Goal: Task Accomplishment & Management: Manage account settings

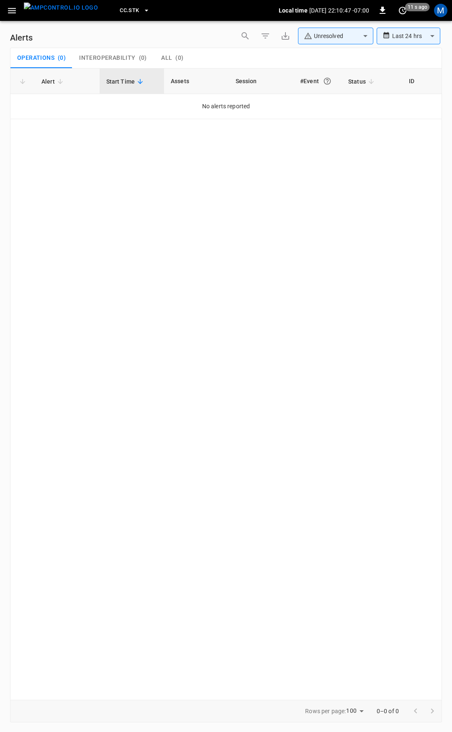
click at [10, 17] on button "button" at bounding box center [11, 10] width 17 height 15
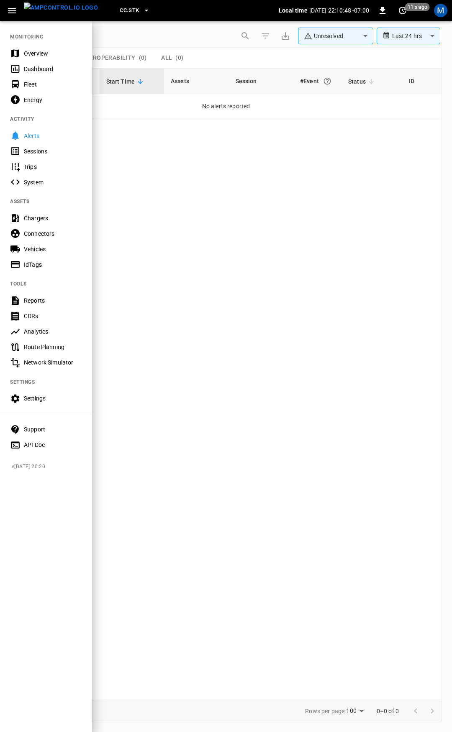
click at [28, 52] on div "Overview" at bounding box center [53, 53] width 58 height 8
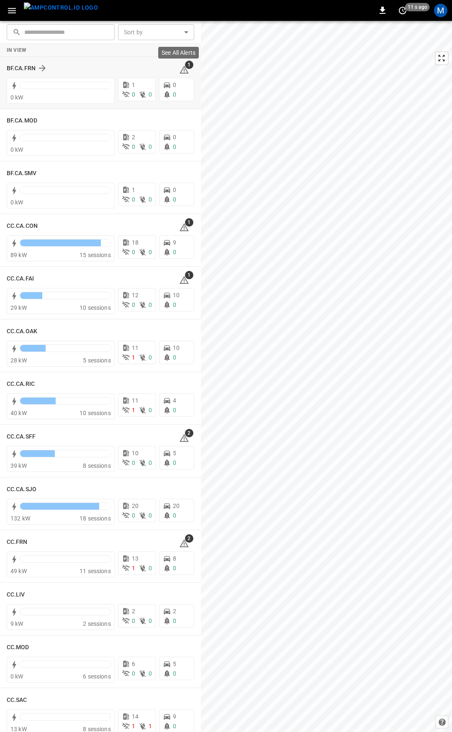
click at [181, 68] on icon at bounding box center [183, 70] width 9 height 8
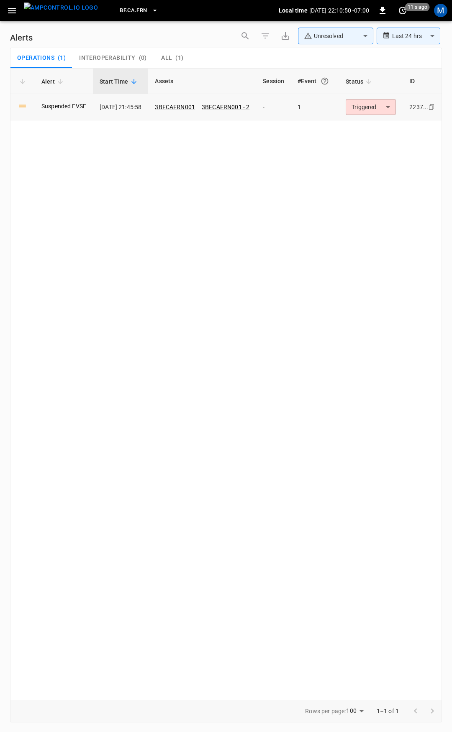
click at [383, 105] on body "**********" at bounding box center [226, 364] width 452 height 729
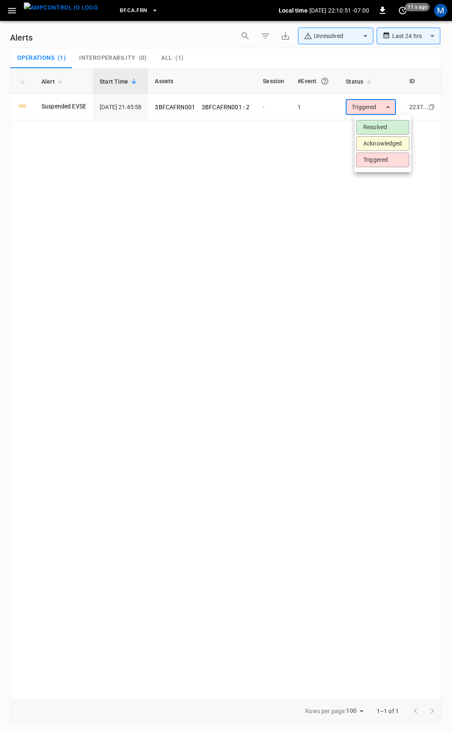
click at [378, 123] on li "Resolved" at bounding box center [382, 127] width 53 height 15
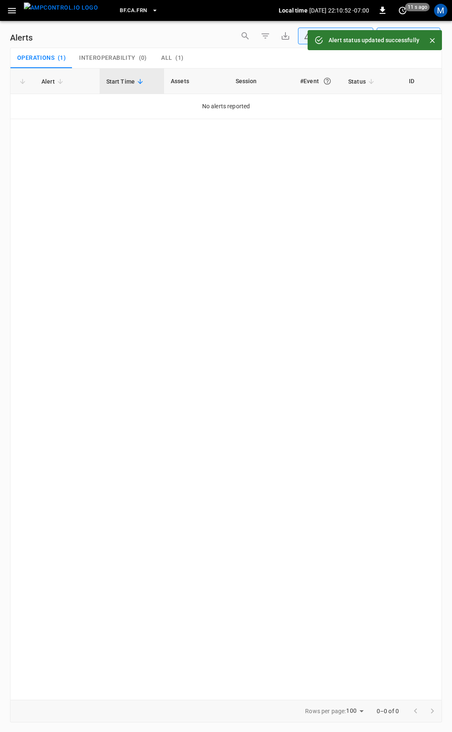
click at [11, 11] on icon "button" at bounding box center [12, 10] width 8 height 5
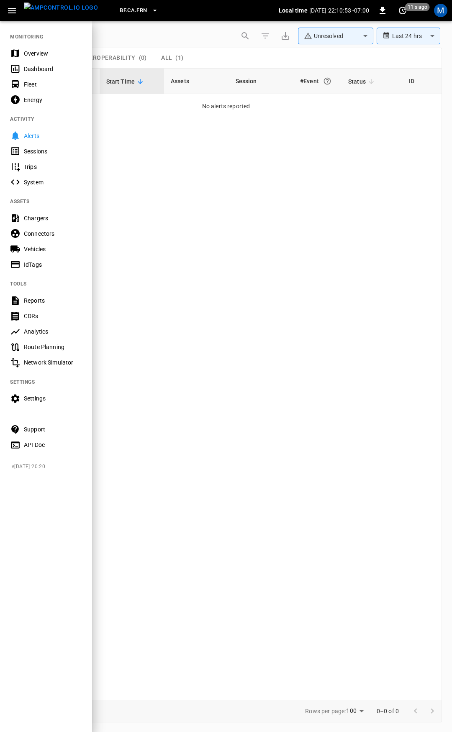
click at [44, 56] on div "Overview" at bounding box center [53, 53] width 58 height 8
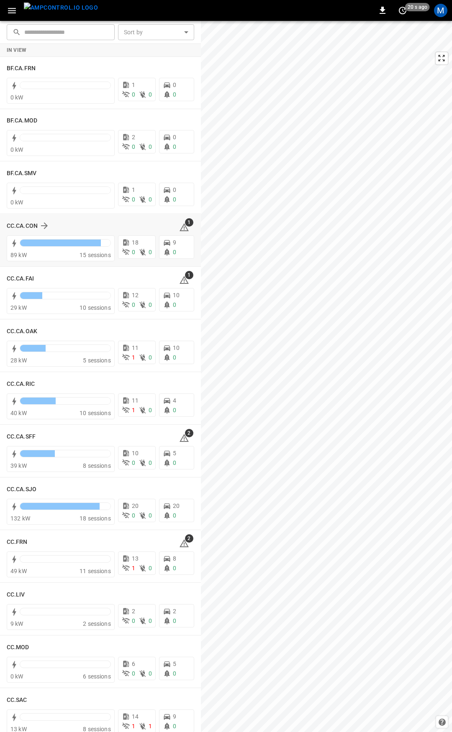
click at [173, 226] on div "CC.CA.CON 1" at bounding box center [100, 226] width 187 height 16
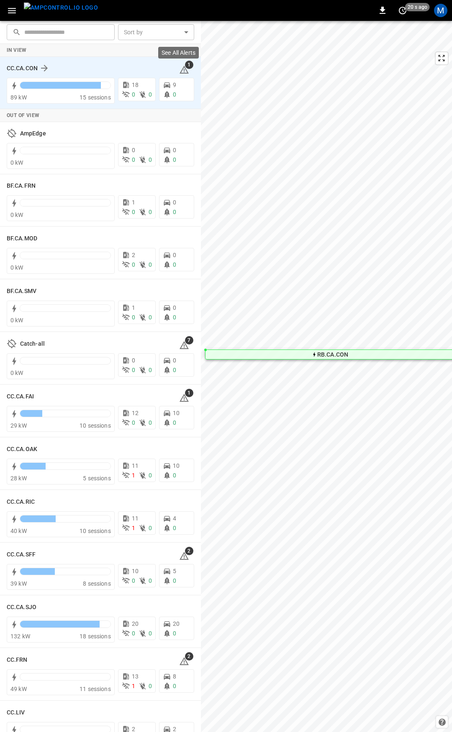
click at [180, 73] on icon at bounding box center [183, 70] width 9 height 8
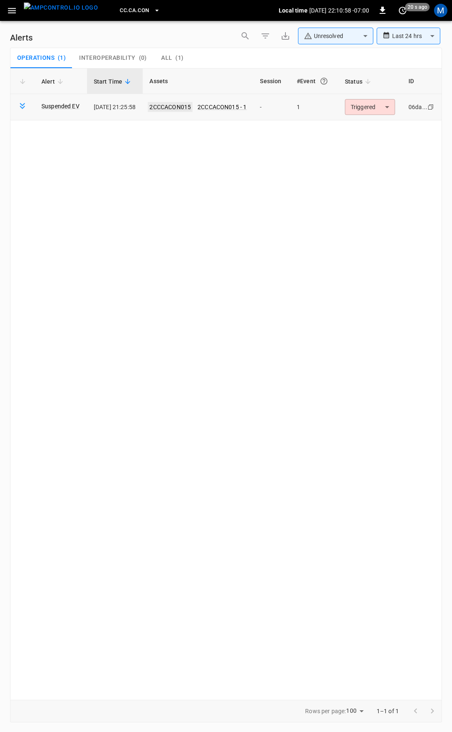
click at [189, 107] on link "2CCCACON015" at bounding box center [170, 107] width 45 height 10
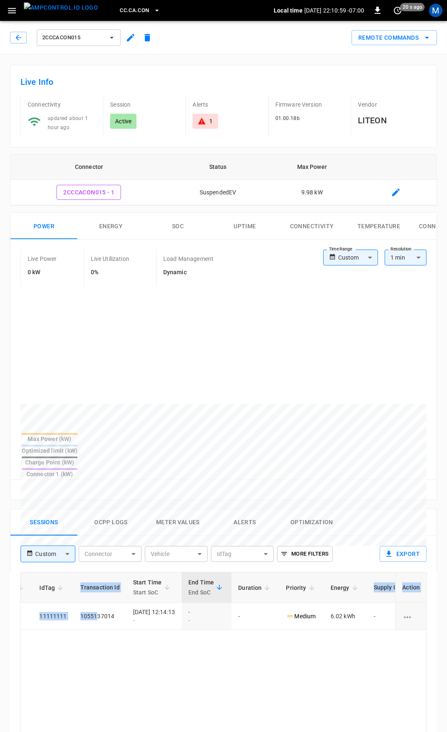
scroll to position [0, 221]
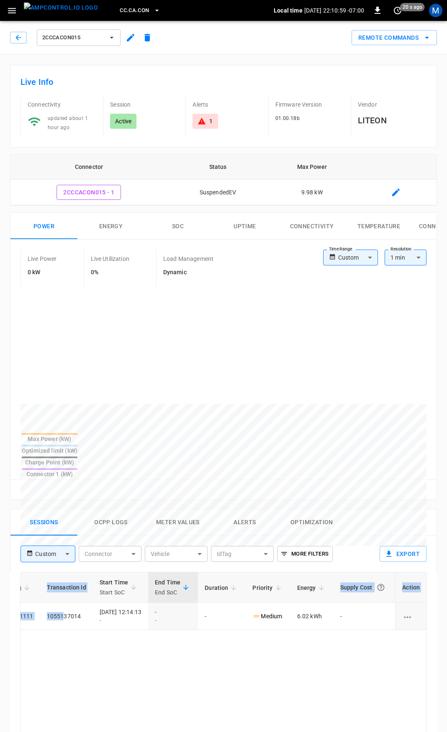
drag, startPoint x: 275, startPoint y: 576, endPoint x: 451, endPoint y: 577, distance: 176.0
click at [447, 577] on html "CC.CA.CON Local time [DATE] 22:10:59 -07:00 0 20 s ago M 2CCCACON015 Remote Com…" at bounding box center [223, 558] width 447 height 1117
click at [18, 38] on icon "button" at bounding box center [18, 37] width 8 height 8
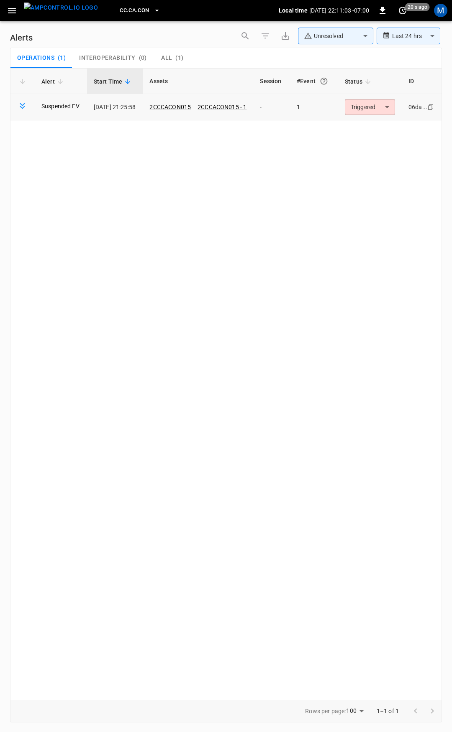
click at [364, 102] on body "**********" at bounding box center [226, 364] width 452 height 729
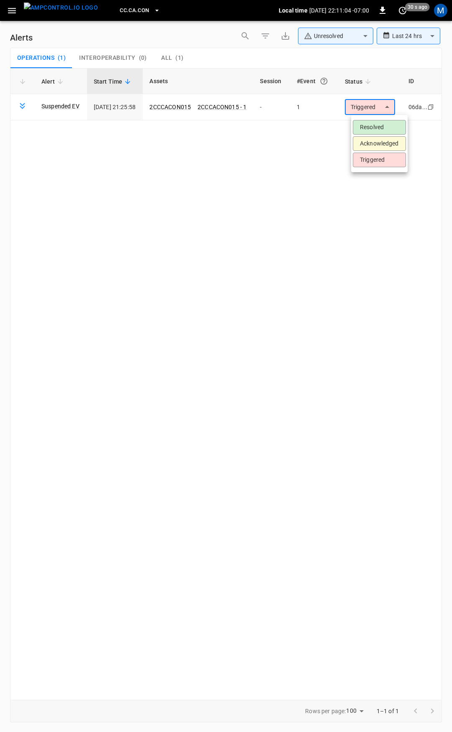
click at [13, 9] on div at bounding box center [226, 366] width 452 height 732
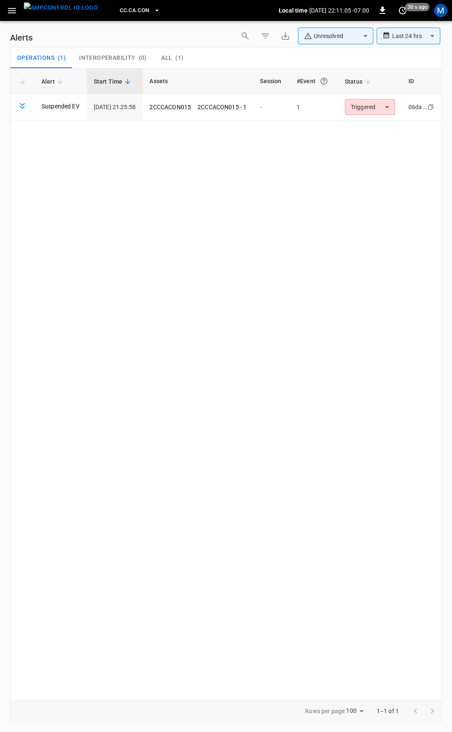
click at [13, 11] on icon "button" at bounding box center [12, 10] width 8 height 5
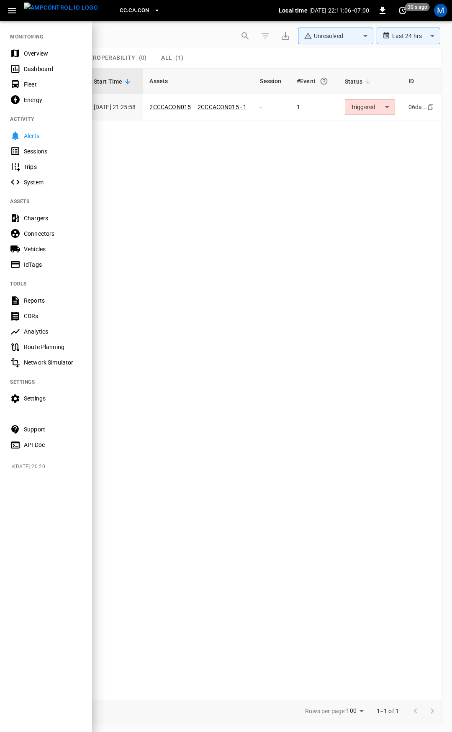
click at [32, 85] on div "Fleet" at bounding box center [53, 84] width 58 height 8
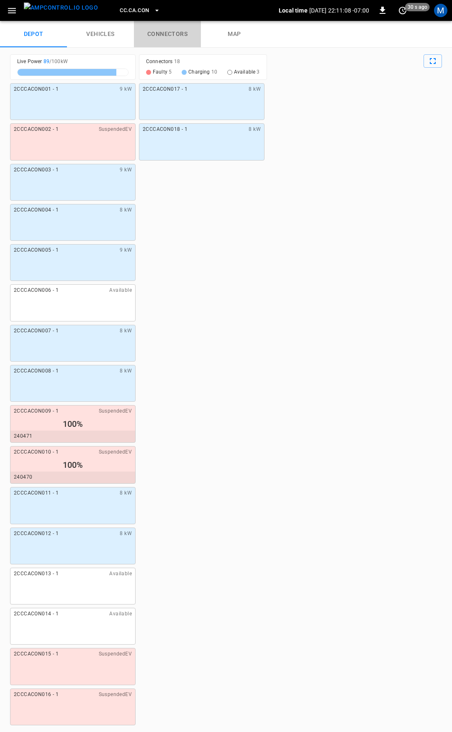
click at [170, 34] on link "connectors" at bounding box center [167, 34] width 67 height 27
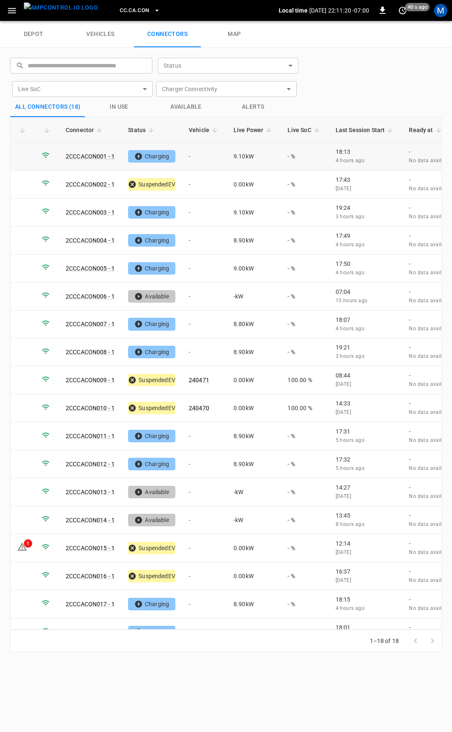
click at [210, 157] on td "-" at bounding box center [204, 157] width 45 height 28
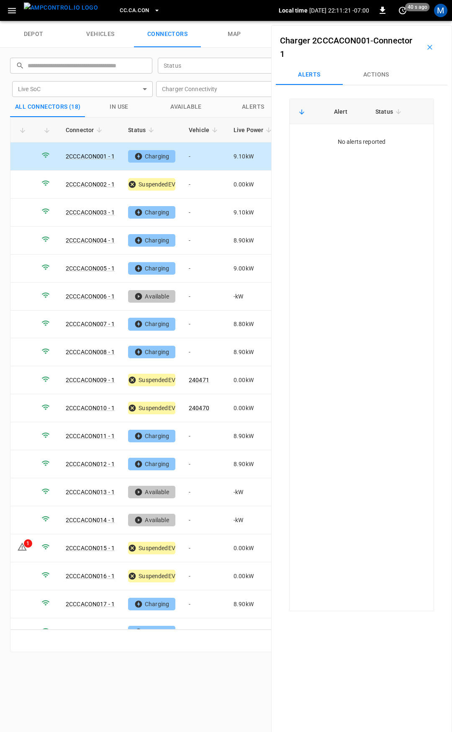
click at [373, 75] on button "Actions" at bounding box center [375, 75] width 67 height 20
click at [352, 137] on div "Vehicle Name Vehicle Name" at bounding box center [377, 137] width 96 height 15
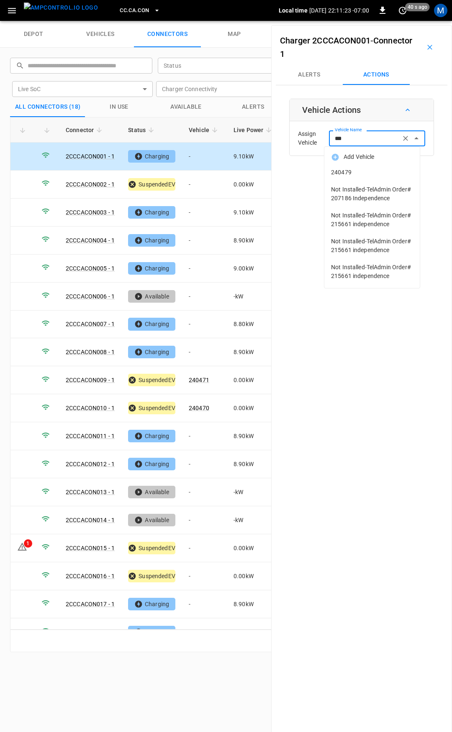
drag, startPoint x: 360, startPoint y: 173, endPoint x: 412, endPoint y: 180, distance: 52.7
click at [360, 173] on span "240479" at bounding box center [372, 172] width 82 height 9
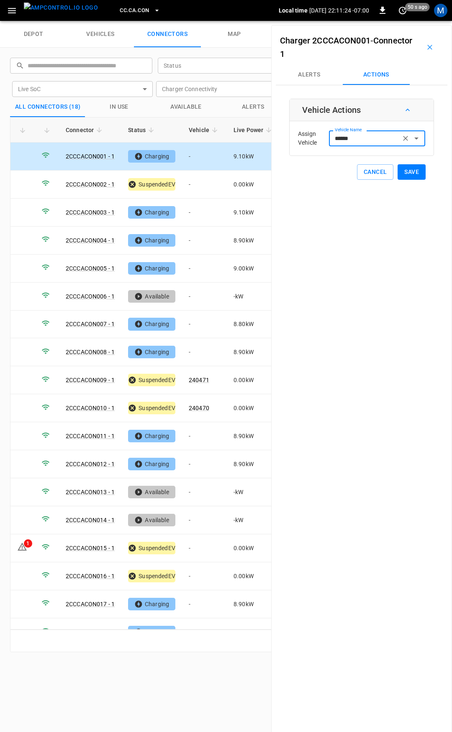
type input "******"
click at [408, 173] on button "Save" at bounding box center [411, 171] width 28 height 15
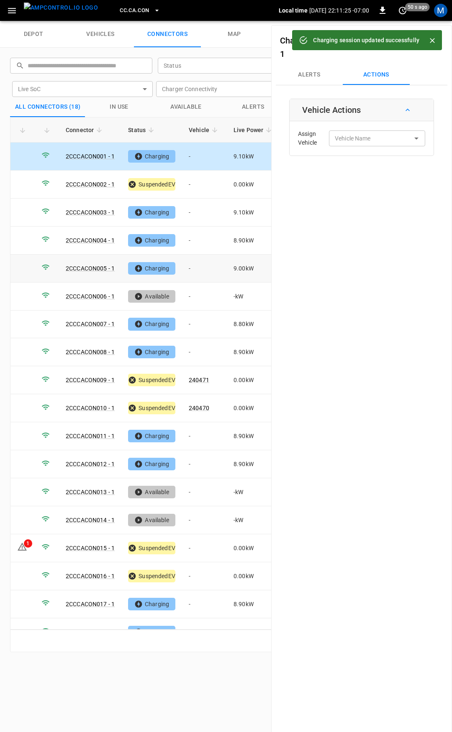
click at [214, 271] on td "-" at bounding box center [204, 269] width 45 height 28
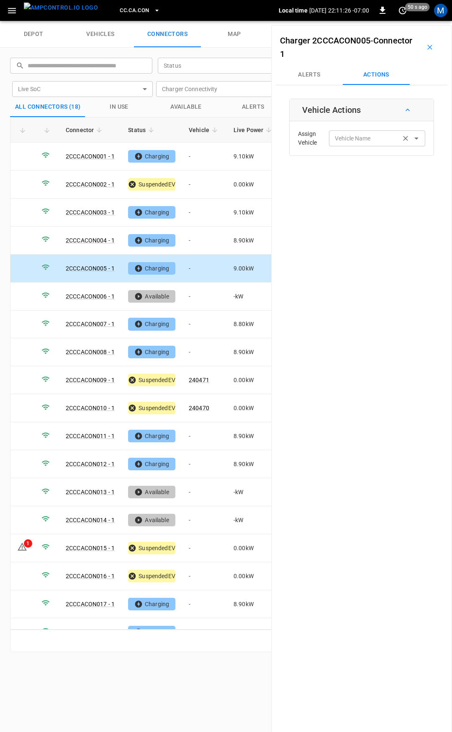
click at [339, 144] on div "Vehicle Name" at bounding box center [377, 137] width 96 height 15
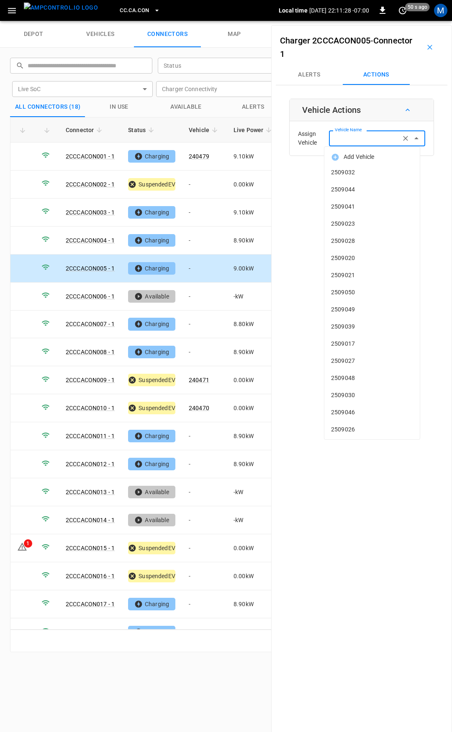
type input "*"
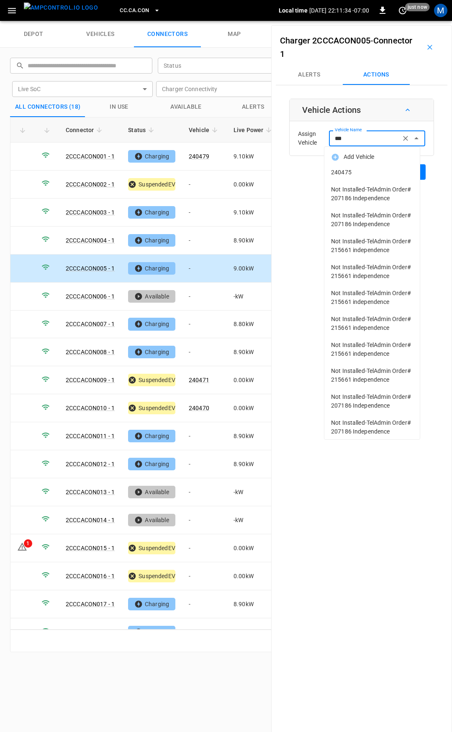
click at [355, 177] on li "240475" at bounding box center [371, 172] width 95 height 17
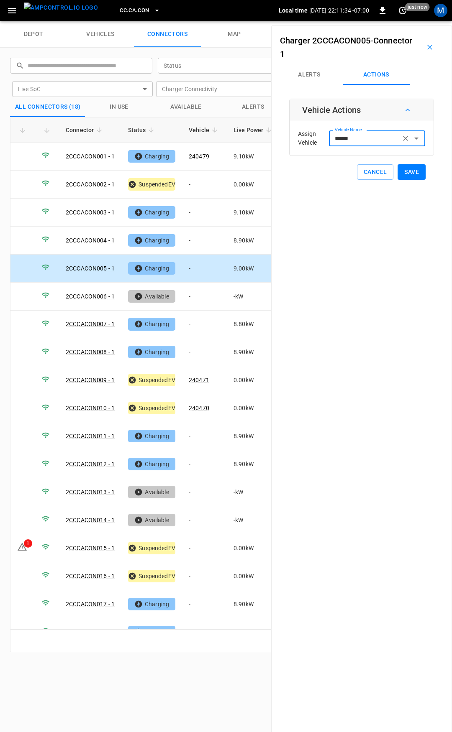
type input "******"
click at [405, 176] on button "Save" at bounding box center [411, 171] width 28 height 15
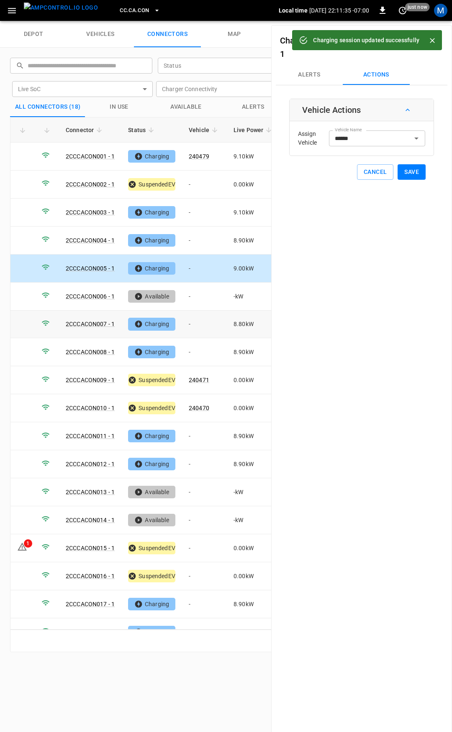
click at [218, 322] on td "-" at bounding box center [204, 325] width 45 height 28
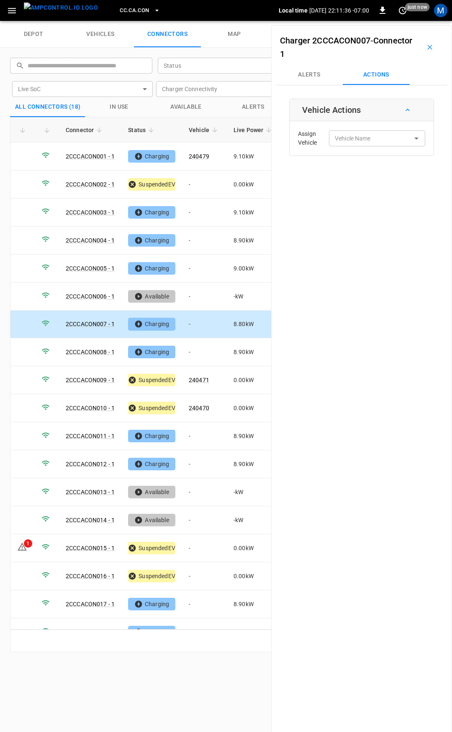
click at [360, 149] on div "Assign Vehicle Vehicle Name Vehicle Name" at bounding box center [361, 138] width 140 height 30
click at [363, 145] on div "Vehicle Name" at bounding box center [377, 137] width 96 height 15
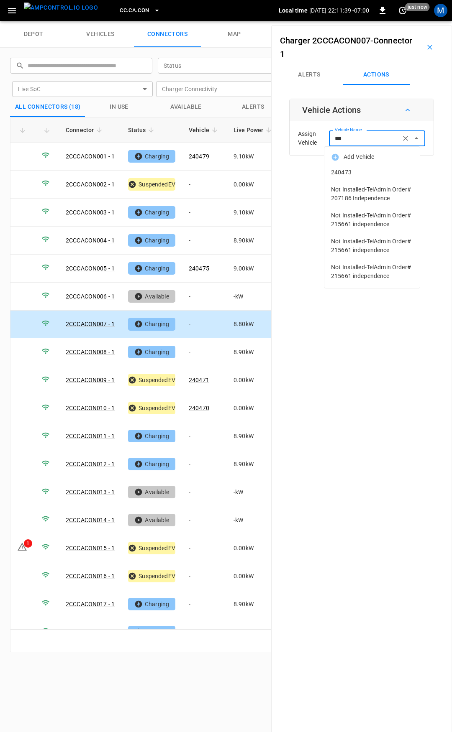
click at [370, 175] on span "240473" at bounding box center [372, 172] width 82 height 9
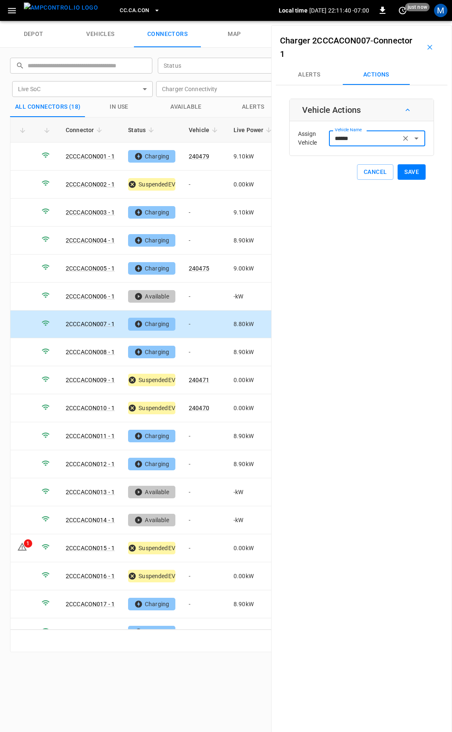
type input "******"
click at [407, 176] on button "Save" at bounding box center [411, 171] width 28 height 15
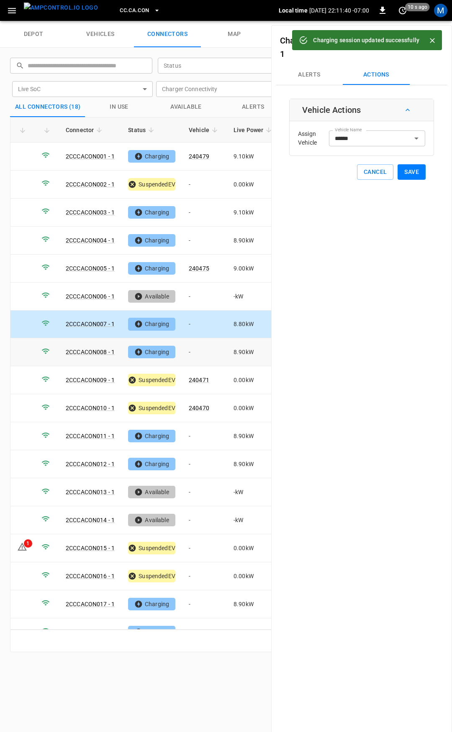
click at [208, 348] on td "-" at bounding box center [204, 352] width 45 height 28
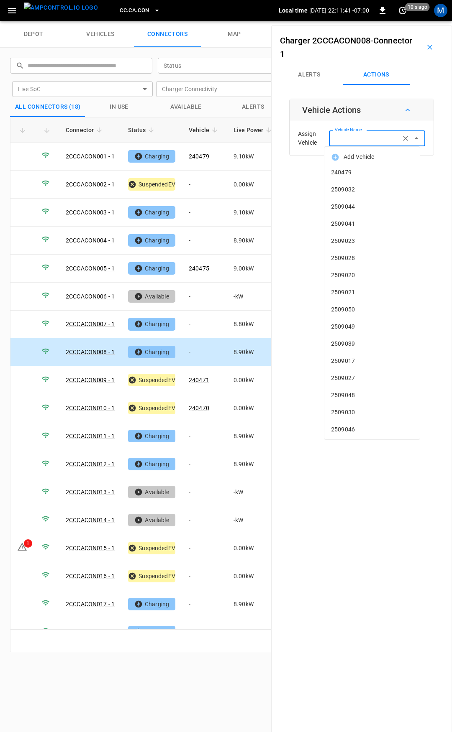
click at [349, 140] on input "Vehicle Name" at bounding box center [364, 138] width 66 height 10
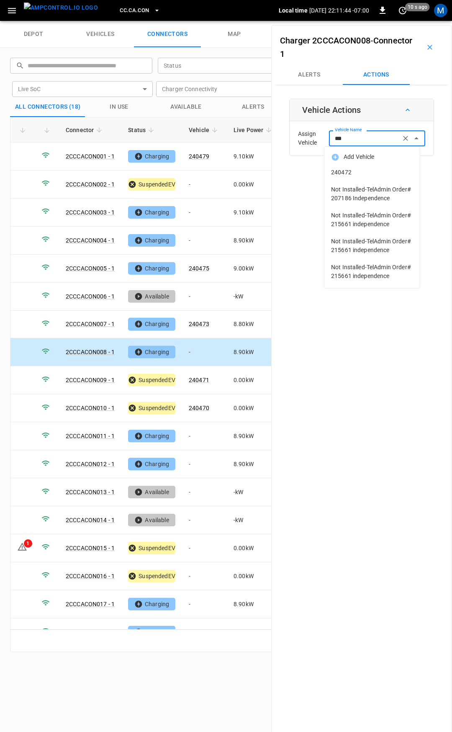
click at [356, 174] on span "240472" at bounding box center [372, 172] width 82 height 9
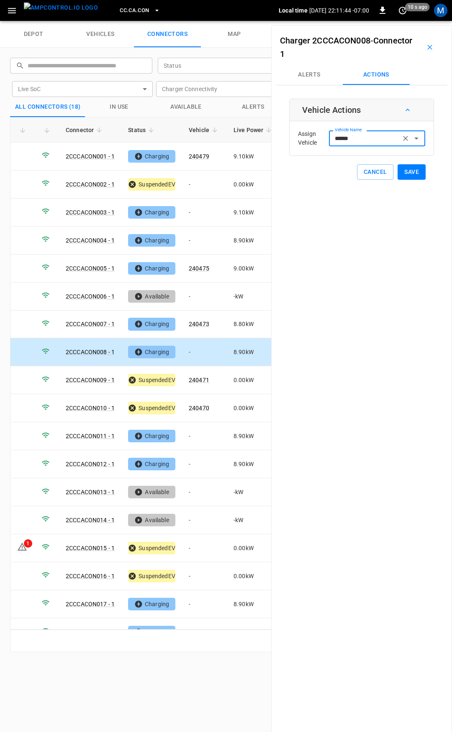
type input "******"
click at [420, 177] on button "Save" at bounding box center [411, 171] width 28 height 15
drag, startPoint x: 406, startPoint y: 174, endPoint x: 405, endPoint y: 167, distance: 7.2
click at [406, 173] on button "Save" at bounding box center [411, 171] width 28 height 15
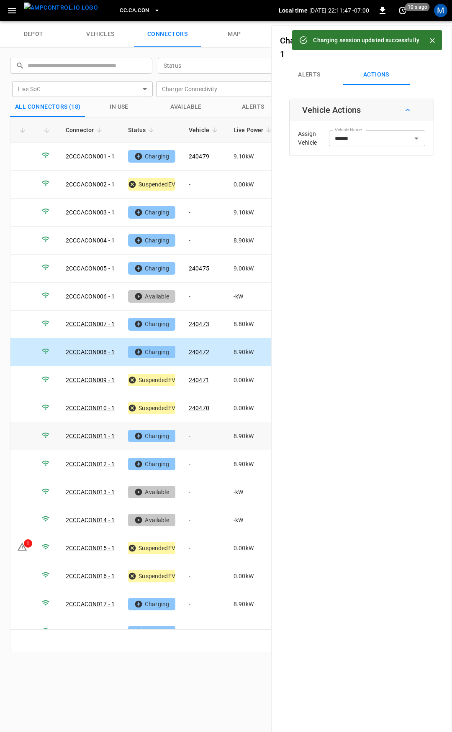
click at [207, 434] on td "-" at bounding box center [204, 436] width 45 height 28
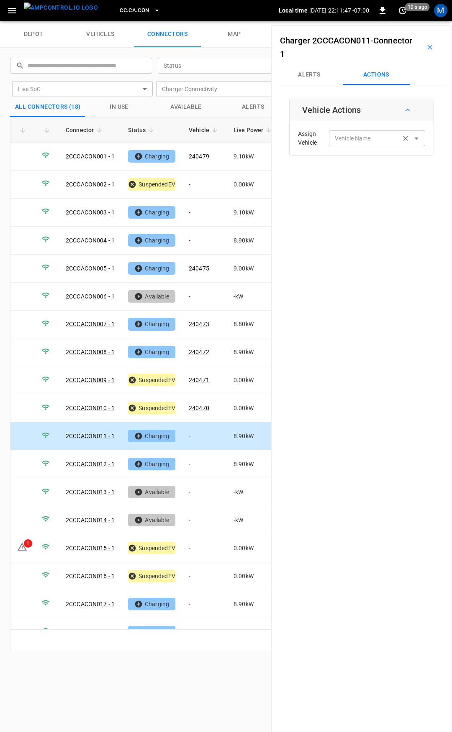
click at [338, 135] on div "Vehicle Name Vehicle Name" at bounding box center [377, 137] width 96 height 15
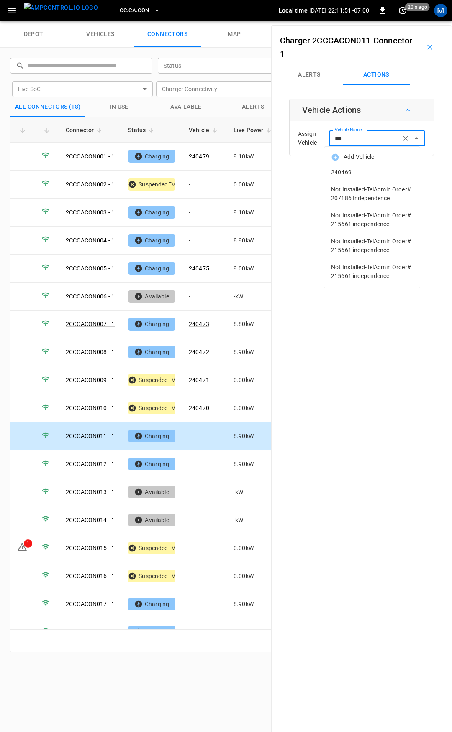
click at [386, 174] on span "240469" at bounding box center [372, 172] width 82 height 9
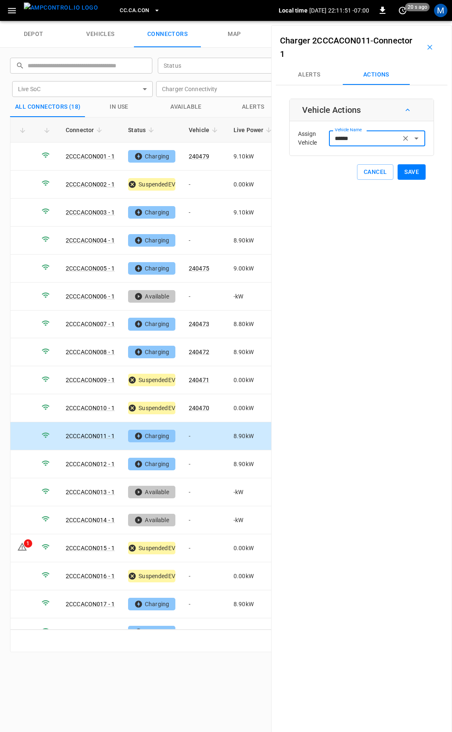
type input "******"
click at [411, 172] on button "Save" at bounding box center [411, 171] width 28 height 15
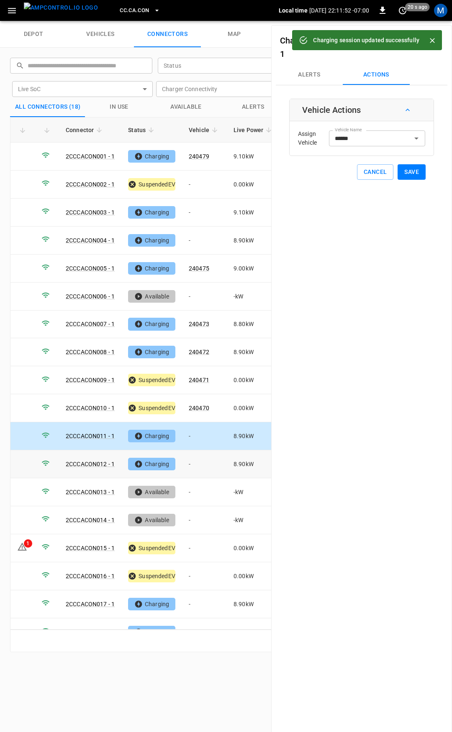
click at [194, 461] on td "-" at bounding box center [204, 464] width 45 height 28
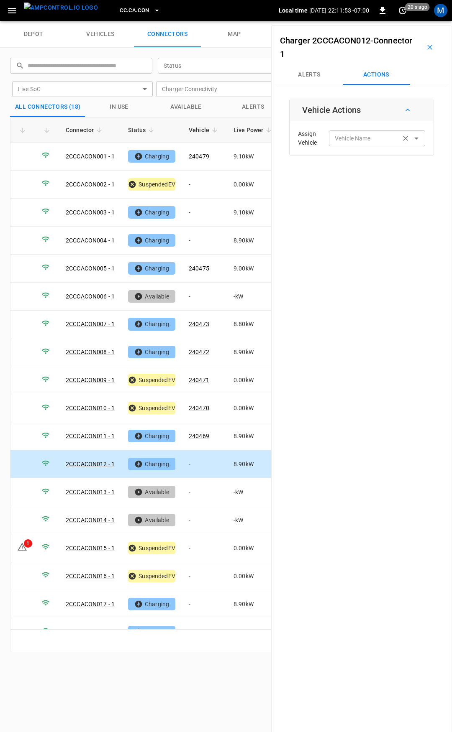
click at [352, 140] on input "Vehicle Name" at bounding box center [364, 138] width 66 height 10
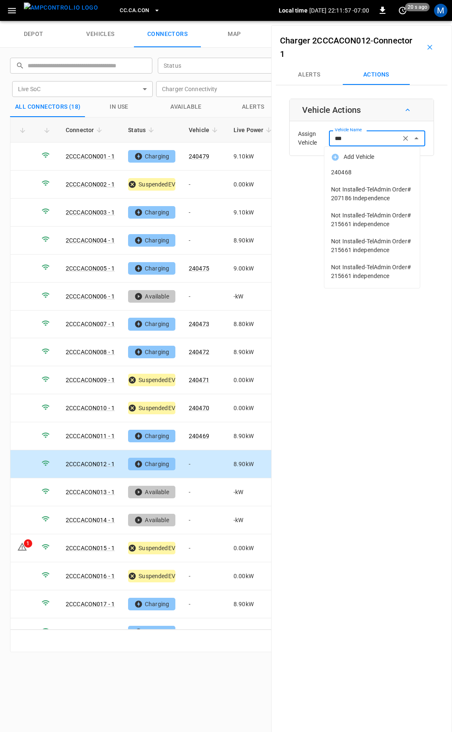
click at [350, 166] on li "240468" at bounding box center [371, 172] width 95 height 17
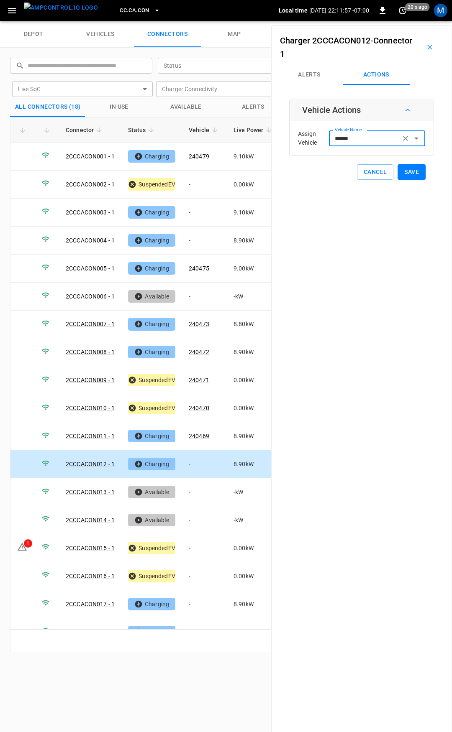
type input "******"
click at [405, 170] on button "Save" at bounding box center [411, 171] width 28 height 15
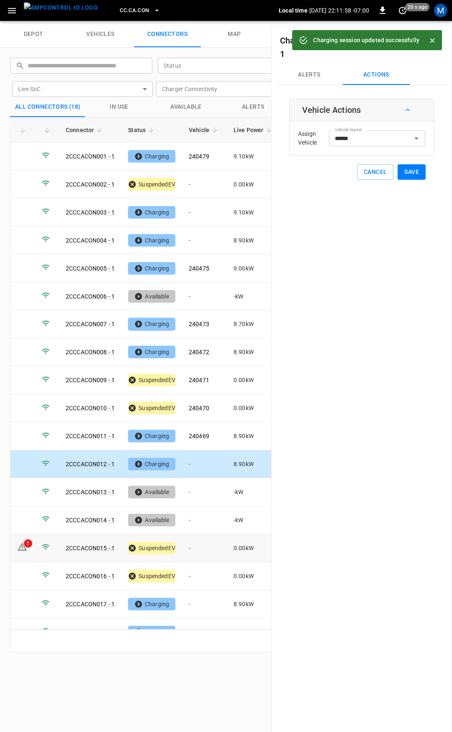
click at [199, 536] on td "-" at bounding box center [204, 548] width 45 height 28
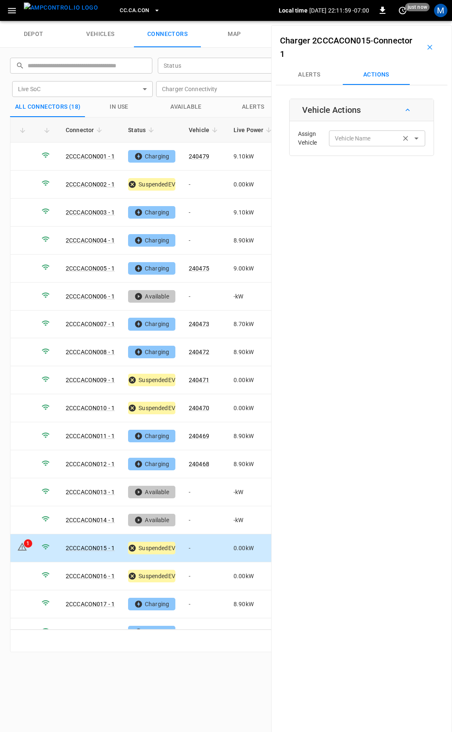
click at [353, 137] on input "Vehicle Name" at bounding box center [364, 138] width 66 height 10
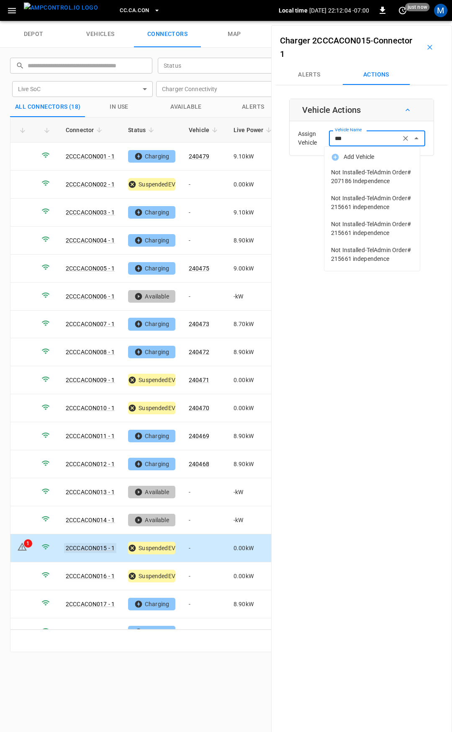
type input "***"
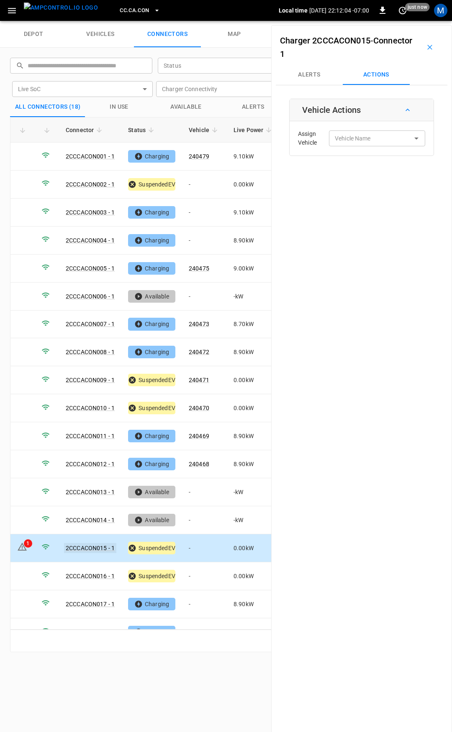
click at [102, 543] on link "2CCCACON015 - 1" at bounding box center [90, 548] width 52 height 10
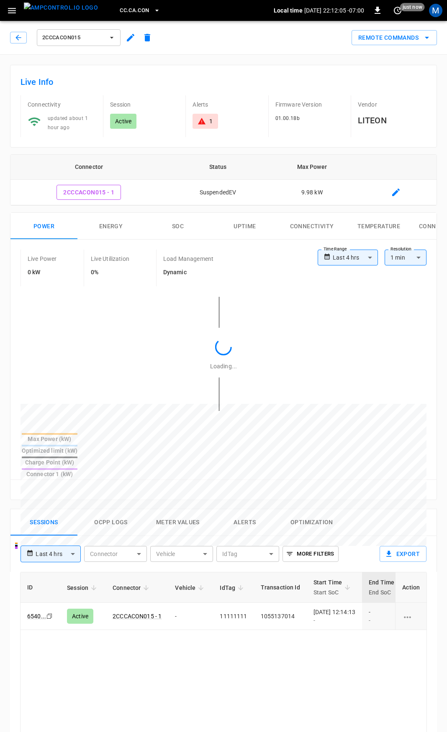
type input "**********"
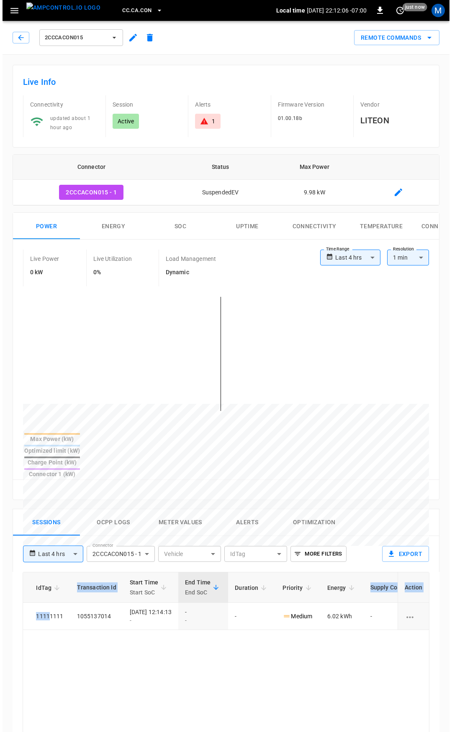
scroll to position [0, 221]
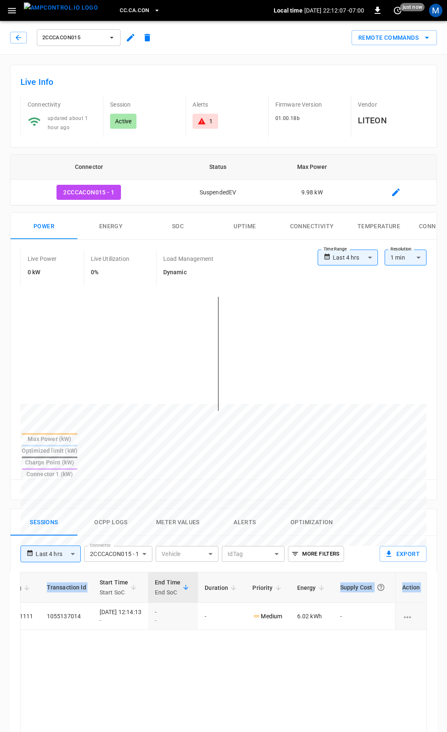
drag, startPoint x: 235, startPoint y: 589, endPoint x: 451, endPoint y: 595, distance: 216.7
click at [447, 595] on html "**********" at bounding box center [223, 558] width 447 height 1117
click at [19, 35] on icon "button" at bounding box center [18, 37] width 8 height 8
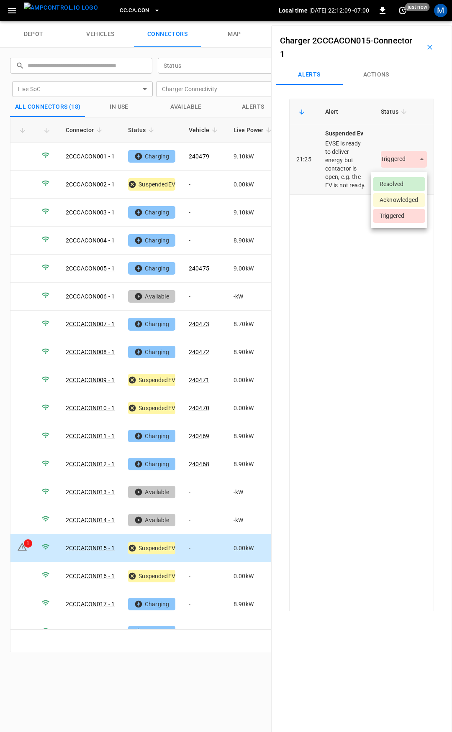
drag, startPoint x: 397, startPoint y: 160, endPoint x: 407, endPoint y: 184, distance: 26.2
click at [397, 21] on body "CC.[GEOGRAPHIC_DATA]CON Local time [DATE] 22:12:09 -07:00 0 just now M depot ve…" at bounding box center [226, 10] width 452 height 21
click at [406, 185] on li "Resolved" at bounding box center [399, 184] width 52 height 14
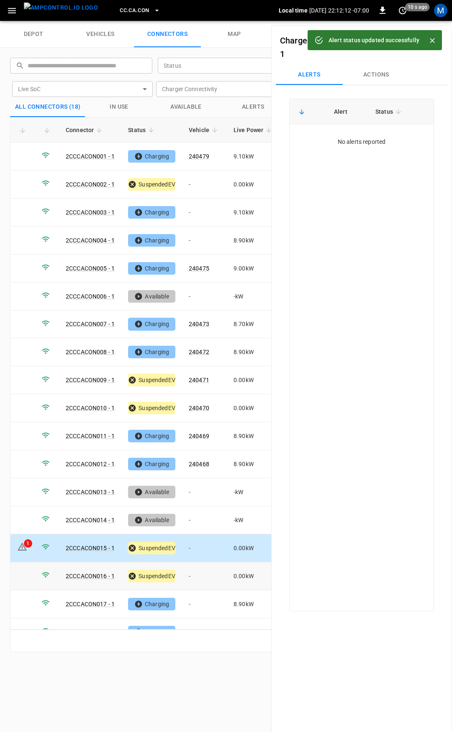
click at [195, 570] on td "-" at bounding box center [204, 576] width 45 height 28
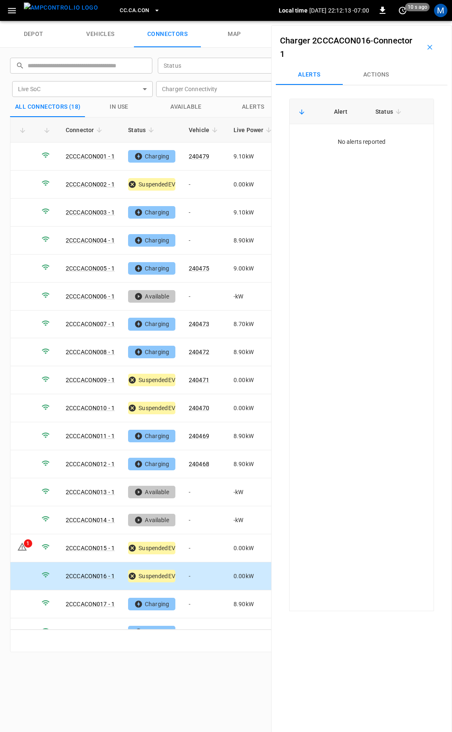
click at [377, 71] on button "Actions" at bounding box center [375, 75] width 67 height 20
click at [363, 130] on div "Vehicle Name" at bounding box center [377, 137] width 96 height 15
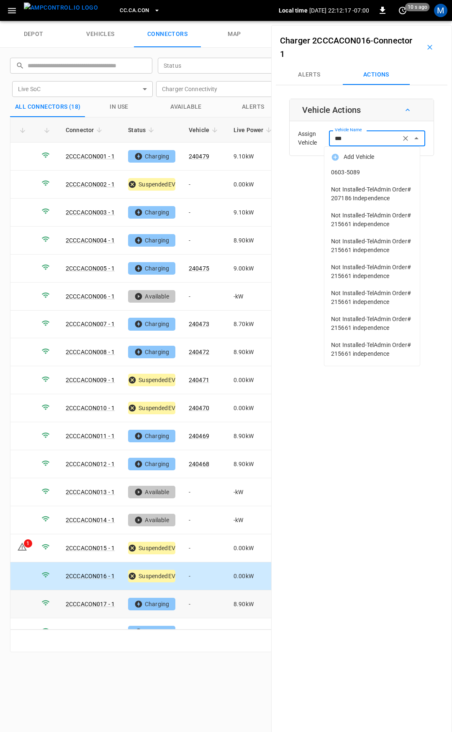
type input "***"
click at [201, 605] on td "-" at bounding box center [204, 604] width 45 height 28
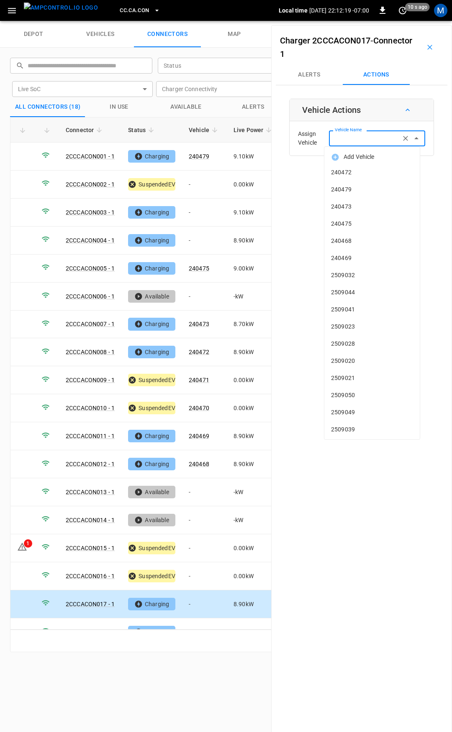
click at [349, 135] on div "Vehicle Name Vehicle Name" at bounding box center [377, 137] width 96 height 15
type input "*"
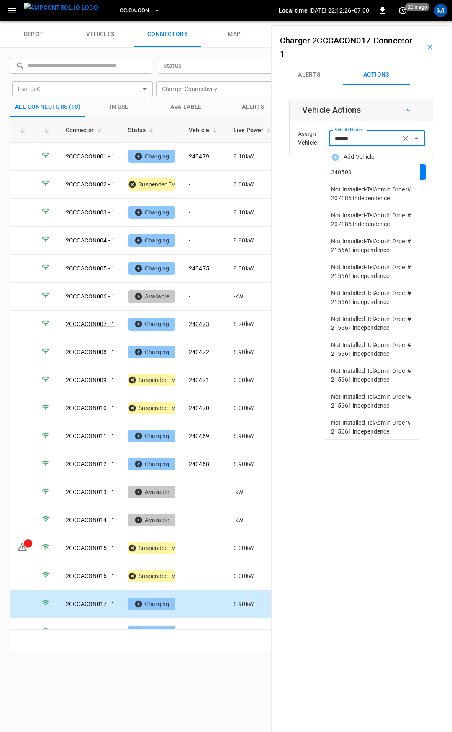
click at [379, 170] on span "240509" at bounding box center [372, 172] width 82 height 9
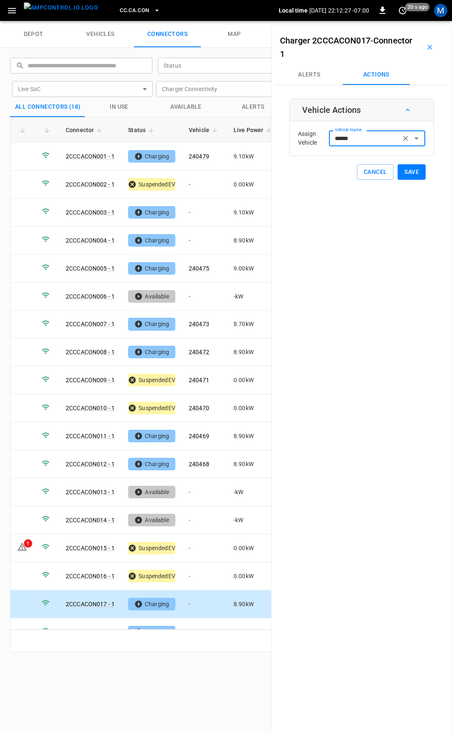
type input "******"
click at [410, 170] on button "Save" at bounding box center [411, 171] width 28 height 15
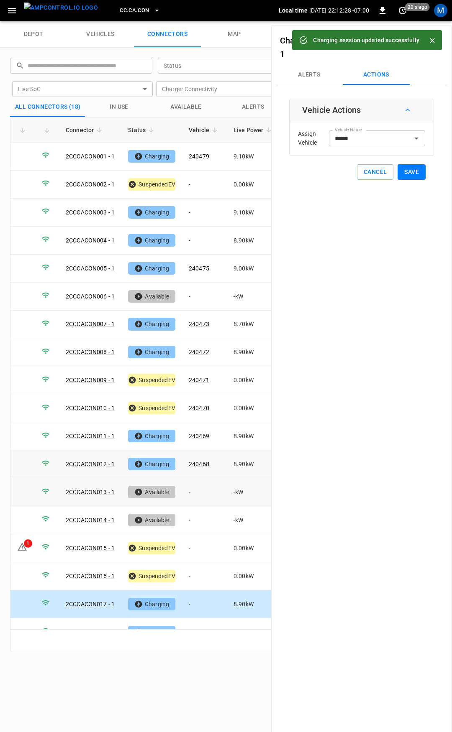
scroll to position [15, 0]
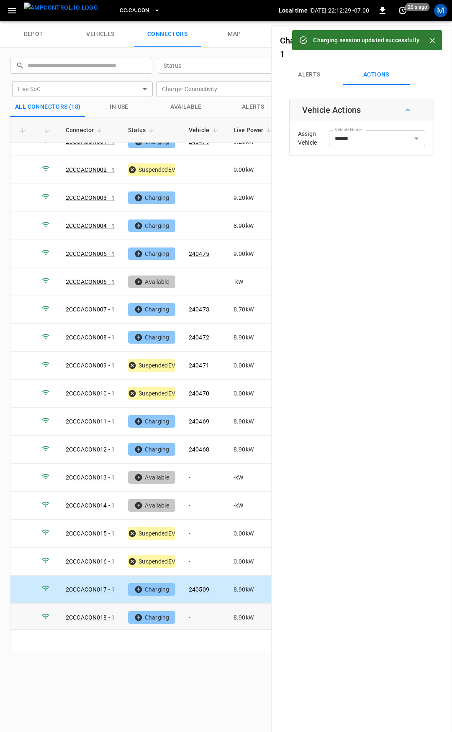
click at [198, 608] on td "-" at bounding box center [204, 618] width 45 height 28
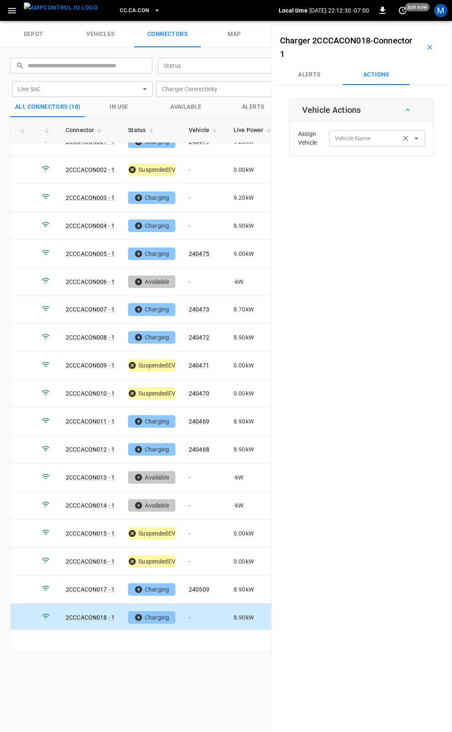
click at [341, 144] on div "Vehicle Name" at bounding box center [377, 137] width 96 height 15
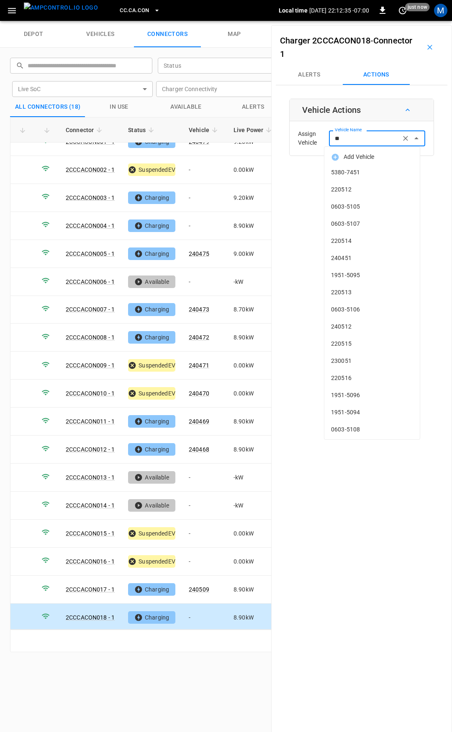
type input "*"
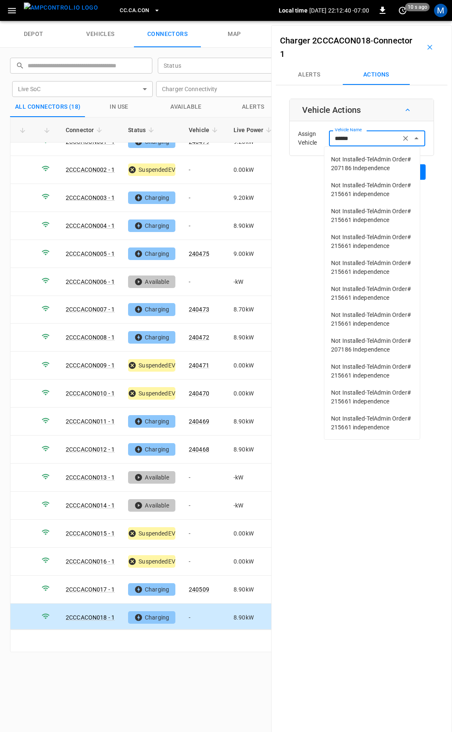
scroll to position [0, 0]
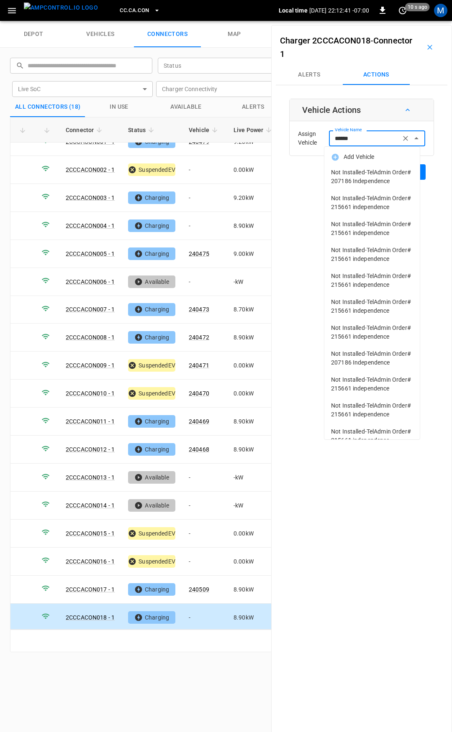
type input "******"
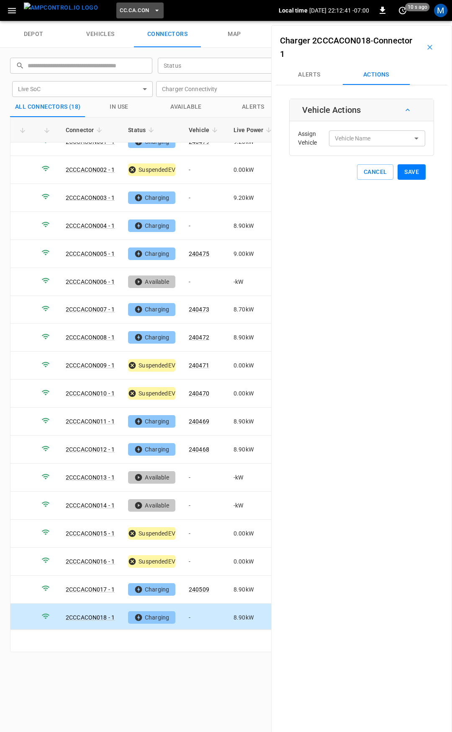
click at [125, 15] on button "CC.CA.CON" at bounding box center [139, 11] width 47 height 16
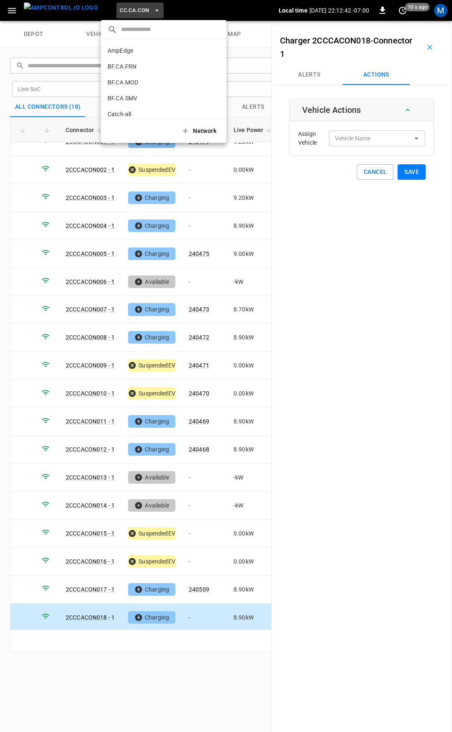
scroll to position [77, 0]
click at [126, 64] on li "CC.CA.FAI 4d3b ..." at bounding box center [163, 69] width 125 height 16
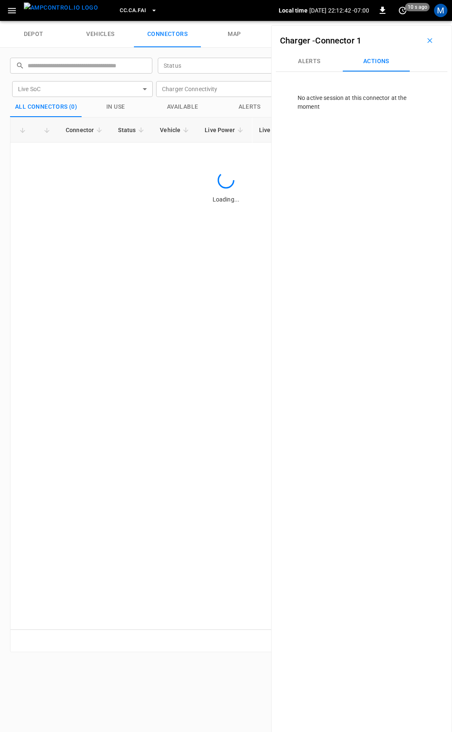
scroll to position [0, 0]
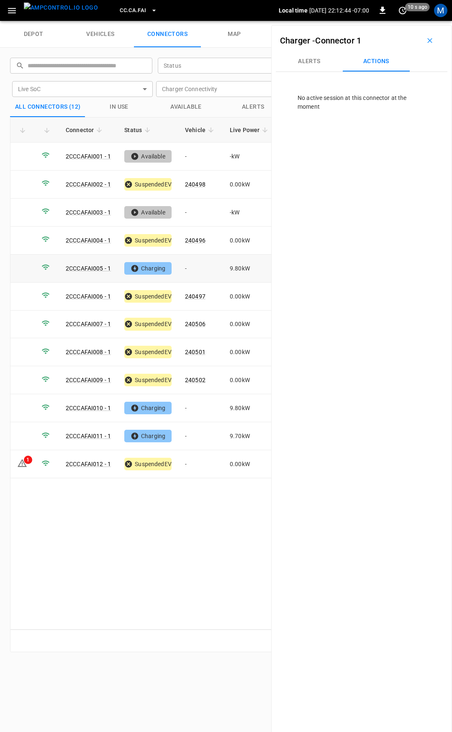
click at [195, 266] on td "-" at bounding box center [200, 269] width 45 height 28
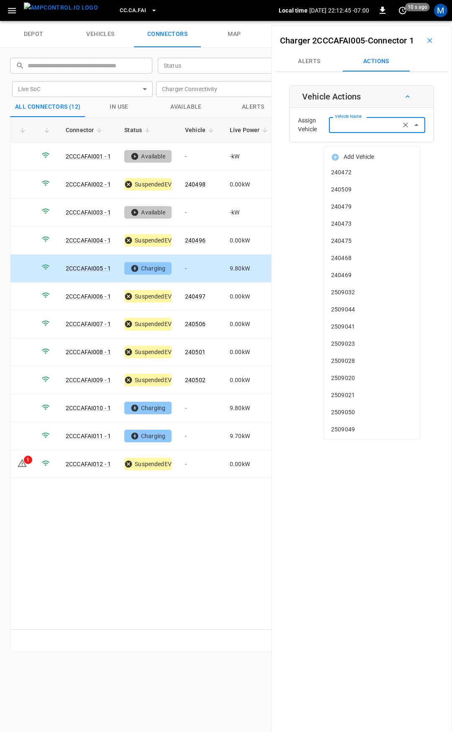
click at [354, 130] on input "Vehicle Name" at bounding box center [364, 125] width 66 height 10
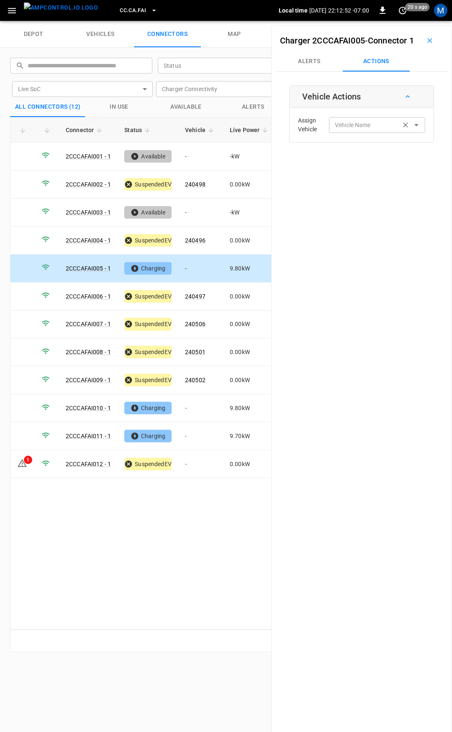
click at [381, 133] on div "Vehicle Name" at bounding box center [377, 124] width 96 height 15
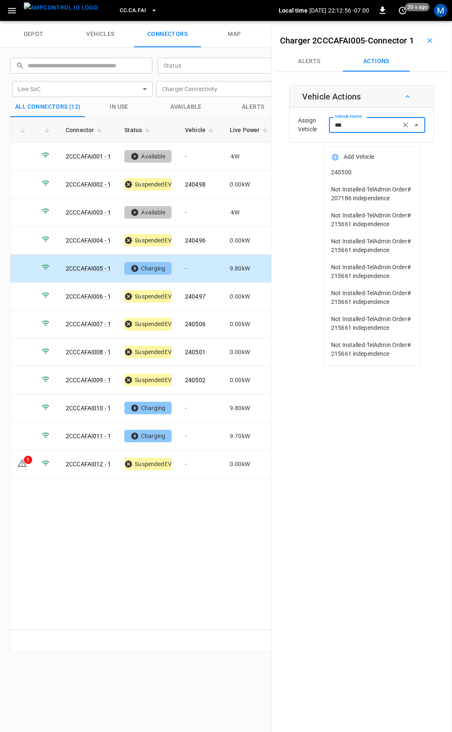
click at [370, 176] on span "240500" at bounding box center [372, 172] width 82 height 9
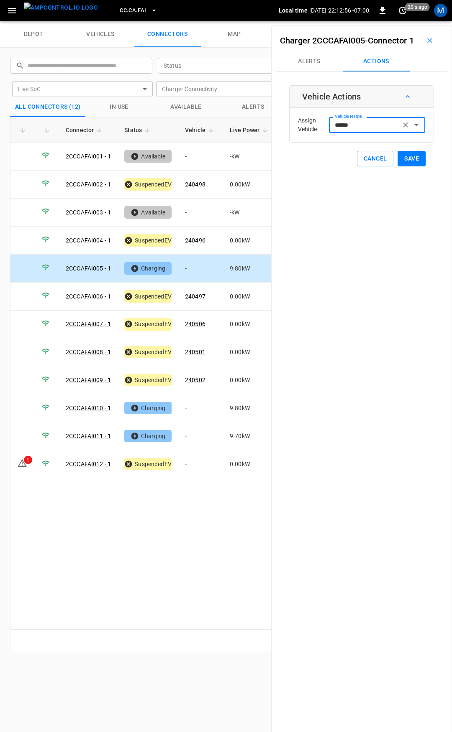
type input "******"
click at [409, 166] on button "Save" at bounding box center [411, 158] width 28 height 15
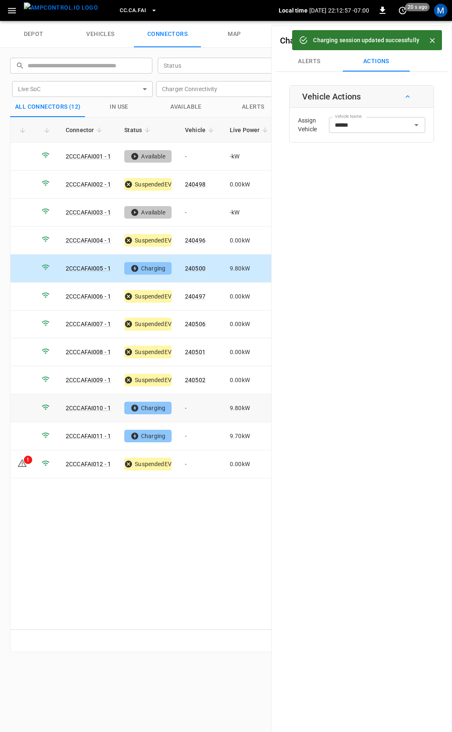
click at [193, 406] on td "-" at bounding box center [200, 408] width 45 height 28
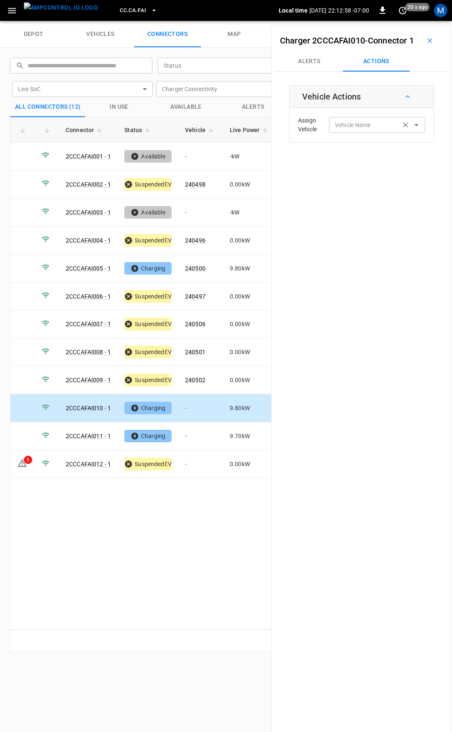
click at [359, 133] on div "Vehicle Name Vehicle Name" at bounding box center [377, 124] width 96 height 15
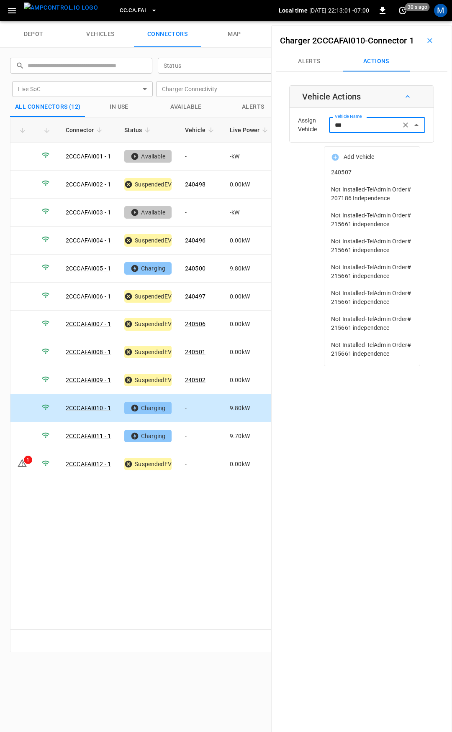
click at [378, 175] on span "240507" at bounding box center [372, 172] width 82 height 9
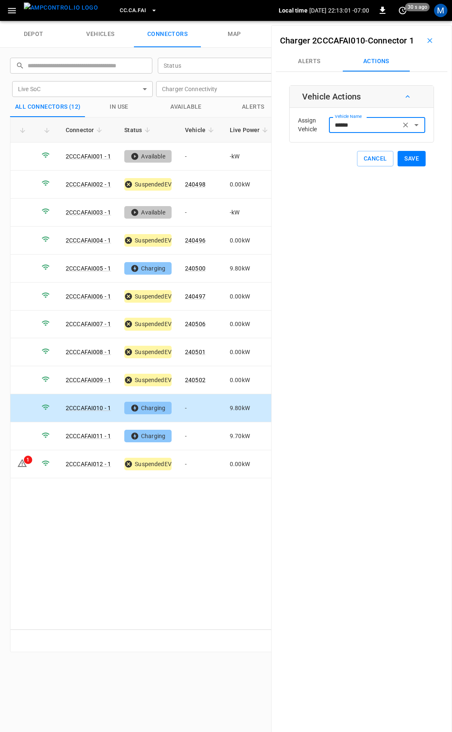
type input "******"
click at [410, 166] on button "Save" at bounding box center [411, 158] width 28 height 15
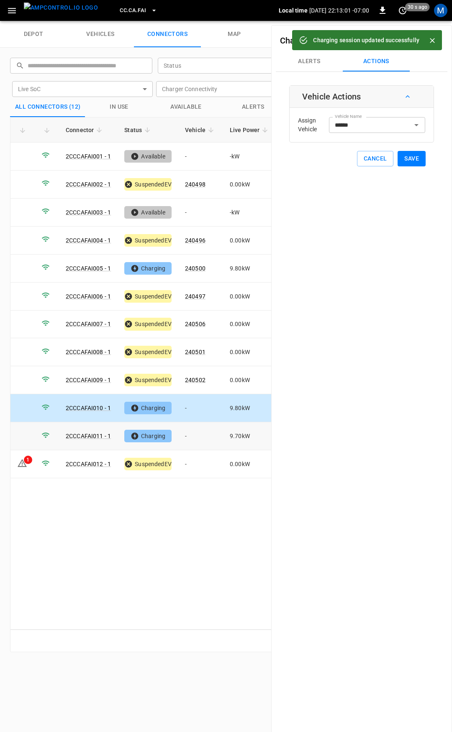
drag, startPoint x: 204, startPoint y: 429, endPoint x: 301, endPoint y: 192, distance: 255.6
click at [204, 429] on td "-" at bounding box center [200, 436] width 45 height 28
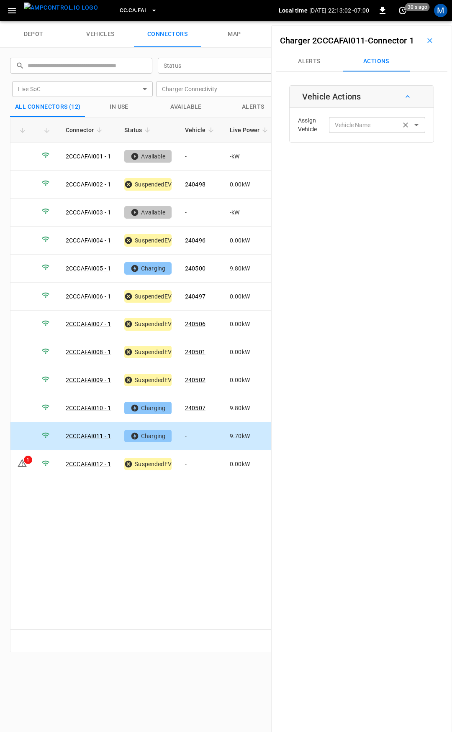
click at [340, 131] on div "Vehicle Name" at bounding box center [377, 124] width 96 height 15
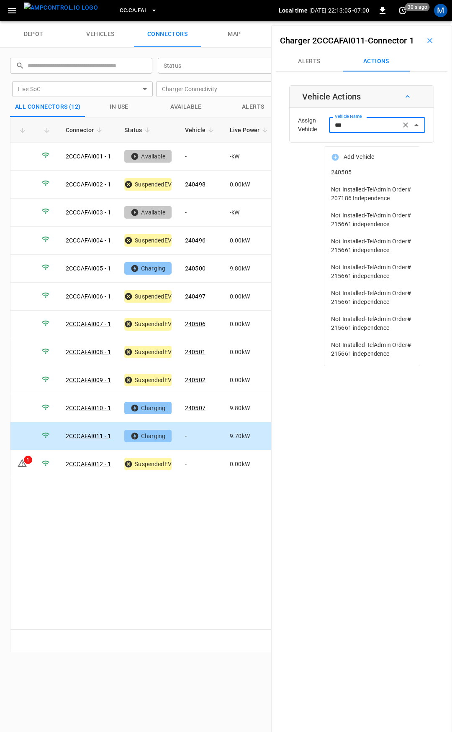
click at [393, 174] on span "240505" at bounding box center [372, 172] width 82 height 9
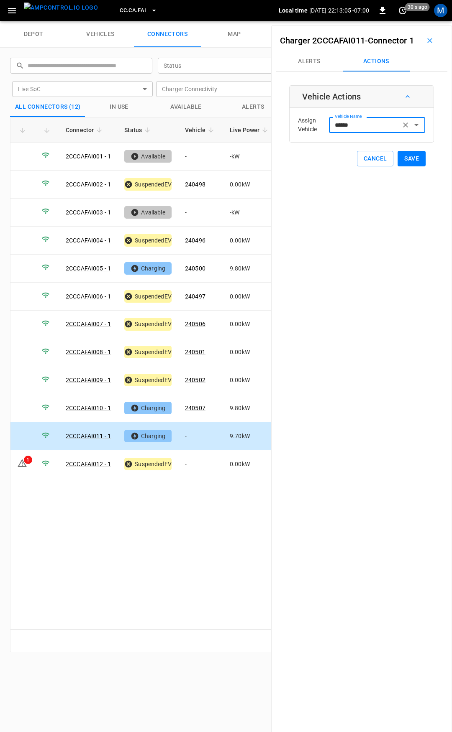
type input "******"
click at [404, 166] on button "Save" at bounding box center [411, 158] width 28 height 15
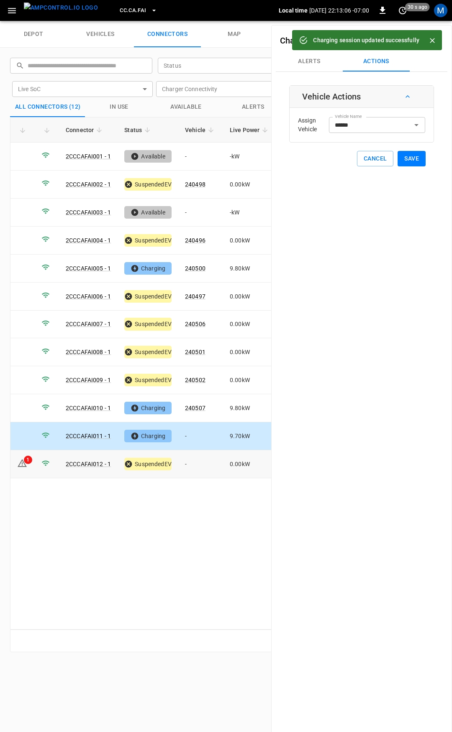
click at [207, 456] on td "-" at bounding box center [200, 464] width 45 height 28
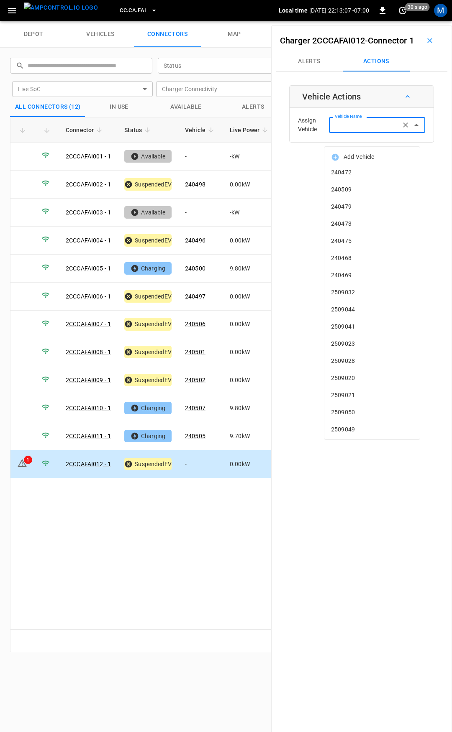
click at [341, 133] on div "Vehicle Name Vehicle Name" at bounding box center [377, 124] width 96 height 15
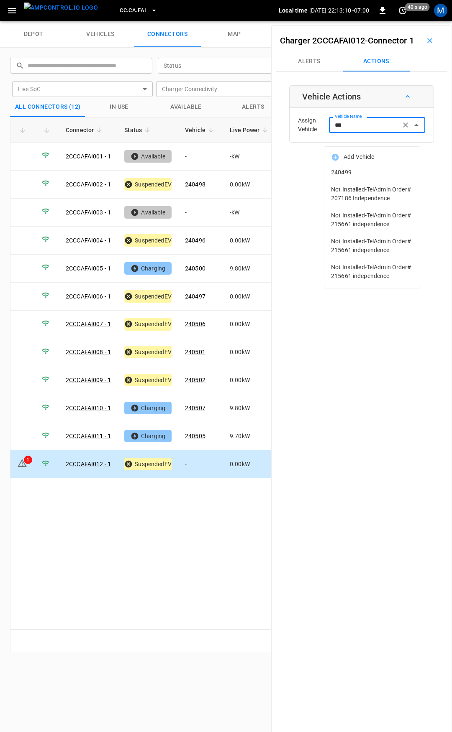
click at [363, 169] on span "240499" at bounding box center [372, 172] width 82 height 9
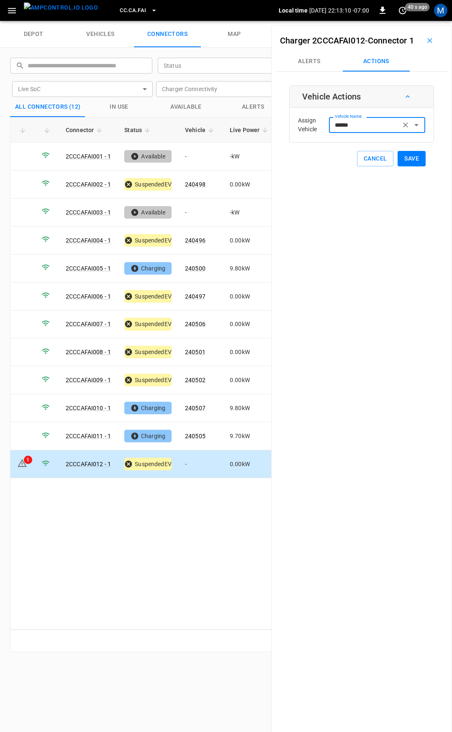
type input "******"
click at [399, 166] on button "Save" at bounding box center [411, 158] width 28 height 15
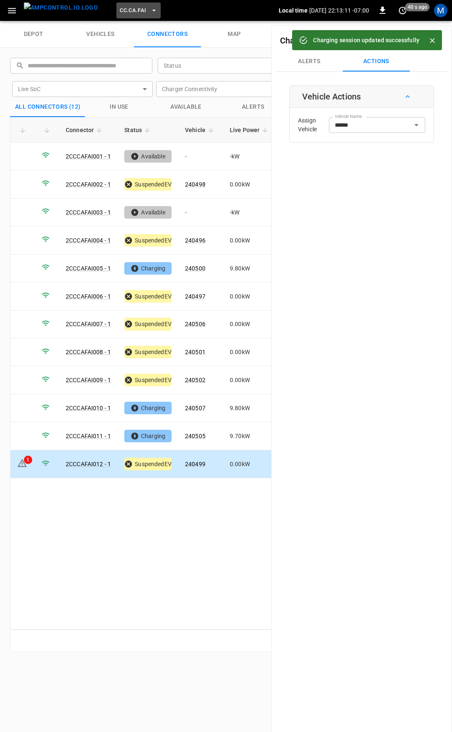
click at [120, 10] on span "CC.CA.FAI" at bounding box center [133, 11] width 26 height 10
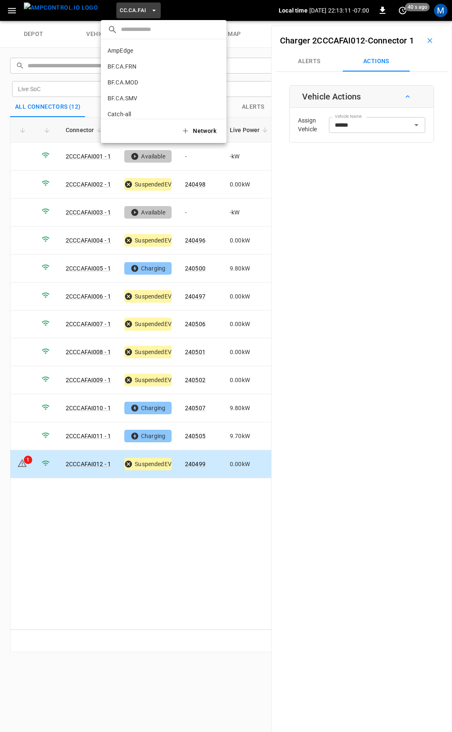
scroll to position [93, 0]
click at [141, 70] on p "CC.CA.OAK" at bounding box center [148, 69] width 82 height 8
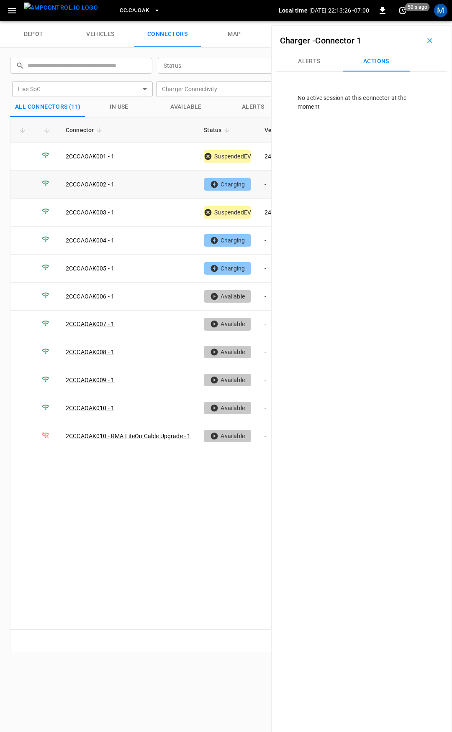
click at [264, 181] on td "-" at bounding box center [280, 185] width 45 height 28
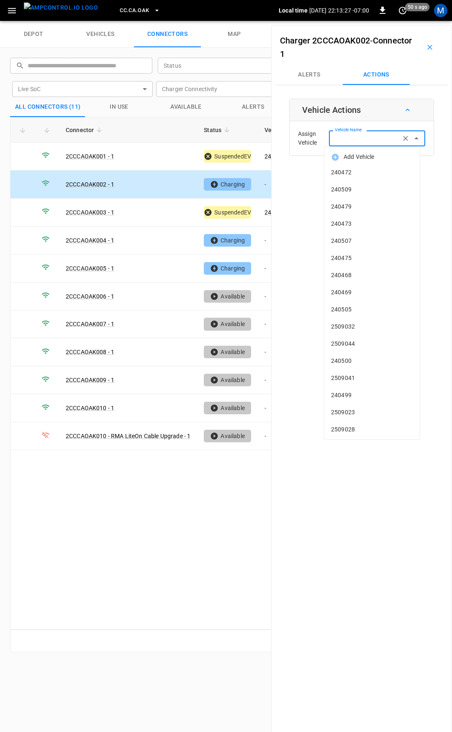
click at [345, 139] on input "Vehicle Name" at bounding box center [364, 138] width 66 height 10
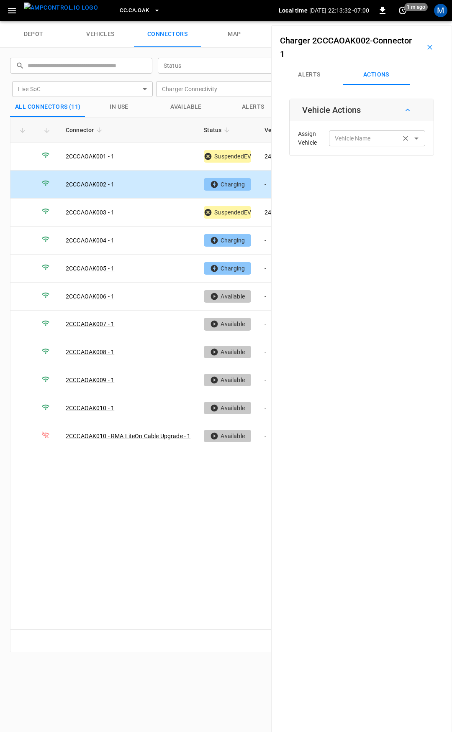
click at [343, 140] on label "Vehicle Name" at bounding box center [353, 138] width 36 height 9
click at [343, 140] on input "Vehicle Name" at bounding box center [364, 138] width 66 height 10
click at [395, 176] on span "240452" at bounding box center [372, 172] width 82 height 9
type input "******"
click at [409, 177] on button "Save" at bounding box center [411, 171] width 28 height 15
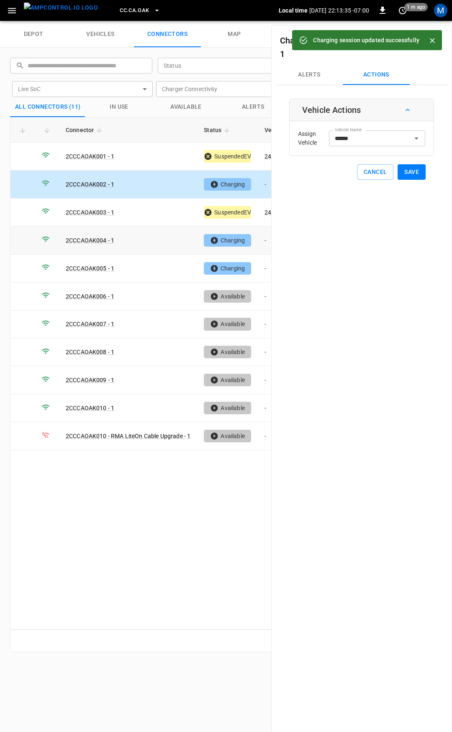
click at [264, 241] on td "-" at bounding box center [280, 241] width 45 height 28
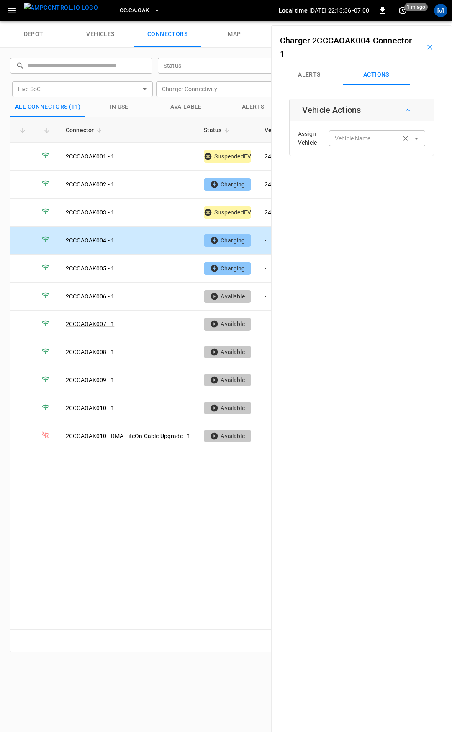
click at [351, 139] on input "Vehicle Name" at bounding box center [364, 138] width 66 height 10
click at [338, 147] on div "Assign Vehicle Vehicle Name Vehicle Name" at bounding box center [361, 138] width 140 height 30
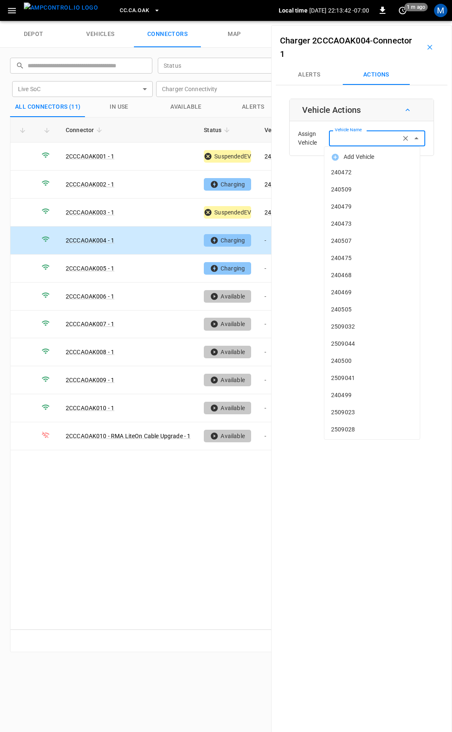
click at [342, 141] on input "Vehicle Name" at bounding box center [364, 138] width 66 height 10
type input "*"
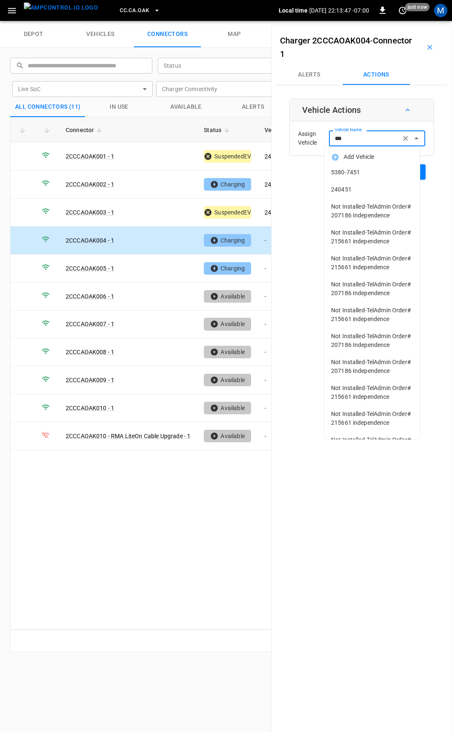
click at [350, 194] on li "240451" at bounding box center [371, 189] width 95 height 17
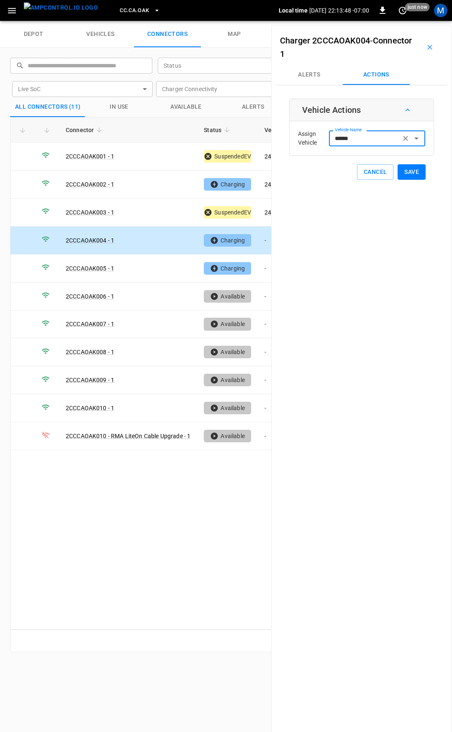
type input "******"
click at [418, 163] on div "Vehicle Actions Assign Vehicle Vehicle Name ****** Vehicle Name Cancel Save" at bounding box center [361, 139] width 145 height 81
click at [413, 174] on button "Save" at bounding box center [411, 171] width 28 height 15
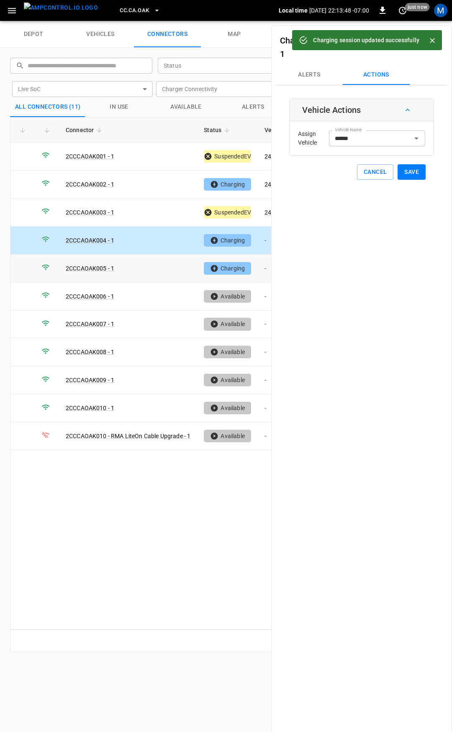
click at [266, 263] on td "-" at bounding box center [280, 269] width 45 height 28
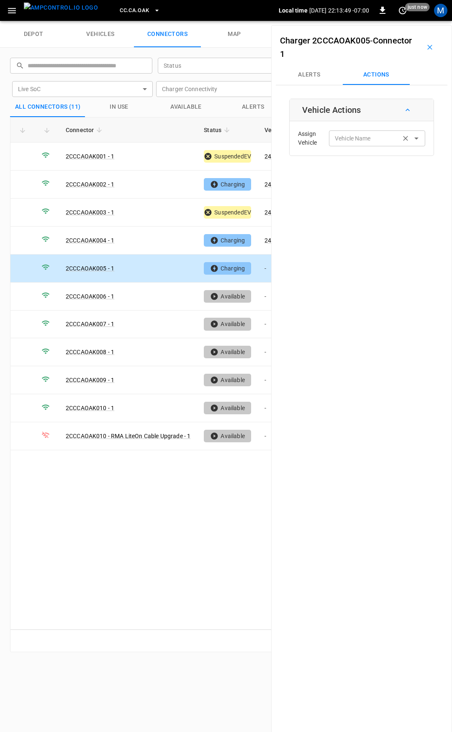
click at [365, 132] on div "Vehicle Name" at bounding box center [377, 137] width 96 height 15
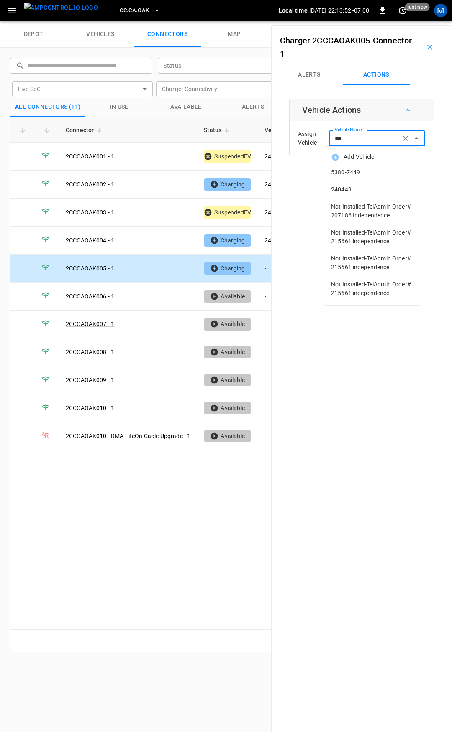
click at [370, 190] on span "240449" at bounding box center [372, 189] width 82 height 9
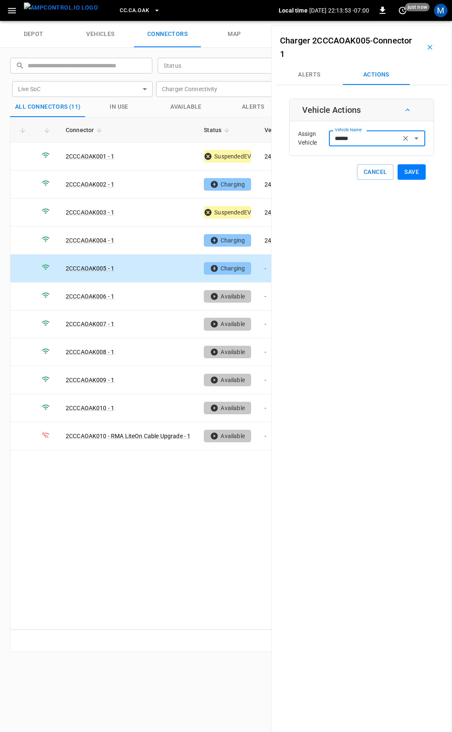
type input "******"
click at [416, 173] on button "Save" at bounding box center [411, 171] width 28 height 15
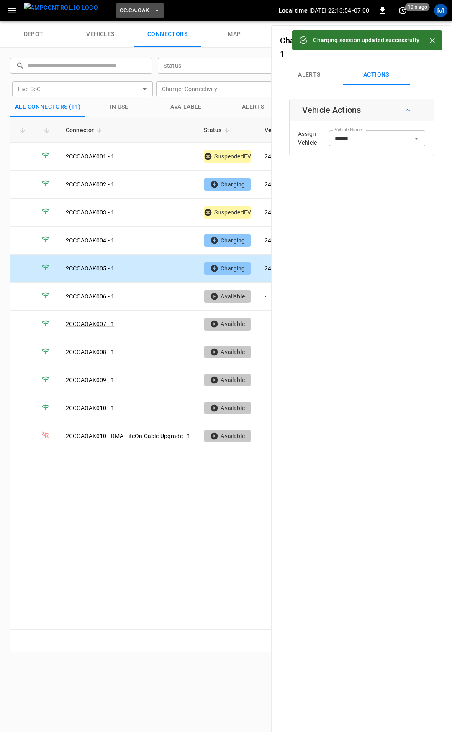
click at [133, 11] on span "CC.CA.OAK" at bounding box center [134, 11] width 29 height 10
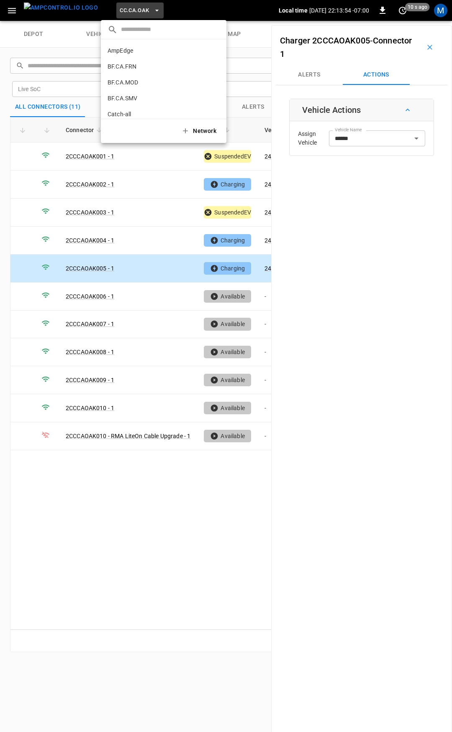
scroll to position [109, 0]
click at [153, 68] on p "CC.CA.RIC" at bounding box center [148, 69] width 82 height 8
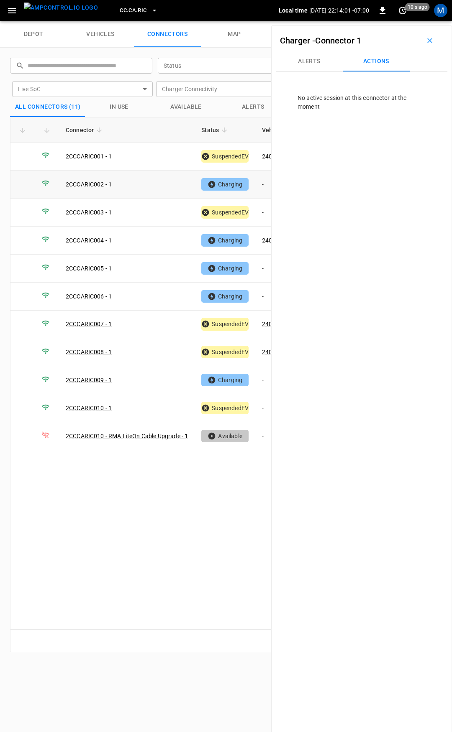
drag, startPoint x: 268, startPoint y: 179, endPoint x: 282, endPoint y: 149, distance: 33.5
click at [268, 179] on td "-" at bounding box center [277, 185] width 45 height 28
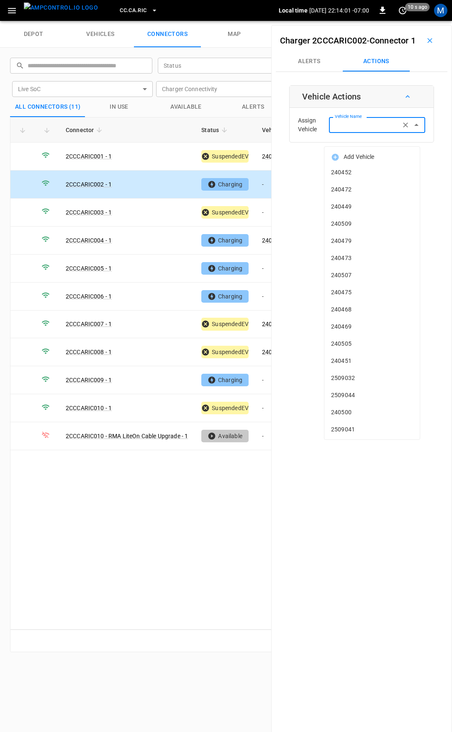
click at [374, 130] on input "Vehicle Name" at bounding box center [364, 125] width 66 height 10
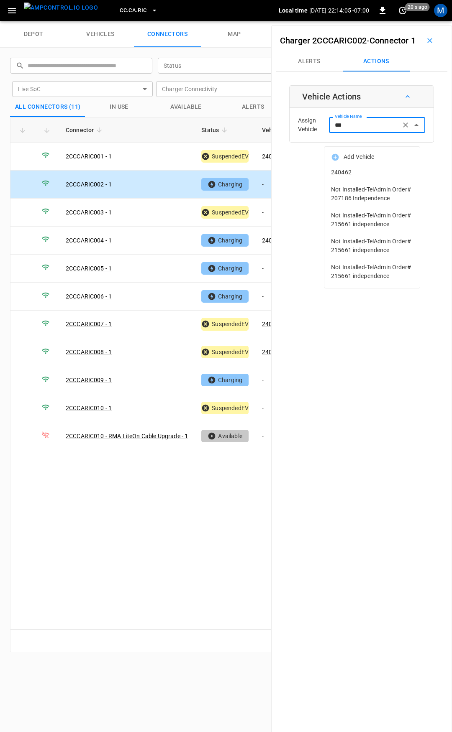
click at [365, 171] on span "240462" at bounding box center [372, 172] width 82 height 9
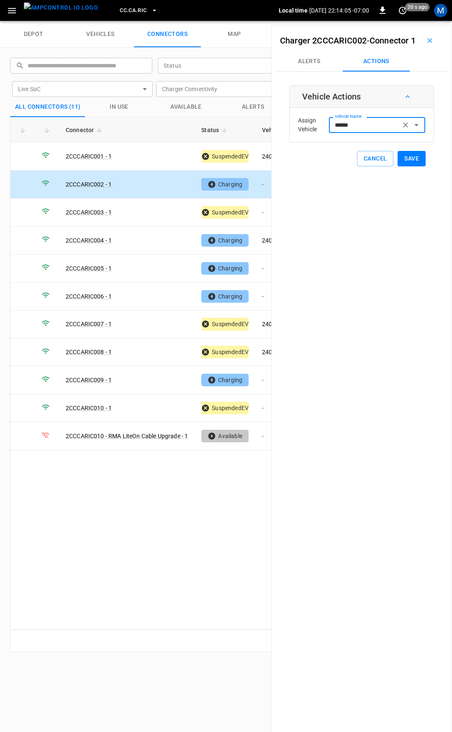
type input "******"
drag, startPoint x: 365, startPoint y: 171, endPoint x: 387, endPoint y: 178, distance: 23.3
click at [409, 166] on button "Save" at bounding box center [411, 158] width 28 height 15
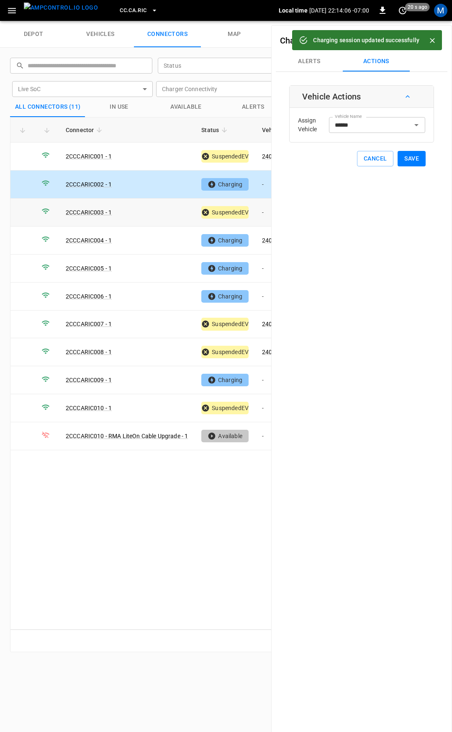
click at [268, 216] on td "-" at bounding box center [277, 213] width 45 height 28
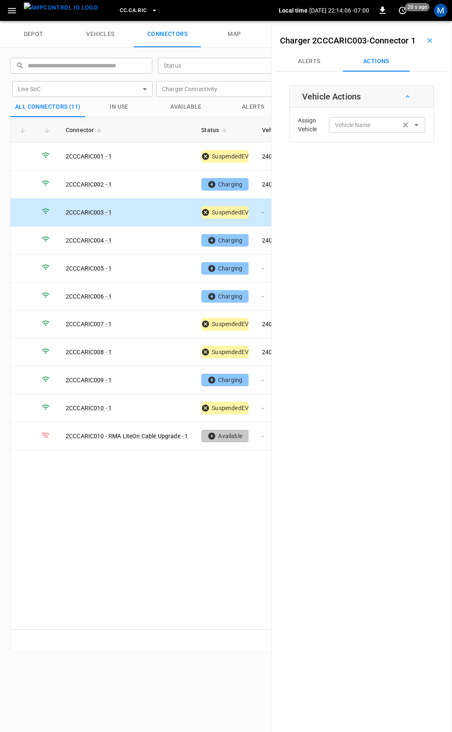
click at [335, 130] on input "Vehicle Name" at bounding box center [364, 125] width 66 height 10
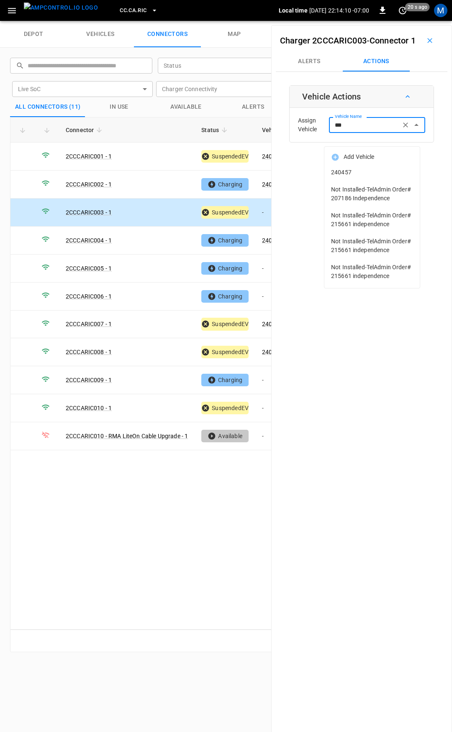
click at [358, 171] on span "240457" at bounding box center [372, 172] width 82 height 9
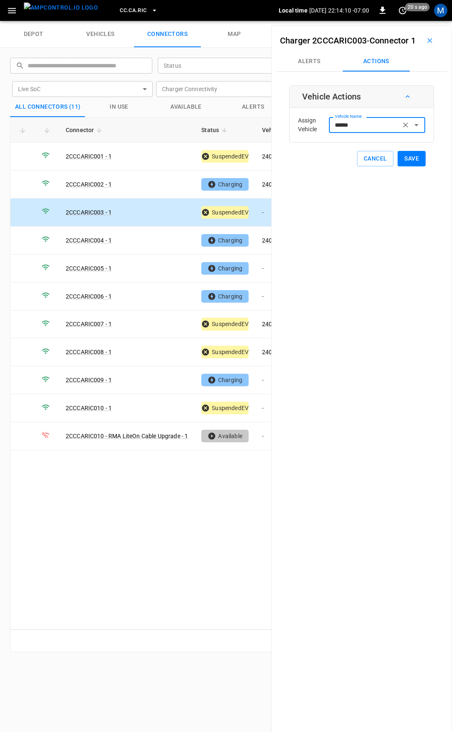
type input "******"
drag, startPoint x: 406, startPoint y: 174, endPoint x: 387, endPoint y: 186, distance: 22.2
click at [406, 166] on button "Save" at bounding box center [411, 158] width 28 height 15
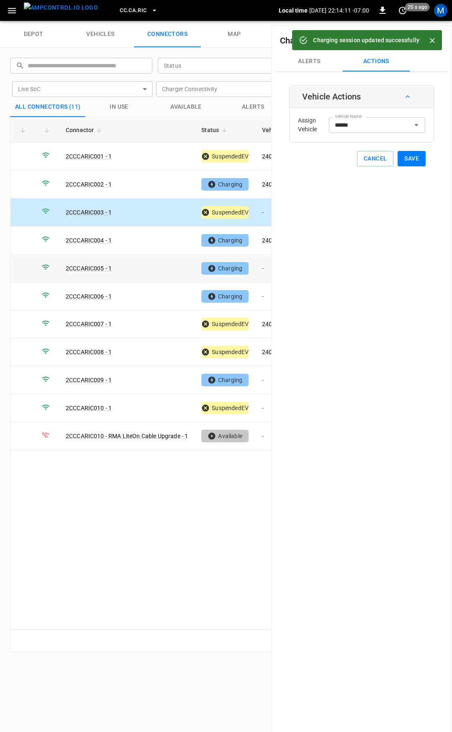
click at [259, 263] on td "-" at bounding box center [277, 269] width 45 height 28
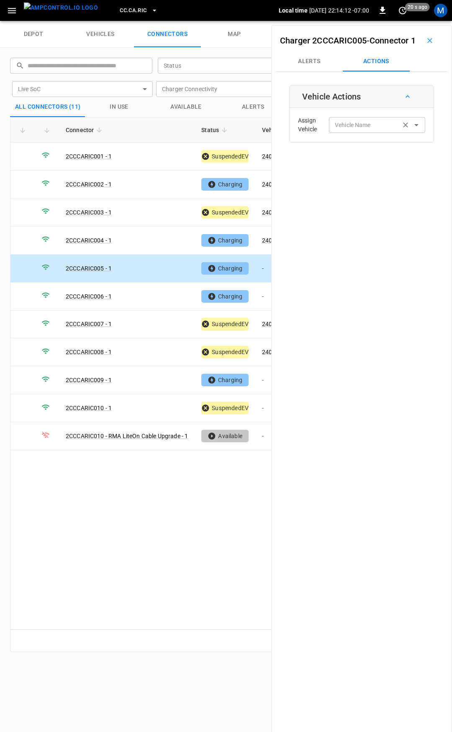
click at [350, 133] on div "Vehicle Name" at bounding box center [377, 124] width 96 height 15
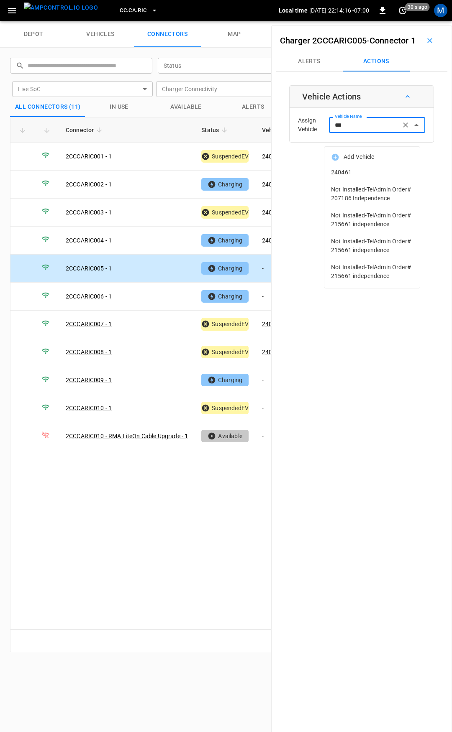
click at [366, 169] on span "240461" at bounding box center [372, 172] width 82 height 9
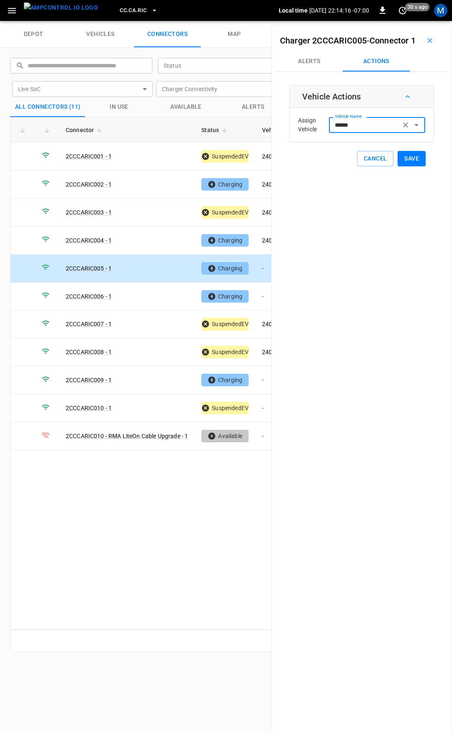
type input "******"
drag, startPoint x: 401, startPoint y: 173, endPoint x: 396, endPoint y: 176, distance: 6.0
click at [401, 166] on button "Save" at bounding box center [411, 158] width 28 height 15
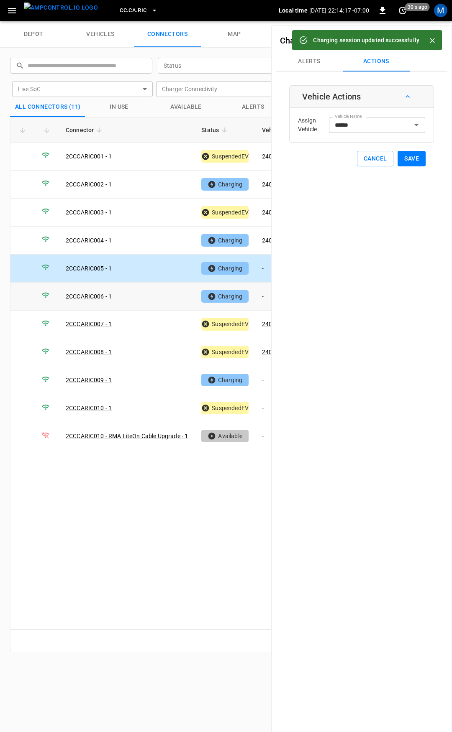
click at [263, 291] on td "-" at bounding box center [277, 297] width 45 height 28
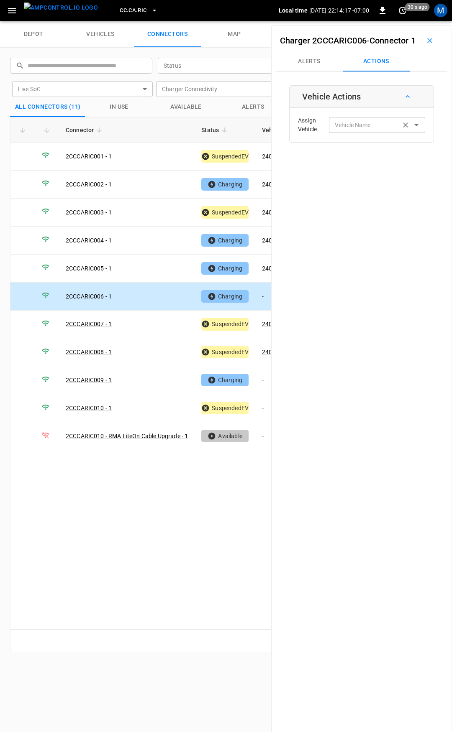
click at [340, 133] on div "Vehicle Name Vehicle Name" at bounding box center [377, 124] width 96 height 15
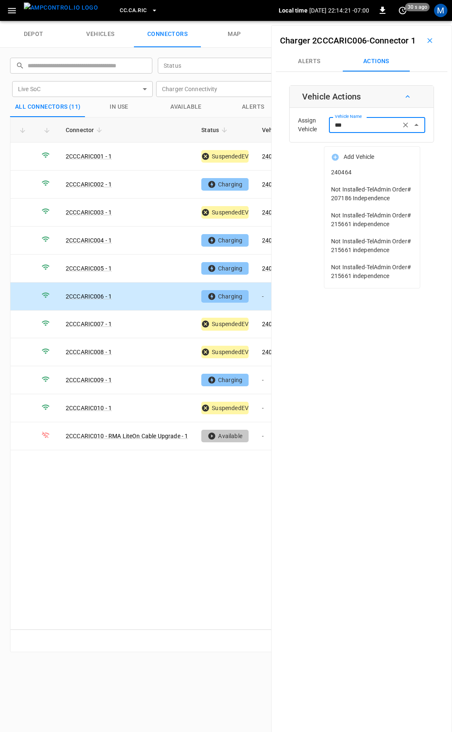
drag, startPoint x: 361, startPoint y: 173, endPoint x: 416, endPoint y: 185, distance: 56.1
click at [362, 173] on span "240464" at bounding box center [372, 172] width 82 height 9
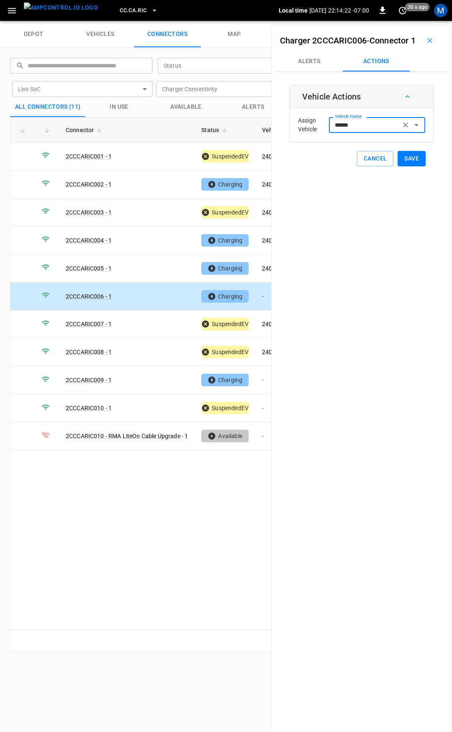
type input "******"
click at [415, 166] on button "Save" at bounding box center [411, 158] width 28 height 15
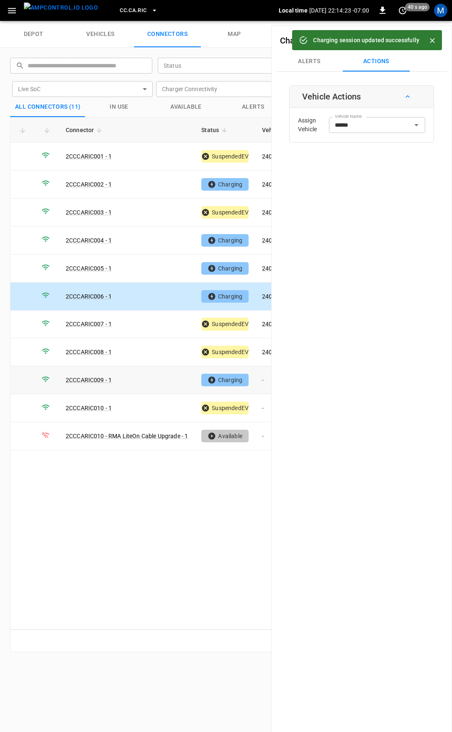
click at [266, 376] on td "-" at bounding box center [277, 380] width 45 height 28
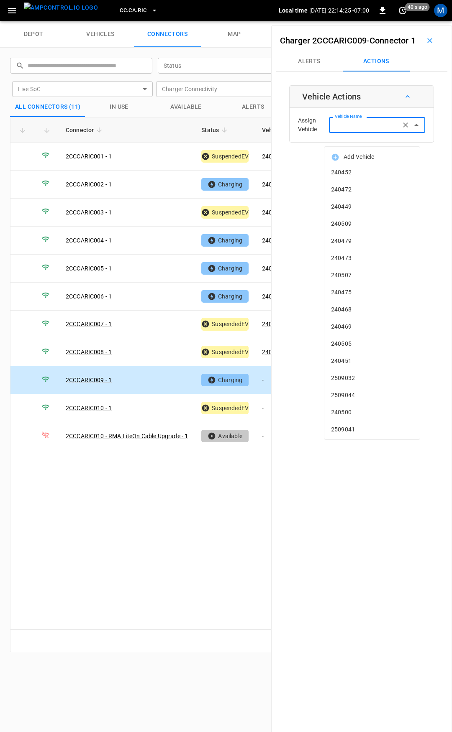
click at [362, 130] on input "Vehicle Name" at bounding box center [364, 125] width 66 height 10
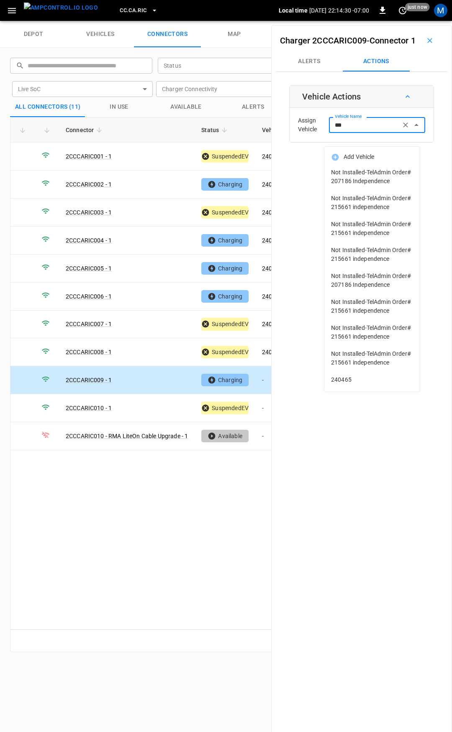
scroll to position [23, 0]
click at [360, 384] on span "240465" at bounding box center [372, 379] width 82 height 9
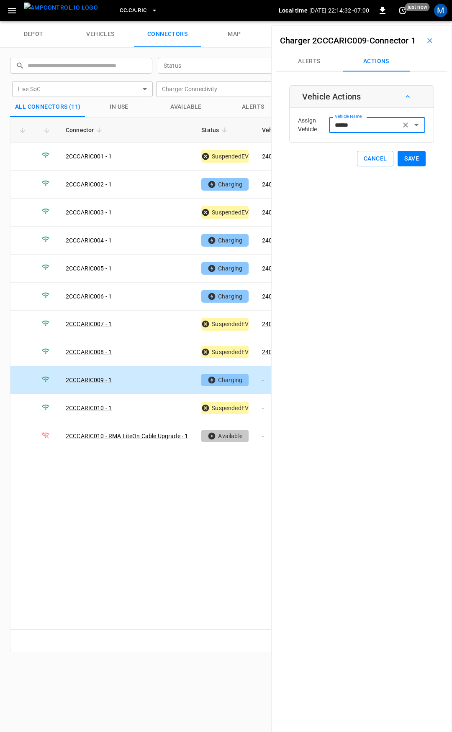
type input "******"
click at [402, 166] on button "Save" at bounding box center [411, 158] width 28 height 15
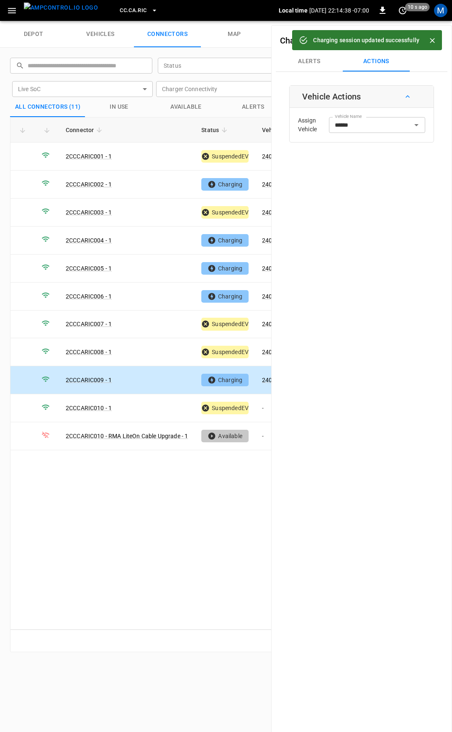
click at [399, 176] on div "Charger 2CCCARIC009 - Connector 1 Alerts Actions Vehicle Actions Assign Vehicle…" at bounding box center [361, 391] width 181 height 732
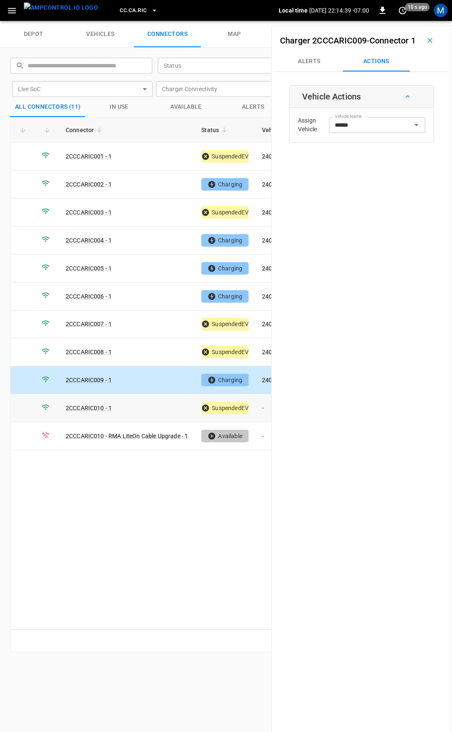
click at [265, 402] on td "-" at bounding box center [277, 408] width 45 height 28
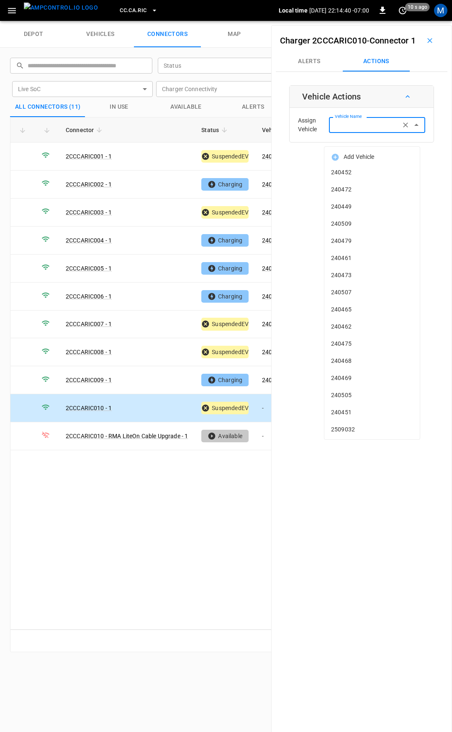
click at [364, 133] on div "Vehicle Name Vehicle Name" at bounding box center [377, 124] width 96 height 15
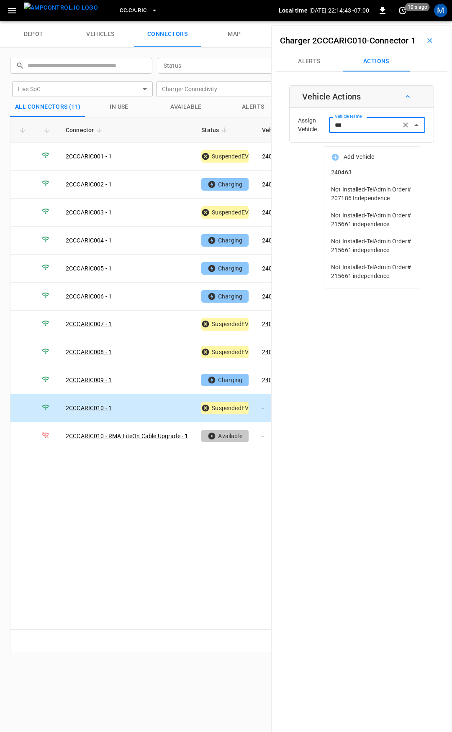
click at [379, 179] on li "240463" at bounding box center [371, 172] width 95 height 17
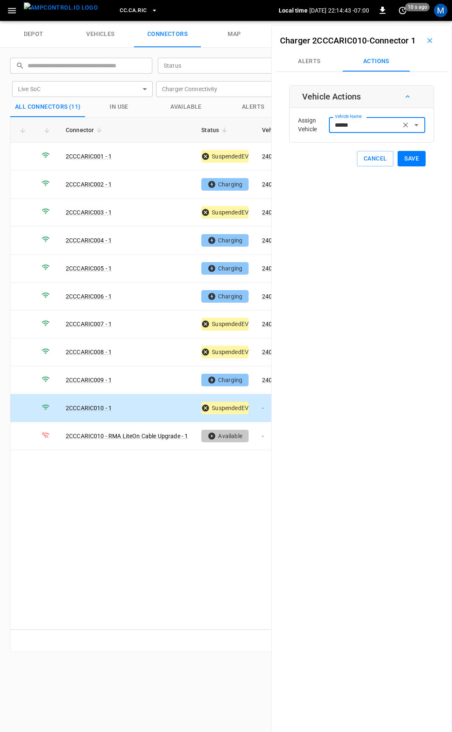
type input "******"
click at [411, 166] on button "Save" at bounding box center [411, 158] width 28 height 15
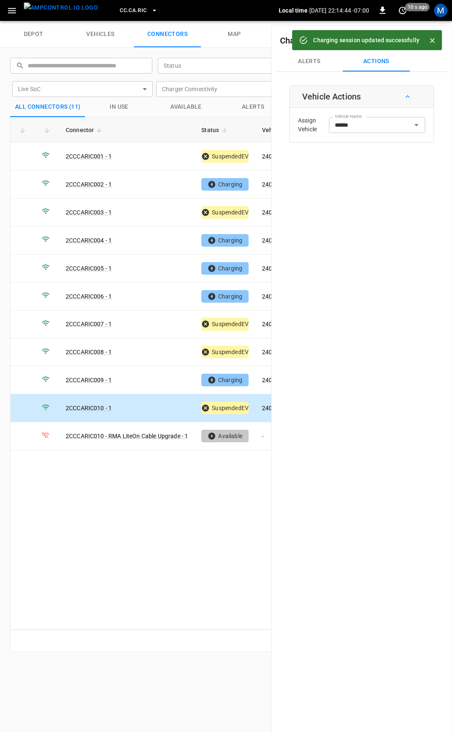
click at [123, 8] on span "CC.CA.RIC" at bounding box center [133, 11] width 27 height 10
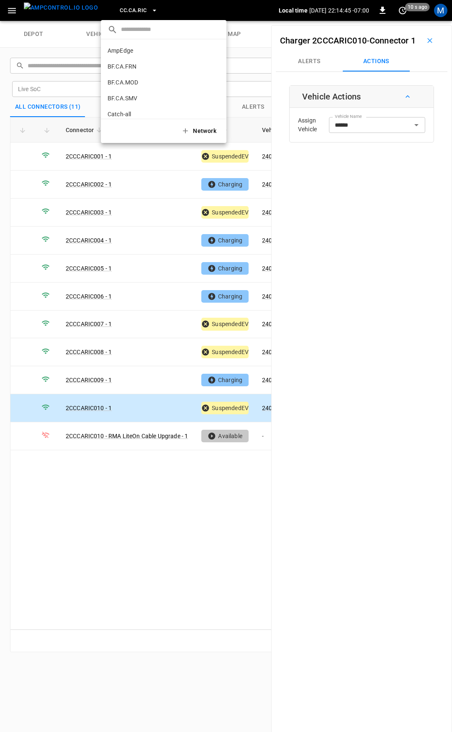
scroll to position [125, 0]
click at [134, 72] on p "CC.CA.SFF" at bounding box center [148, 69] width 83 height 8
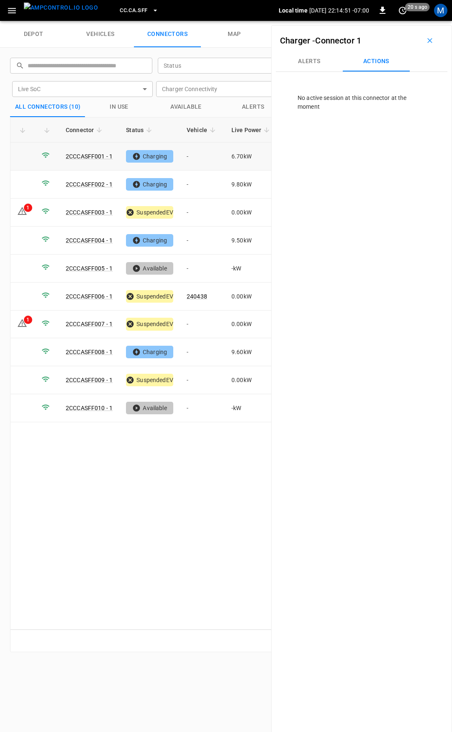
click at [205, 159] on td "-" at bounding box center [202, 157] width 45 height 28
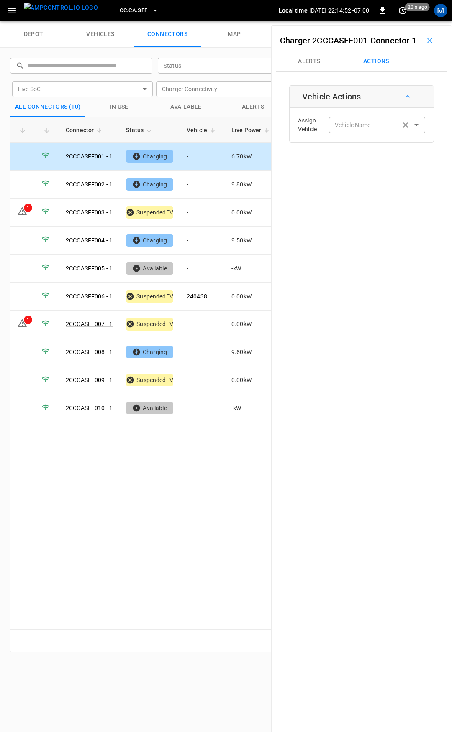
click at [372, 130] on input "Vehicle Name" at bounding box center [364, 125] width 66 height 10
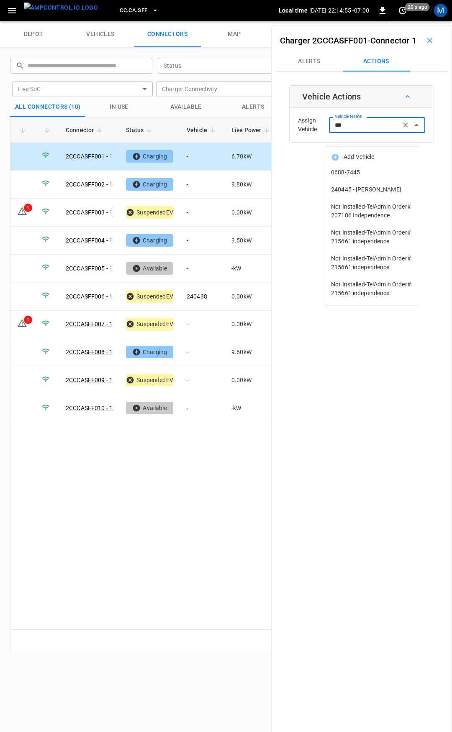
drag, startPoint x: 379, startPoint y: 176, endPoint x: 381, endPoint y: 189, distance: 13.4
click at [381, 189] on ul "Add Vehicle 0688-7445 240445 - [PERSON_NAME] Not Installed-TelAdmin Order# 2071…" at bounding box center [371, 226] width 95 height 158
click at [381, 189] on span "240445 - [PERSON_NAME]" at bounding box center [372, 189] width 82 height 9
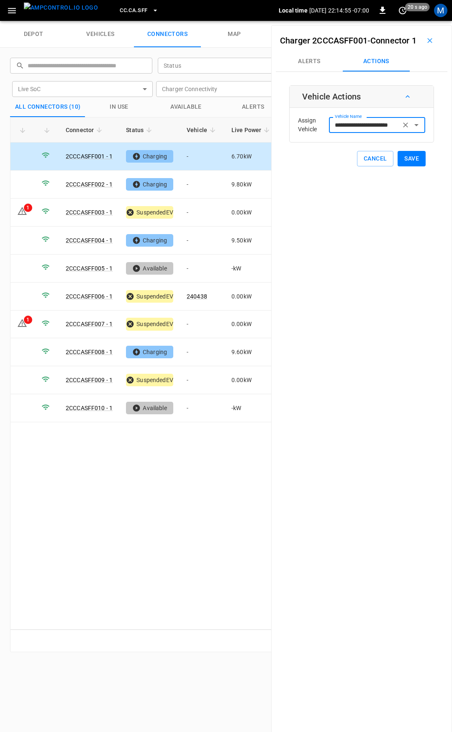
type input "**********"
click at [411, 166] on button "Save" at bounding box center [411, 158] width 28 height 15
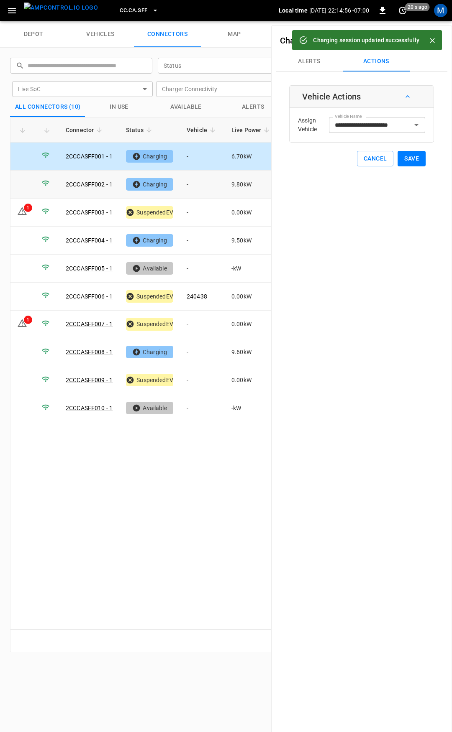
click at [207, 184] on td "-" at bounding box center [202, 185] width 45 height 28
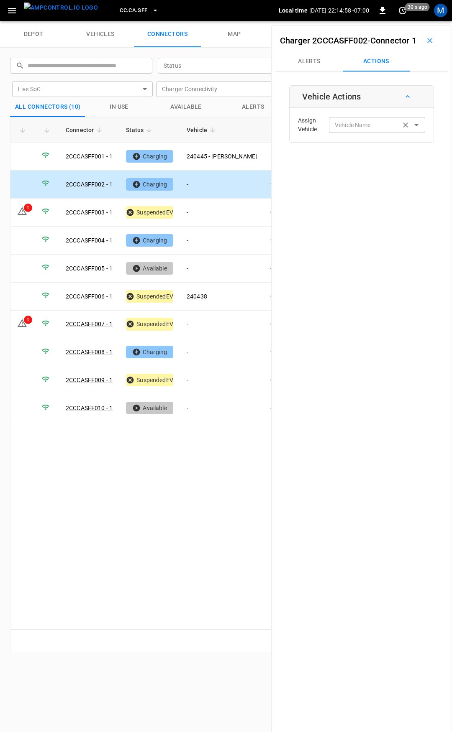
click at [360, 130] on input "Vehicle Name" at bounding box center [364, 125] width 66 height 10
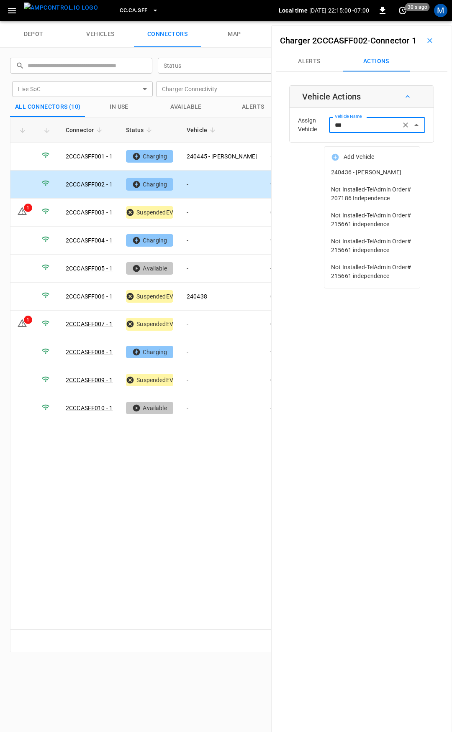
click at [368, 175] on span "240436 - [PERSON_NAME]" at bounding box center [372, 172] width 82 height 9
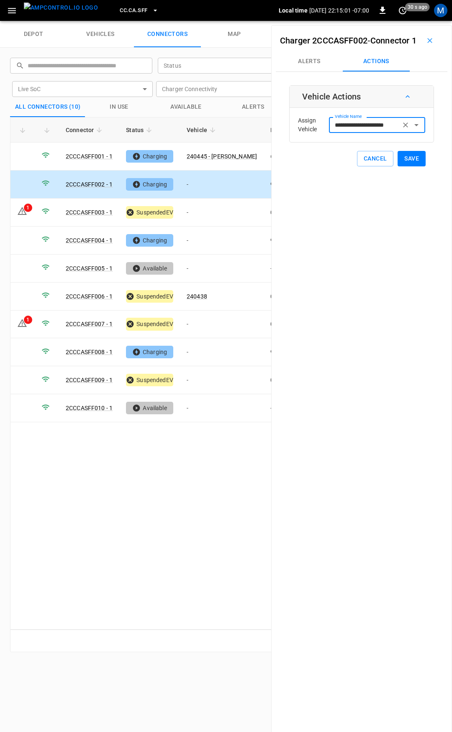
type input "**********"
click at [413, 166] on button "Save" at bounding box center [411, 158] width 28 height 15
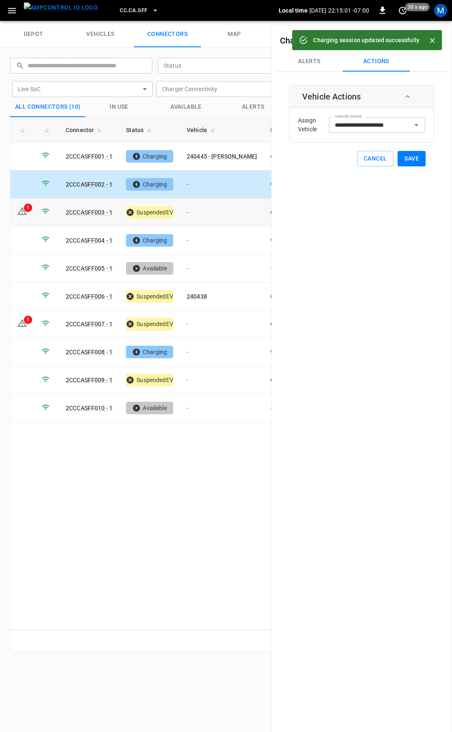
click at [197, 211] on td "-" at bounding box center [222, 213] width 84 height 28
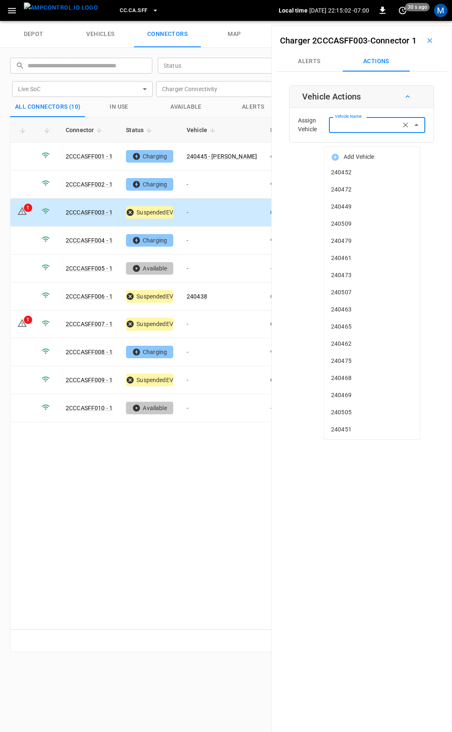
click at [358, 130] on input "Vehicle Name" at bounding box center [364, 125] width 66 height 10
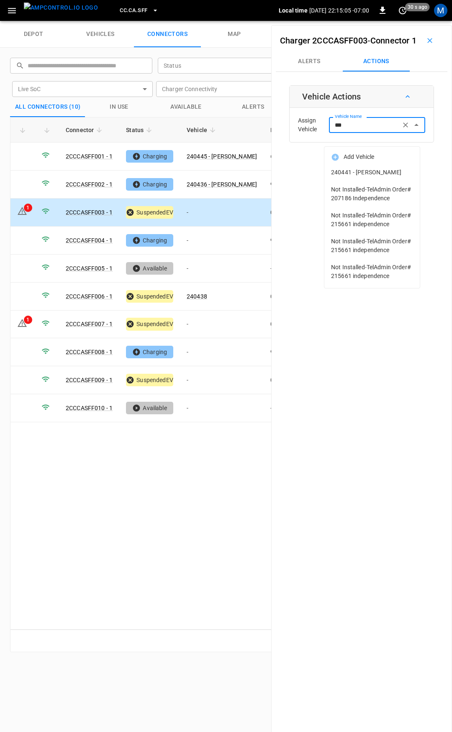
click at [359, 177] on span "240441 - [PERSON_NAME]" at bounding box center [372, 172] width 82 height 9
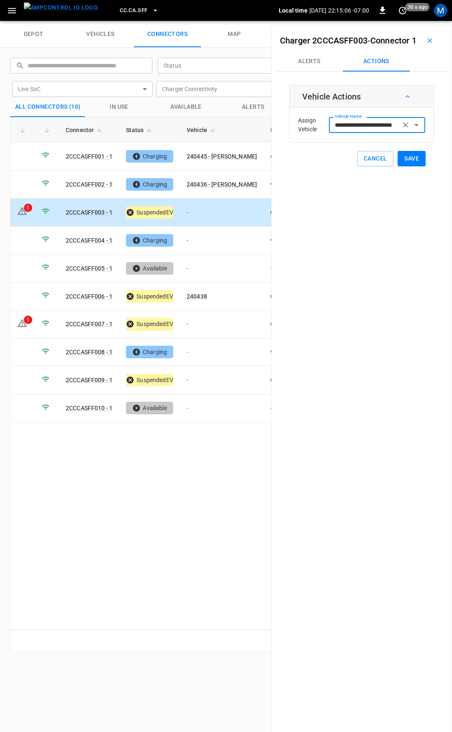
type input "**********"
click at [409, 166] on button "Save" at bounding box center [411, 158] width 28 height 15
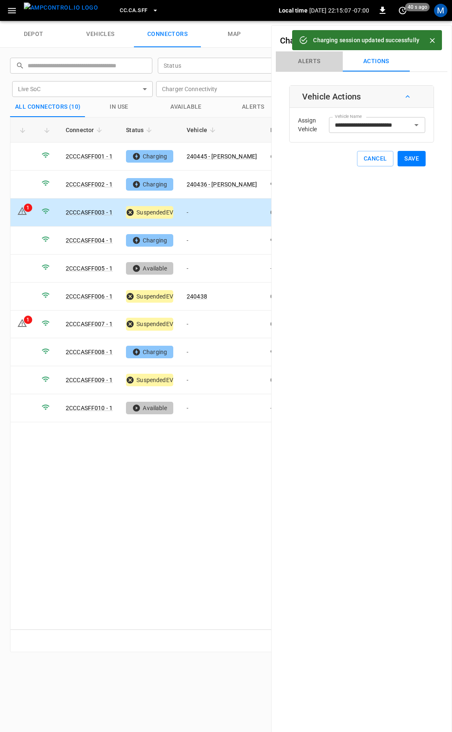
click at [313, 72] on button "Alerts" at bounding box center [309, 61] width 67 height 20
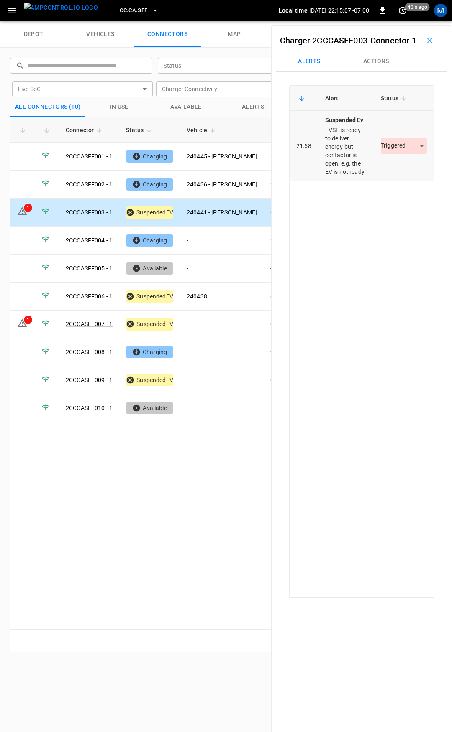
click at [403, 21] on body "CC.CA.SFF Local time [DATE] 22:15:07 -07:00 0 40 s ago M depot vehicles connect…" at bounding box center [226, 10] width 452 height 21
drag, startPoint x: 405, startPoint y: 183, endPoint x: 347, endPoint y: 206, distance: 62.1
click at [405, 184] on li "Resolved" at bounding box center [399, 184] width 52 height 14
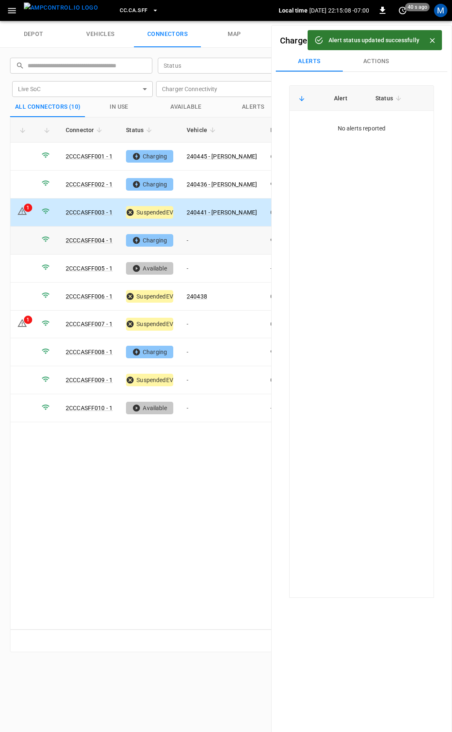
click at [226, 238] on td "-" at bounding box center [222, 241] width 84 height 28
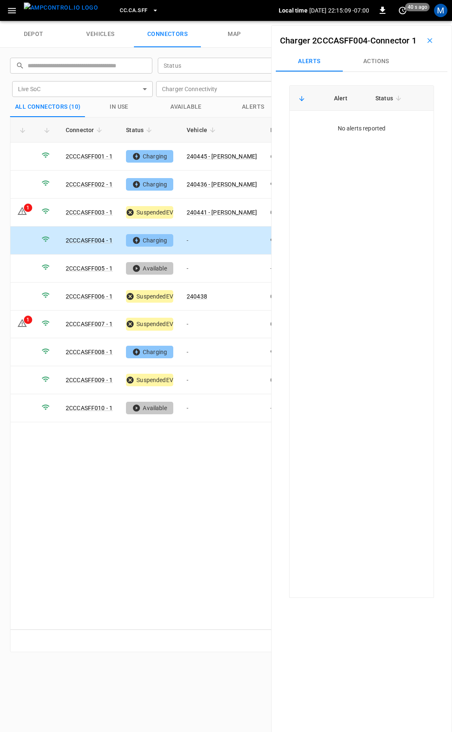
click at [371, 72] on button "Actions" at bounding box center [375, 61] width 67 height 20
click at [361, 133] on div "Vehicle Name" at bounding box center [377, 124] width 96 height 15
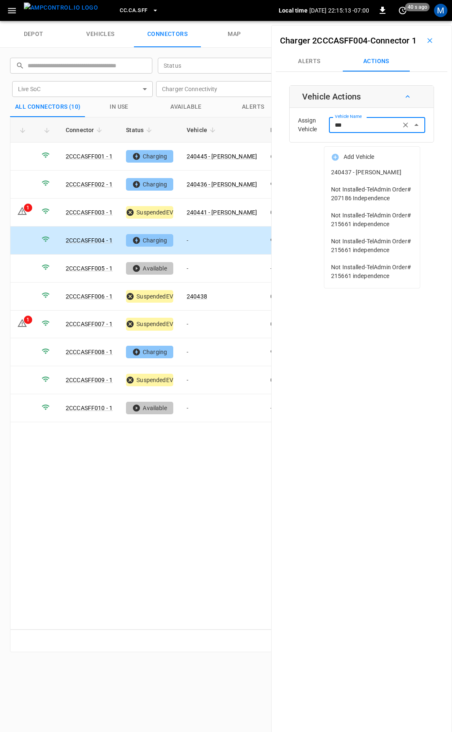
click at [388, 169] on span "240437 - [PERSON_NAME]" at bounding box center [372, 172] width 82 height 9
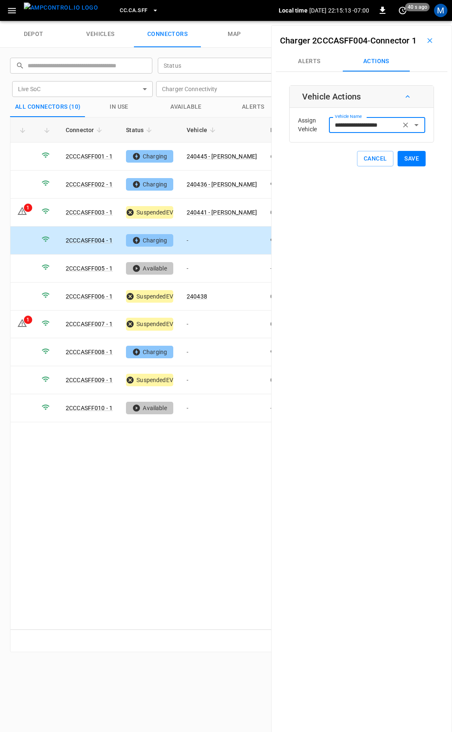
type input "**********"
click at [410, 166] on button "Save" at bounding box center [411, 158] width 28 height 15
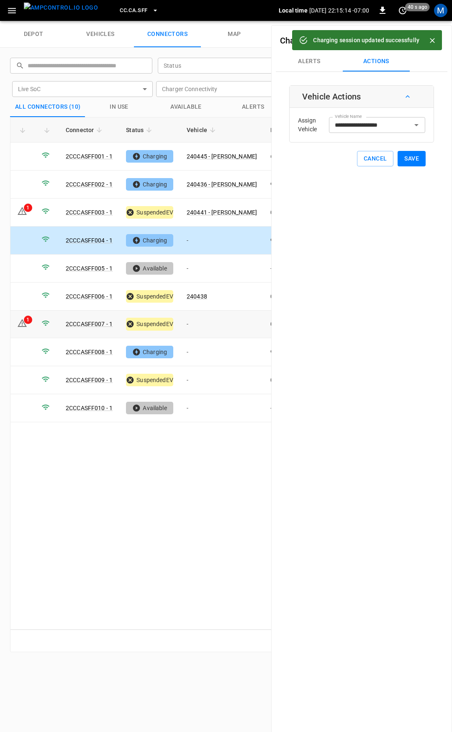
click at [204, 320] on td "-" at bounding box center [222, 325] width 84 height 28
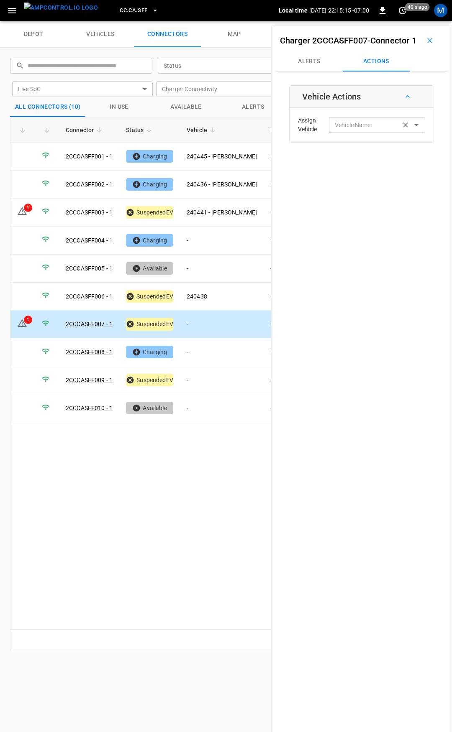
click at [348, 130] on input "Vehicle Name" at bounding box center [364, 125] width 66 height 10
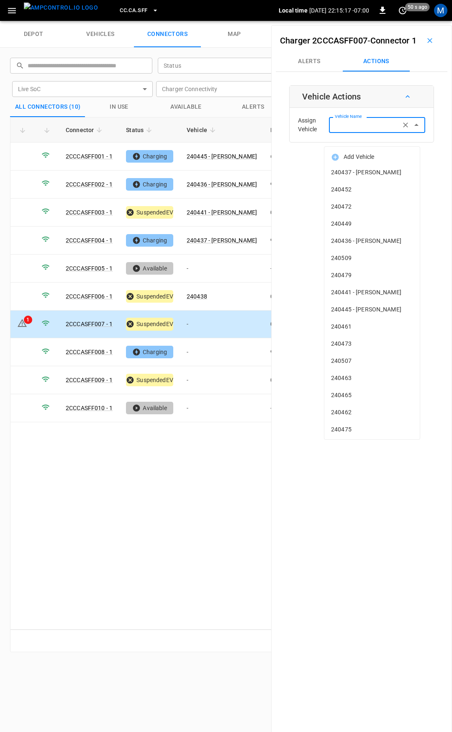
type input "*"
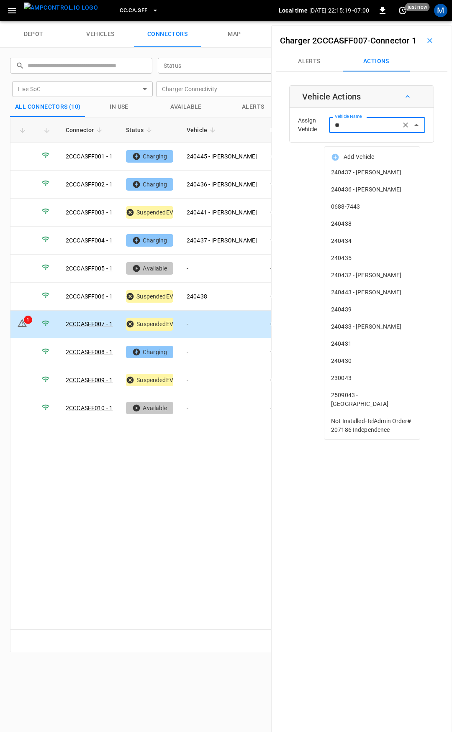
click at [347, 130] on input "**" at bounding box center [364, 125] width 66 height 10
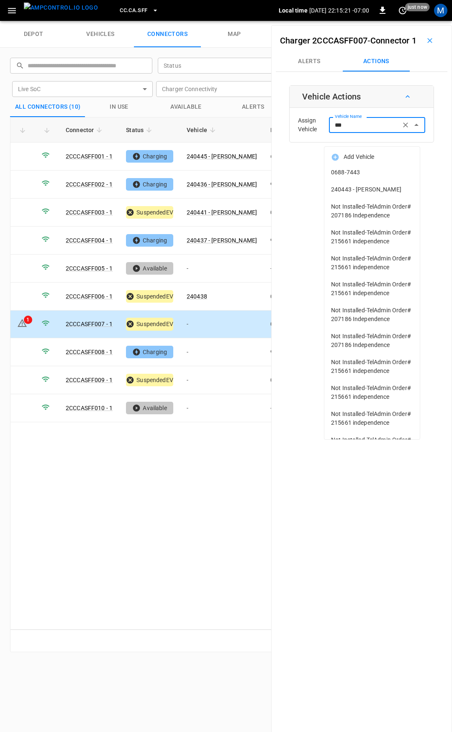
drag, startPoint x: 356, startPoint y: 186, endPoint x: 360, endPoint y: 186, distance: 4.2
click at [356, 186] on span "240443 - [PERSON_NAME]" at bounding box center [372, 189] width 82 height 9
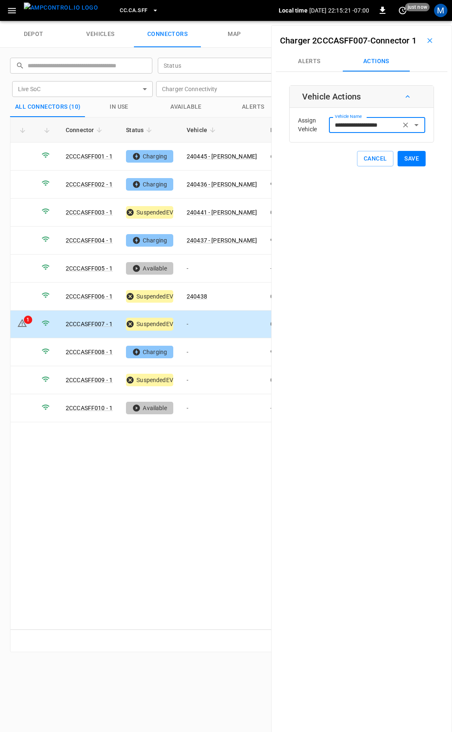
type input "**********"
click at [413, 166] on button "Save" at bounding box center [411, 158] width 28 height 15
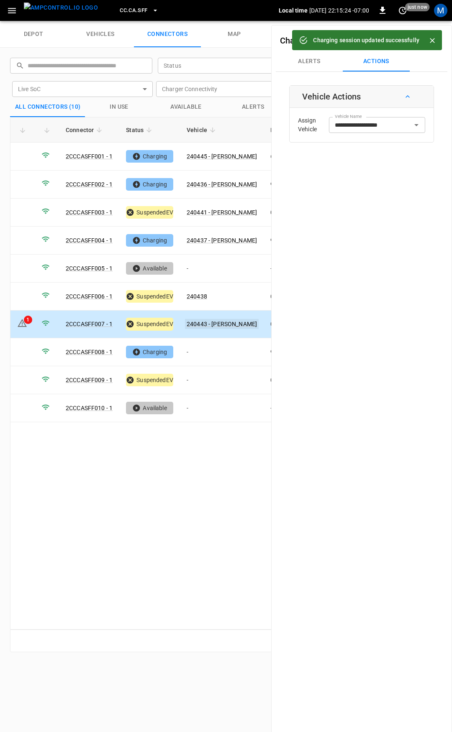
click at [200, 322] on link "240443 - [PERSON_NAME]" at bounding box center [222, 324] width 74 height 10
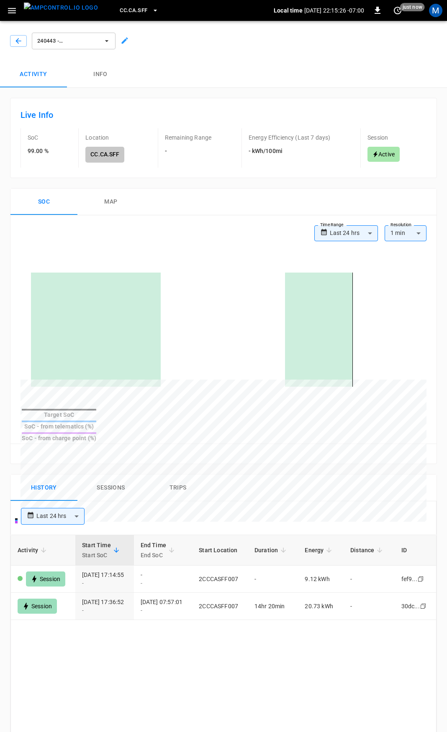
click at [16, 47] on div "240443 - [PERSON_NAME]" at bounding box center [222, 39] width 450 height 43
click at [19, 43] on icon "button" at bounding box center [18, 41] width 8 height 8
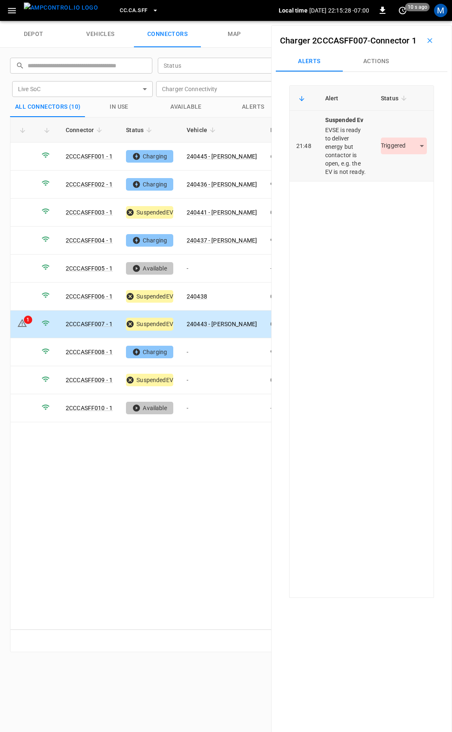
click at [394, 21] on body "CC.CA.SFF Local time [DATE] 22:15:28 -07:00 0 10 s ago M depot vehicles connect…" at bounding box center [226, 10] width 452 height 21
click at [397, 177] on ul "Resolved Acknowledged Triggered" at bounding box center [398, 200] width 56 height 56
click at [396, 179] on li "Resolved" at bounding box center [399, 184] width 52 height 14
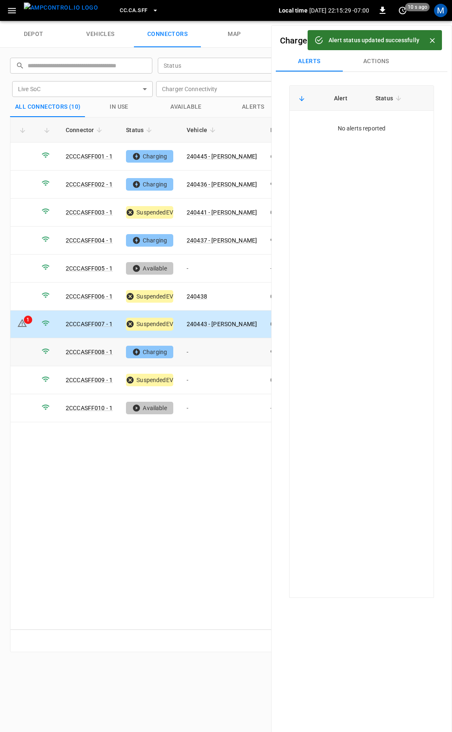
click at [201, 350] on td "-" at bounding box center [222, 352] width 84 height 28
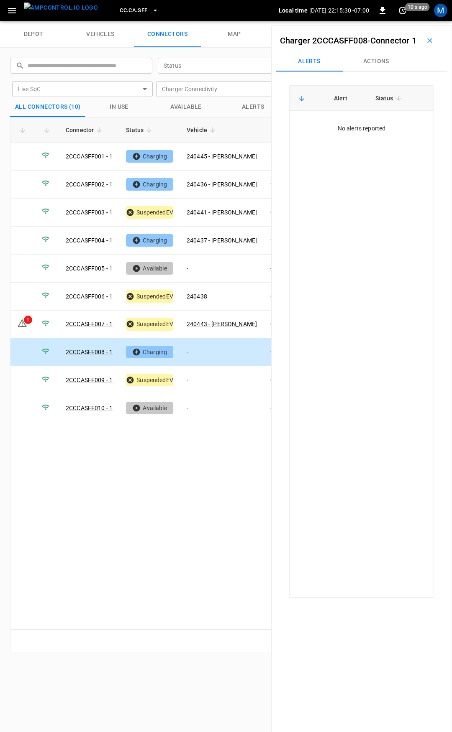
click at [377, 72] on button "Actions" at bounding box center [375, 61] width 67 height 20
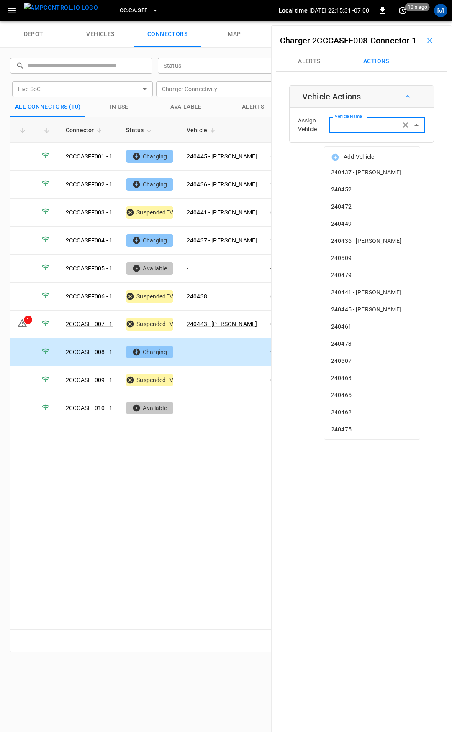
click at [368, 130] on input "Vehicle Name" at bounding box center [364, 125] width 66 height 10
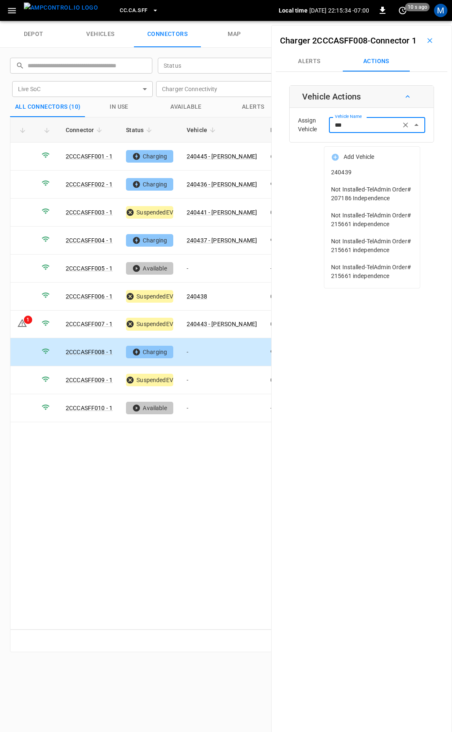
click at [364, 173] on span "240439" at bounding box center [372, 172] width 82 height 9
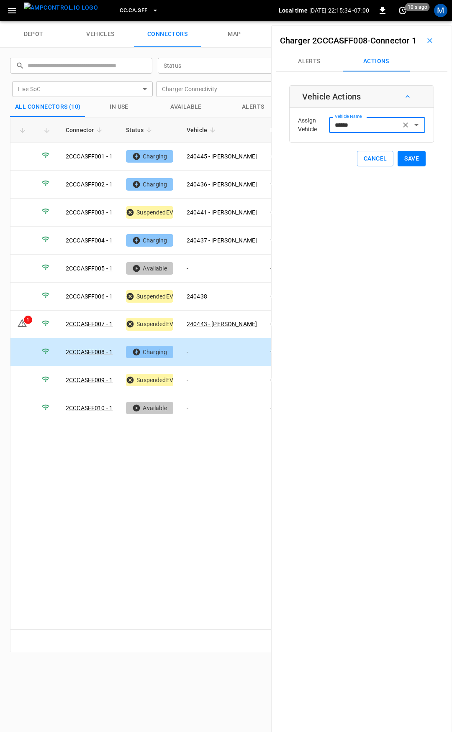
type input "******"
click at [413, 166] on button "Save" at bounding box center [411, 158] width 28 height 15
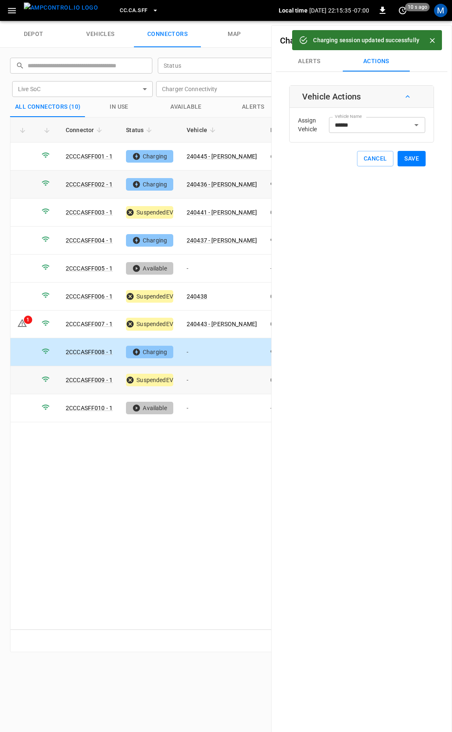
drag, startPoint x: 212, startPoint y: 378, endPoint x: 267, endPoint y: 187, distance: 199.2
click at [212, 378] on td "-" at bounding box center [222, 380] width 84 height 28
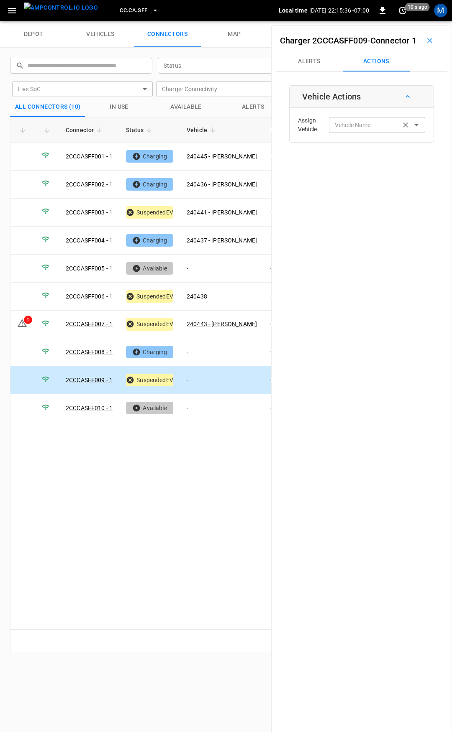
click at [343, 130] on input "Vehicle Name" at bounding box center [364, 125] width 66 height 10
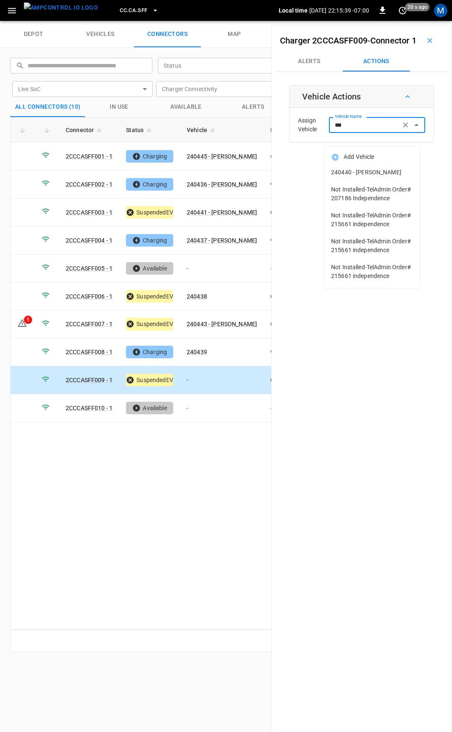
click at [380, 173] on span "240440 - [PERSON_NAME]" at bounding box center [372, 172] width 82 height 9
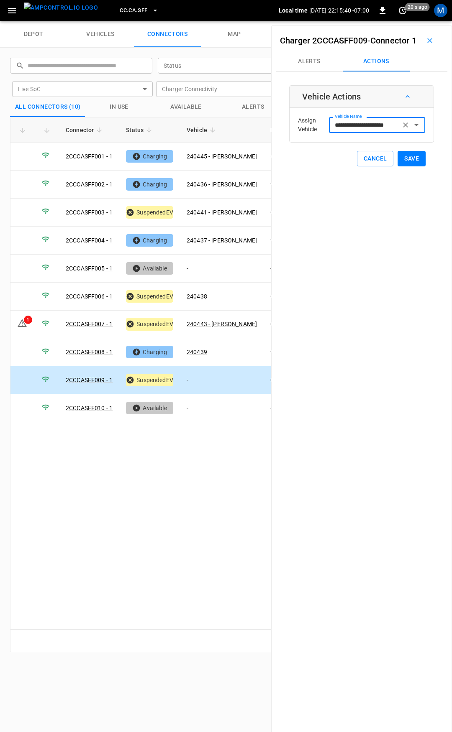
type input "**********"
click at [411, 166] on button "Save" at bounding box center [411, 158] width 28 height 15
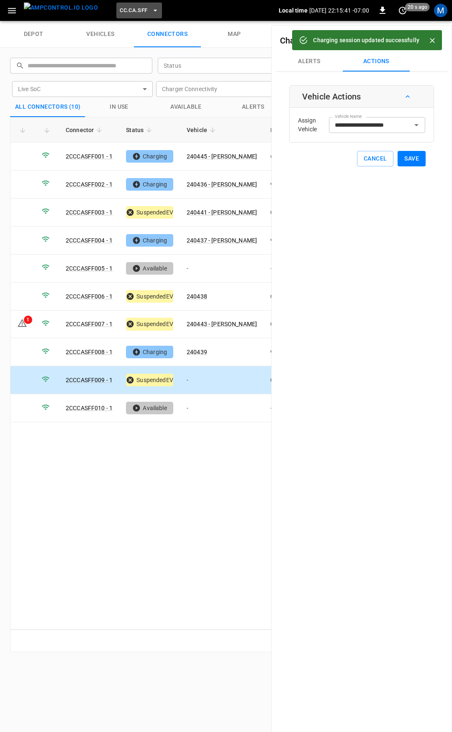
click at [120, 6] on span "CC.CA.SFF" at bounding box center [134, 11] width 28 height 10
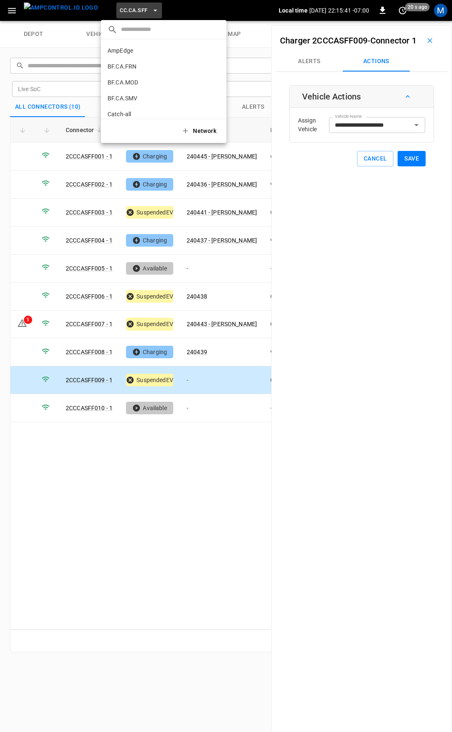
scroll to position [140, 0]
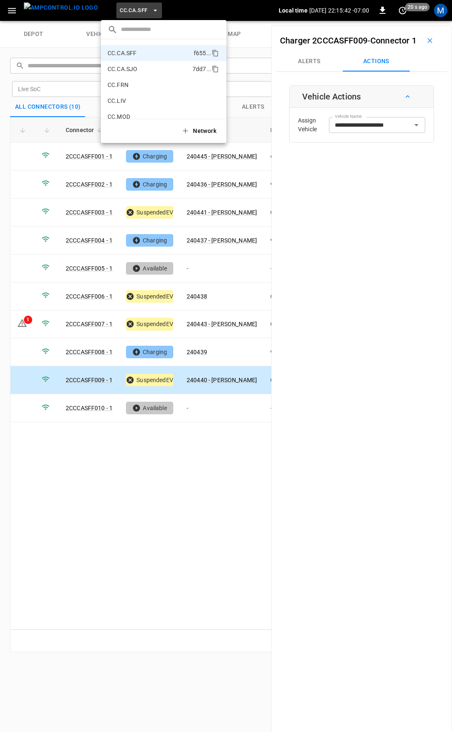
click at [137, 71] on p "CC.CA.SJO" at bounding box center [148, 69] width 82 height 8
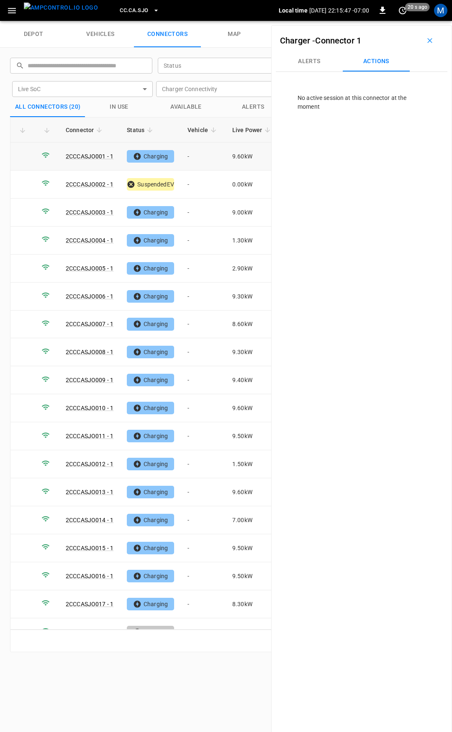
drag, startPoint x: 204, startPoint y: 163, endPoint x: 271, endPoint y: 129, distance: 75.2
click at [204, 163] on td "-" at bounding box center [203, 157] width 45 height 28
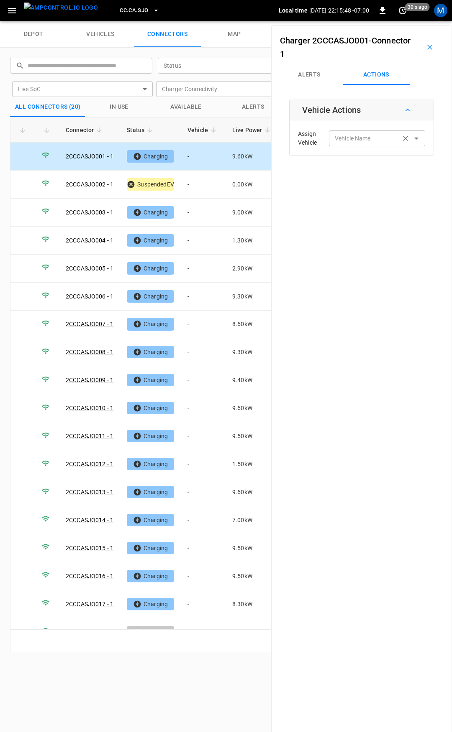
click at [376, 137] on input "Vehicle Name" at bounding box center [364, 138] width 66 height 10
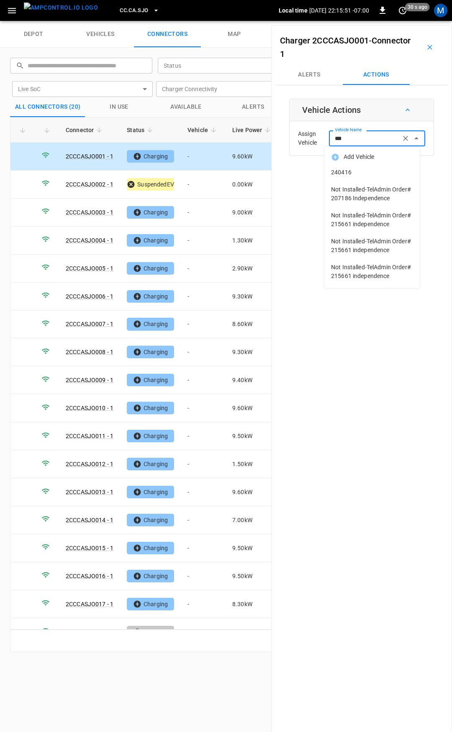
click at [361, 172] on span "240416" at bounding box center [372, 172] width 82 height 9
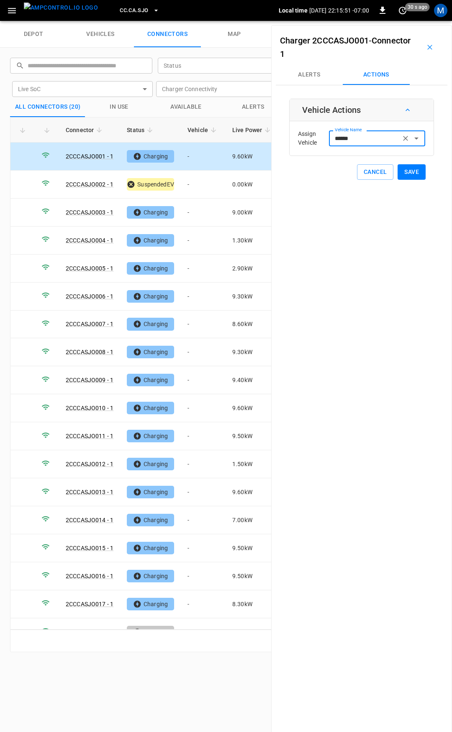
type input "******"
click at [419, 176] on button "Save" at bounding box center [411, 171] width 28 height 15
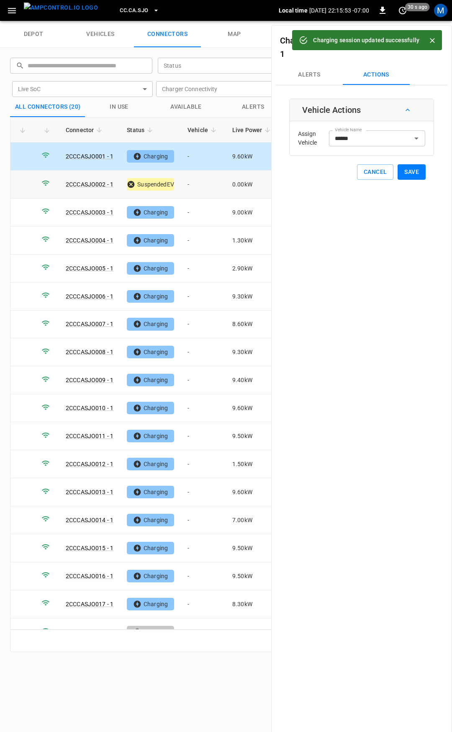
drag, startPoint x: 185, startPoint y: 189, endPoint x: 342, endPoint y: 122, distance: 170.6
click at [186, 189] on td "-" at bounding box center [203, 185] width 45 height 28
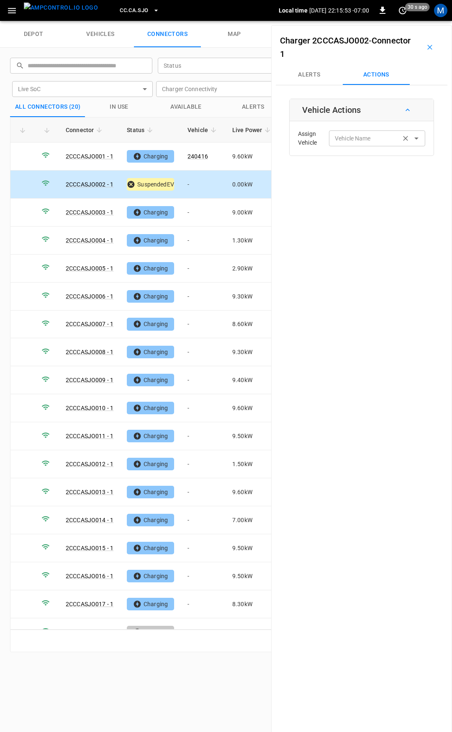
click at [349, 138] on input "Vehicle Name" at bounding box center [364, 138] width 66 height 10
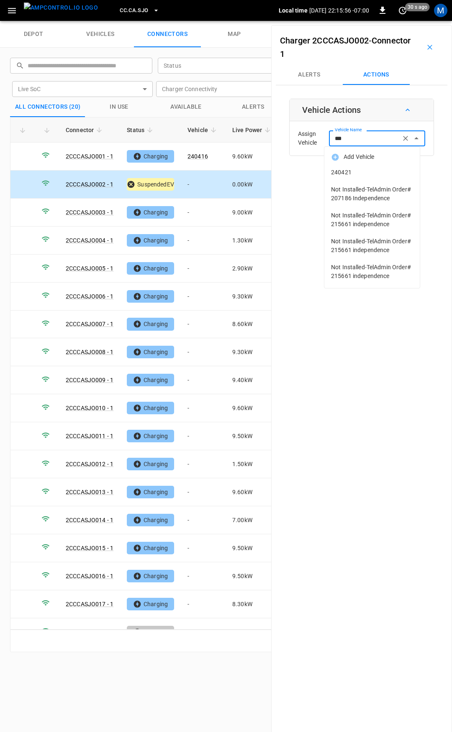
click at [368, 178] on li "240421" at bounding box center [371, 172] width 95 height 17
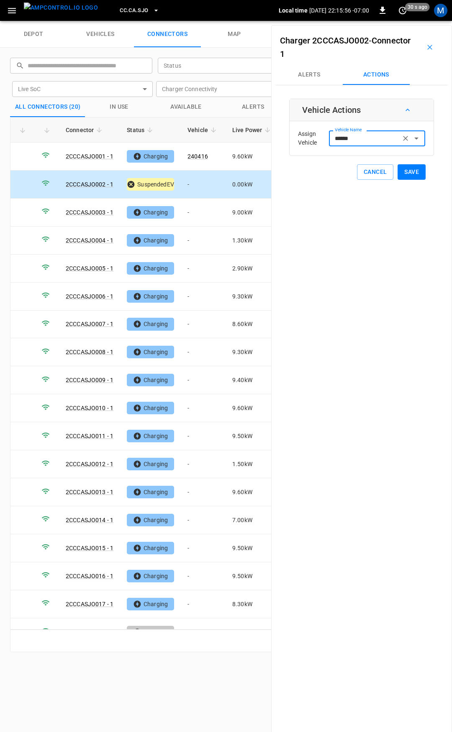
type input "******"
click at [406, 171] on button "Save" at bounding box center [411, 171] width 28 height 15
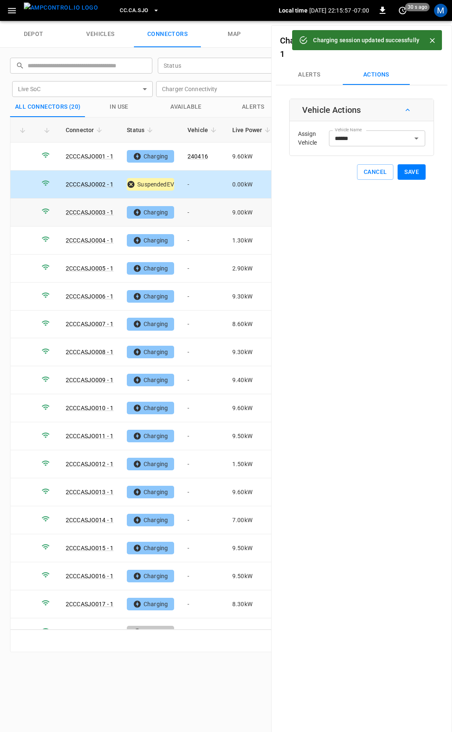
click at [214, 215] on td "-" at bounding box center [203, 213] width 45 height 28
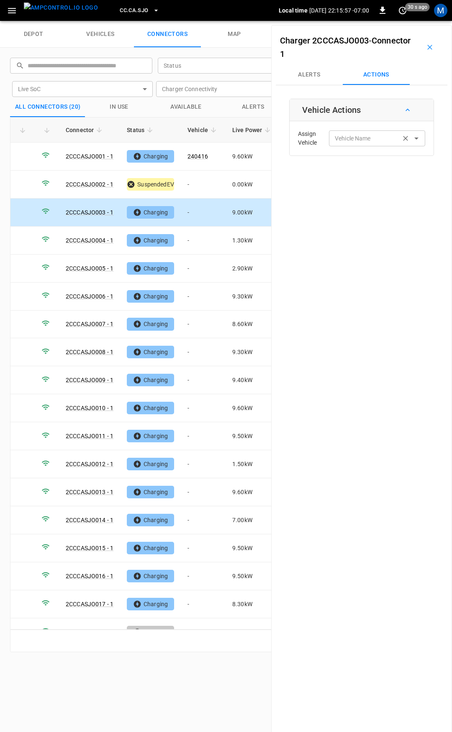
click at [341, 138] on div "Vehicle Name Vehicle Name" at bounding box center [377, 137] width 96 height 15
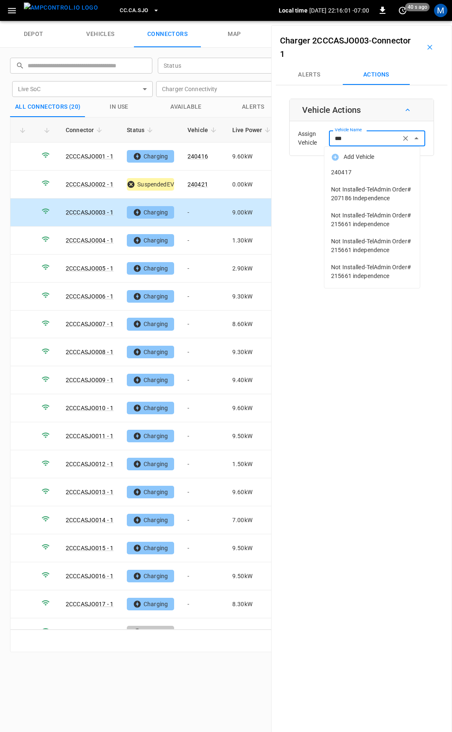
click at [366, 172] on span "240417" at bounding box center [372, 172] width 82 height 9
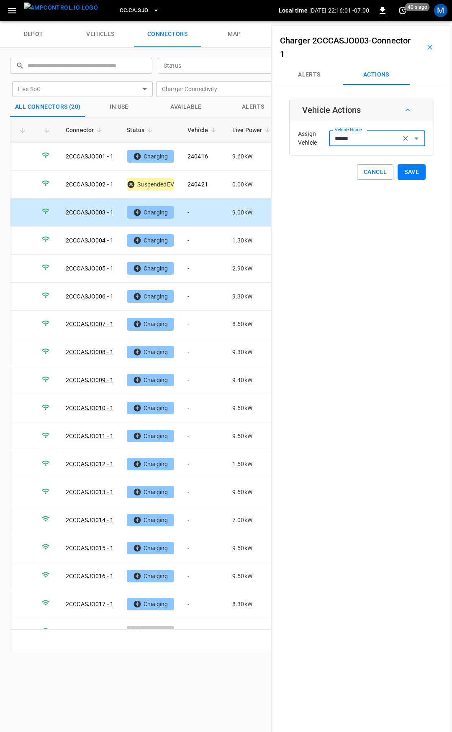
type input "******"
click at [410, 174] on button "Save" at bounding box center [411, 171] width 28 height 15
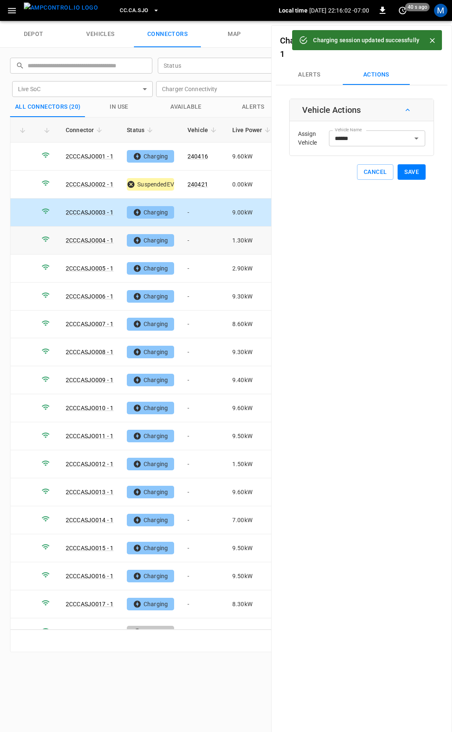
click at [198, 237] on td "-" at bounding box center [203, 241] width 45 height 28
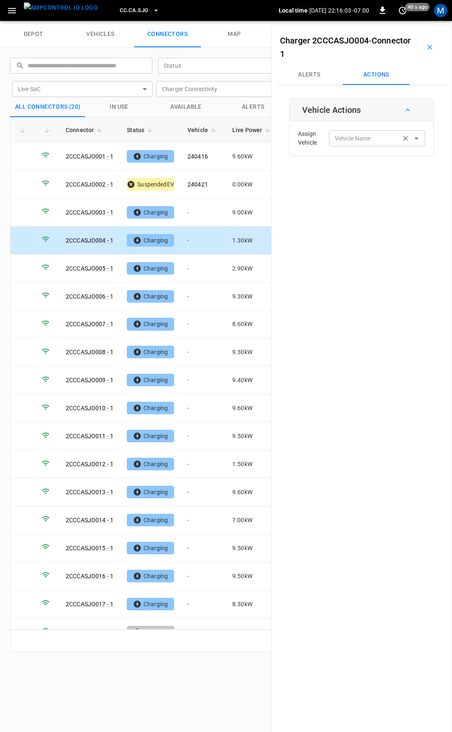
click at [346, 139] on input "Vehicle Name" at bounding box center [364, 138] width 66 height 10
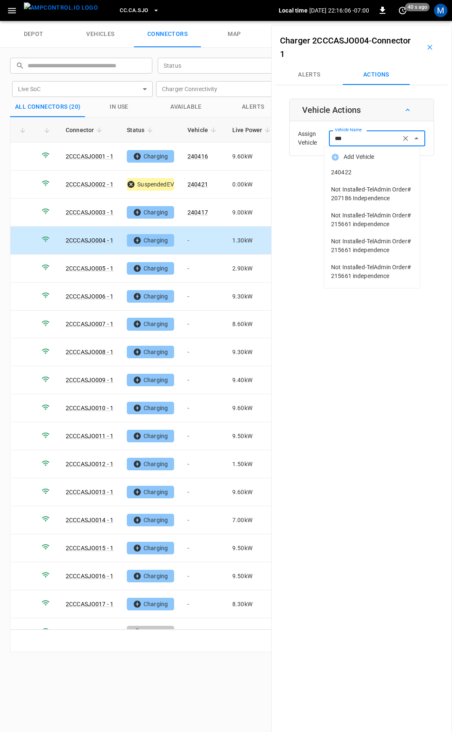
click at [349, 169] on span "240422" at bounding box center [372, 172] width 82 height 9
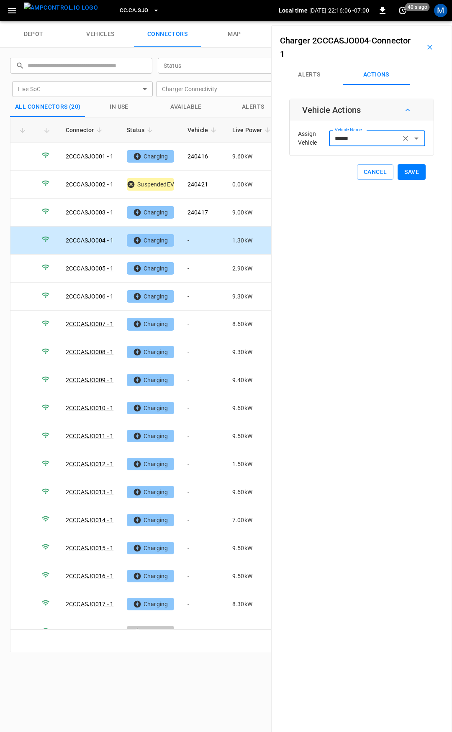
type input "******"
click at [411, 172] on button "Save" at bounding box center [411, 171] width 28 height 15
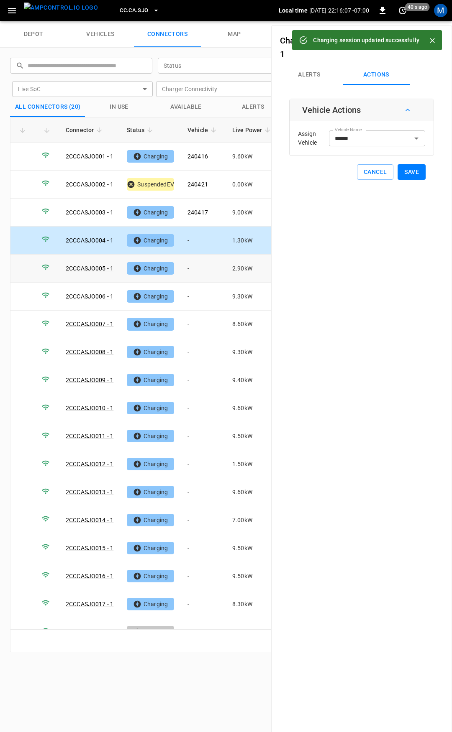
click at [210, 270] on td "-" at bounding box center [203, 269] width 45 height 28
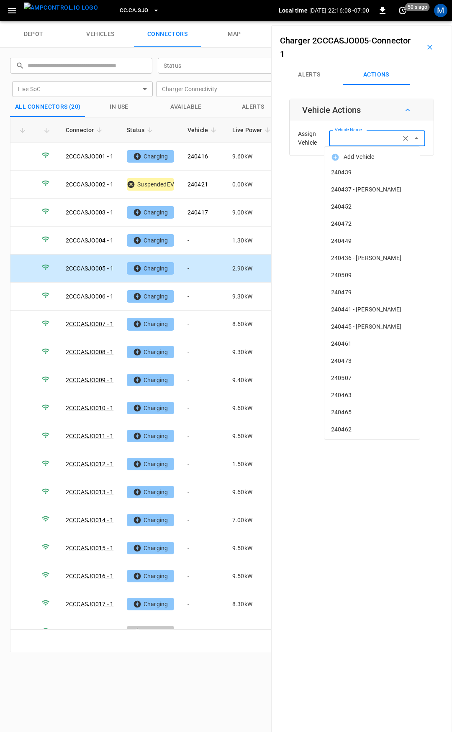
click at [342, 138] on input "Vehicle Name" at bounding box center [364, 138] width 66 height 10
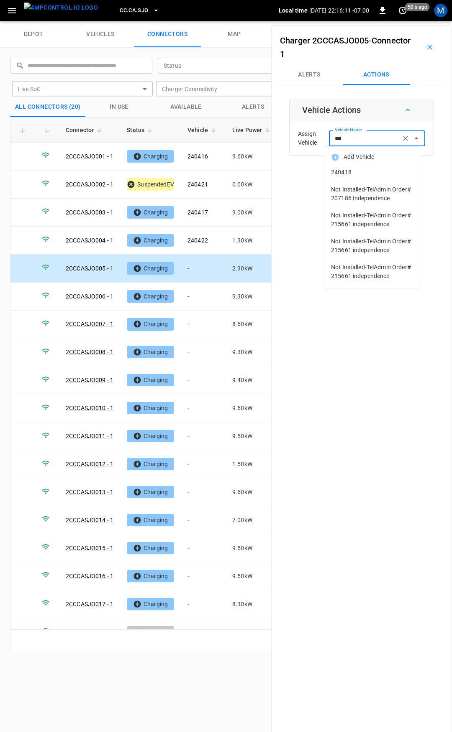
click at [353, 173] on span "240418" at bounding box center [372, 172] width 82 height 9
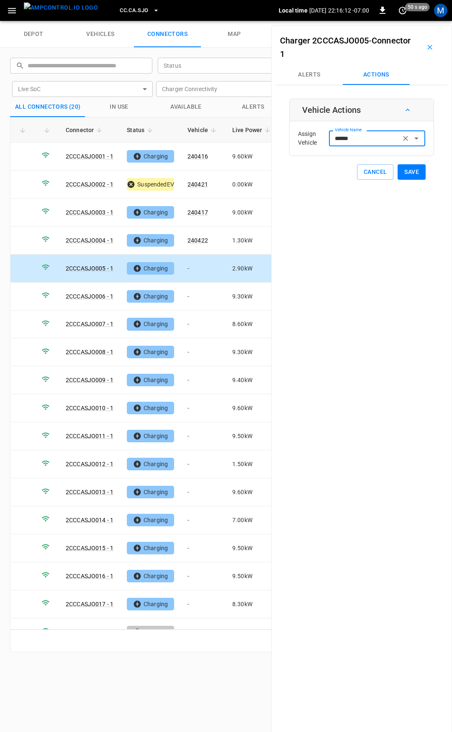
type input "******"
click at [401, 172] on button "Save" at bounding box center [411, 171] width 28 height 15
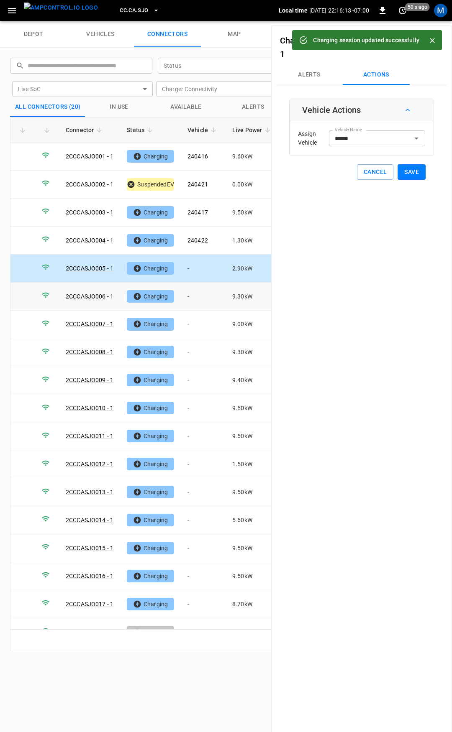
drag, startPoint x: 203, startPoint y: 297, endPoint x: 350, endPoint y: 192, distance: 180.7
click at [203, 296] on td "-" at bounding box center [203, 297] width 45 height 28
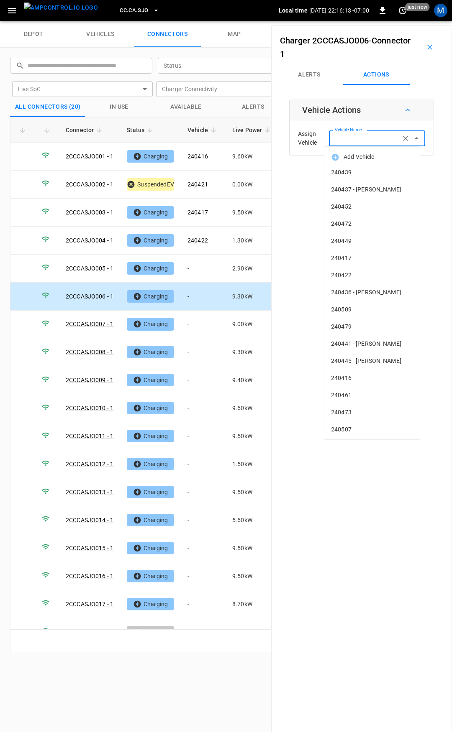
click at [359, 138] on input "Vehicle Name" at bounding box center [364, 138] width 66 height 10
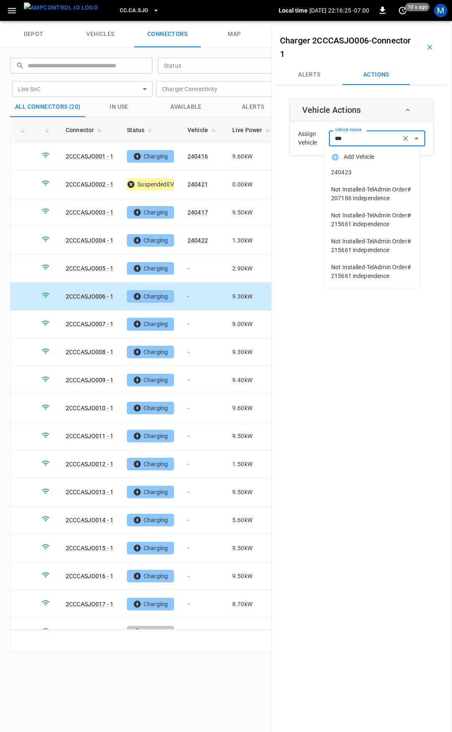
click at [363, 172] on span "240423" at bounding box center [372, 172] width 82 height 9
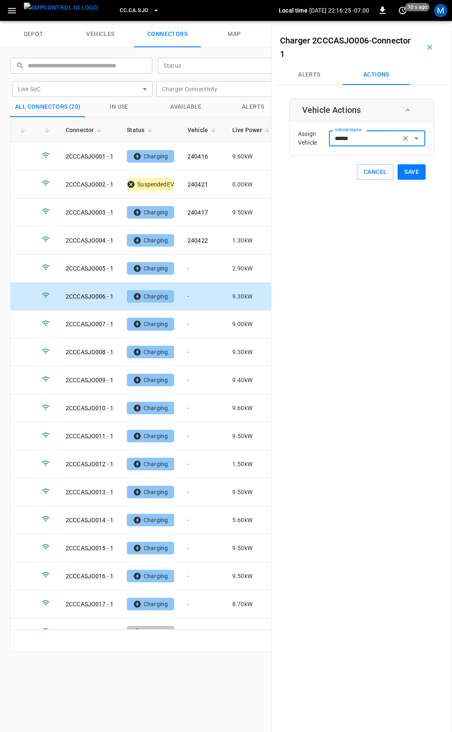
type input "******"
click at [402, 173] on button "Save" at bounding box center [411, 171] width 28 height 15
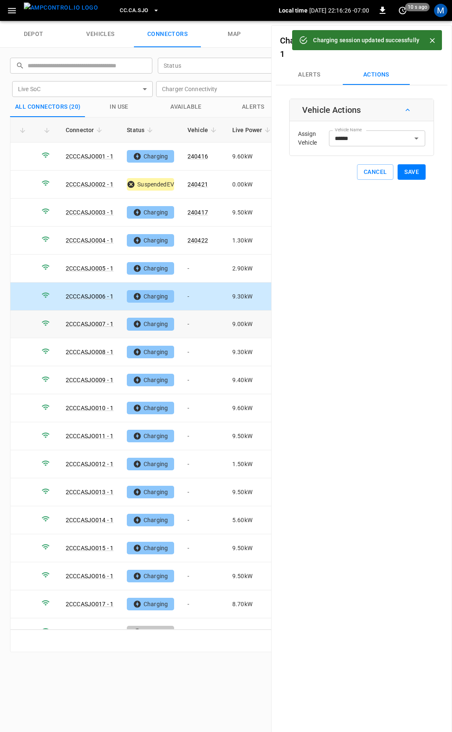
click at [202, 324] on td "-" at bounding box center [203, 325] width 45 height 28
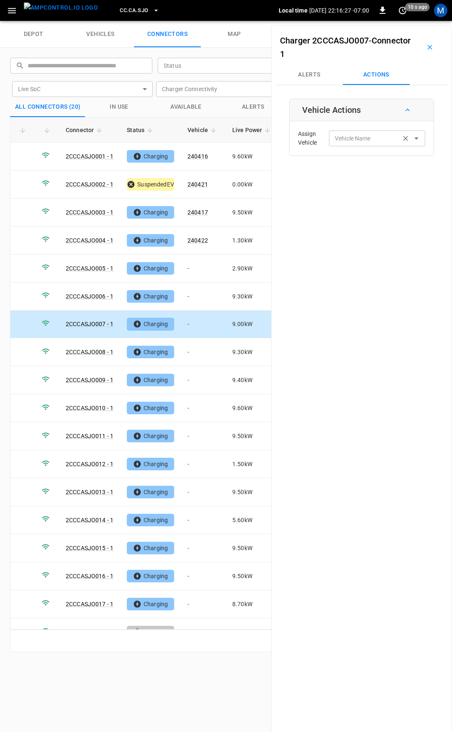
click at [347, 139] on input "Vehicle Name" at bounding box center [364, 138] width 66 height 10
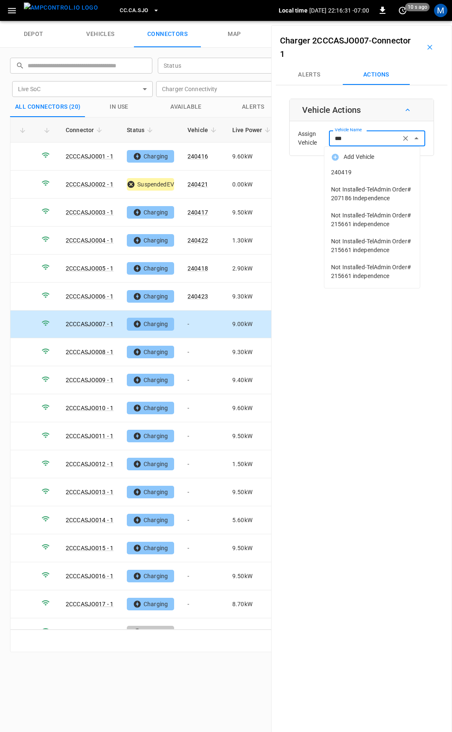
click at [355, 169] on span "240419" at bounding box center [372, 172] width 82 height 9
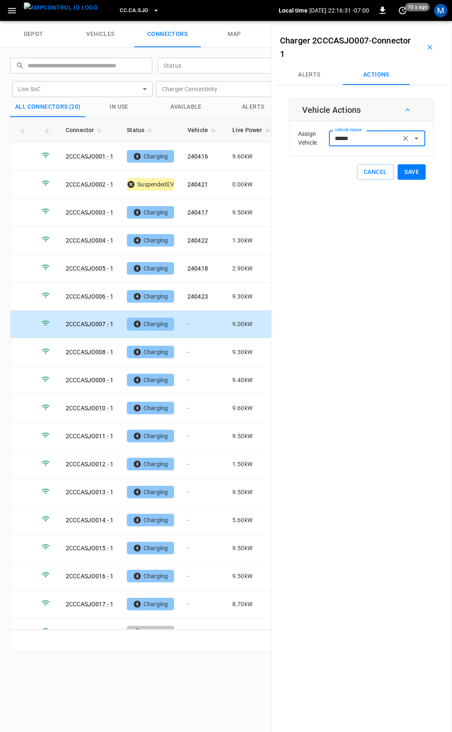
type input "******"
drag, startPoint x: 409, startPoint y: 174, endPoint x: 370, endPoint y: 210, distance: 52.7
click at [409, 174] on button "Save" at bounding box center [411, 171] width 28 height 15
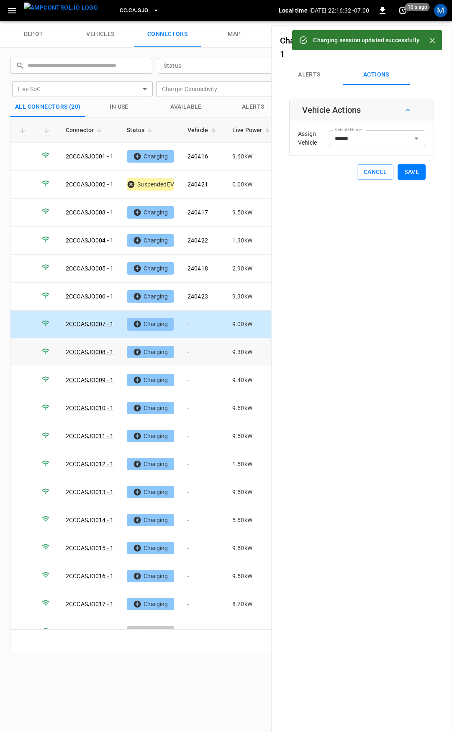
click at [195, 347] on td "-" at bounding box center [203, 352] width 45 height 28
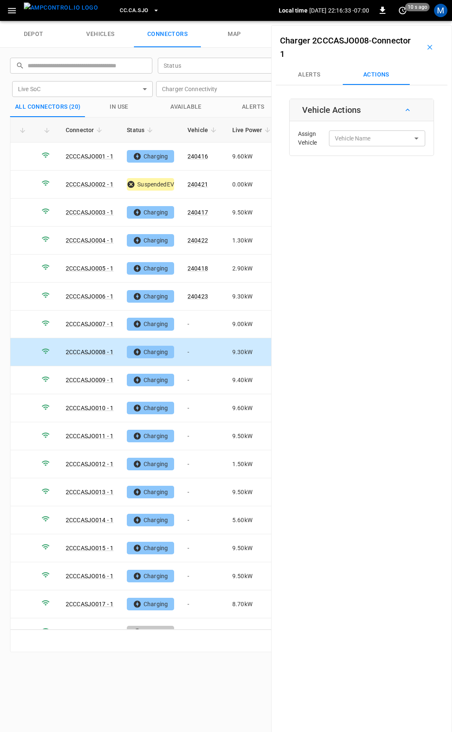
click at [351, 130] on div "Assign Vehicle Vehicle Name Vehicle Name" at bounding box center [361, 138] width 140 height 30
click at [349, 136] on input "Vehicle Name" at bounding box center [364, 138] width 66 height 10
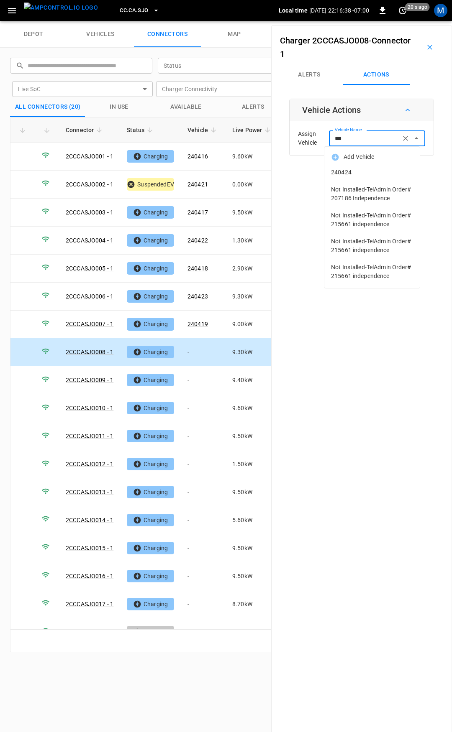
click at [386, 171] on span "240424" at bounding box center [372, 172] width 82 height 9
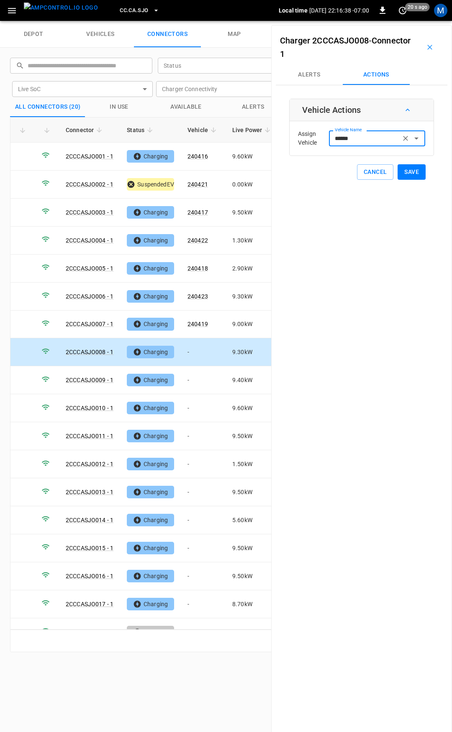
type input "******"
click at [402, 169] on button "Save" at bounding box center [411, 171] width 28 height 15
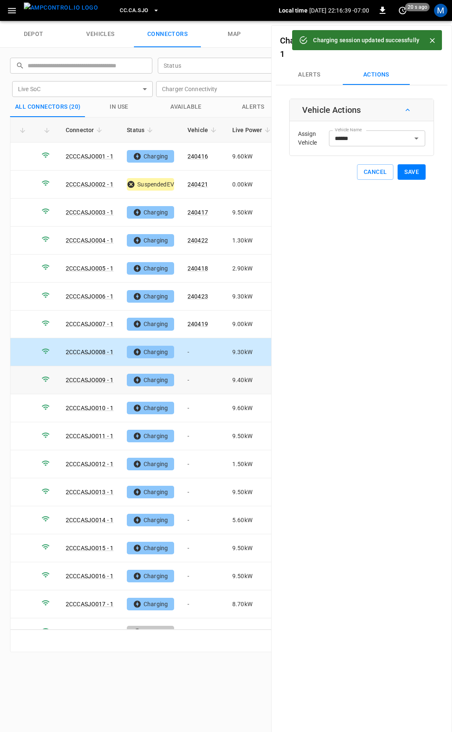
click at [195, 387] on td "-" at bounding box center [203, 380] width 45 height 28
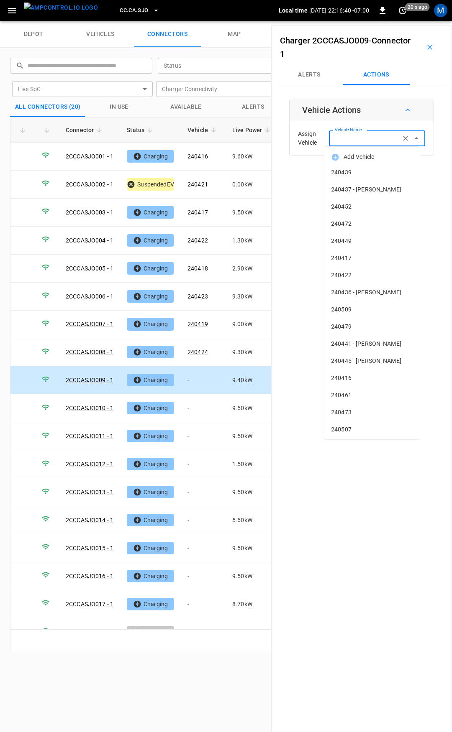
click at [351, 138] on input "Vehicle Name" at bounding box center [364, 138] width 66 height 10
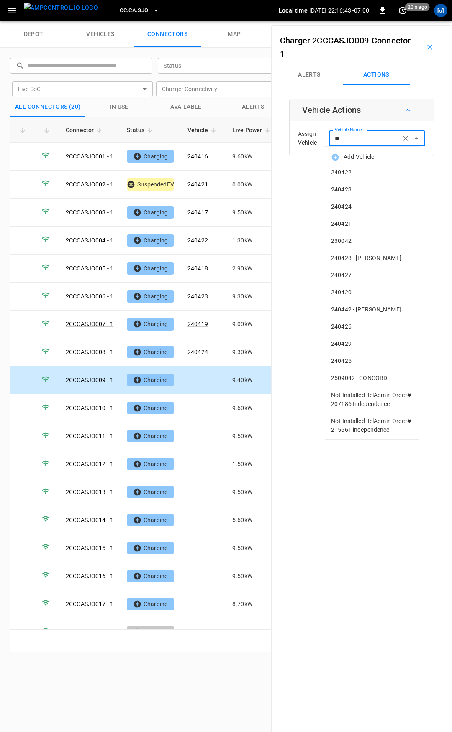
type input "***"
click at [355, 173] on span "240439" at bounding box center [372, 172] width 82 height 9
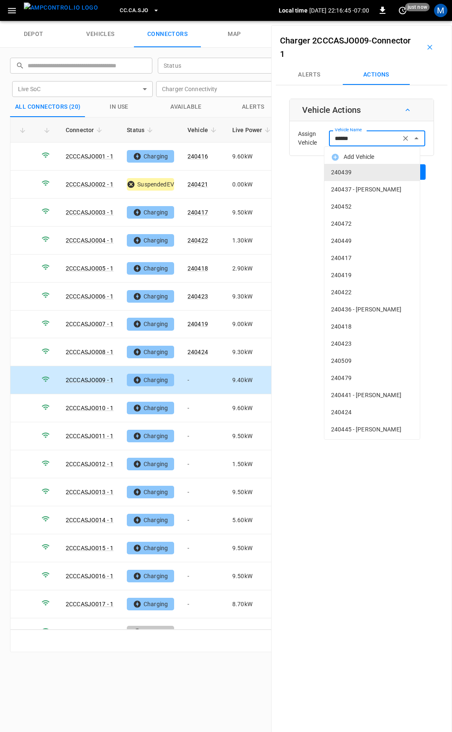
drag, startPoint x: 365, startPoint y: 139, endPoint x: 287, endPoint y: 137, distance: 77.8
click at [287, 138] on div "Charger 2CCCASJO009 - Connector 1 Alerts Actions Vehicle Actions Assign Vehicle…" at bounding box center [361, 391] width 181 height 732
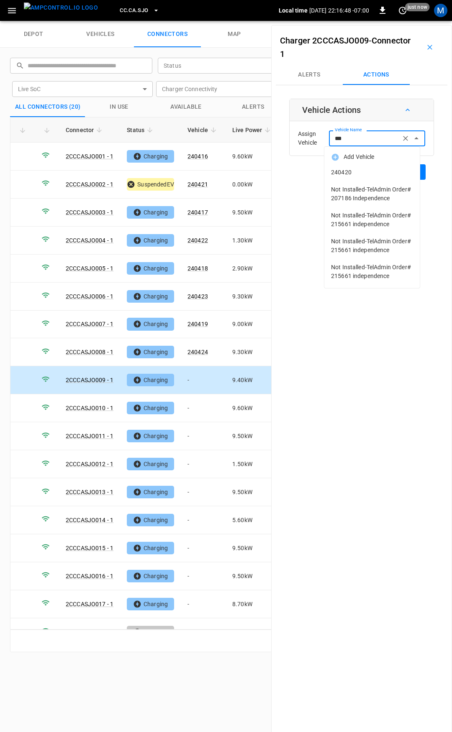
click at [365, 176] on span "240420" at bounding box center [372, 172] width 82 height 9
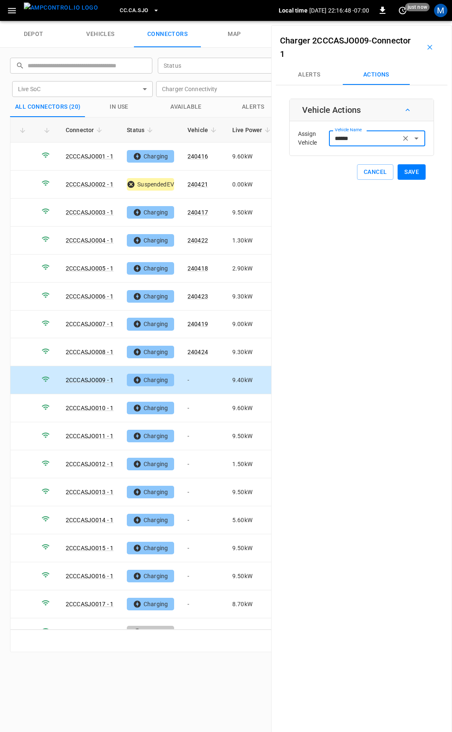
type input "******"
click at [402, 171] on button "Save" at bounding box center [411, 171] width 28 height 15
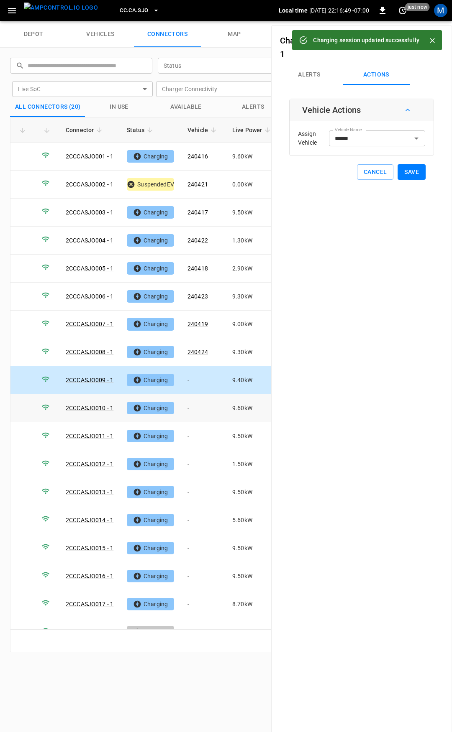
click at [201, 406] on td "-" at bounding box center [203, 408] width 45 height 28
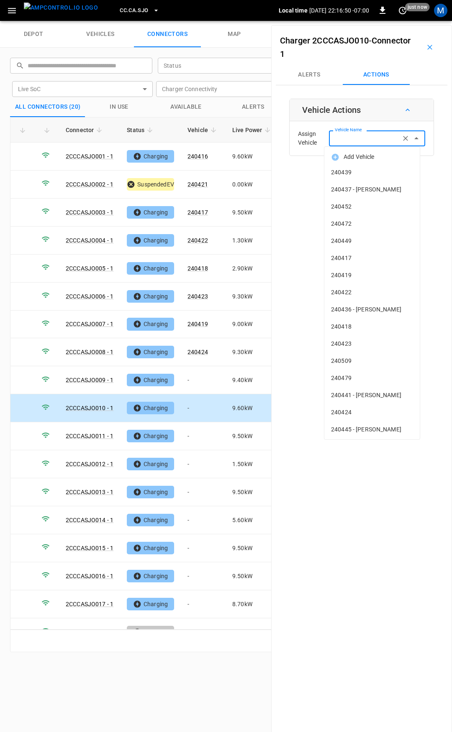
click at [352, 133] on div "Vehicle Name Vehicle Name" at bounding box center [377, 137] width 96 height 15
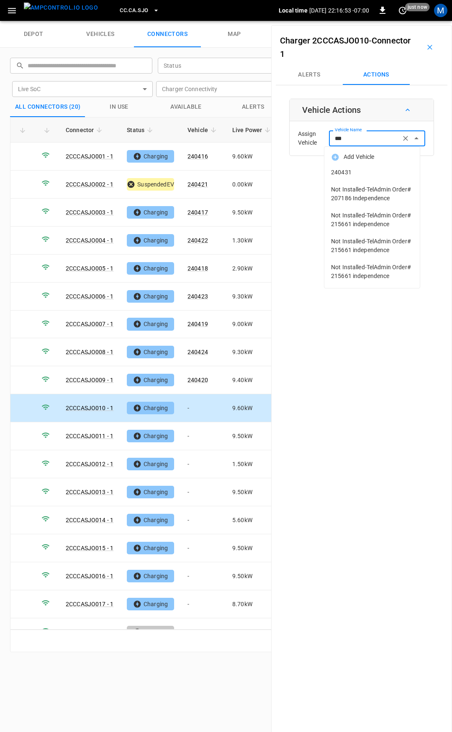
click at [361, 173] on span "240431" at bounding box center [372, 172] width 82 height 9
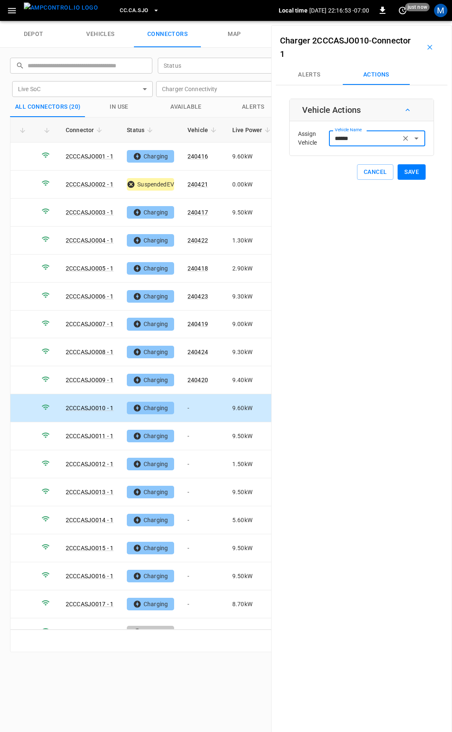
type input "******"
drag, startPoint x: 412, startPoint y: 170, endPoint x: 398, endPoint y: 204, distance: 37.5
click at [412, 170] on button "Save" at bounding box center [411, 171] width 28 height 15
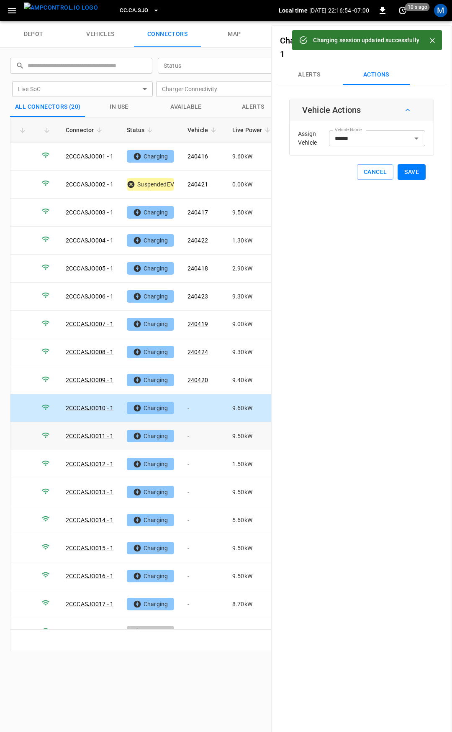
click at [201, 434] on td "-" at bounding box center [203, 436] width 45 height 28
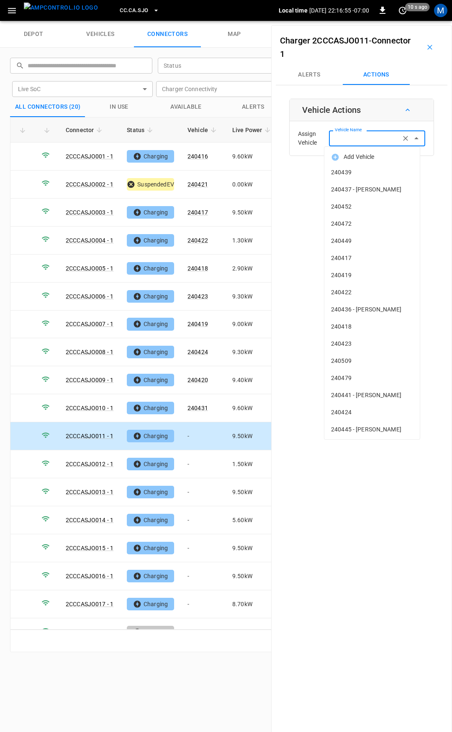
click at [344, 140] on input "Vehicle Name" at bounding box center [364, 138] width 66 height 10
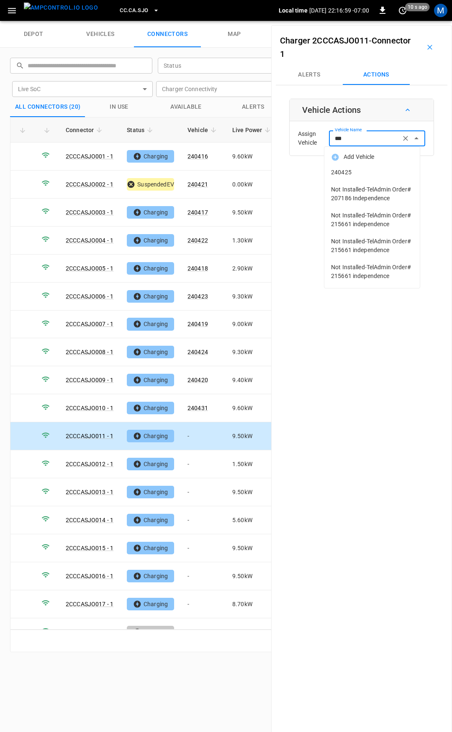
click at [356, 174] on span "240425" at bounding box center [372, 172] width 82 height 9
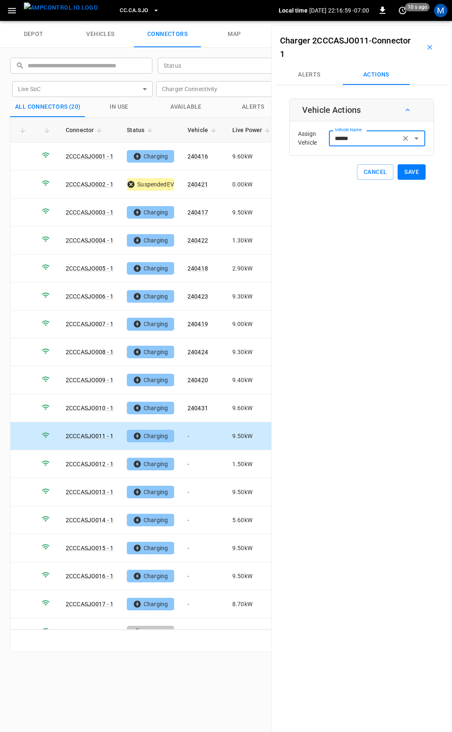
type input "******"
click at [406, 176] on button "Save" at bounding box center [411, 171] width 28 height 15
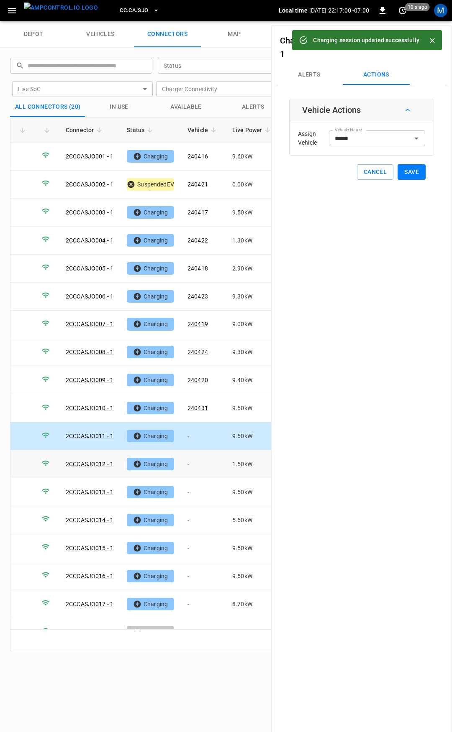
click at [197, 459] on td "-" at bounding box center [203, 464] width 45 height 28
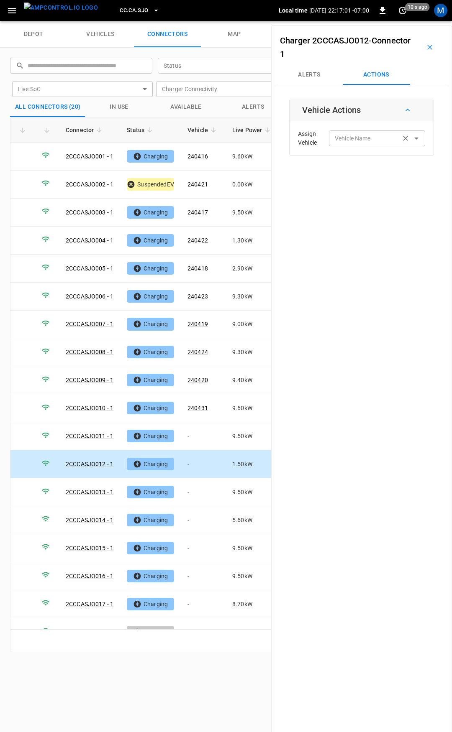
click at [353, 137] on div "Vehicle Name Vehicle Name" at bounding box center [377, 137] width 96 height 15
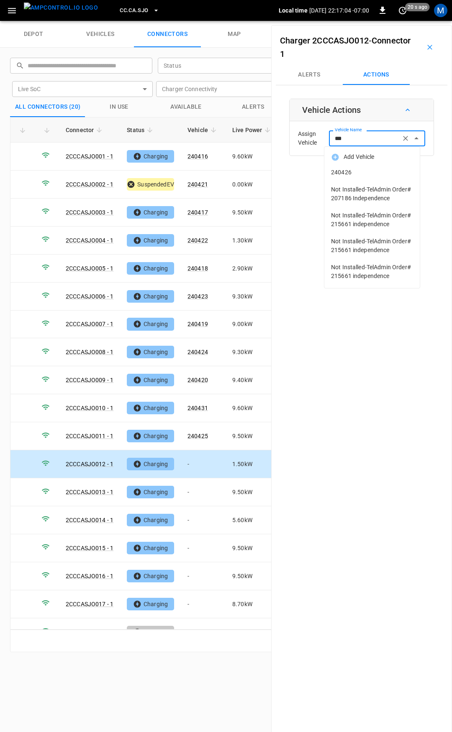
click at [365, 166] on li "240426" at bounding box center [371, 172] width 95 height 17
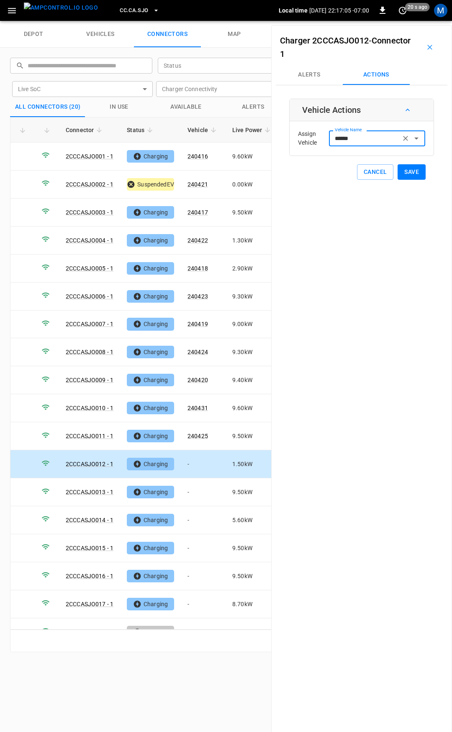
type input "******"
click at [399, 173] on button "Save" at bounding box center [411, 171] width 28 height 15
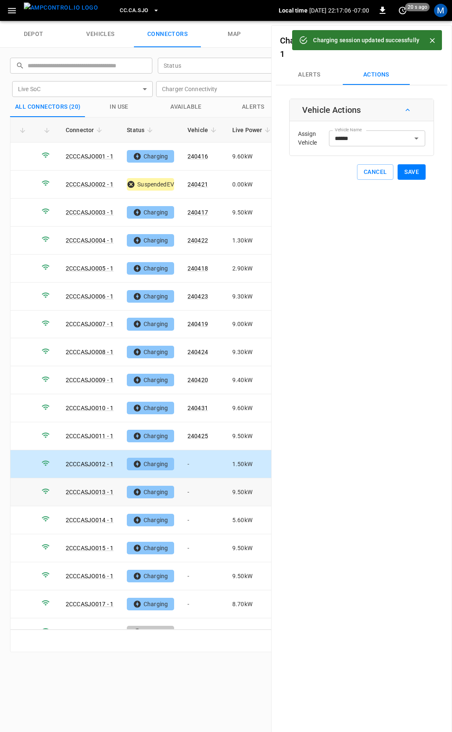
click at [202, 491] on td "-" at bounding box center [203, 492] width 45 height 28
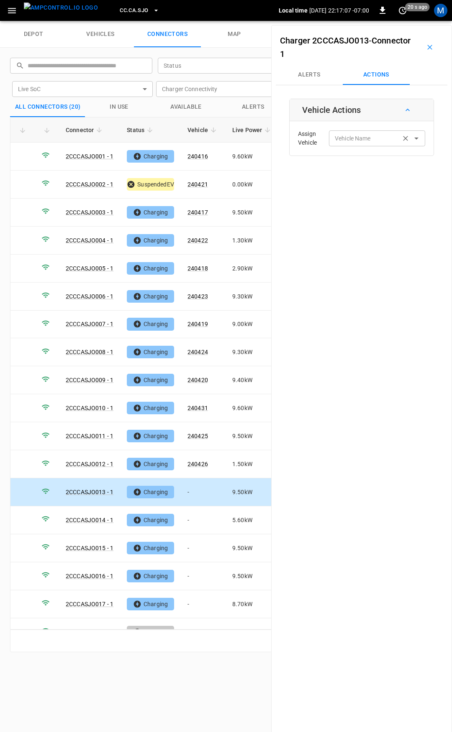
click at [350, 143] on div "Vehicle Name" at bounding box center [377, 137] width 96 height 15
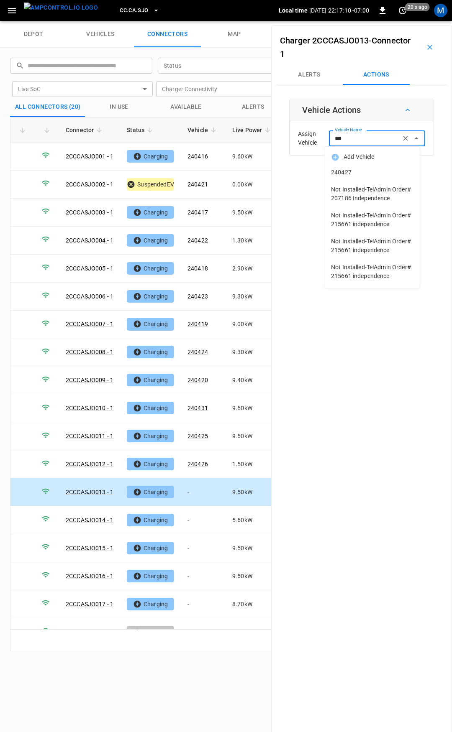
click at [351, 168] on span "240427" at bounding box center [372, 172] width 82 height 9
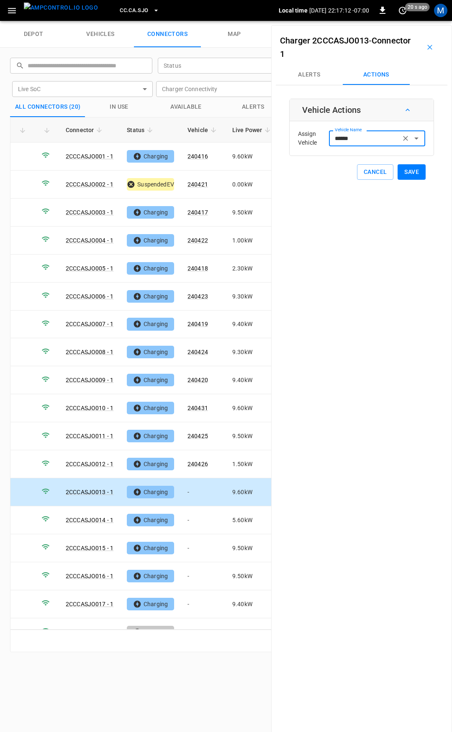
type input "******"
click at [400, 171] on button "Save" at bounding box center [411, 171] width 28 height 15
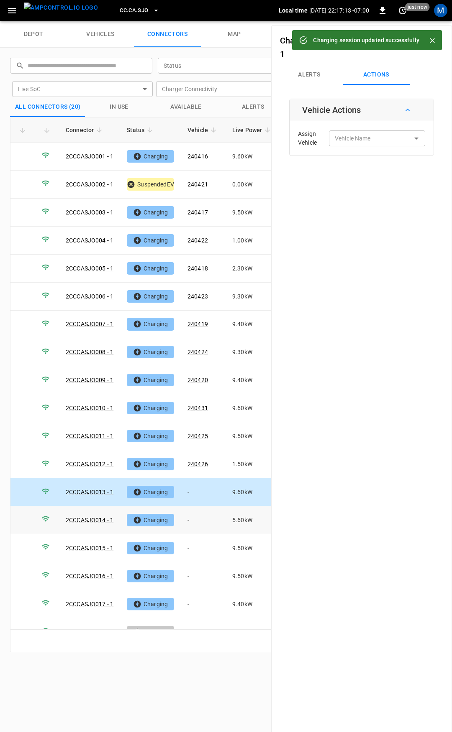
click at [197, 513] on td "-" at bounding box center [203, 520] width 45 height 28
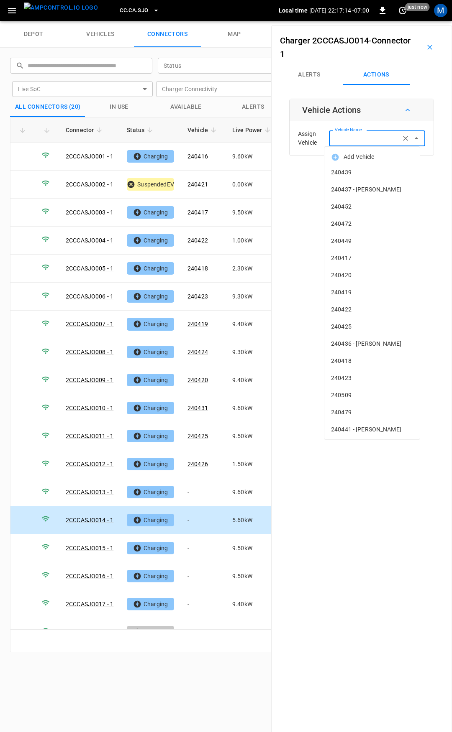
click at [357, 140] on input "Vehicle Name" at bounding box center [364, 138] width 66 height 10
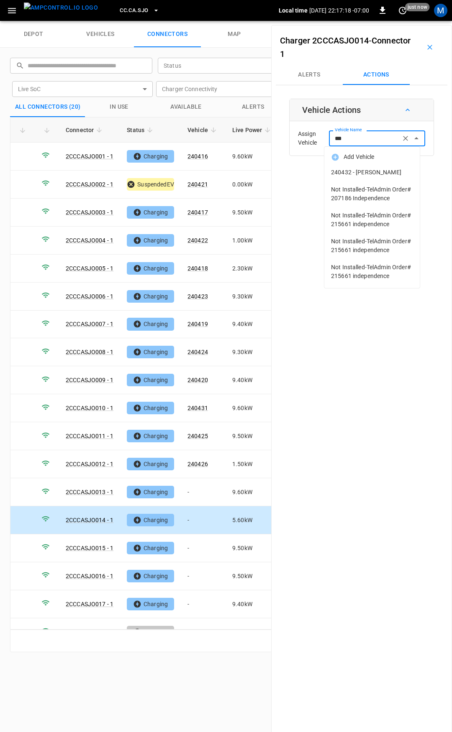
click at [364, 168] on span "240432 - [PERSON_NAME]" at bounding box center [372, 172] width 82 height 9
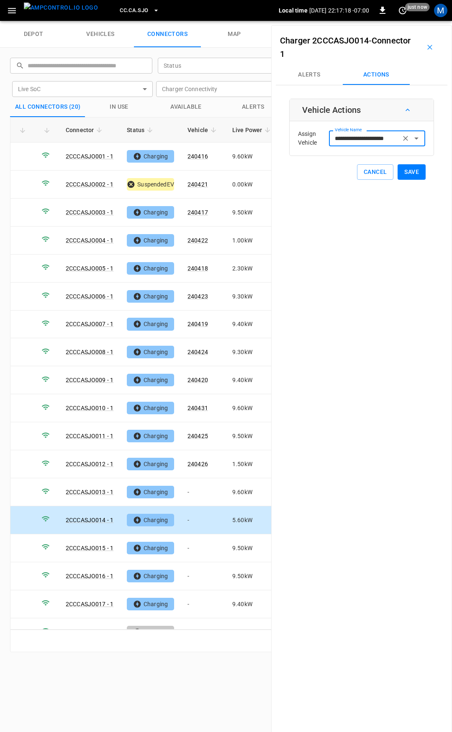
type input "**********"
click at [413, 170] on button "Save" at bounding box center [411, 171] width 28 height 15
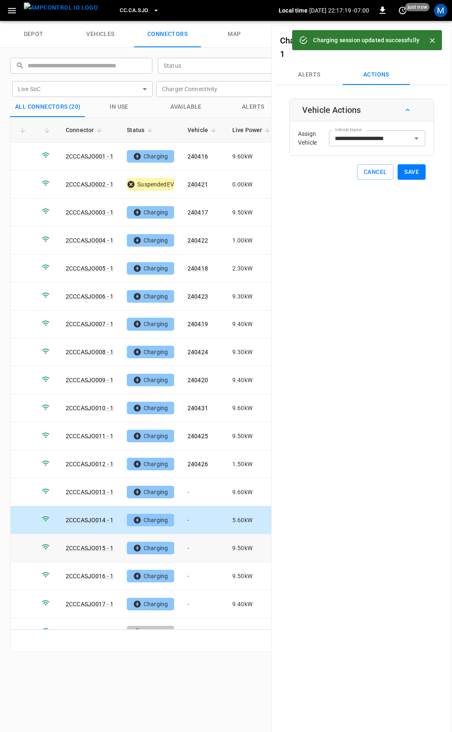
click at [214, 539] on td "-" at bounding box center [203, 548] width 45 height 28
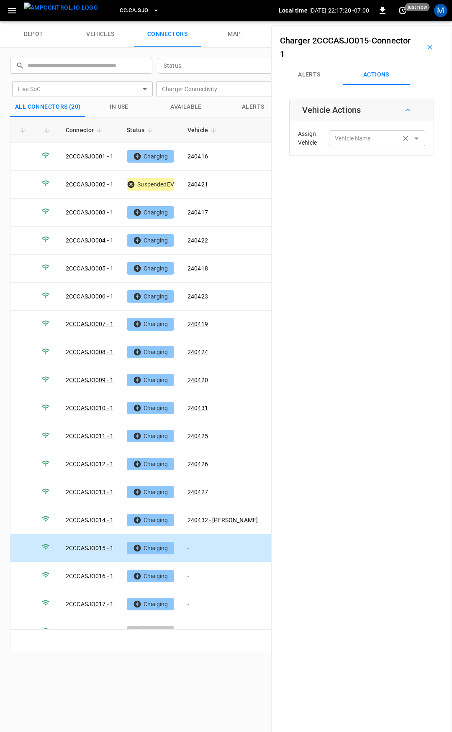
click at [363, 137] on input "Vehicle Name" at bounding box center [364, 138] width 66 height 10
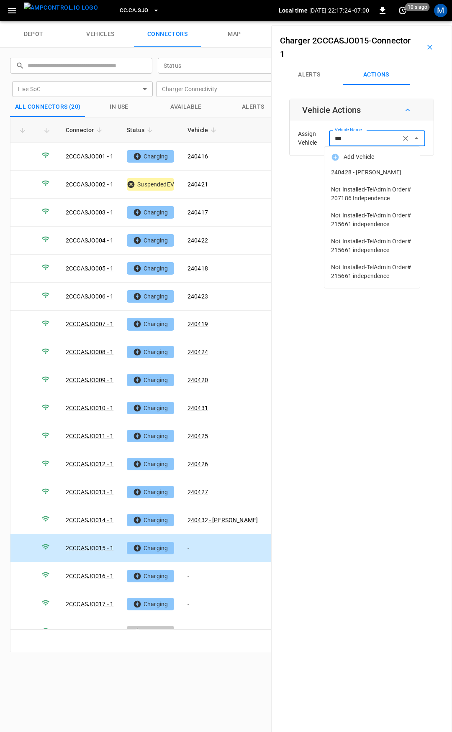
click at [376, 172] on span "240428 - [PERSON_NAME]" at bounding box center [372, 172] width 82 height 9
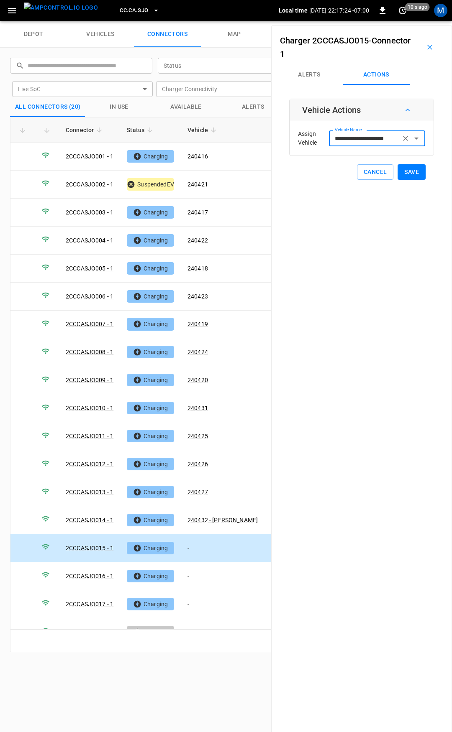
type input "**********"
click at [406, 176] on button "Save" at bounding box center [411, 171] width 28 height 15
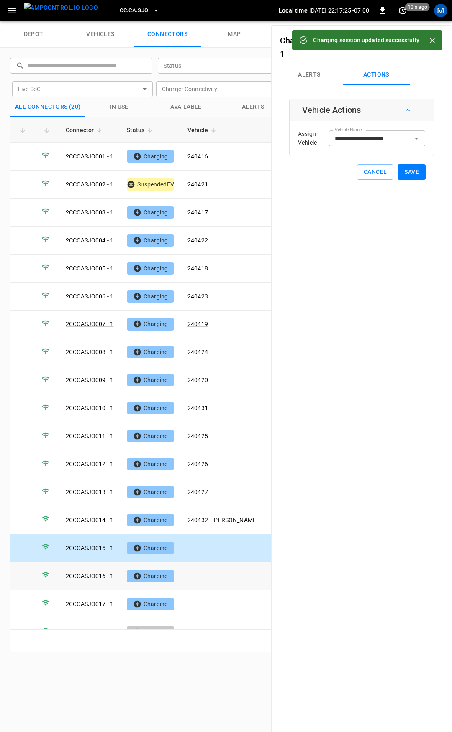
drag, startPoint x: 208, startPoint y: 568, endPoint x: 296, endPoint y: 287, distance: 294.7
click at [208, 569] on td "-" at bounding box center [223, 576] width 84 height 28
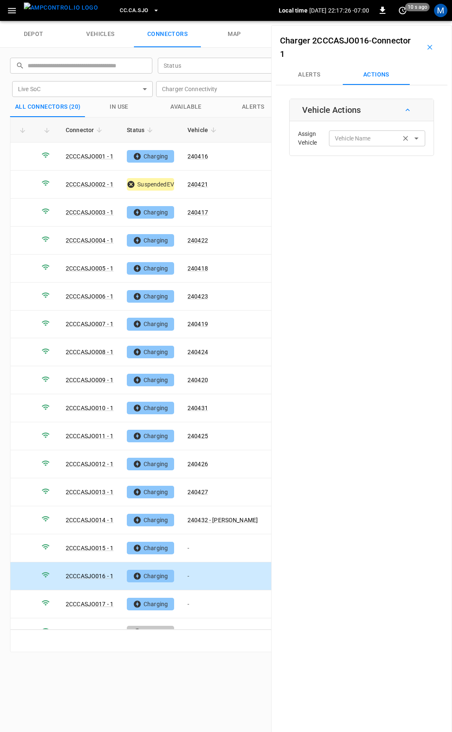
click at [361, 140] on input "Vehicle Name" at bounding box center [364, 138] width 66 height 10
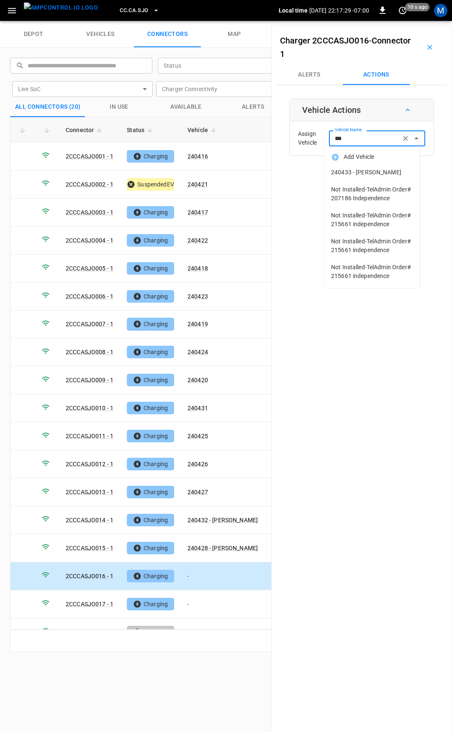
click at [376, 172] on span "240433 - [PERSON_NAME]" at bounding box center [372, 172] width 82 height 9
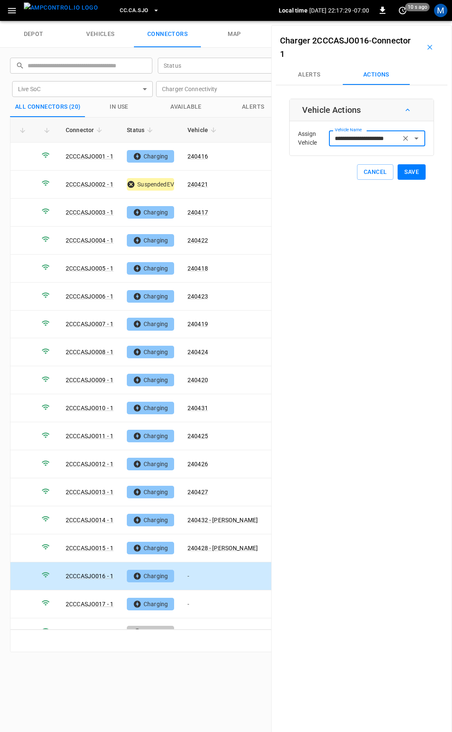
type input "**********"
drag, startPoint x: 400, startPoint y: 172, endPoint x: 371, endPoint y: 212, distance: 48.8
click at [400, 173] on button "Save" at bounding box center [411, 171] width 28 height 15
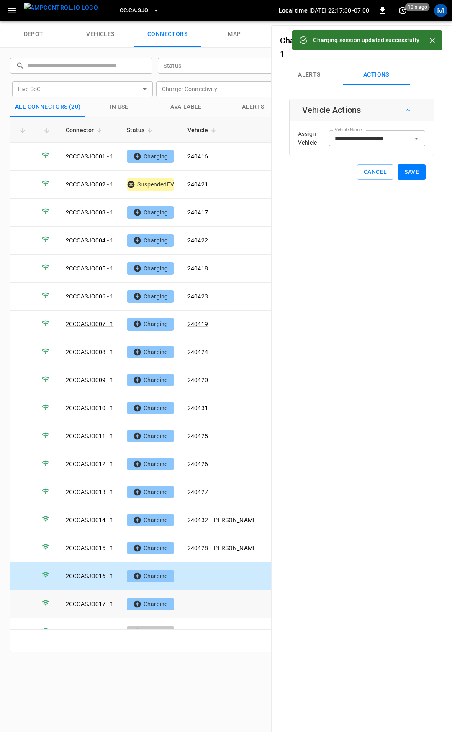
drag, startPoint x: 194, startPoint y: 600, endPoint x: 375, endPoint y: 178, distance: 459.3
click at [194, 600] on td "-" at bounding box center [223, 604] width 84 height 28
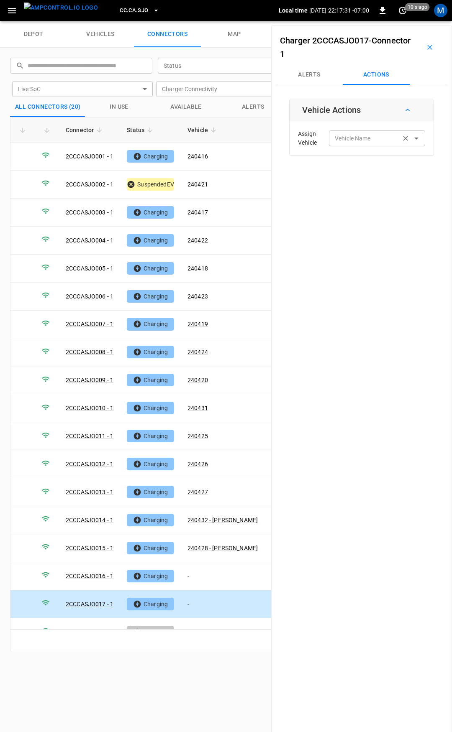
click at [351, 135] on div "Vehicle Name Vehicle Name" at bounding box center [377, 137] width 96 height 15
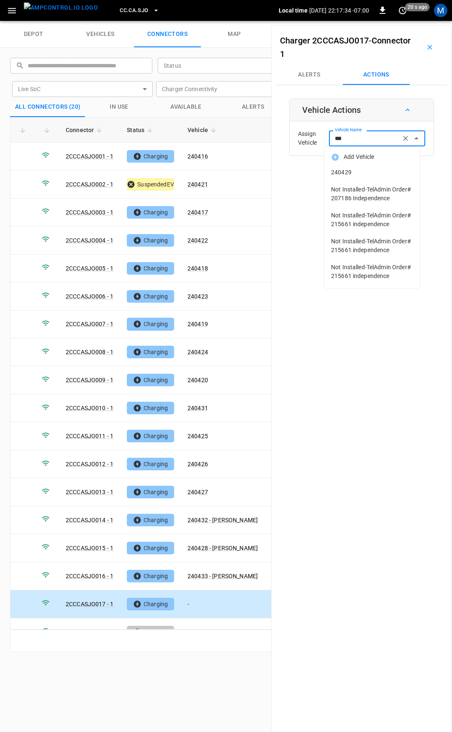
click at [358, 180] on li "240429" at bounding box center [371, 172] width 95 height 17
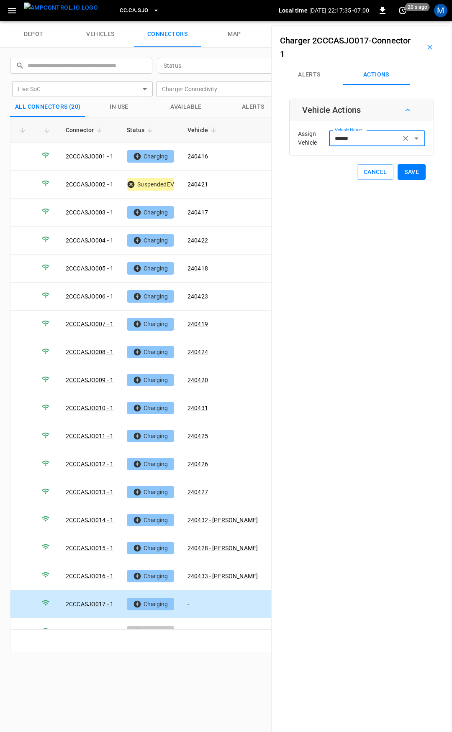
type input "******"
click at [405, 174] on button "Save" at bounding box center [411, 171] width 28 height 15
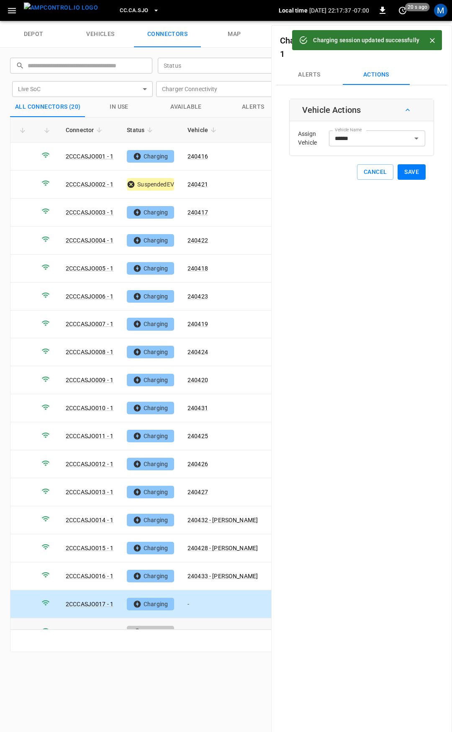
scroll to position [42, 0]
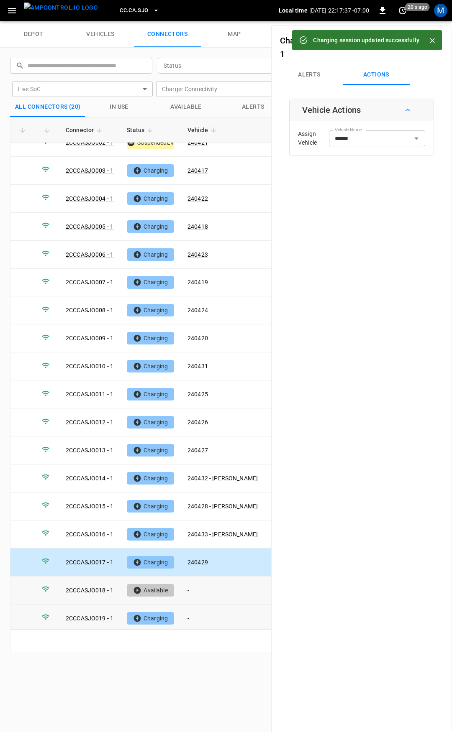
click at [210, 613] on td "-" at bounding box center [223, 619] width 84 height 28
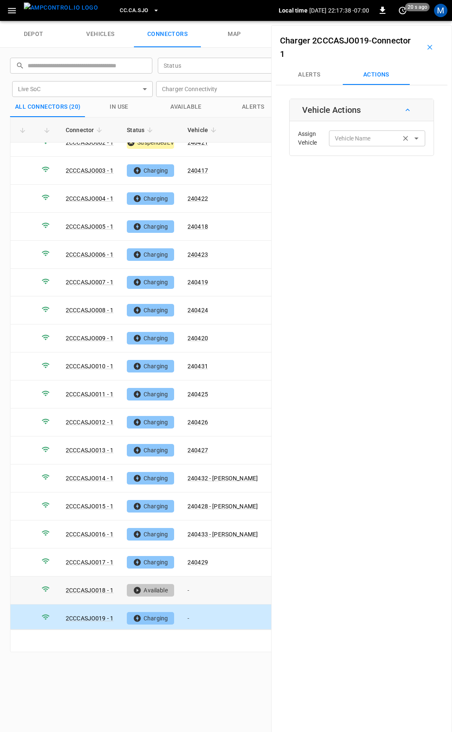
click at [372, 140] on input "Vehicle Name" at bounding box center [364, 138] width 66 height 10
click at [357, 127] on div "Assign Vehicle Vehicle Name Vehicle Name" at bounding box center [361, 138] width 140 height 30
click at [350, 141] on div "Vehicle Name Vehicle Name" at bounding box center [377, 137] width 96 height 15
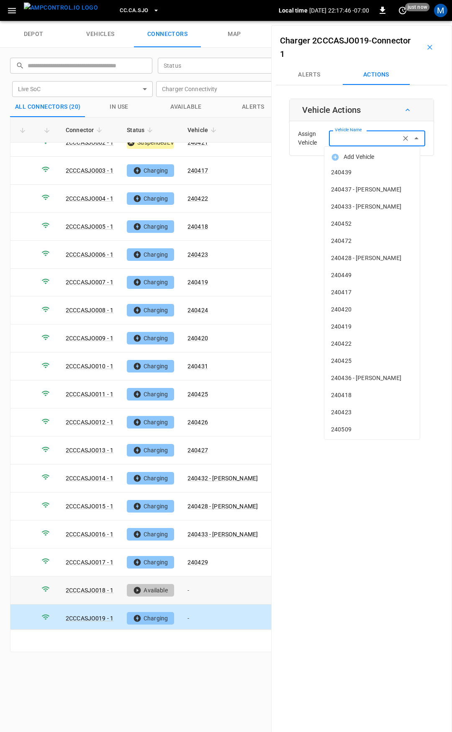
type input "*"
click at [350, 143] on input "*" at bounding box center [364, 138] width 66 height 10
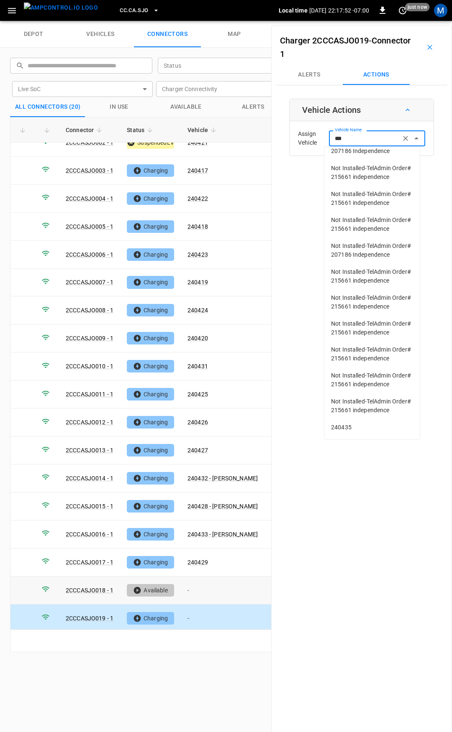
scroll to position [127, 0]
click at [381, 427] on span "240435" at bounding box center [372, 427] width 82 height 9
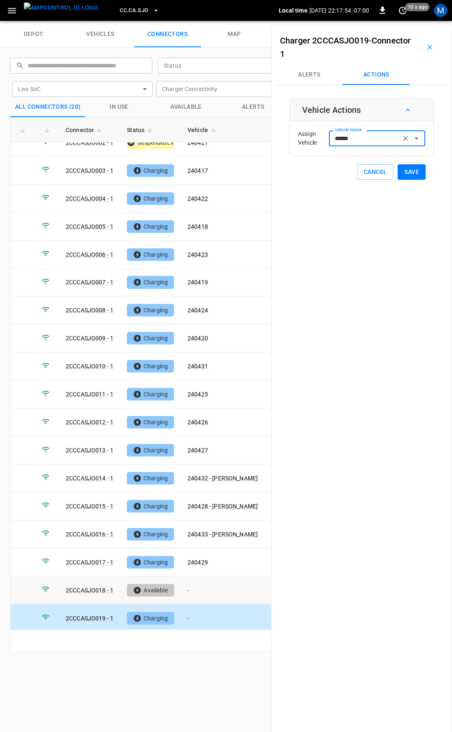
type input "******"
click at [407, 172] on button "Save" at bounding box center [411, 171] width 28 height 15
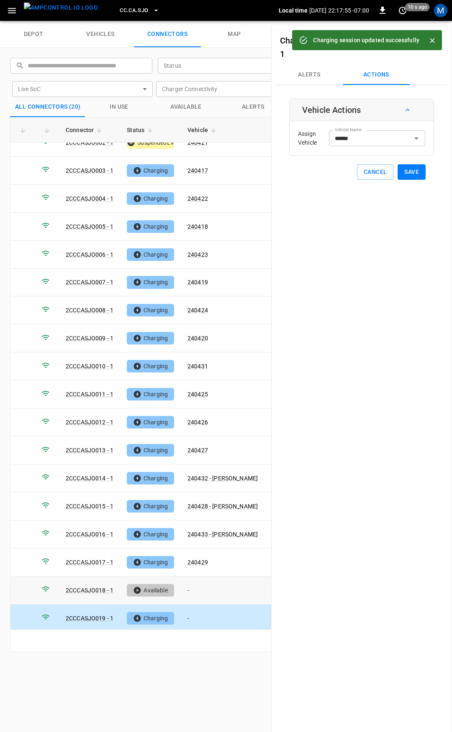
click at [128, 8] on span "CC.CA.SJO" at bounding box center [134, 11] width 28 height 10
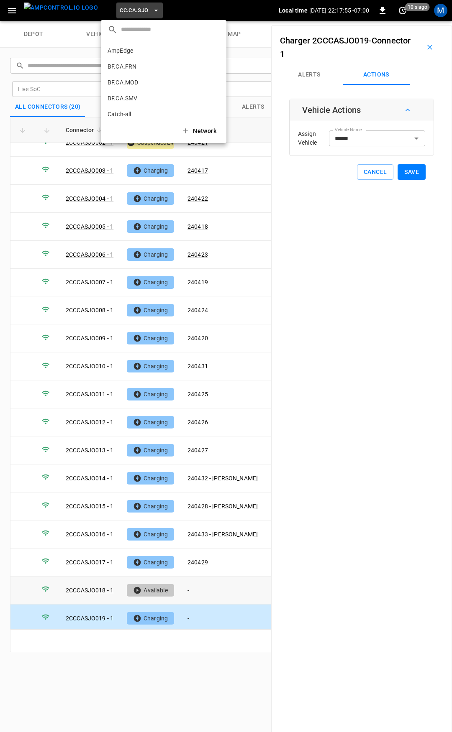
scroll to position [156, 0]
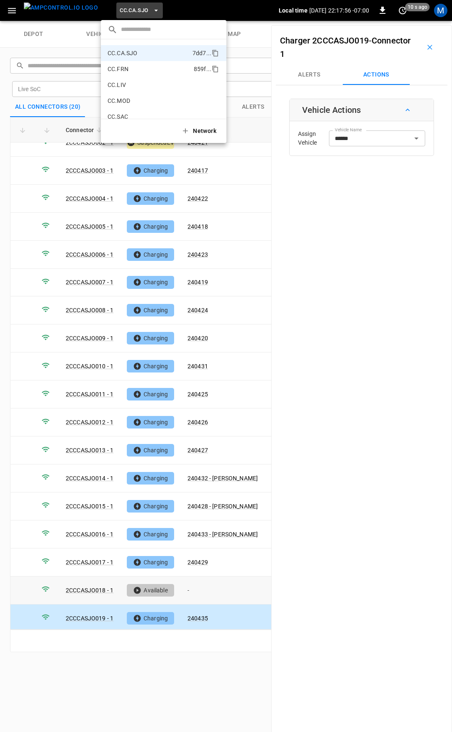
click at [128, 72] on p "CC.FRN" at bounding box center [148, 69] width 83 height 8
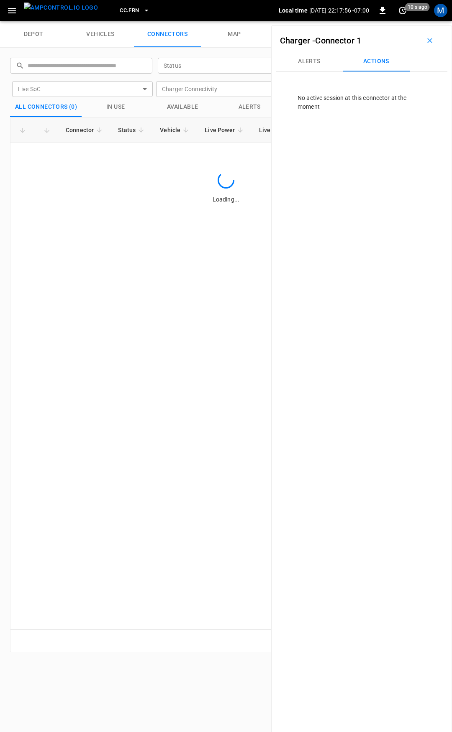
scroll to position [0, 0]
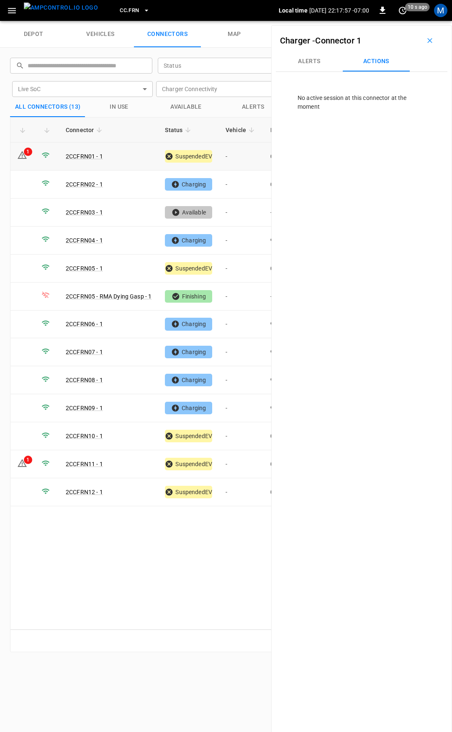
click at [241, 153] on td "-" at bounding box center [241, 157] width 45 height 28
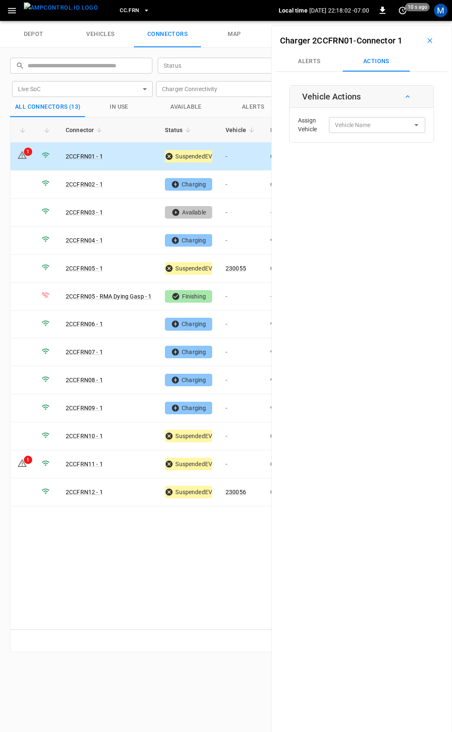
drag, startPoint x: 244, startPoint y: 158, endPoint x: 279, endPoint y: 156, distance: 34.7
click at [244, 158] on td "-" at bounding box center [241, 157] width 45 height 28
click at [347, 123] on div "Vehicle Name Vehicle Name" at bounding box center [377, 124] width 96 height 15
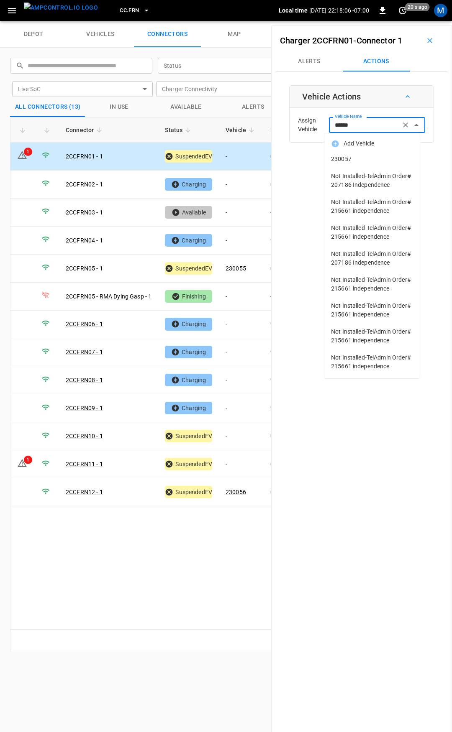
click at [363, 158] on span "230057" at bounding box center [372, 159] width 82 height 9
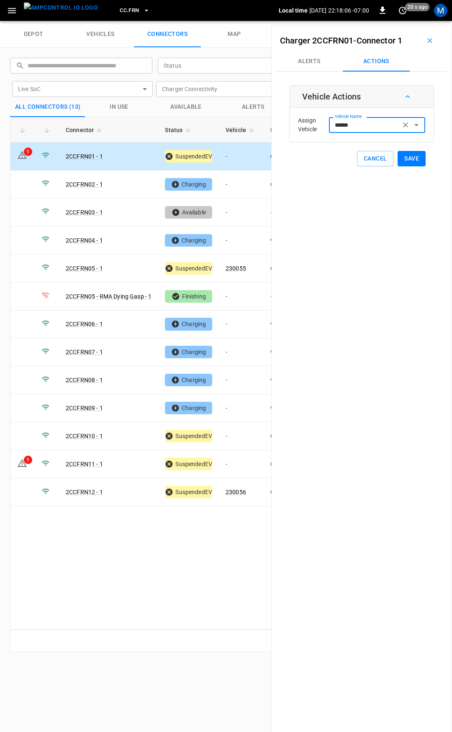
type input "******"
click at [410, 161] on button "Save" at bounding box center [411, 158] width 28 height 15
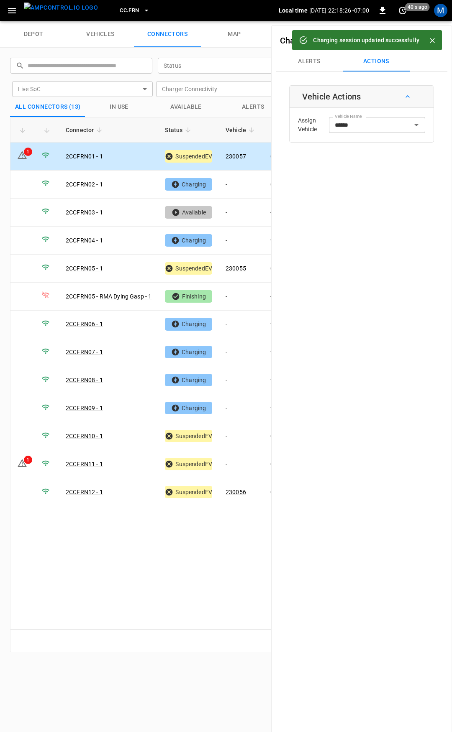
click at [410, 608] on div "Charger 2CCFRN01 - Connector 1 Alerts Actions Vehicle Actions Assign Vehicle Ve…" at bounding box center [361, 391] width 181 height 732
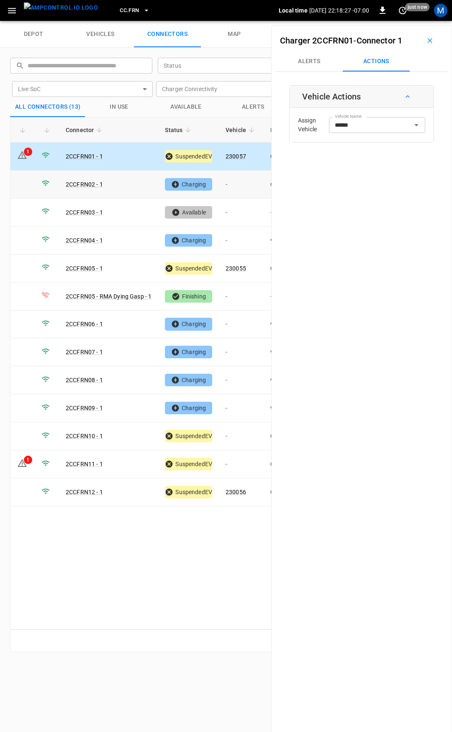
click at [245, 182] on td "-" at bounding box center [241, 185] width 45 height 28
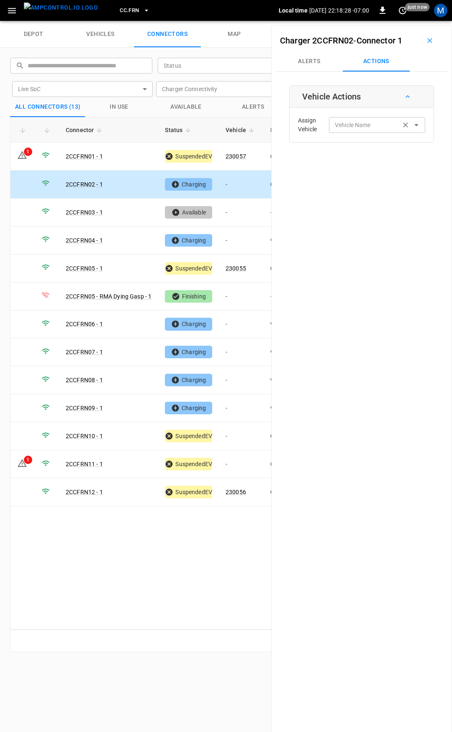
click at [342, 125] on div "Vehicle Name Vehicle Name" at bounding box center [377, 124] width 96 height 15
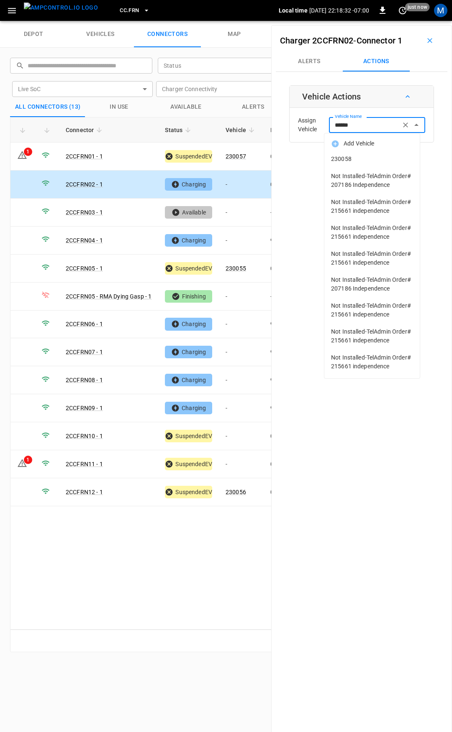
click at [366, 160] on span "230058" at bounding box center [372, 159] width 82 height 9
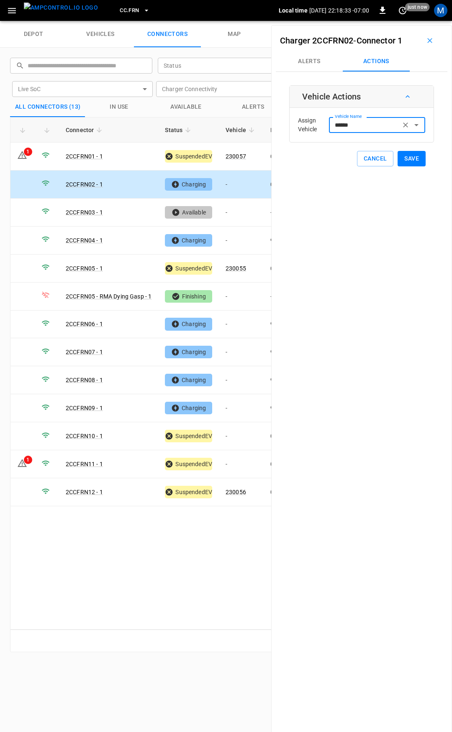
type input "******"
click at [412, 162] on button "Save" at bounding box center [411, 158] width 28 height 15
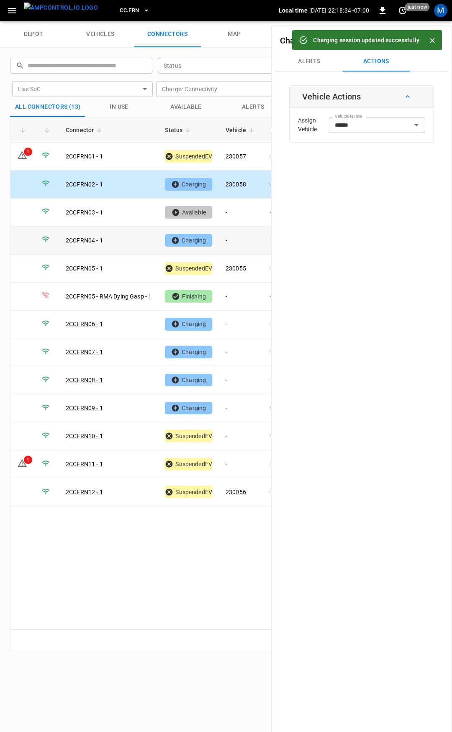
click at [241, 239] on td "-" at bounding box center [241, 241] width 45 height 28
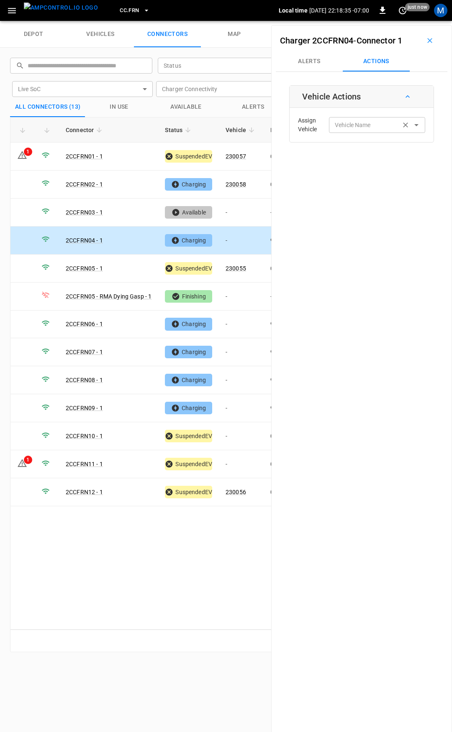
click at [346, 128] on input "Vehicle Name" at bounding box center [364, 125] width 66 height 10
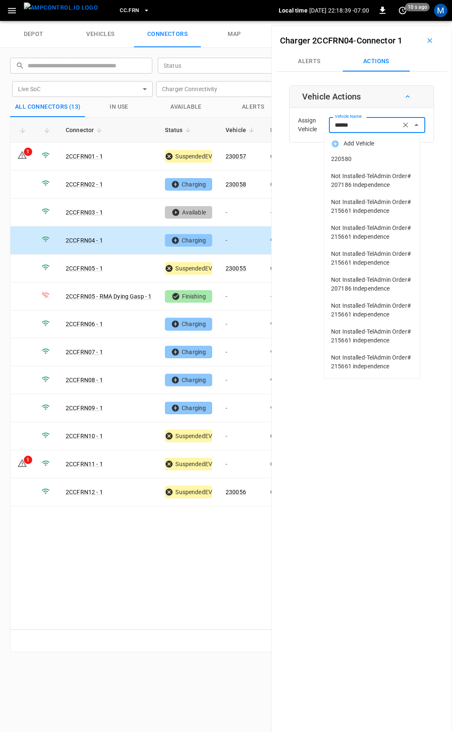
click at [356, 161] on span "220580" at bounding box center [372, 159] width 82 height 9
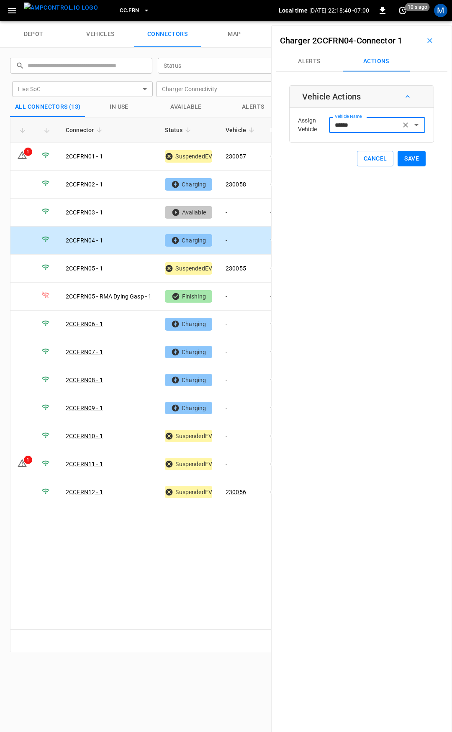
type input "******"
click at [404, 159] on button "Save" at bounding box center [411, 158] width 28 height 15
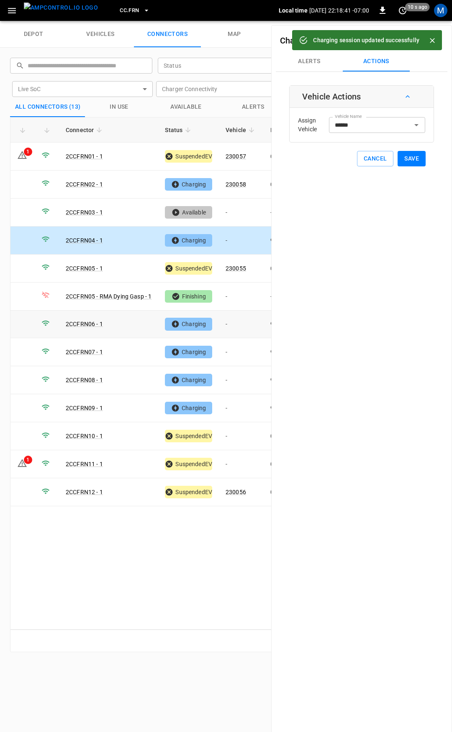
click at [235, 320] on td "-" at bounding box center [241, 325] width 45 height 28
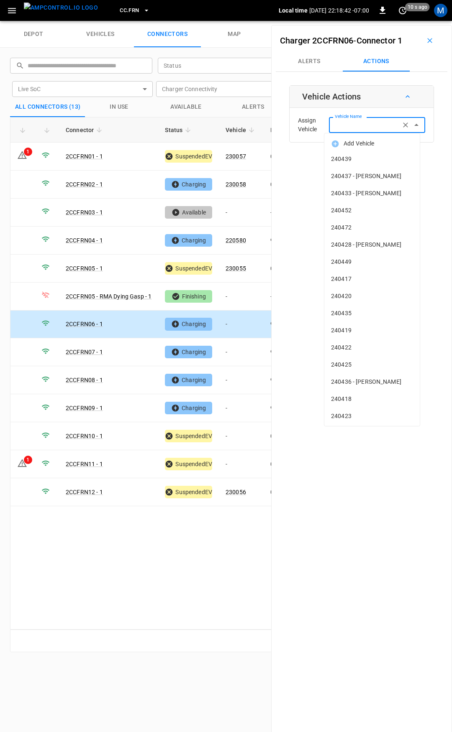
click at [368, 126] on input "Vehicle Name" at bounding box center [364, 125] width 66 height 10
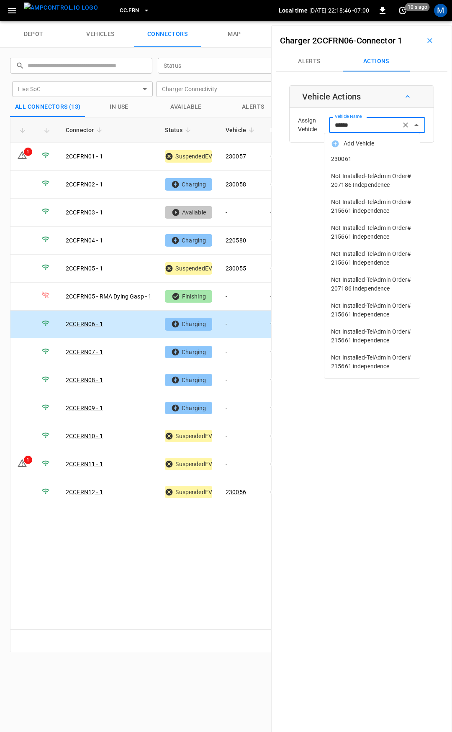
click at [359, 162] on span "230061" at bounding box center [372, 159] width 82 height 9
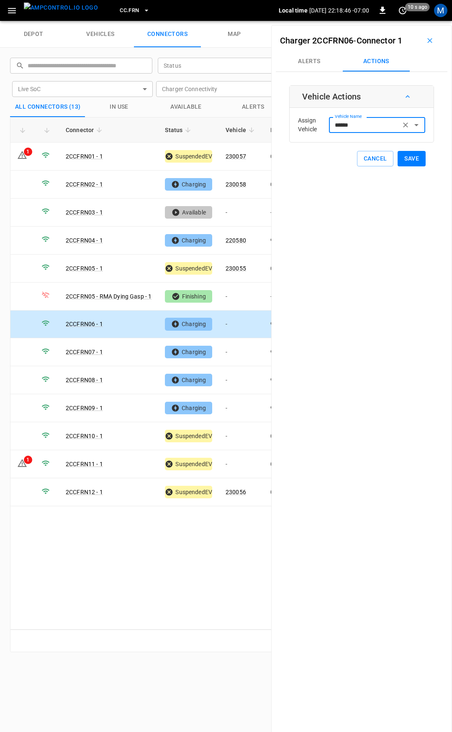
type input "******"
click at [415, 154] on button "Save" at bounding box center [411, 158] width 28 height 15
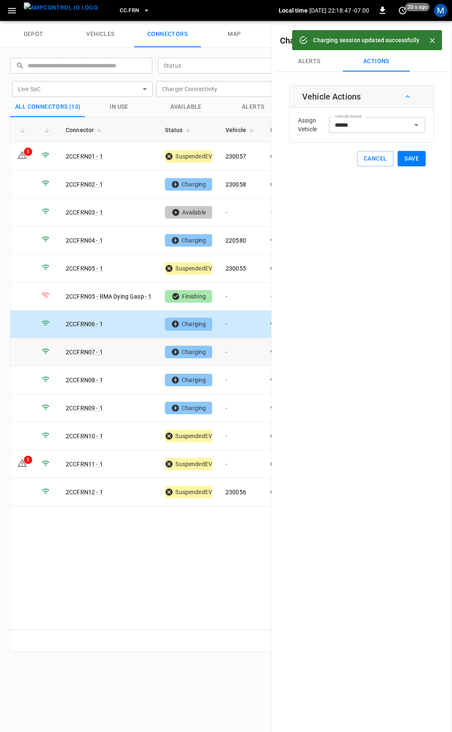
click at [238, 351] on td "-" at bounding box center [241, 352] width 45 height 28
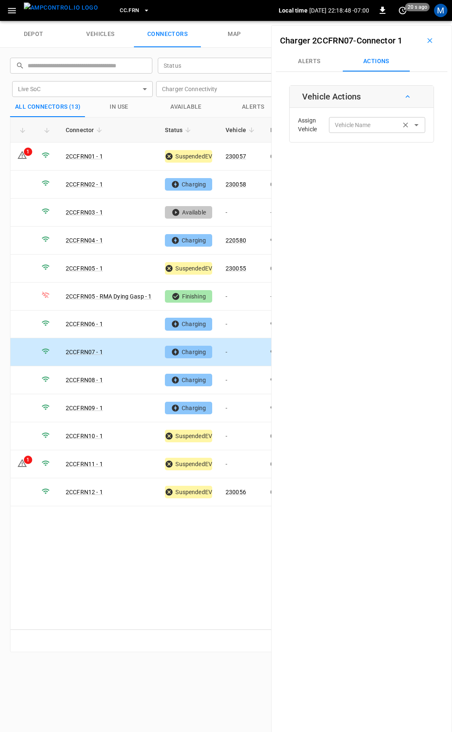
click at [338, 129] on div "Vehicle Name Vehicle Name" at bounding box center [377, 124] width 96 height 15
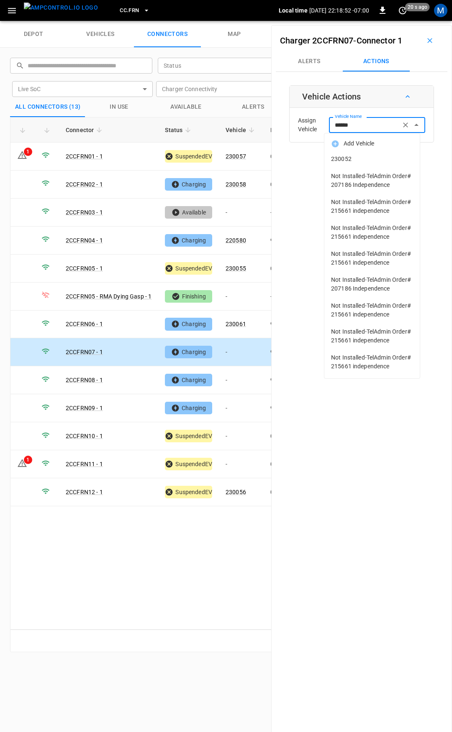
click at [360, 158] on span "230052" at bounding box center [372, 159] width 82 height 9
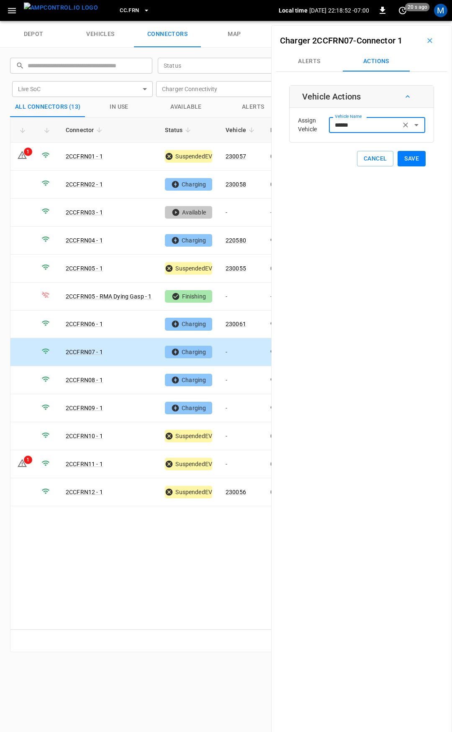
type input "******"
click at [399, 157] on button "Save" at bounding box center [411, 158] width 28 height 15
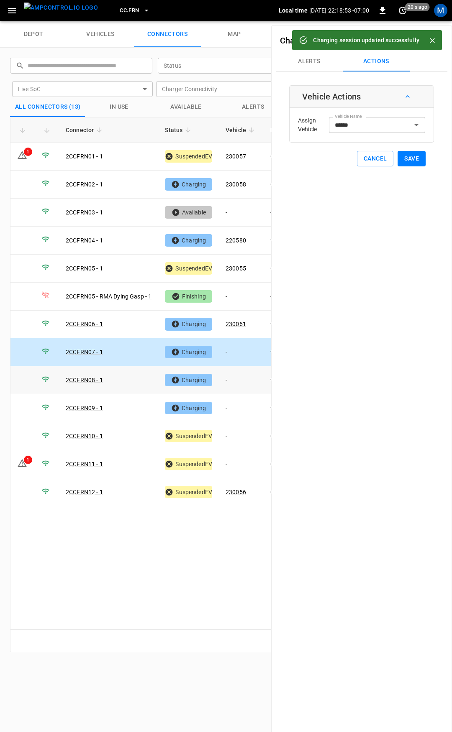
click at [237, 378] on td "-" at bounding box center [241, 380] width 45 height 28
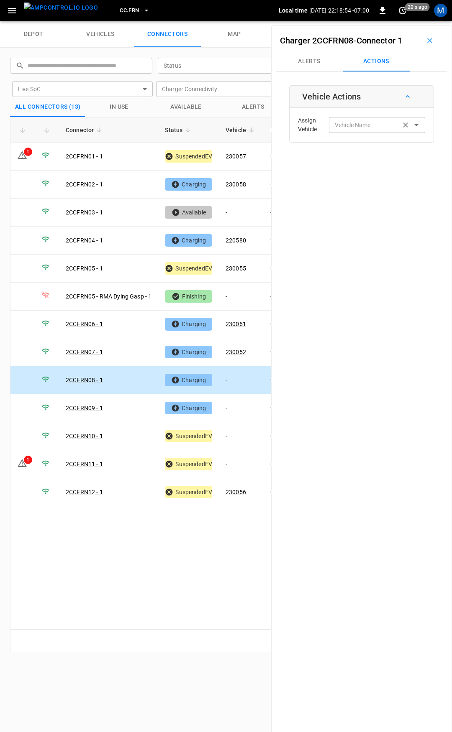
click at [349, 129] on input "Vehicle Name" at bounding box center [364, 125] width 66 height 10
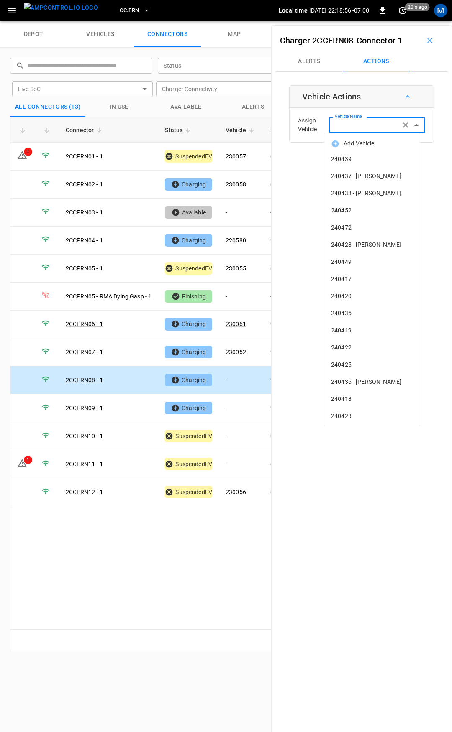
type input "*"
type input "***"
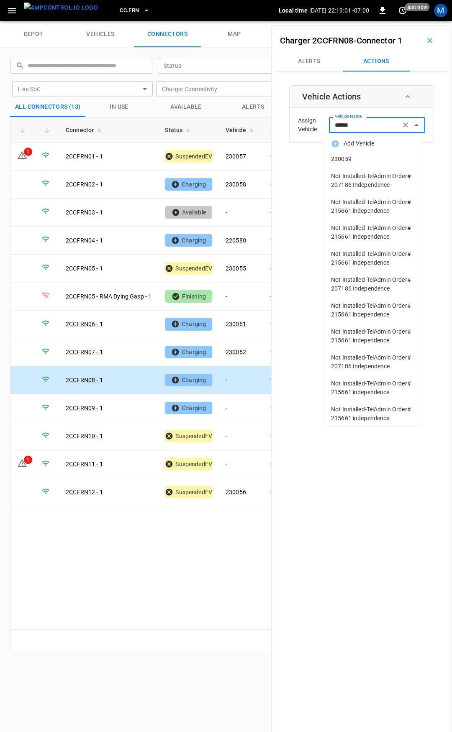
click at [361, 162] on span "230059" at bounding box center [372, 159] width 82 height 9
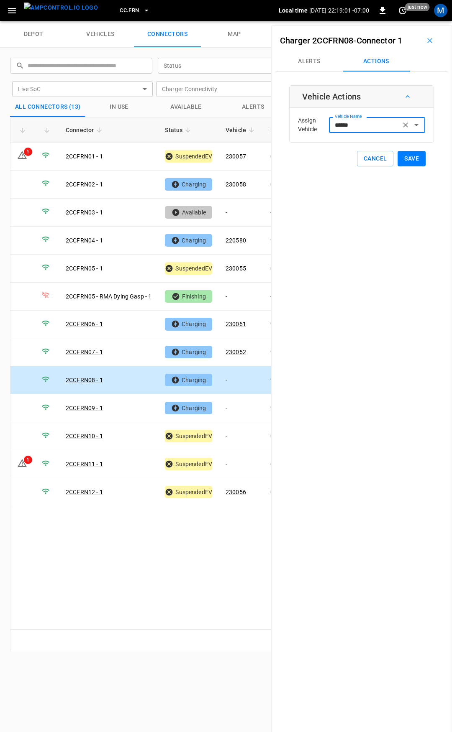
type input "******"
click at [403, 156] on button "Save" at bounding box center [411, 158] width 28 height 15
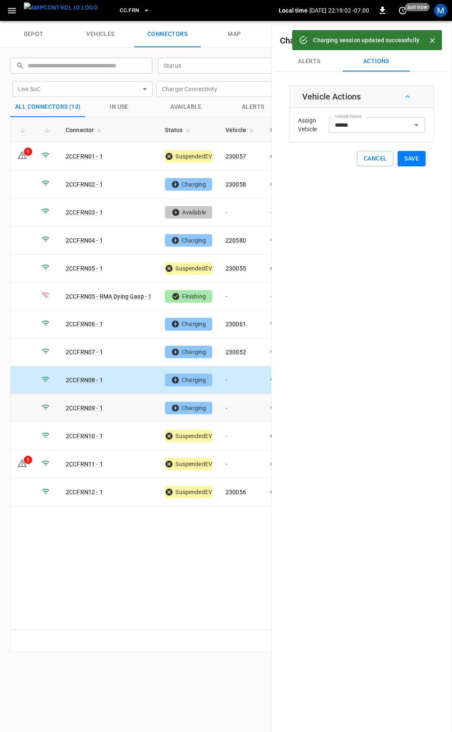
click at [243, 409] on td "-" at bounding box center [241, 408] width 45 height 28
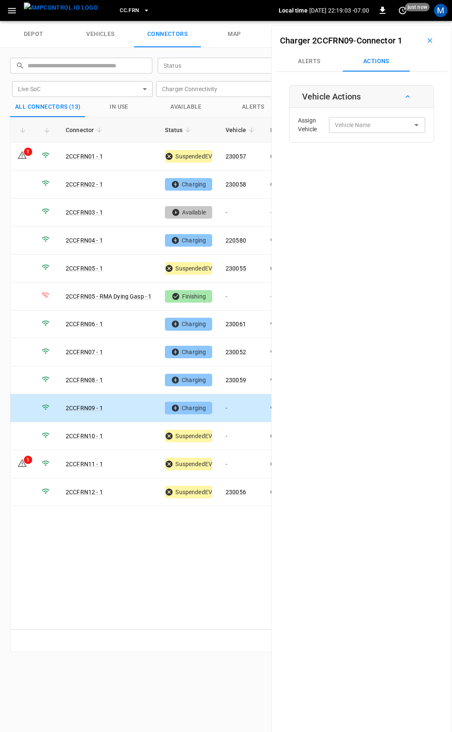
click at [356, 133] on div "Assign Vehicle Vehicle Name Vehicle Name" at bounding box center [361, 125] width 140 height 30
click at [356, 126] on input "Vehicle Name" at bounding box center [364, 125] width 66 height 10
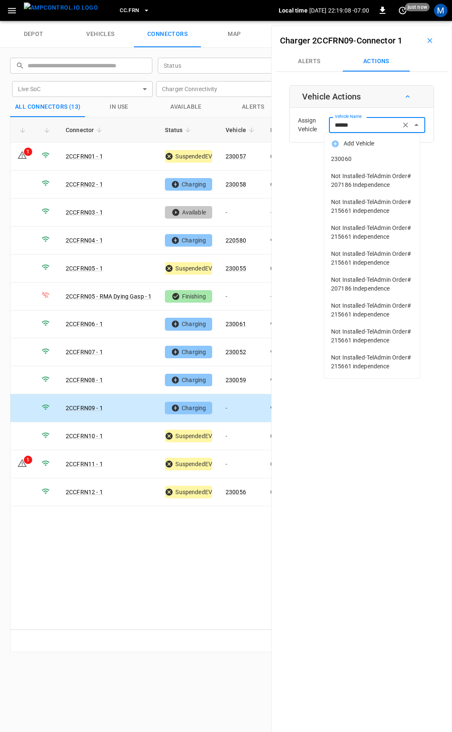
click at [359, 159] on span "230060" at bounding box center [372, 159] width 82 height 9
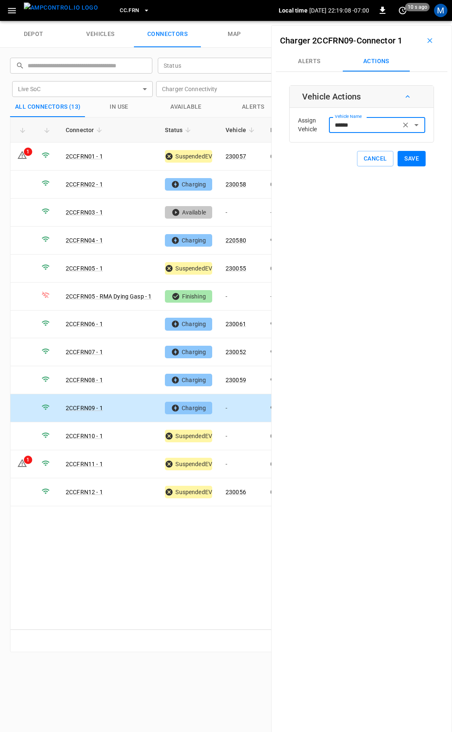
type input "******"
click at [405, 157] on button "Save" at bounding box center [411, 158] width 28 height 15
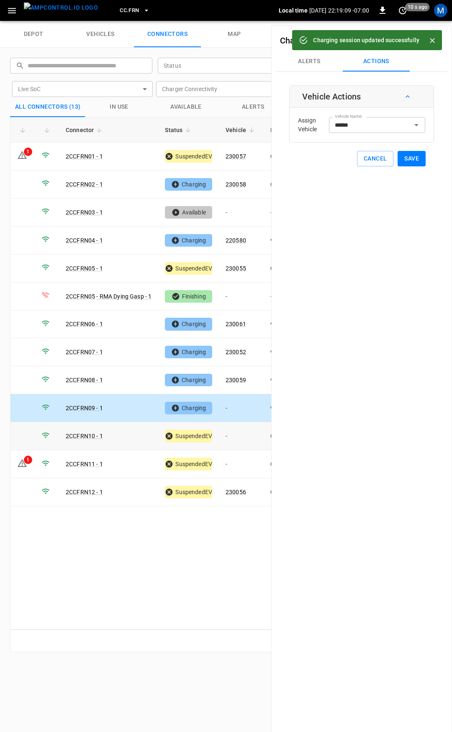
click at [244, 434] on td "-" at bounding box center [241, 436] width 45 height 28
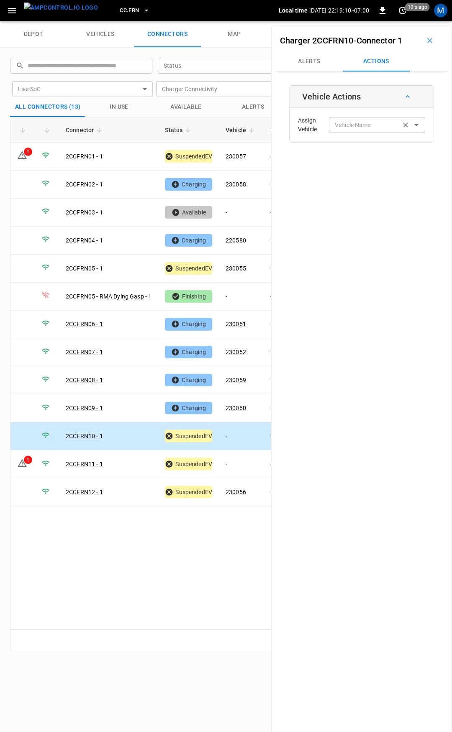
click at [353, 125] on div "Vehicle Name Vehicle Name" at bounding box center [377, 124] width 96 height 15
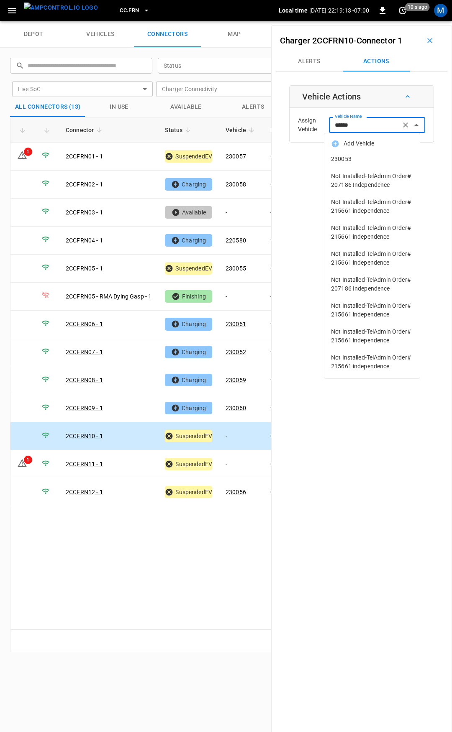
click at [371, 155] on span "230053" at bounding box center [372, 159] width 82 height 9
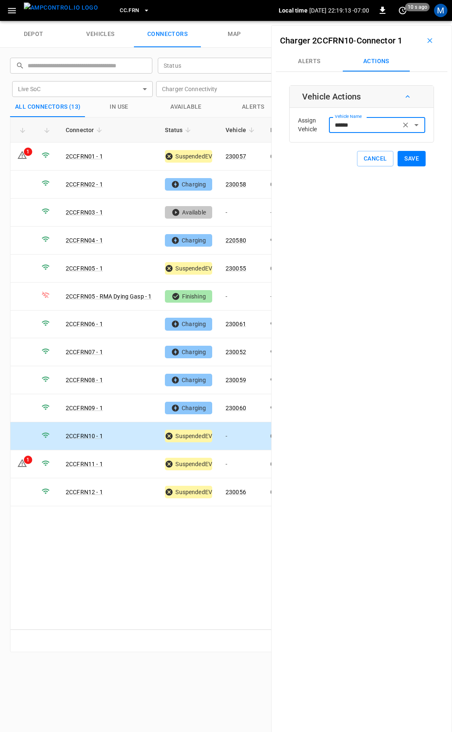
type input "******"
click at [405, 159] on button "Save" at bounding box center [411, 158] width 28 height 15
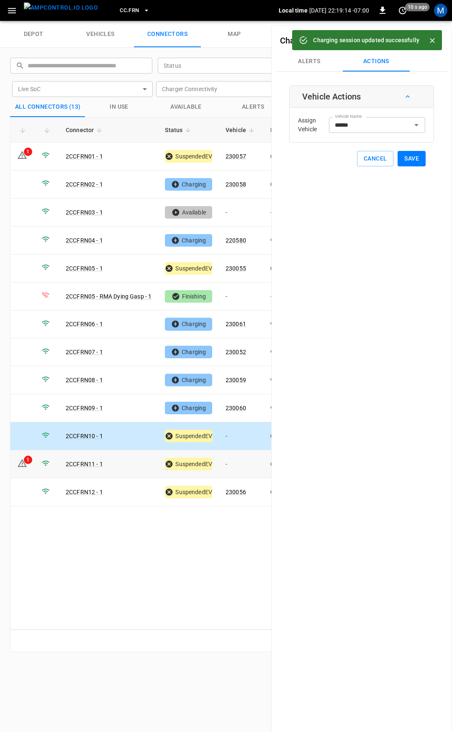
click at [240, 458] on td "-" at bounding box center [241, 464] width 45 height 28
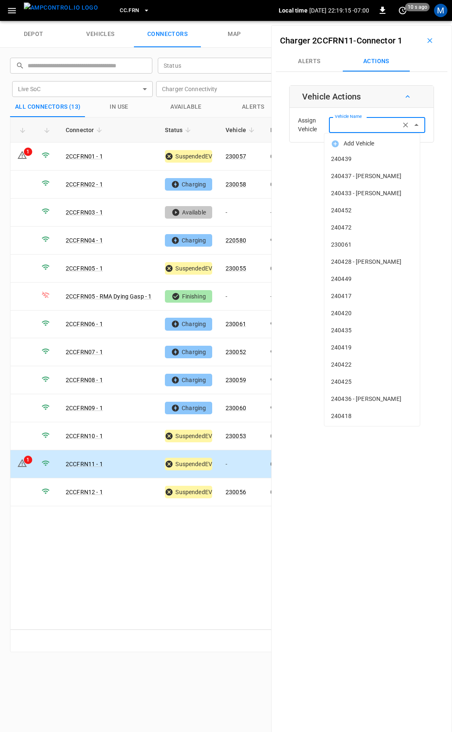
click at [371, 128] on input "Vehicle Name" at bounding box center [364, 125] width 66 height 10
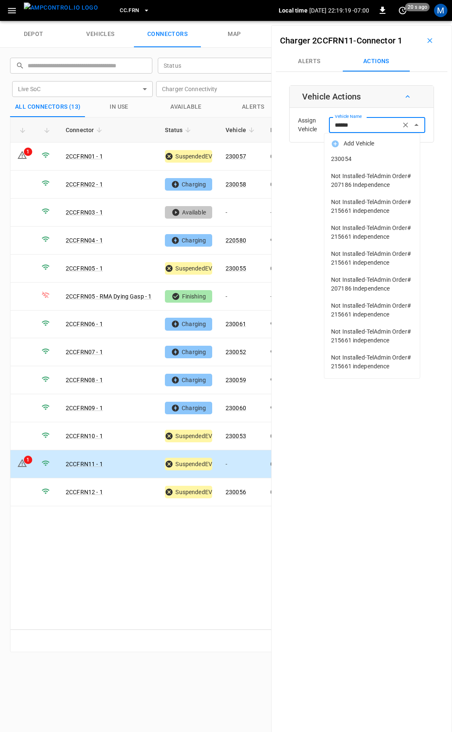
click at [365, 160] on span "230054" at bounding box center [372, 159] width 82 height 9
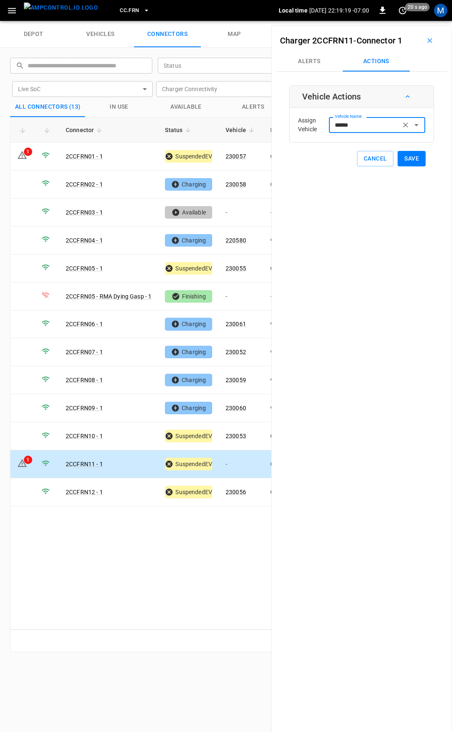
type input "******"
click at [407, 158] on button "Save" at bounding box center [411, 158] width 28 height 15
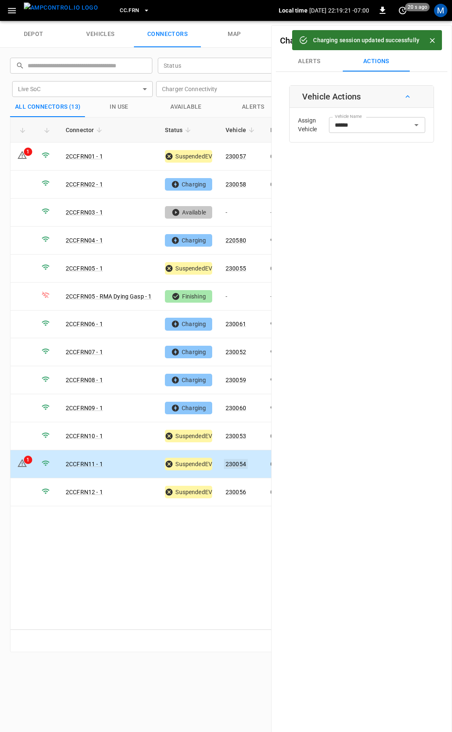
click at [237, 460] on link "230054" at bounding box center [236, 464] width 24 height 10
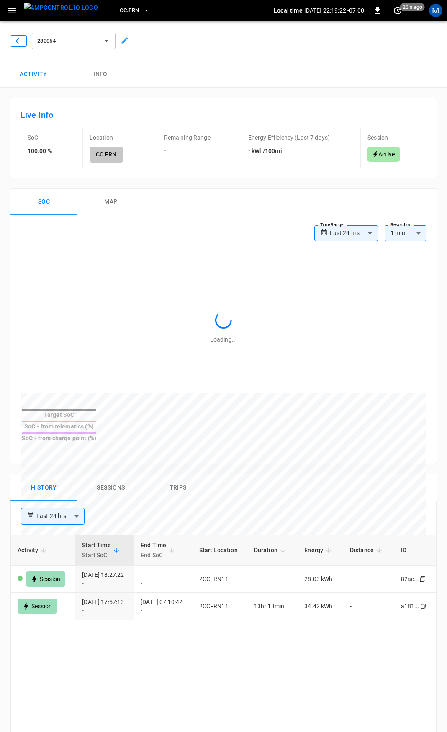
click at [16, 40] on icon "button" at bounding box center [18, 41] width 8 height 8
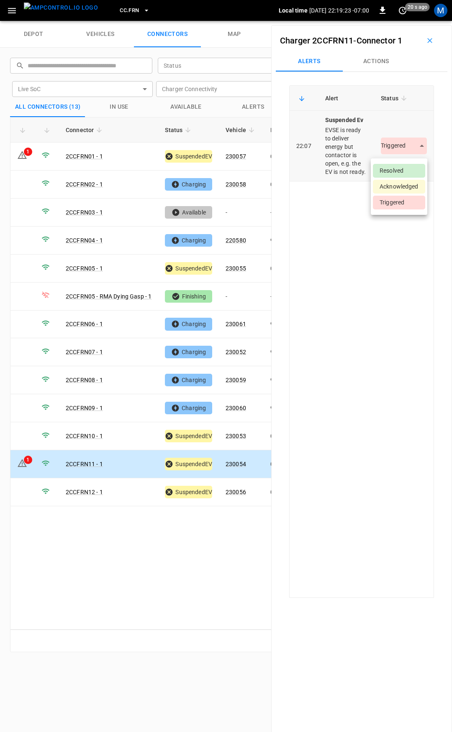
click at [401, 21] on body "CC.FRN Local time 2025-09-24 22:19:23 -07:00 0 20 s ago M depot vehicles connec…" at bounding box center [226, 10] width 452 height 21
click at [399, 169] on li "Resolved" at bounding box center [399, 171] width 52 height 14
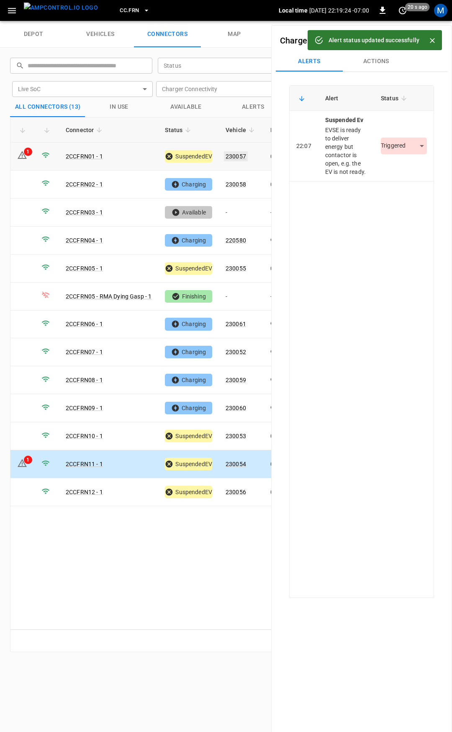
click at [239, 156] on link "230057" at bounding box center [236, 156] width 24 height 10
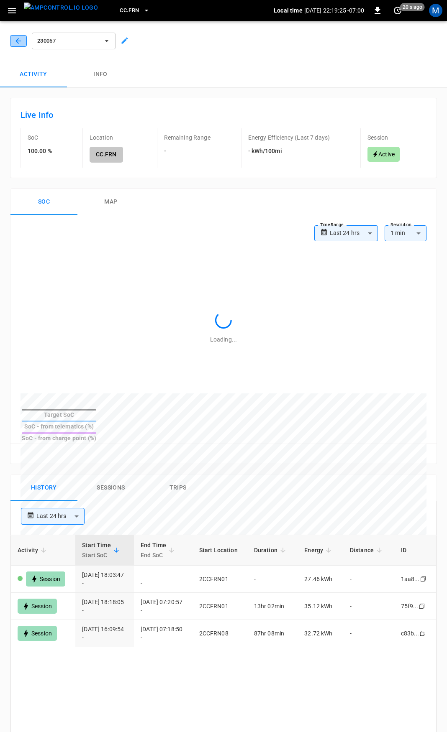
click at [15, 37] on icon "button" at bounding box center [18, 41] width 8 height 8
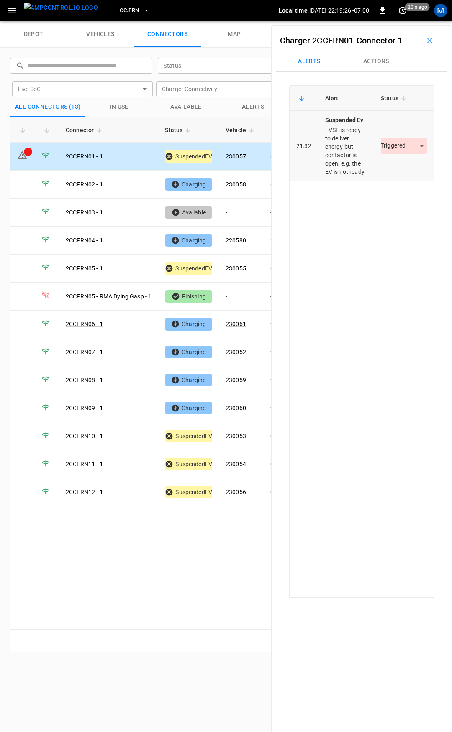
click at [411, 21] on body "CC.FRN Local time 2025-09-24 22:19:26 -07:00 0 20 s ago M depot vehicles connec…" at bounding box center [226, 10] width 452 height 21
click at [404, 169] on li "Resolved" at bounding box center [399, 171] width 52 height 14
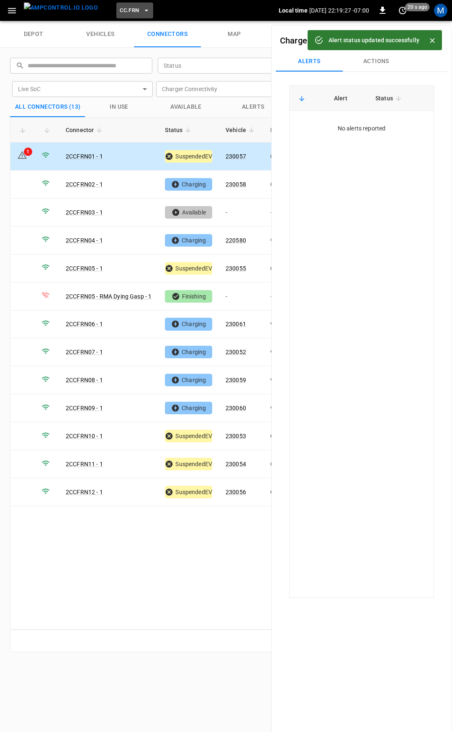
click at [120, 9] on span "CC.FRN" at bounding box center [129, 11] width 19 height 10
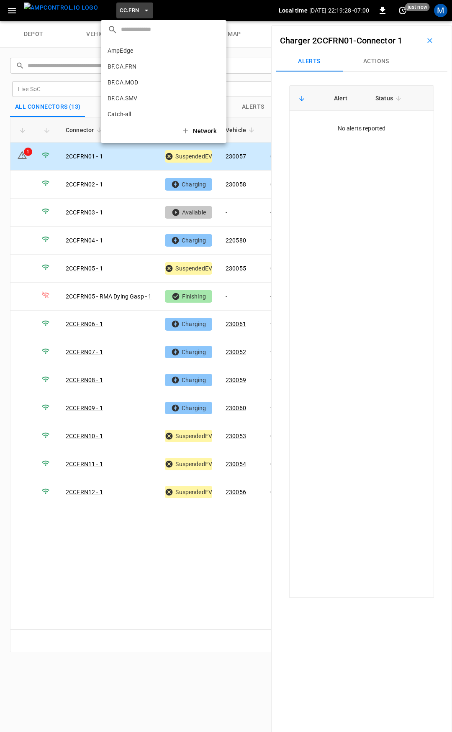
scroll to position [172, 0]
click at [136, 74] on li "CC.LIV 4340 ..." at bounding box center [163, 69] width 125 height 16
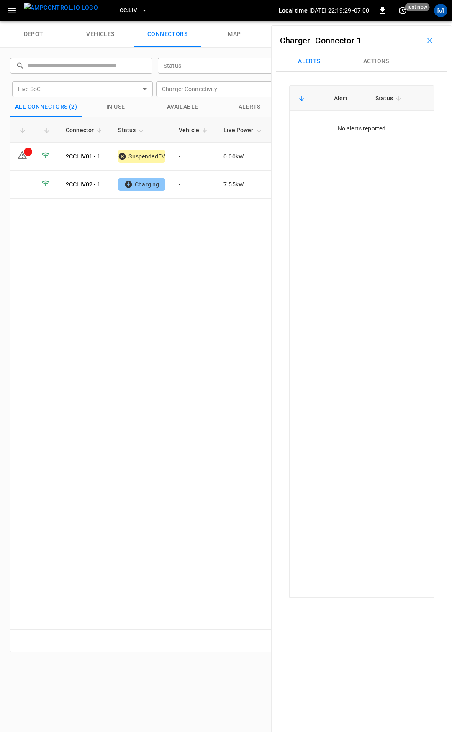
click at [120, 9] on span "CC.LIV" at bounding box center [128, 11] width 17 height 10
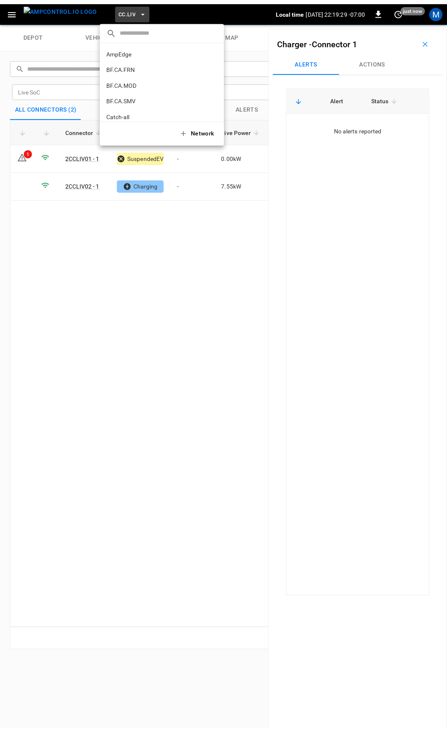
scroll to position [188, 0]
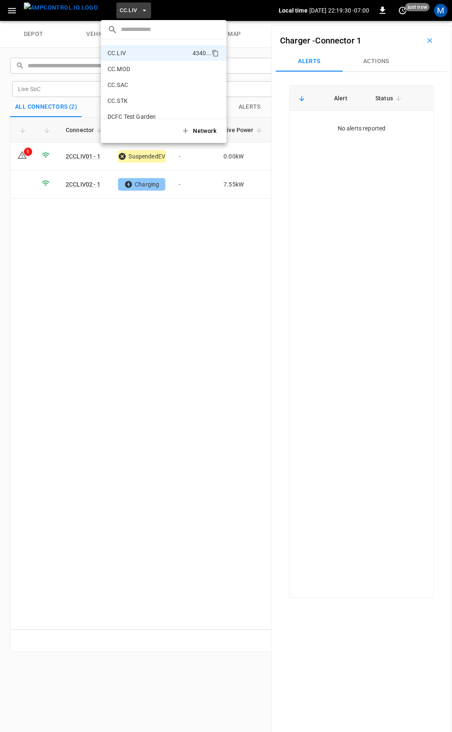
click at [227, 190] on div at bounding box center [226, 366] width 452 height 732
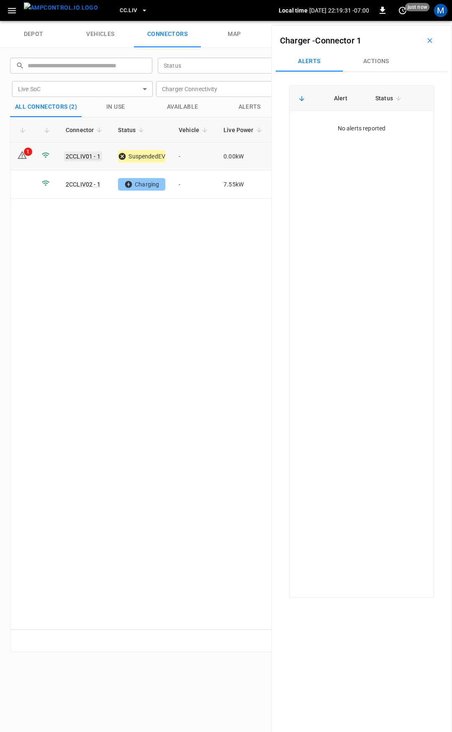
click at [81, 157] on link "2CCLIV01 - 1" at bounding box center [83, 156] width 38 height 10
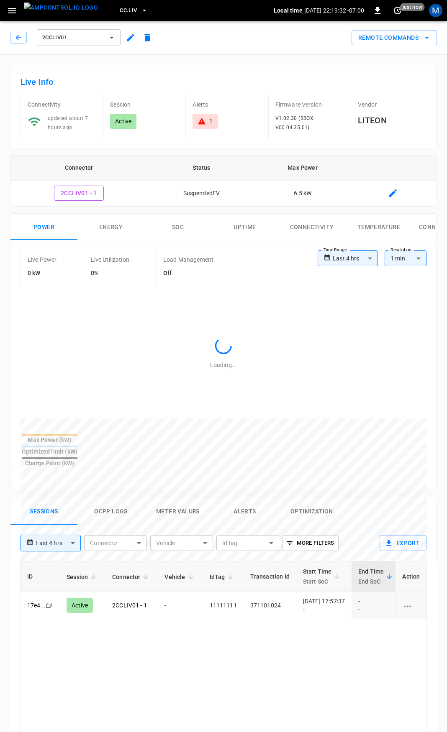
type input "**********"
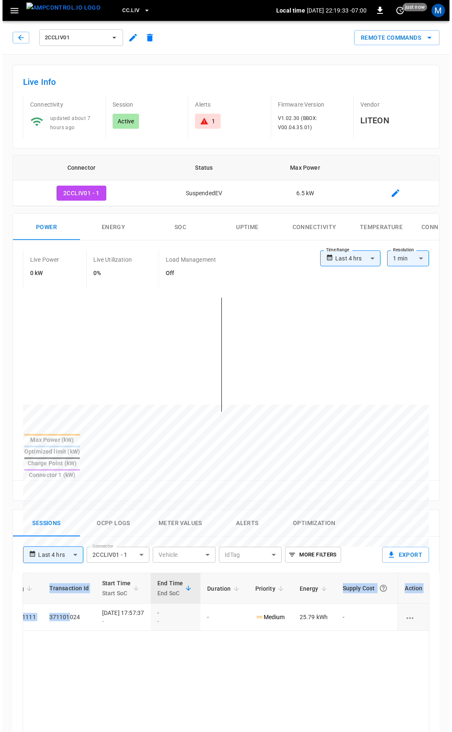
scroll to position [0, 210]
drag, startPoint x: 267, startPoint y: 584, endPoint x: 423, endPoint y: 620, distance: 160.6
click at [447, 594] on html "**********" at bounding box center [223, 559] width 447 height 1118
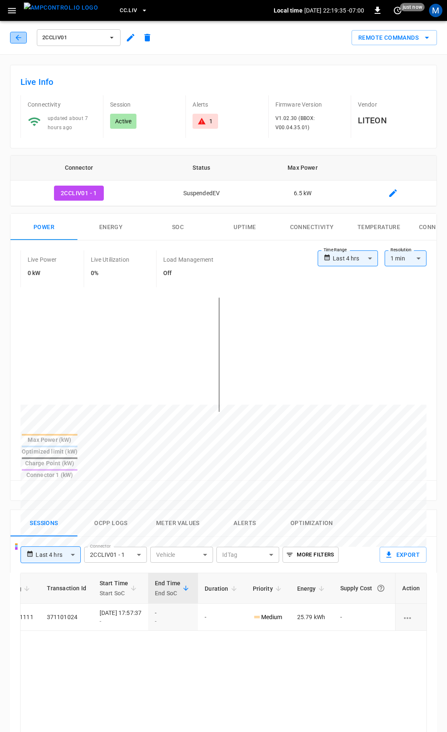
click at [15, 34] on icon "button" at bounding box center [18, 37] width 8 height 8
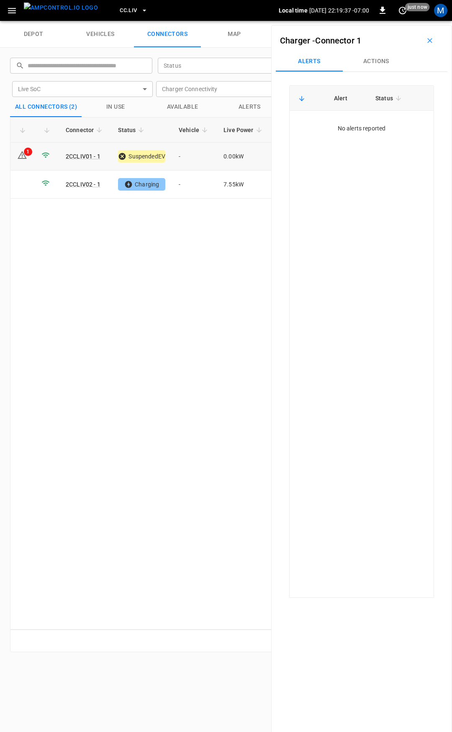
click at [195, 156] on td "-" at bounding box center [194, 157] width 45 height 28
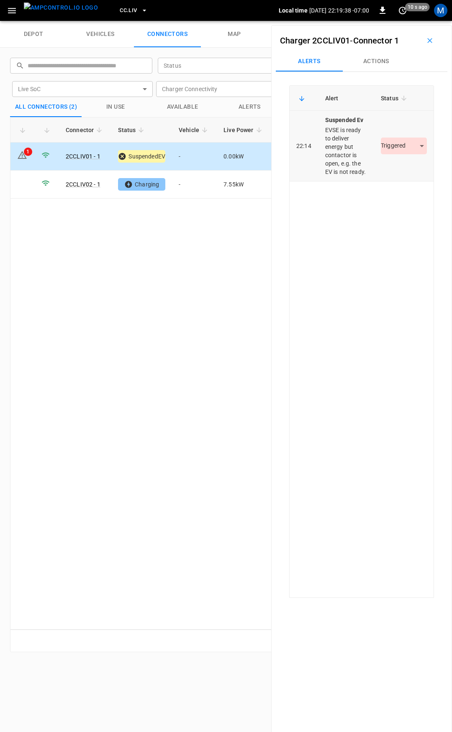
click at [398, 21] on body "CC.LIV Local time 2025-09-24 22:19:38 -07:00 0 10 s ago M depot vehicles connec…" at bounding box center [226, 10] width 452 height 21
click at [399, 168] on li "Resolved" at bounding box center [399, 171] width 52 height 14
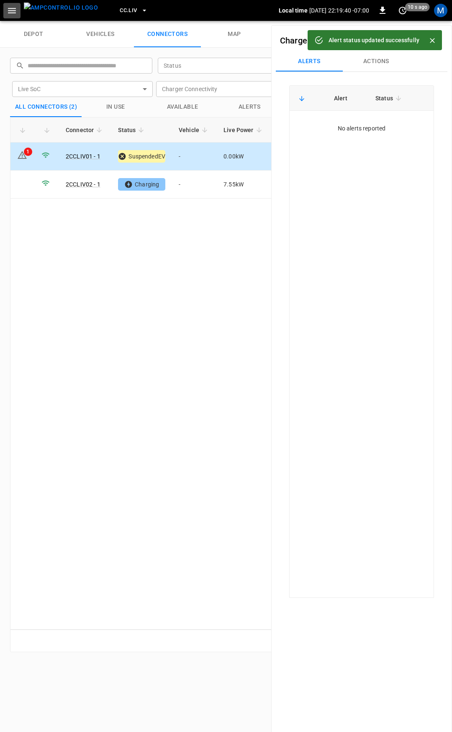
click at [14, 15] on icon "button" at bounding box center [12, 10] width 10 height 10
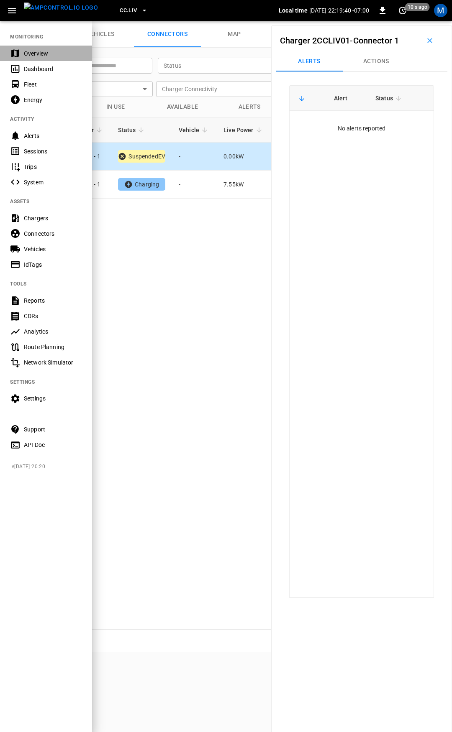
click at [33, 56] on div "Overview" at bounding box center [53, 53] width 58 height 8
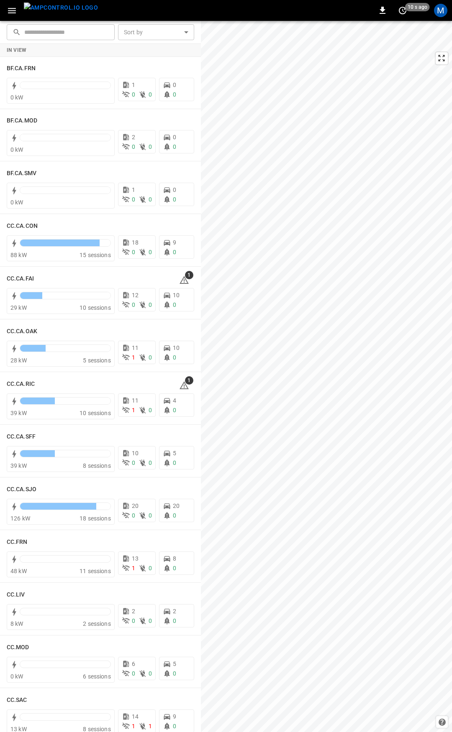
click at [8, 13] on icon "button" at bounding box center [12, 10] width 10 height 10
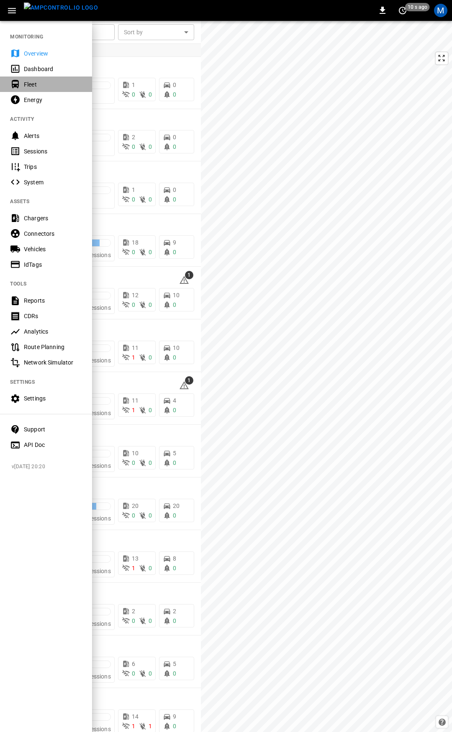
click at [41, 81] on div "Fleet" at bounding box center [53, 84] width 58 height 8
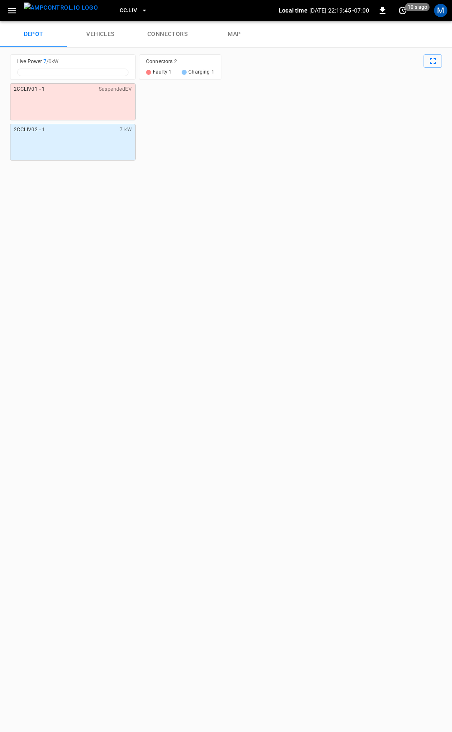
click at [185, 30] on link "connectors" at bounding box center [167, 34] width 67 height 27
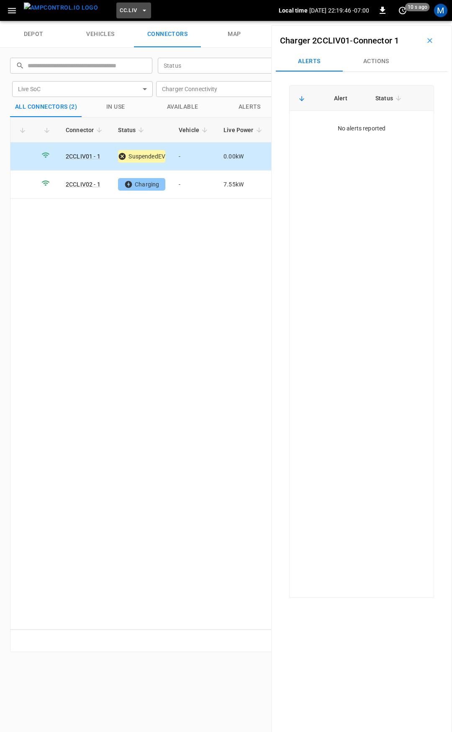
click at [120, 13] on span "CC.LIV" at bounding box center [128, 11] width 17 height 10
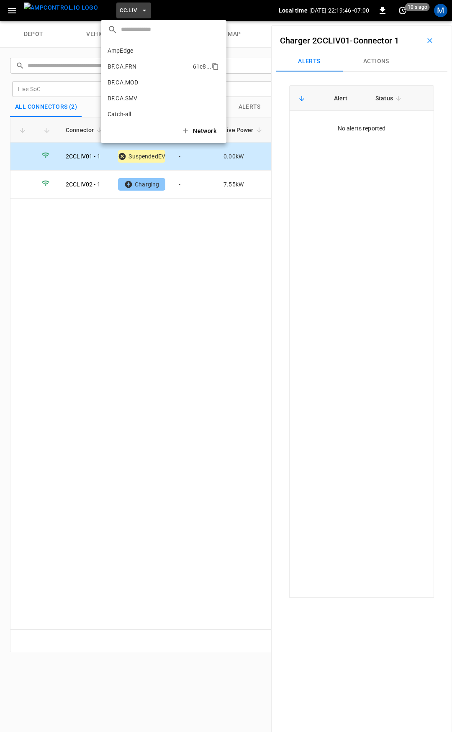
scroll to position [188, 0]
click at [119, 66] on p "CC.MOD" at bounding box center [148, 69] width 83 height 8
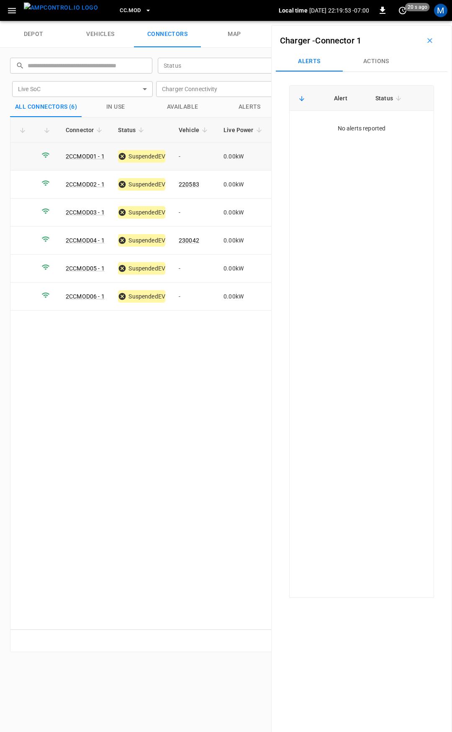
click at [191, 159] on td "-" at bounding box center [194, 157] width 45 height 28
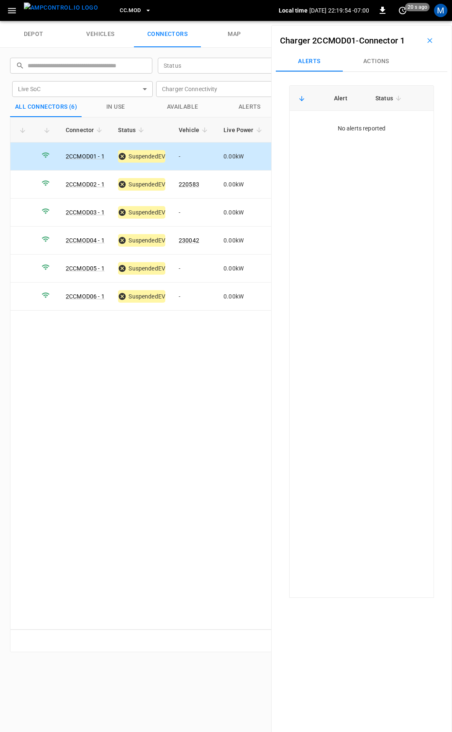
click at [373, 67] on button "Actions" at bounding box center [375, 61] width 67 height 20
click at [368, 120] on input "Vehicle Name" at bounding box center [364, 125] width 66 height 10
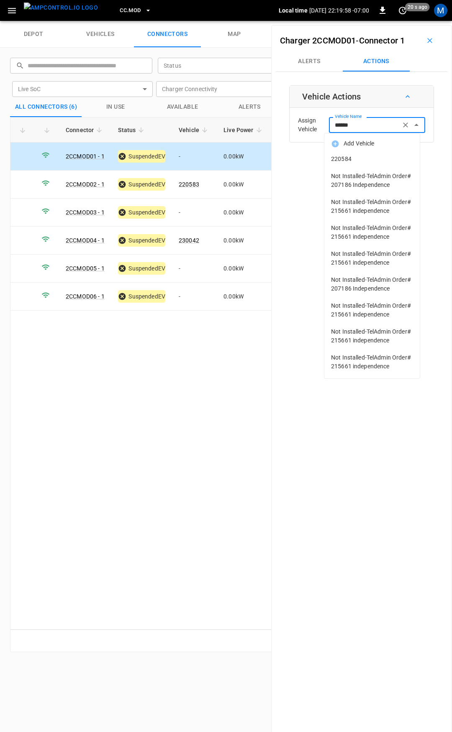
click at [385, 160] on span "220584" at bounding box center [372, 159] width 82 height 9
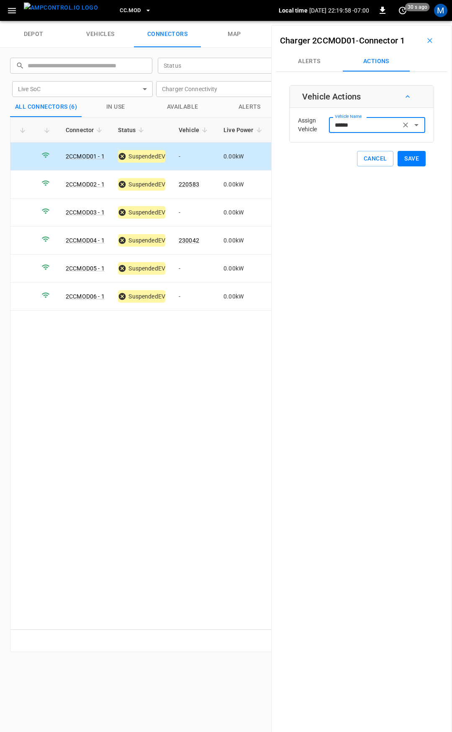
type input "******"
click at [403, 164] on button "Save" at bounding box center [411, 158] width 28 height 15
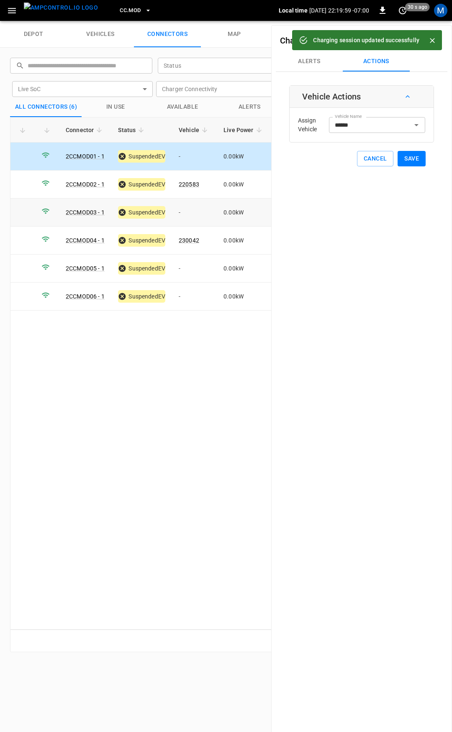
click at [194, 210] on td "-" at bounding box center [194, 213] width 45 height 28
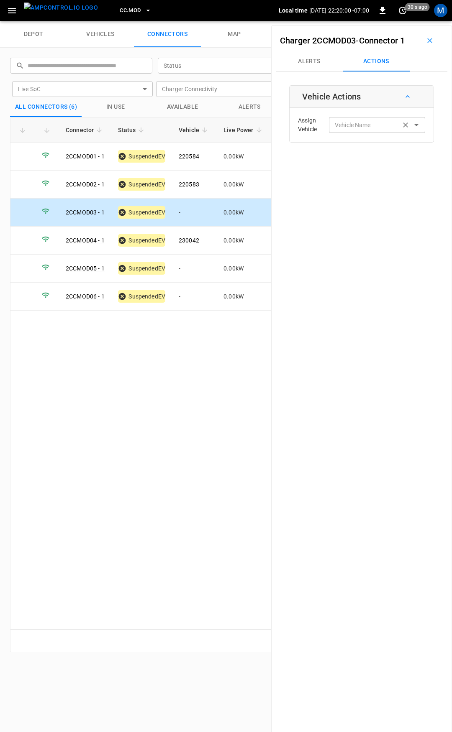
click at [337, 119] on div "Vehicle Name" at bounding box center [377, 124] width 96 height 15
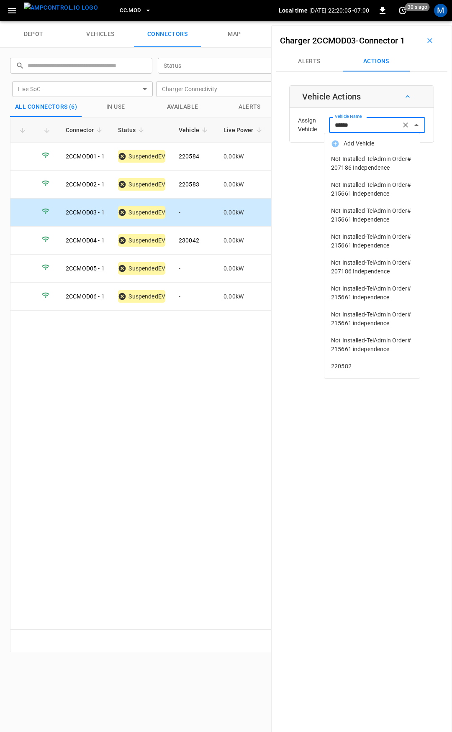
scroll to position [23, 0]
click at [360, 371] on span "220582" at bounding box center [372, 366] width 82 height 9
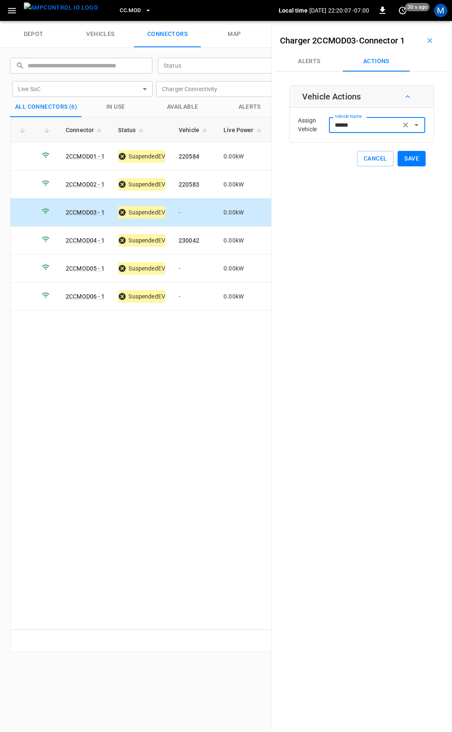
type input "******"
click at [411, 155] on button "Save" at bounding box center [411, 158] width 28 height 15
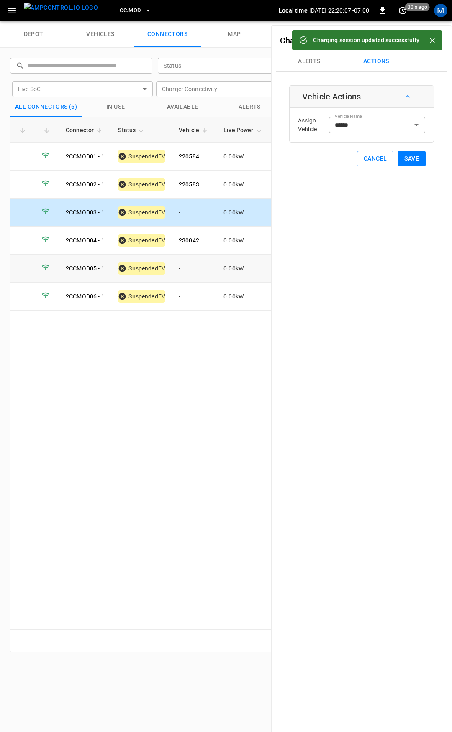
click at [194, 262] on td "-" at bounding box center [194, 269] width 45 height 28
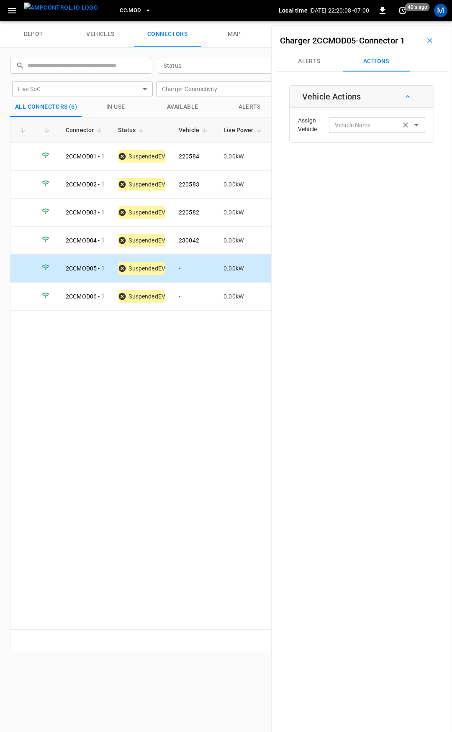
click at [358, 120] on div "Vehicle Name Vehicle Name" at bounding box center [377, 124] width 96 height 15
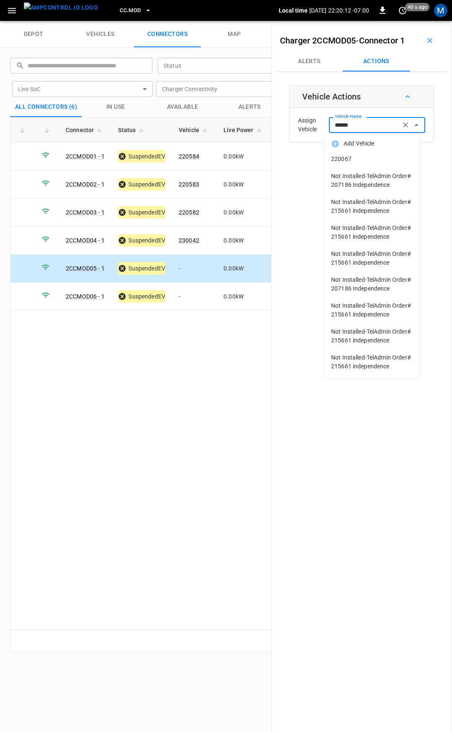
click at [376, 161] on span "220067" at bounding box center [372, 159] width 82 height 9
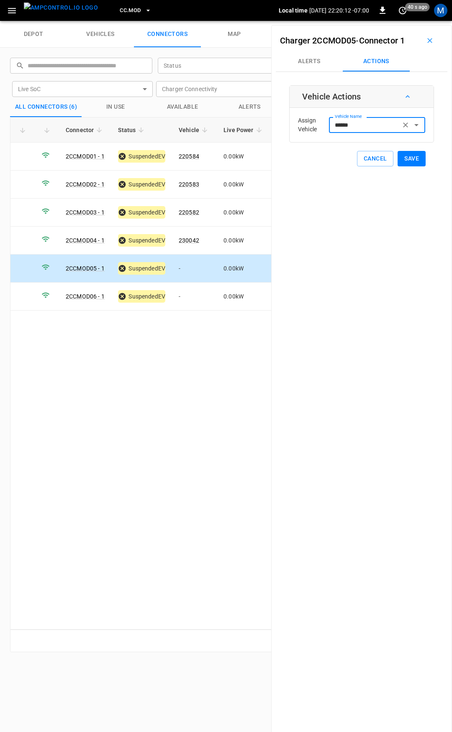
type input "******"
click at [401, 159] on button "Save" at bounding box center [411, 158] width 28 height 15
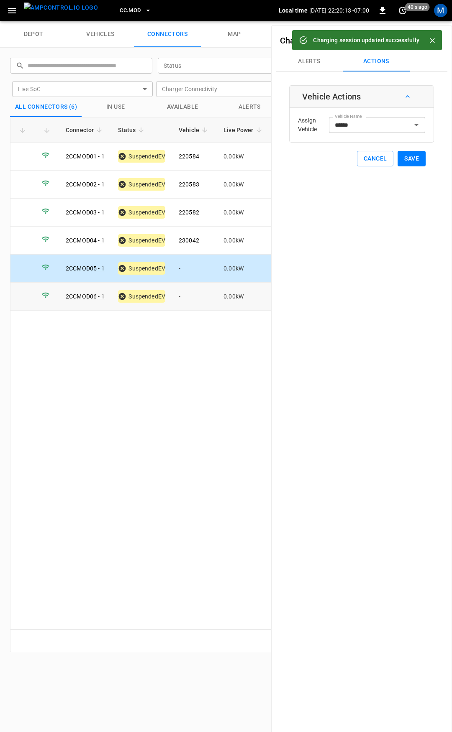
click at [197, 300] on td "-" at bounding box center [194, 297] width 45 height 28
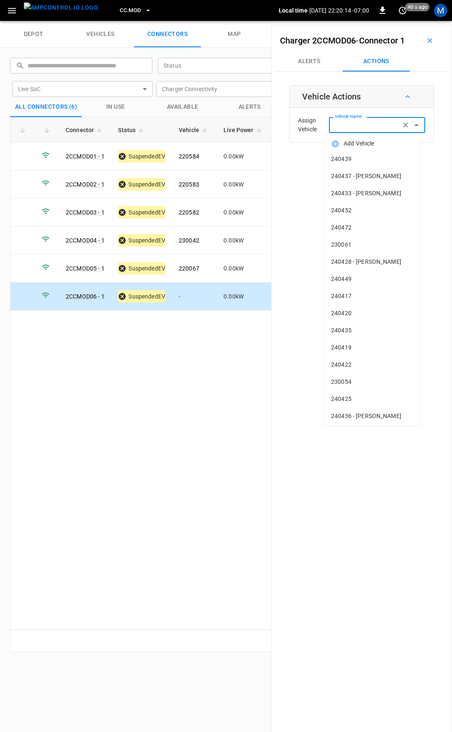
click at [358, 127] on div "Vehicle Name Vehicle Name" at bounding box center [377, 124] width 96 height 15
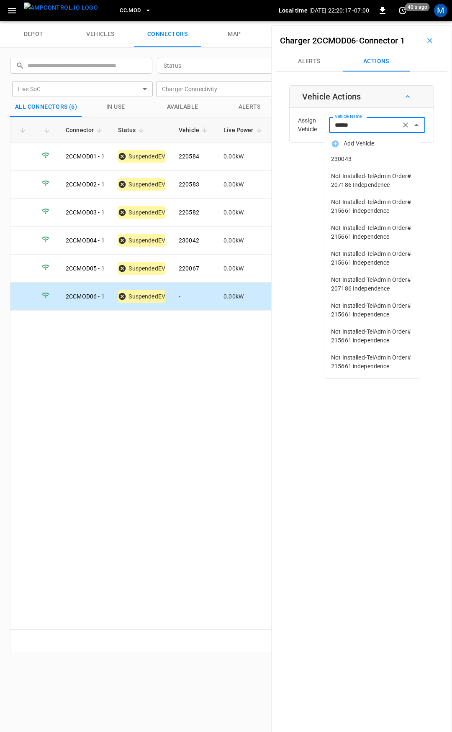
click at [368, 156] on span "230043" at bounding box center [372, 159] width 82 height 9
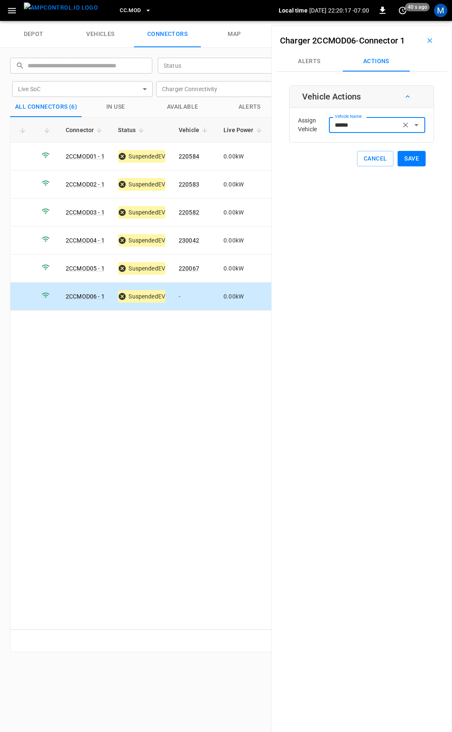
type input "******"
drag, startPoint x: 412, startPoint y: 158, endPoint x: 272, endPoint y: 78, distance: 160.9
click at [411, 158] on button "Save" at bounding box center [411, 158] width 28 height 15
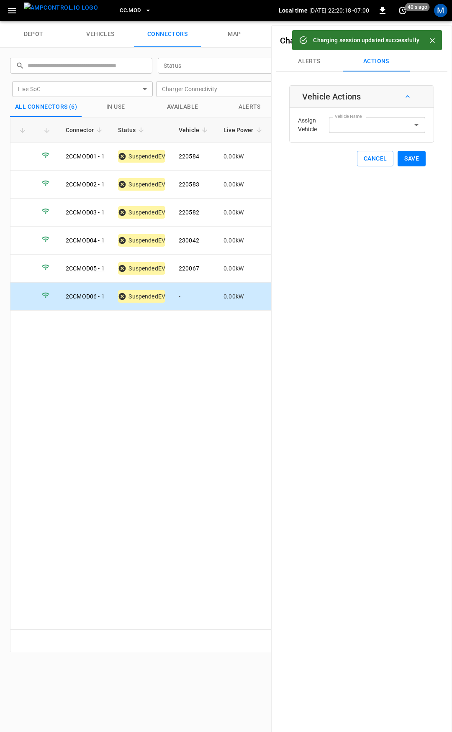
click at [120, 8] on span "CC.MOD" at bounding box center [130, 11] width 21 height 10
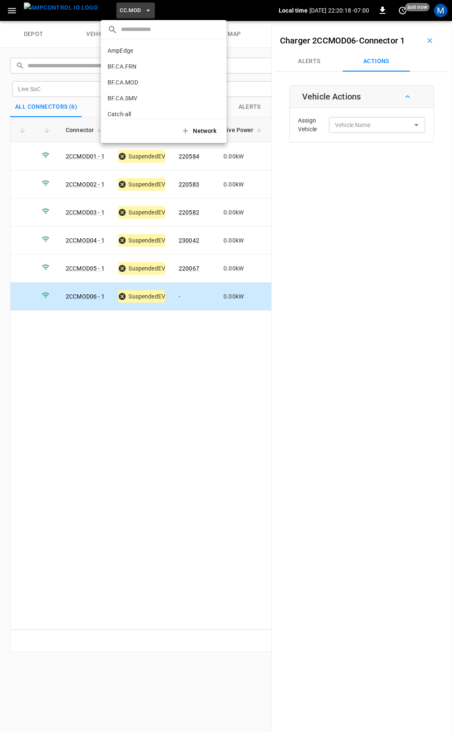
scroll to position [204, 0]
click at [143, 67] on p "CC.SAC" at bounding box center [148, 69] width 82 height 8
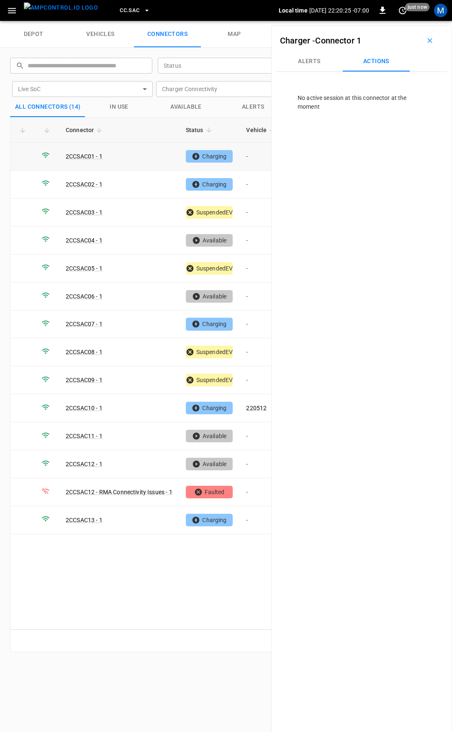
click at [261, 159] on td "-" at bounding box center [261, 157] width 45 height 28
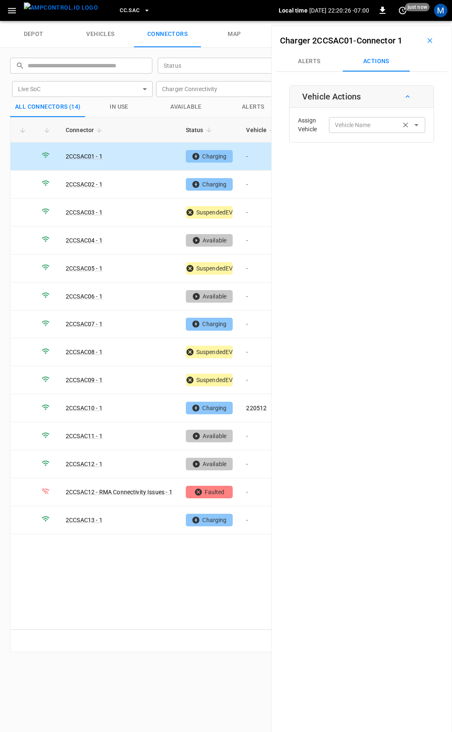
click at [364, 127] on div "Vehicle Name Vehicle Name" at bounding box center [377, 124] width 96 height 15
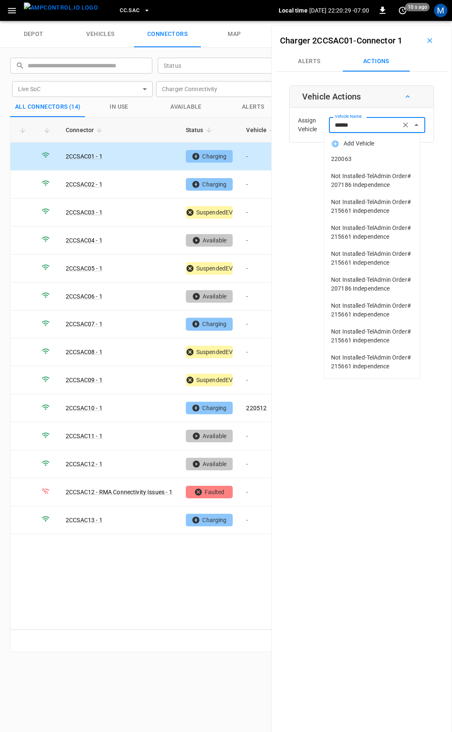
click at [358, 163] on li "220063" at bounding box center [371, 159] width 95 height 17
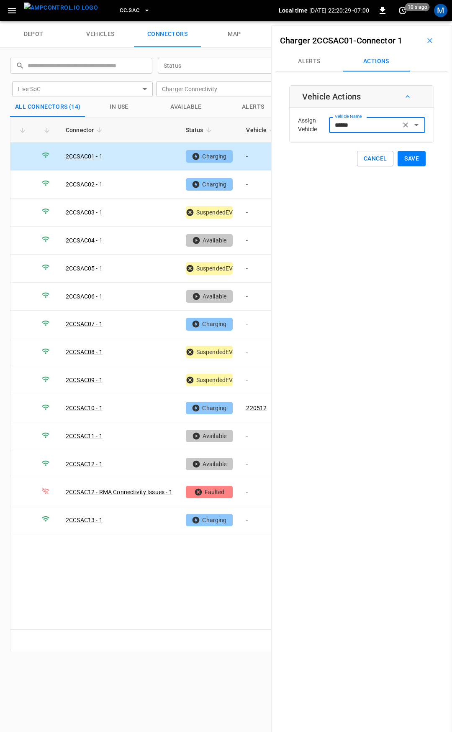
type input "******"
click at [403, 159] on button "Save" at bounding box center [411, 158] width 28 height 15
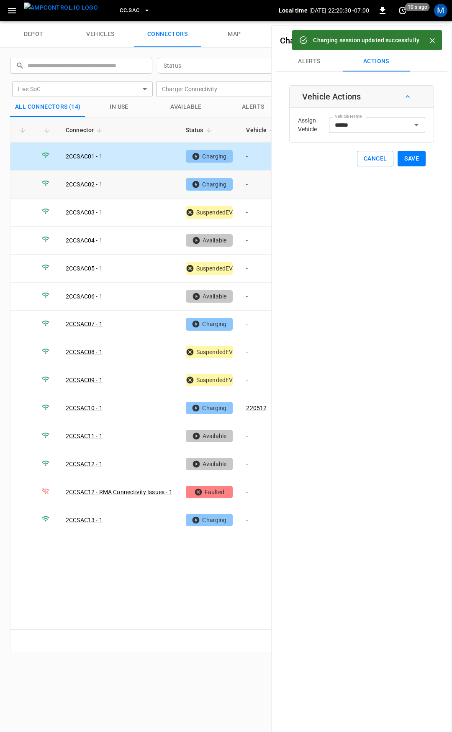
click at [247, 183] on td "-" at bounding box center [261, 185] width 45 height 28
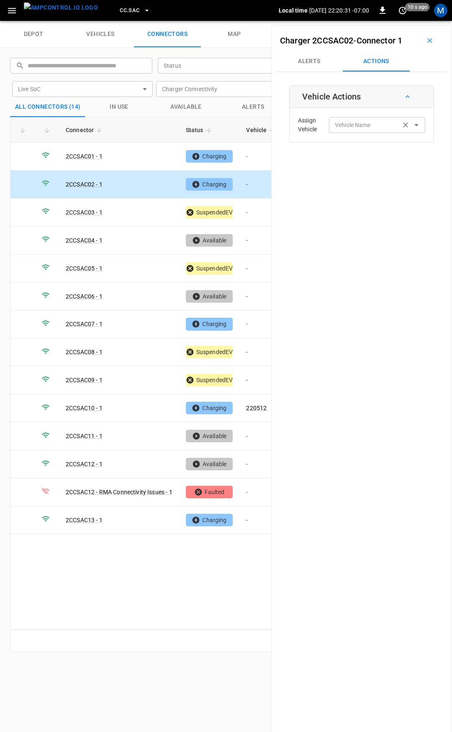
click at [372, 128] on input "Vehicle Name" at bounding box center [364, 125] width 66 height 10
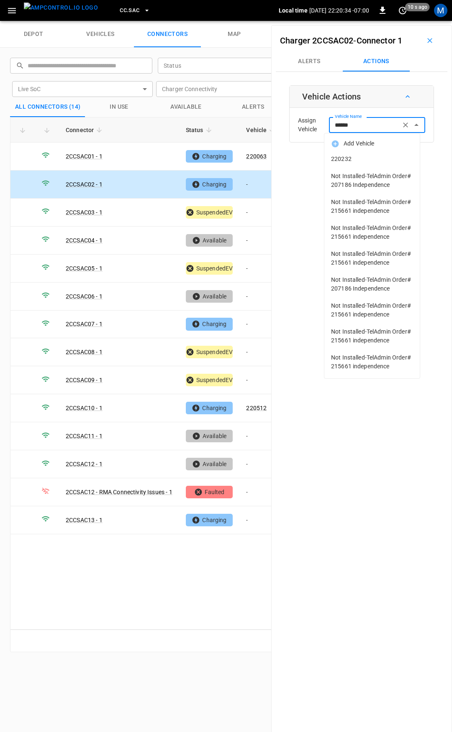
click at [381, 159] on span "220232" at bounding box center [372, 159] width 82 height 9
type input "******"
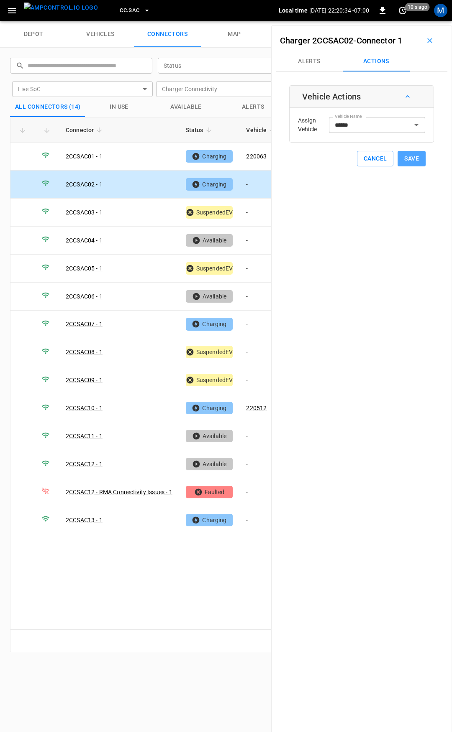
click at [404, 160] on button "Save" at bounding box center [411, 158] width 28 height 15
click at [252, 213] on td "-" at bounding box center [261, 213] width 45 height 28
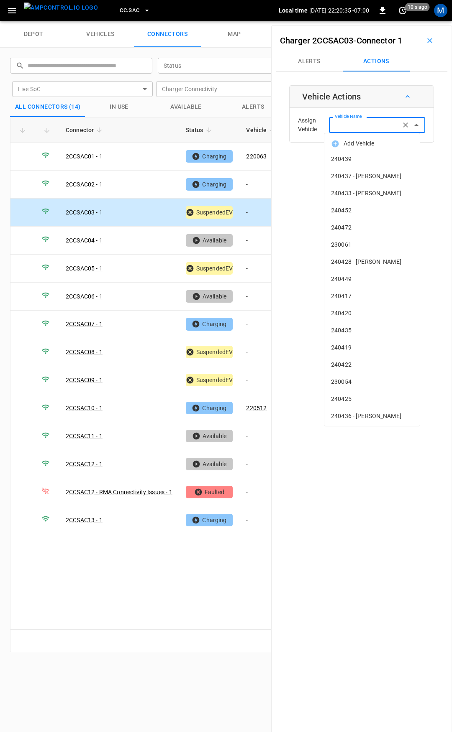
click at [340, 122] on div "Vehicle Name Vehicle Name" at bounding box center [377, 124] width 96 height 15
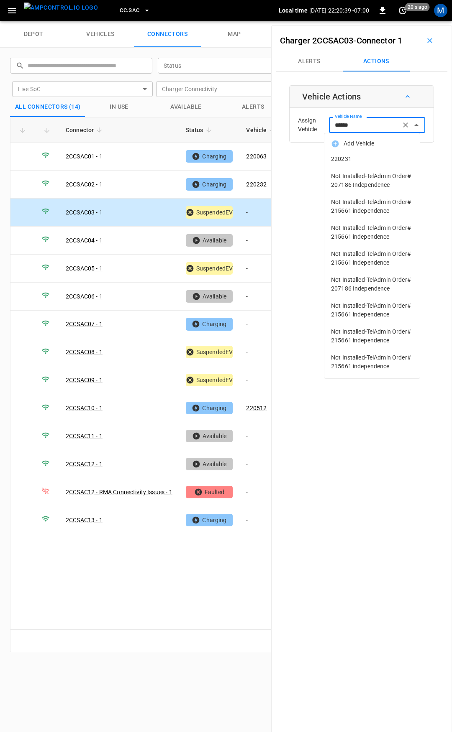
click at [388, 159] on span "220231" at bounding box center [372, 159] width 82 height 9
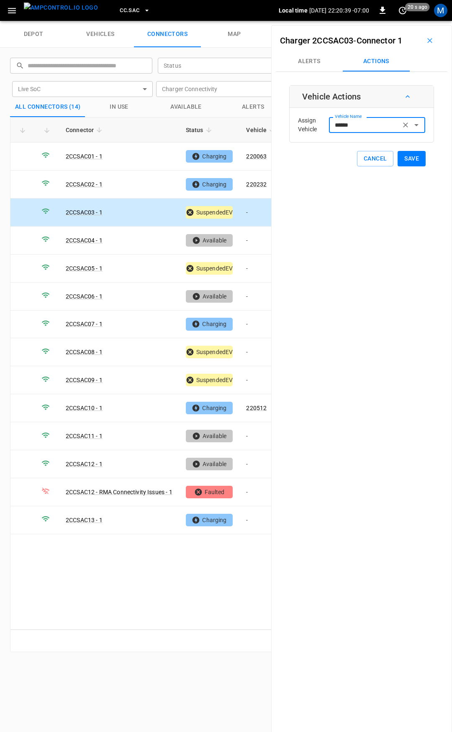
type input "******"
click at [405, 160] on button "Save" at bounding box center [411, 158] width 28 height 15
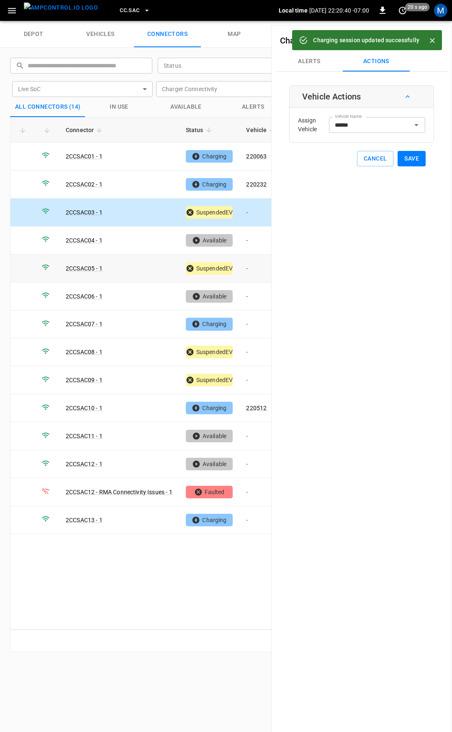
click at [255, 267] on td "-" at bounding box center [261, 269] width 45 height 28
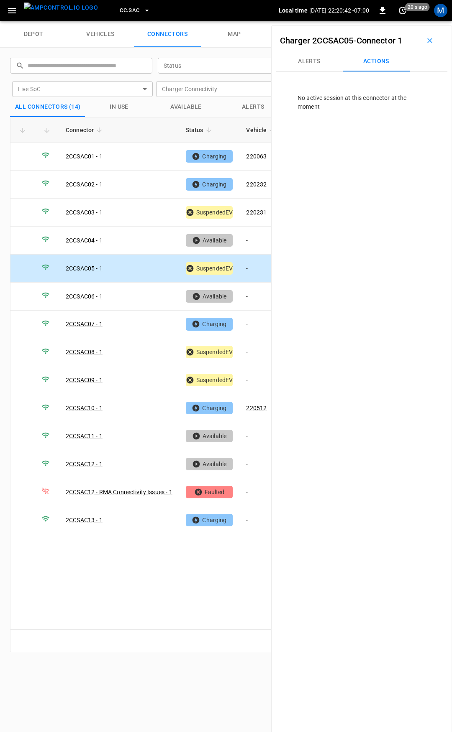
click at [257, 266] on td "-" at bounding box center [261, 269] width 45 height 28
click at [246, 328] on td "-" at bounding box center [261, 325] width 45 height 28
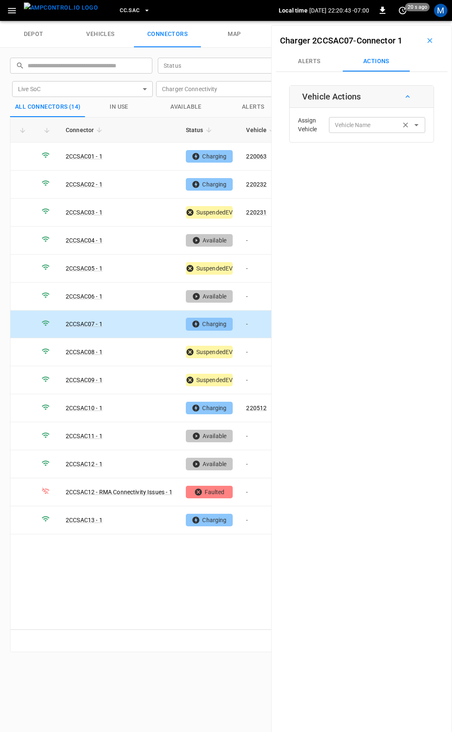
click at [342, 130] on div "Vehicle Name" at bounding box center [377, 124] width 96 height 15
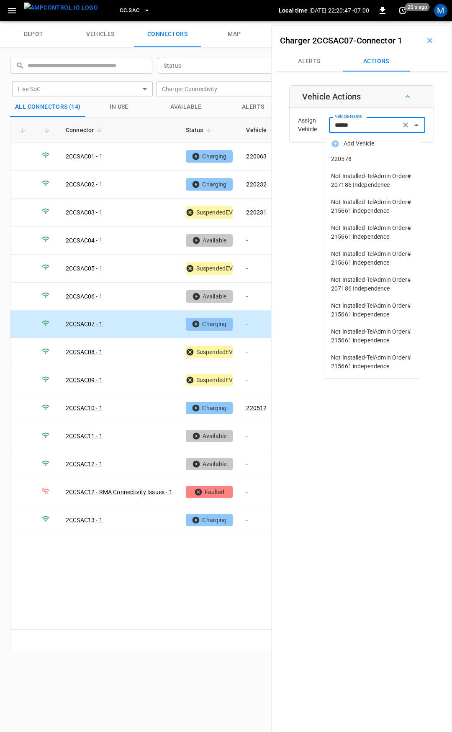
click at [399, 159] on span "220578" at bounding box center [372, 159] width 82 height 9
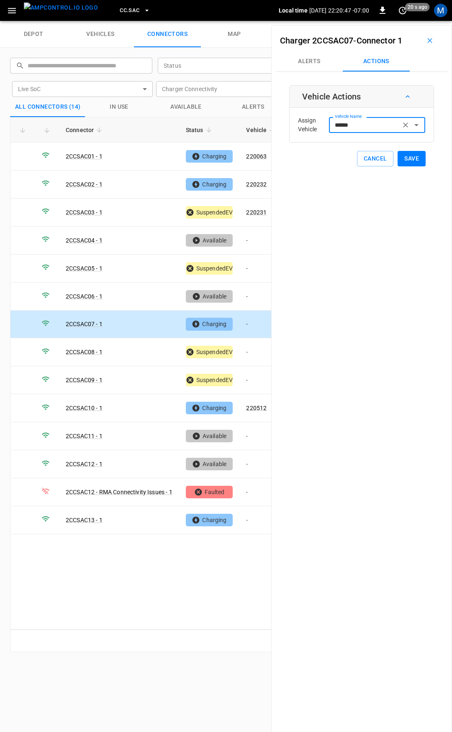
type input "******"
click at [409, 160] on button "Save" at bounding box center [411, 158] width 28 height 15
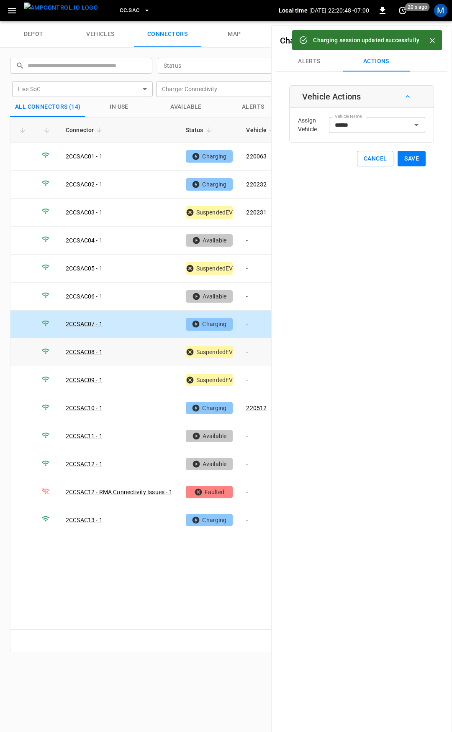
click at [255, 349] on td "-" at bounding box center [261, 352] width 45 height 28
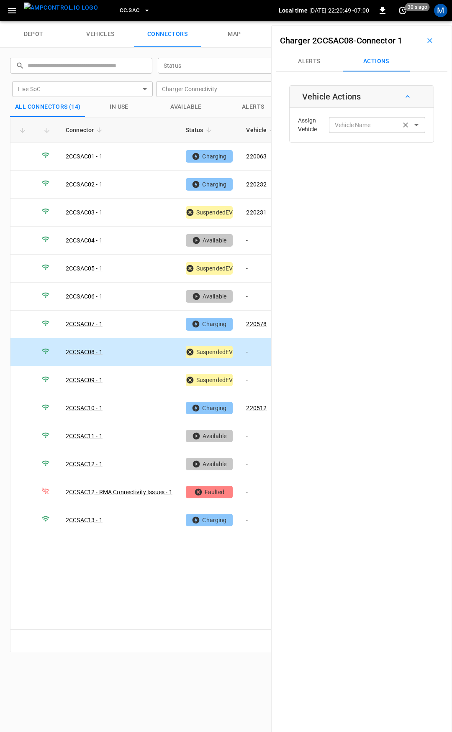
click at [348, 129] on input "Vehicle Name" at bounding box center [364, 125] width 66 height 10
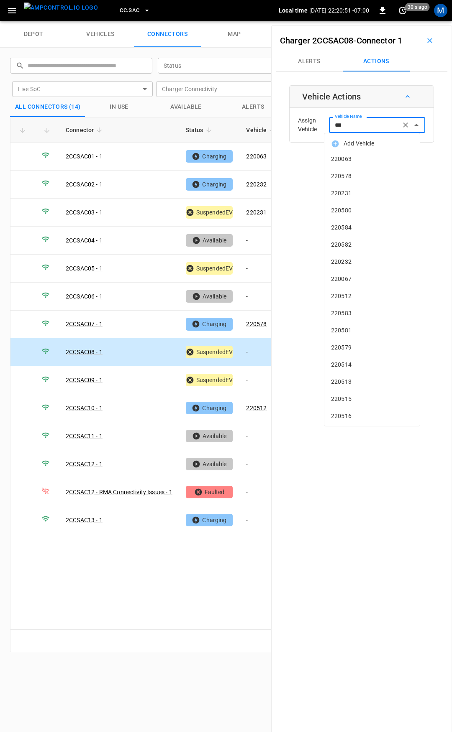
type input "****"
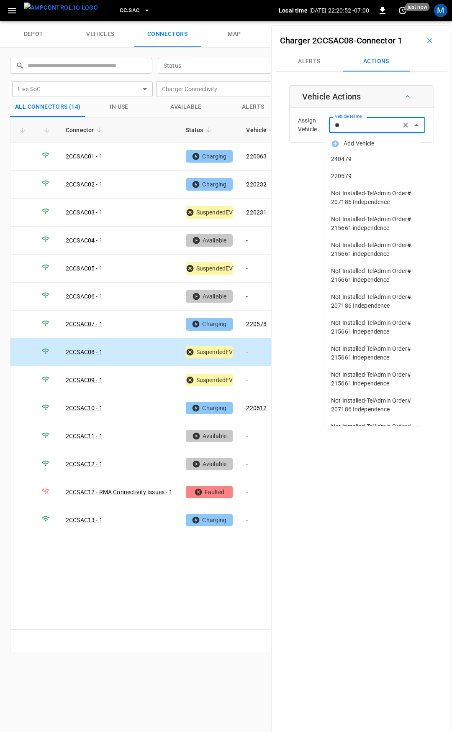
drag, startPoint x: 355, startPoint y: 179, endPoint x: 406, endPoint y: 177, distance: 51.5
click at [355, 179] on span "220579" at bounding box center [372, 176] width 82 height 9
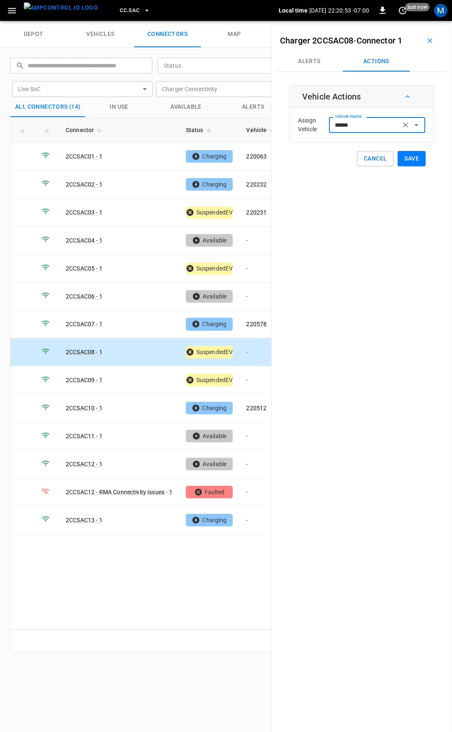
type input "******"
drag, startPoint x: 421, startPoint y: 159, endPoint x: 409, endPoint y: 158, distance: 12.2
click at [420, 159] on div "Vehicle Actions Assign Vehicle Vehicle Name ****** Vehicle Name Cancel Save" at bounding box center [361, 125] width 145 height 81
drag, startPoint x: 409, startPoint y: 158, endPoint x: 347, endPoint y: 254, distance: 114.7
click at [409, 158] on button "Save" at bounding box center [411, 158] width 28 height 15
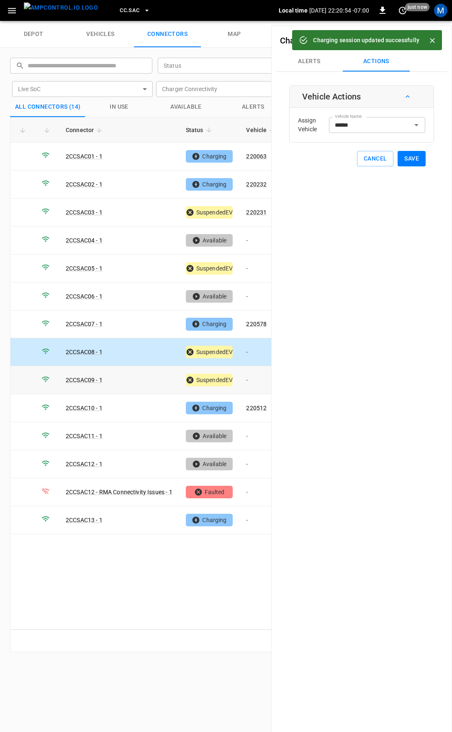
click at [254, 372] on td "-" at bounding box center [261, 380] width 45 height 28
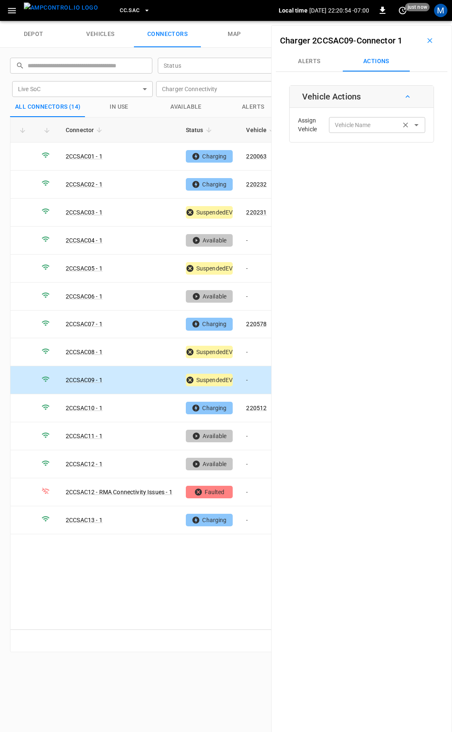
click at [370, 125] on input "Vehicle Name" at bounding box center [364, 125] width 66 height 10
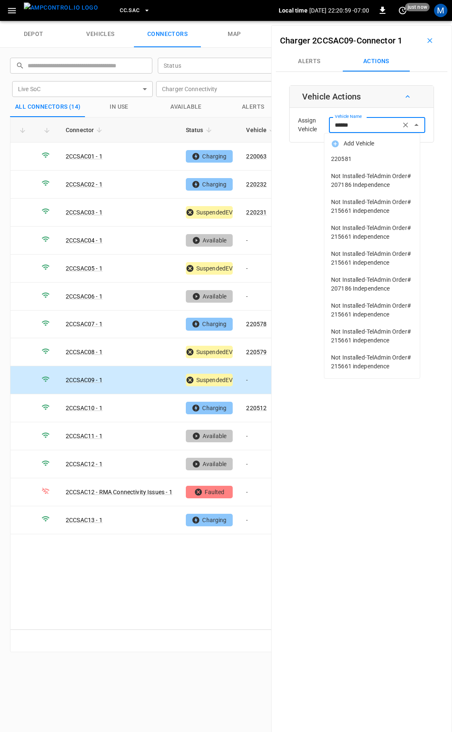
click at [372, 159] on span "220581" at bounding box center [372, 159] width 82 height 9
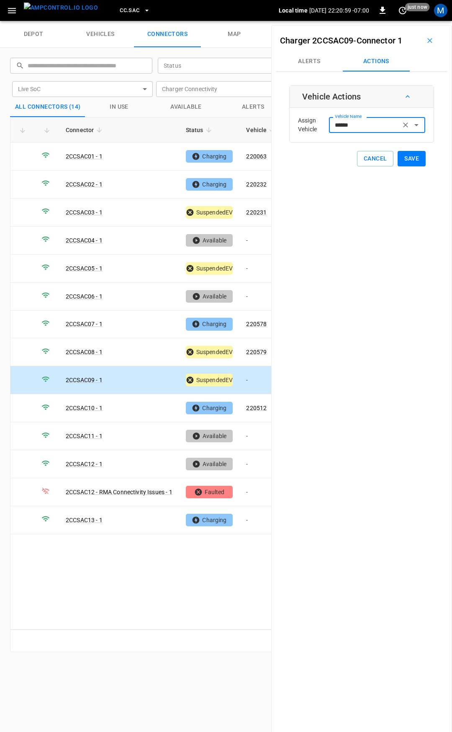
type input "******"
click at [405, 163] on button "Save" at bounding box center [411, 158] width 28 height 15
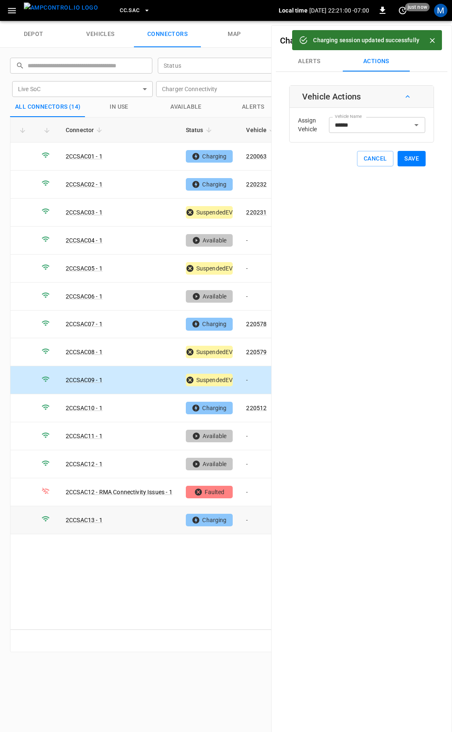
drag, startPoint x: 253, startPoint y: 516, endPoint x: 357, endPoint y: 196, distance: 336.9
click at [253, 516] on td "-" at bounding box center [261, 520] width 45 height 28
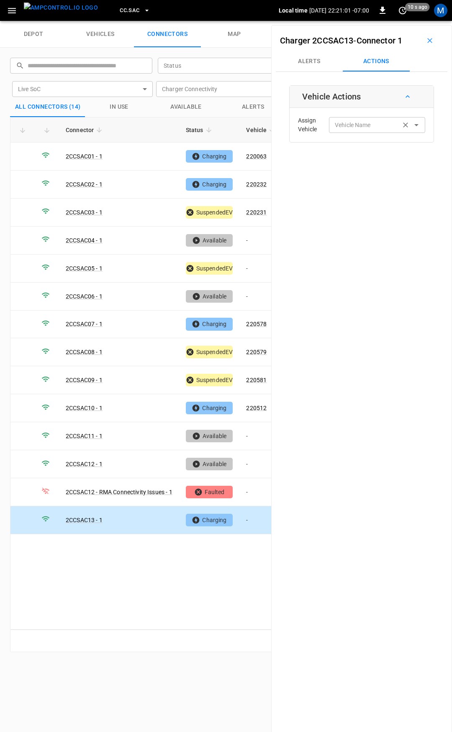
click at [350, 130] on input "Vehicle Name" at bounding box center [364, 125] width 66 height 10
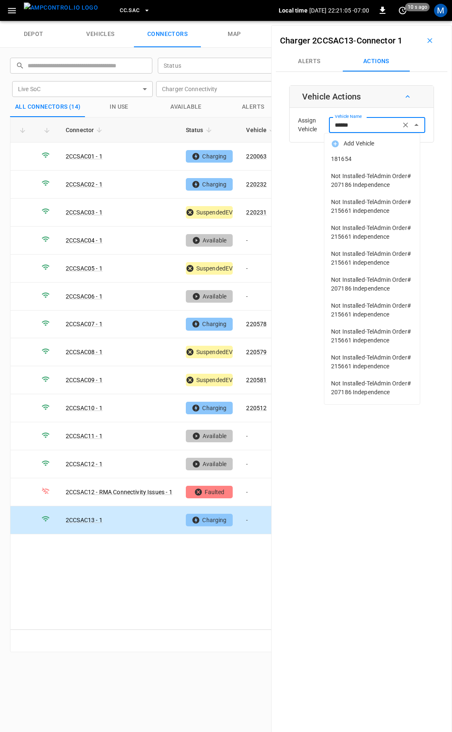
click at [358, 162] on span "181654" at bounding box center [372, 159] width 82 height 9
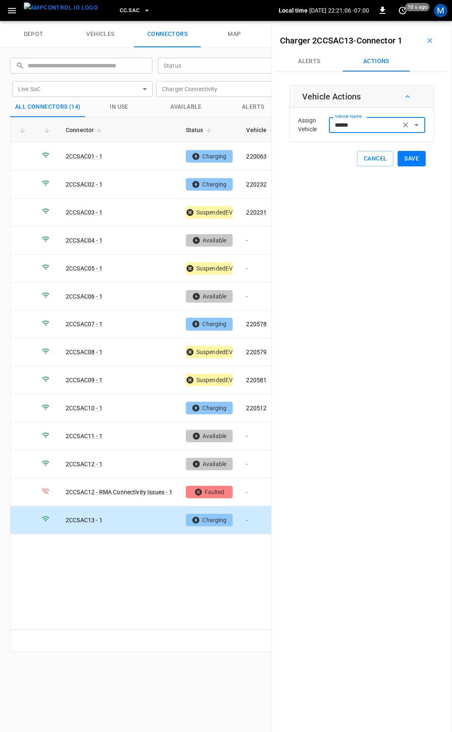
type input "******"
click at [409, 157] on button "Save" at bounding box center [411, 158] width 28 height 15
click at [123, 13] on span "CC.SAC" at bounding box center [130, 11] width 20 height 10
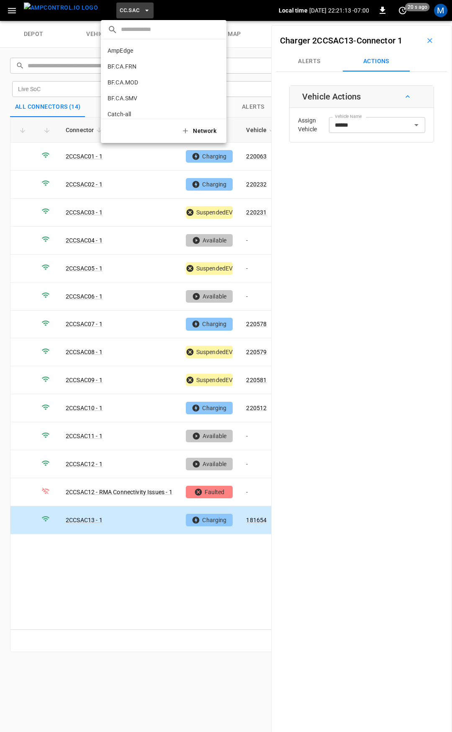
scroll to position [220, 0]
click at [135, 69] on p "CC.STK" at bounding box center [148, 69] width 82 height 8
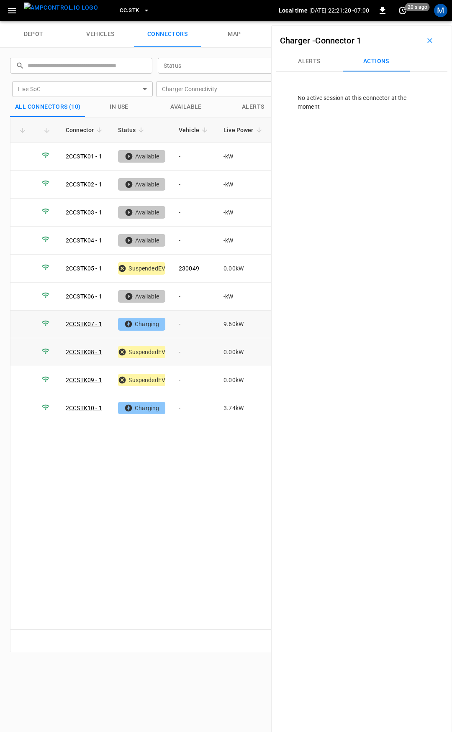
click at [184, 325] on td "-" at bounding box center [194, 325] width 45 height 28
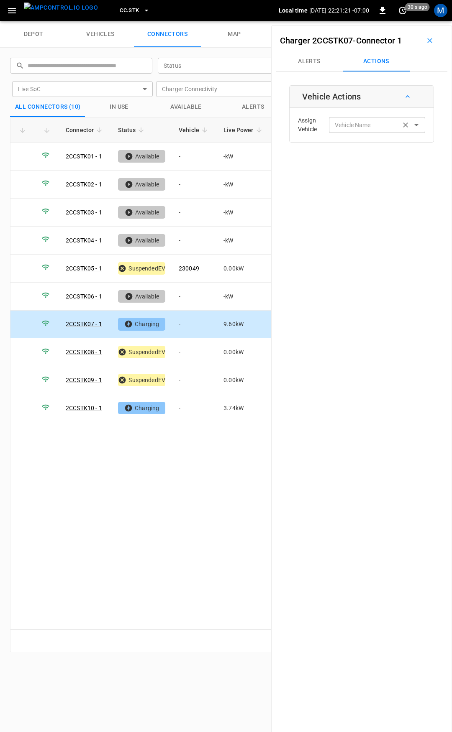
click at [359, 127] on input "Vehicle Name" at bounding box center [364, 125] width 66 height 10
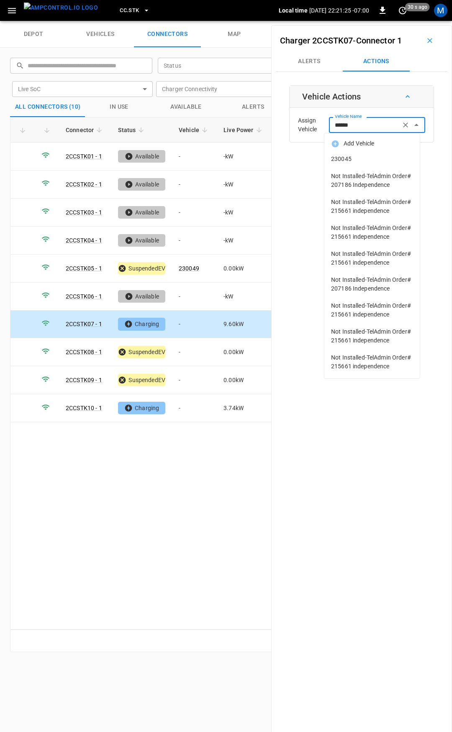
click at [376, 163] on span "230045" at bounding box center [372, 159] width 82 height 9
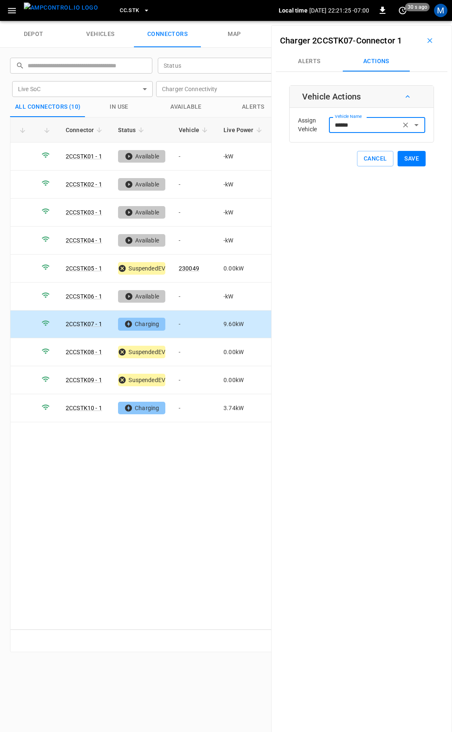
type input "******"
click at [401, 159] on button "Save" at bounding box center [411, 158] width 28 height 15
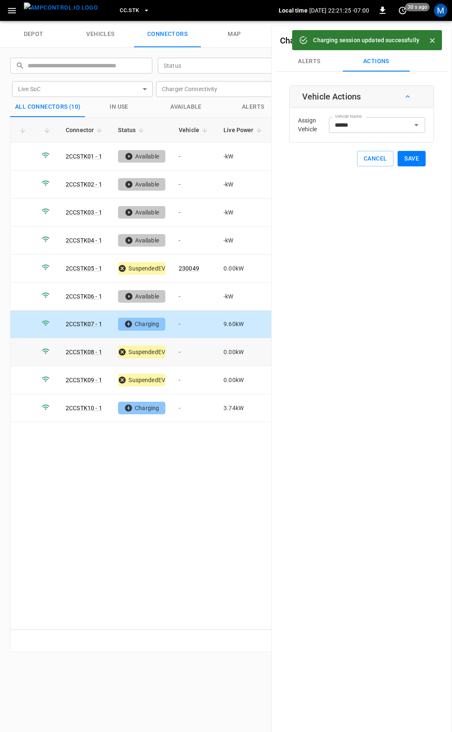
click at [199, 353] on td "-" at bounding box center [194, 352] width 45 height 28
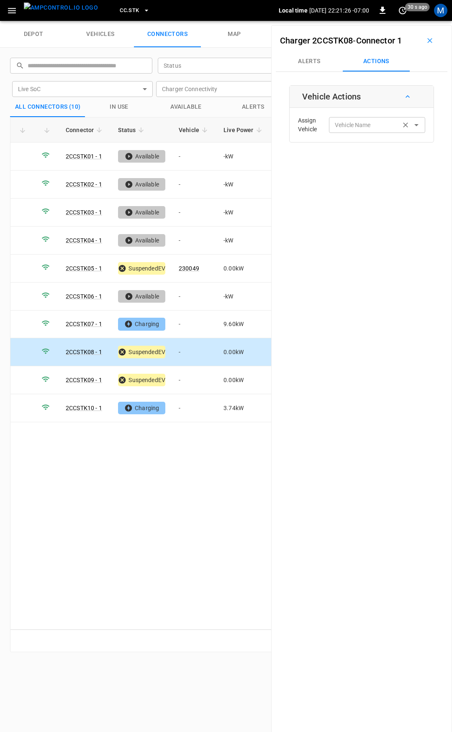
click at [359, 131] on div "Vehicle Name" at bounding box center [377, 124] width 96 height 15
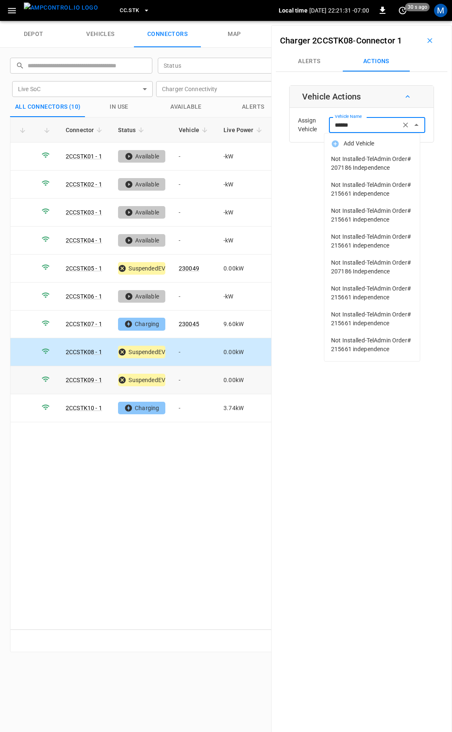
type input "******"
drag, startPoint x: 192, startPoint y: 377, endPoint x: 348, endPoint y: 115, distance: 304.9
click at [192, 376] on td "-" at bounding box center [194, 380] width 45 height 28
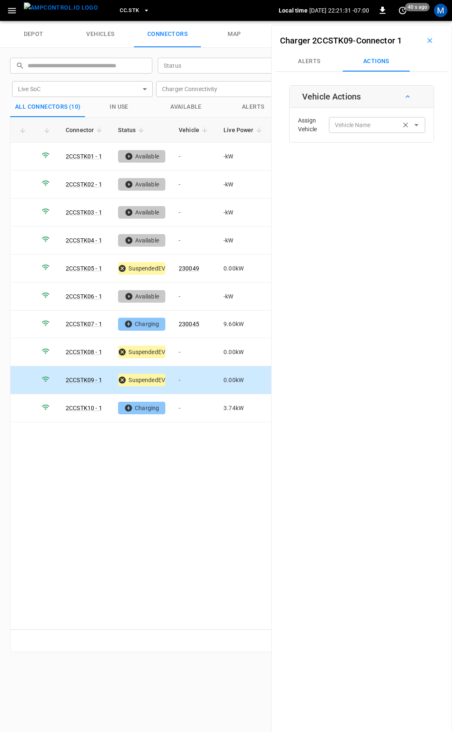
click at [355, 124] on div "Vehicle Name Vehicle Name" at bounding box center [377, 124] width 96 height 15
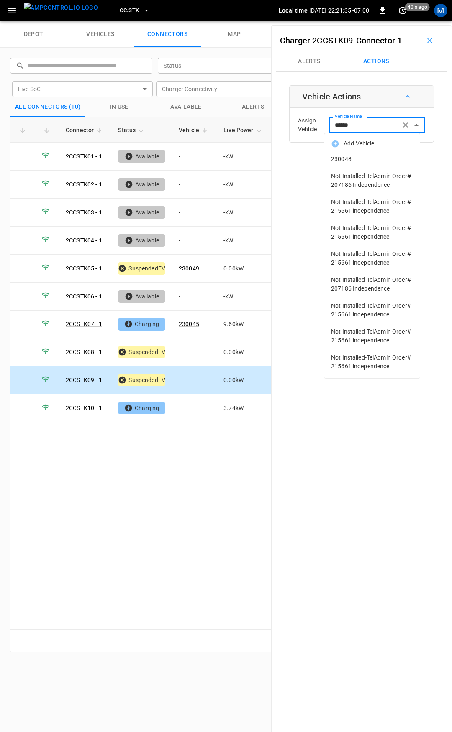
click at [378, 160] on span "230048" at bounding box center [372, 159] width 82 height 9
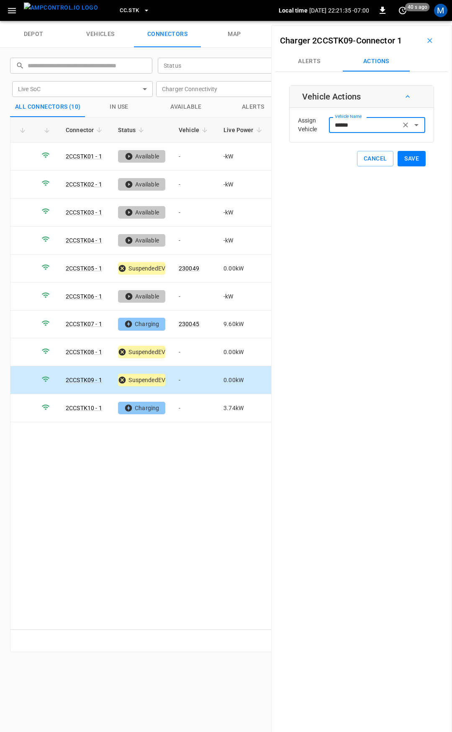
type input "******"
click at [420, 158] on button "Save" at bounding box center [411, 158] width 28 height 15
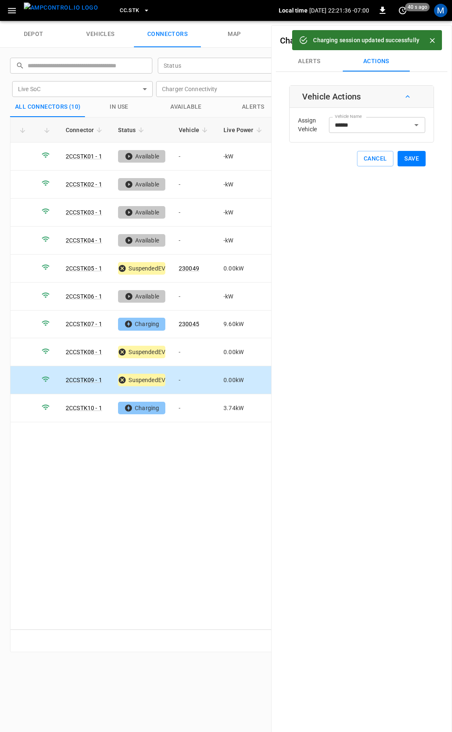
click at [416, 162] on button "Save" at bounding box center [411, 158] width 28 height 15
click at [188, 404] on td "-" at bounding box center [194, 408] width 45 height 28
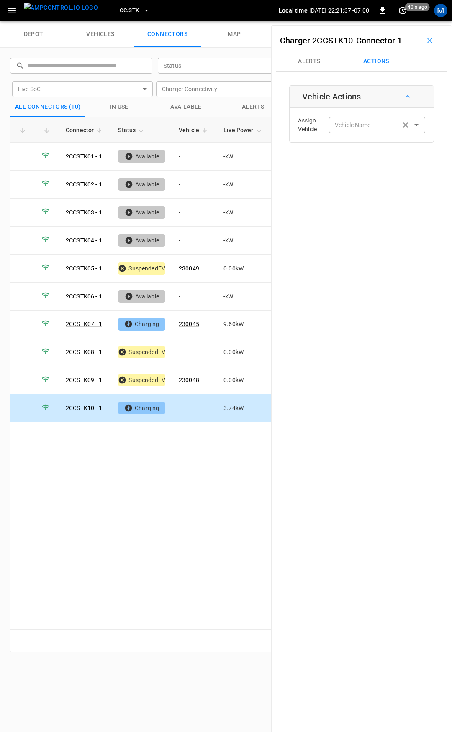
click at [351, 128] on div "Vehicle Name Vehicle Name" at bounding box center [377, 124] width 96 height 15
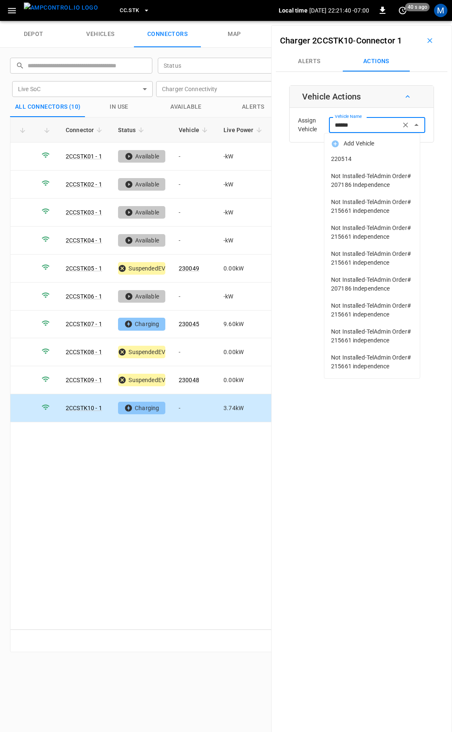
click at [370, 159] on span "220514" at bounding box center [372, 159] width 82 height 9
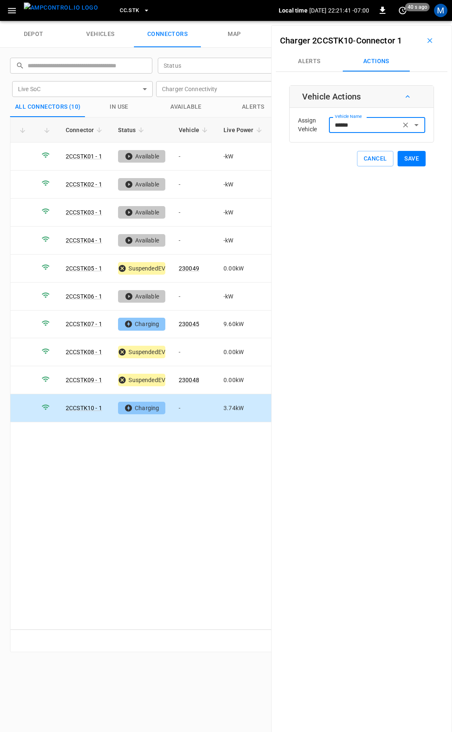
type input "******"
click at [397, 156] on button "Save" at bounding box center [411, 158] width 28 height 15
